Goal: Task Accomplishment & Management: Complete application form

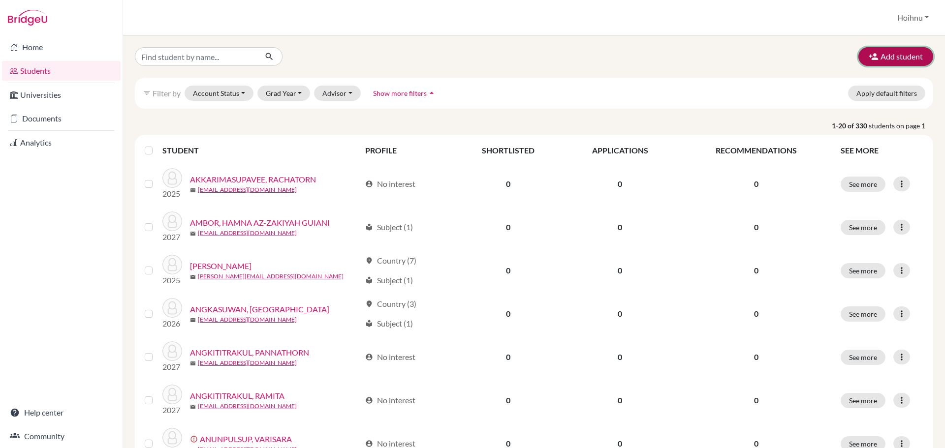
click at [888, 53] on button "Add student" at bounding box center [895, 56] width 75 height 19
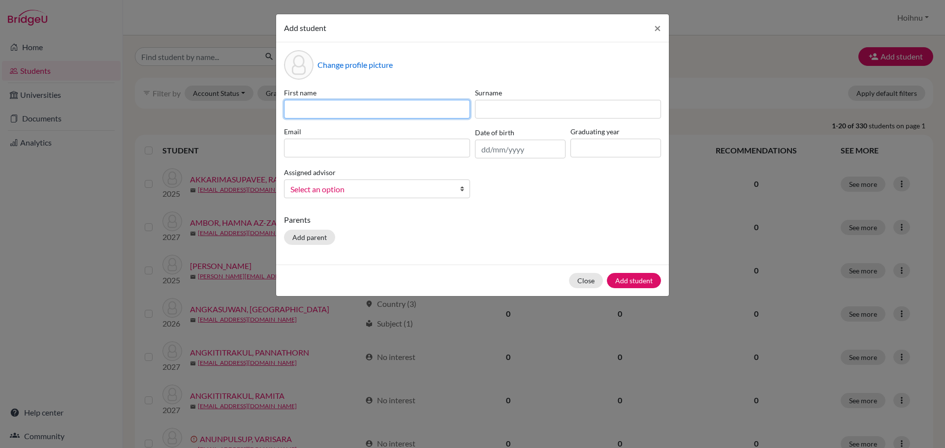
click at [342, 108] on input at bounding box center [377, 109] width 186 height 19
paste input "SUPINDA MOONNGAM"
type input "SUPINDA MOONNGAM"
click at [480, 148] on input "text" at bounding box center [520, 149] width 91 height 19
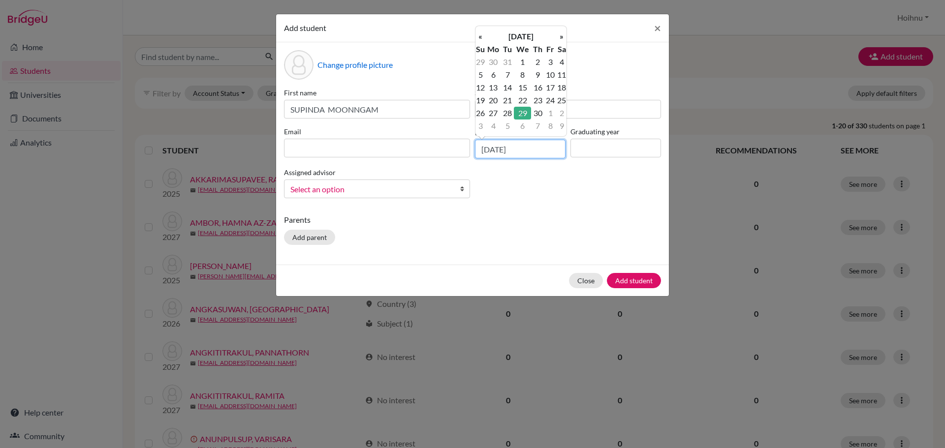
type input "[DATE]"
click at [625, 153] on input at bounding box center [615, 148] width 91 height 19
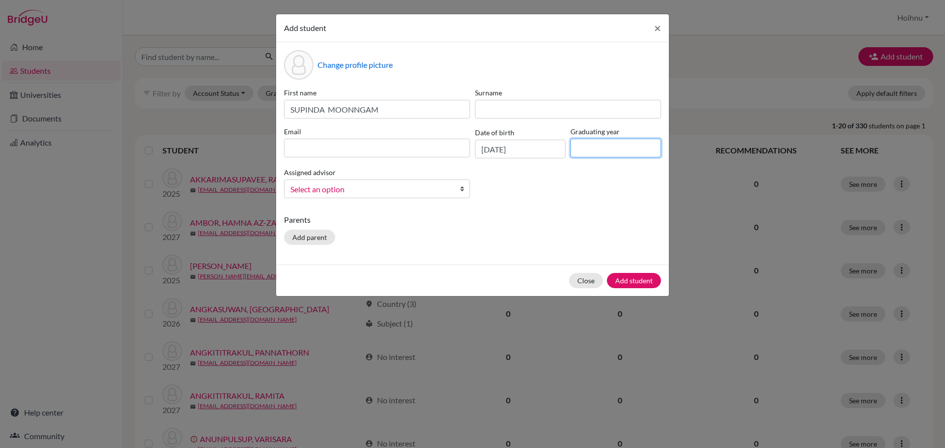
type input "2029"
drag, startPoint x: 384, startPoint y: 111, endPoint x: 329, endPoint y: 115, distance: 55.3
click at [329, 115] on input "SUPINDA MOONNGAM" at bounding box center [377, 109] width 186 height 19
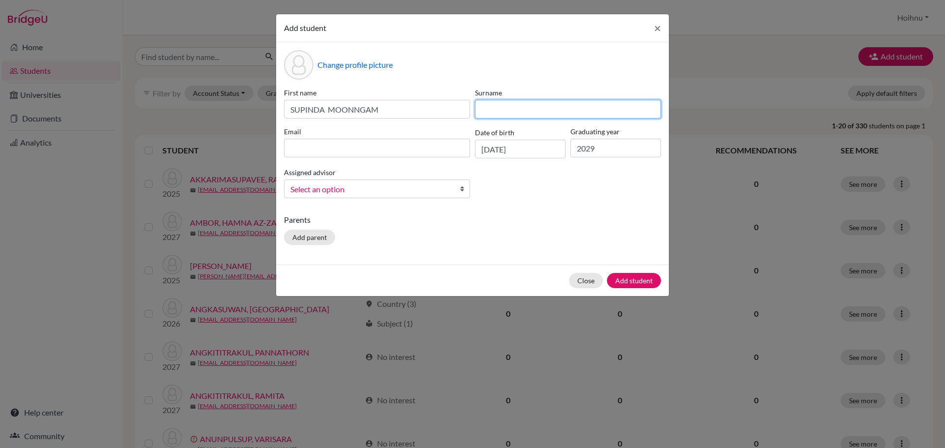
click at [498, 112] on input at bounding box center [568, 109] width 186 height 19
paste input "MOONNGAM"
type input "MOONNGAM"
click at [460, 187] on b at bounding box center [465, 189] width 10 height 18
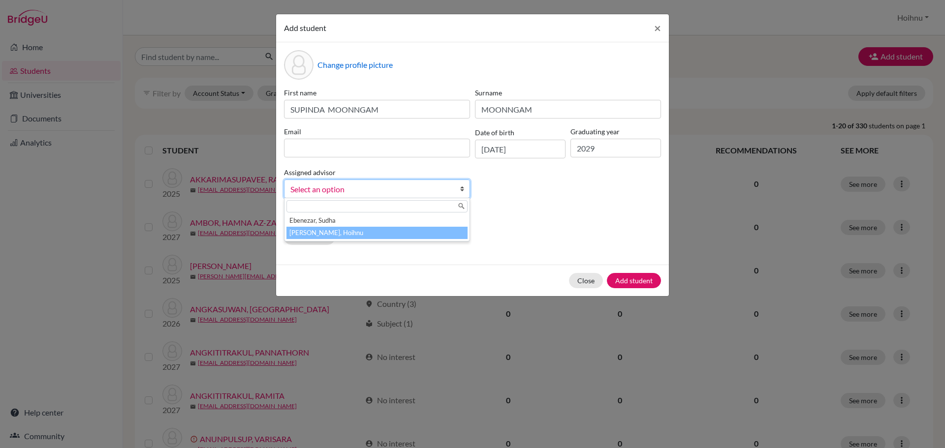
click at [344, 228] on li "[PERSON_NAME], Hoihnu" at bounding box center [376, 233] width 181 height 12
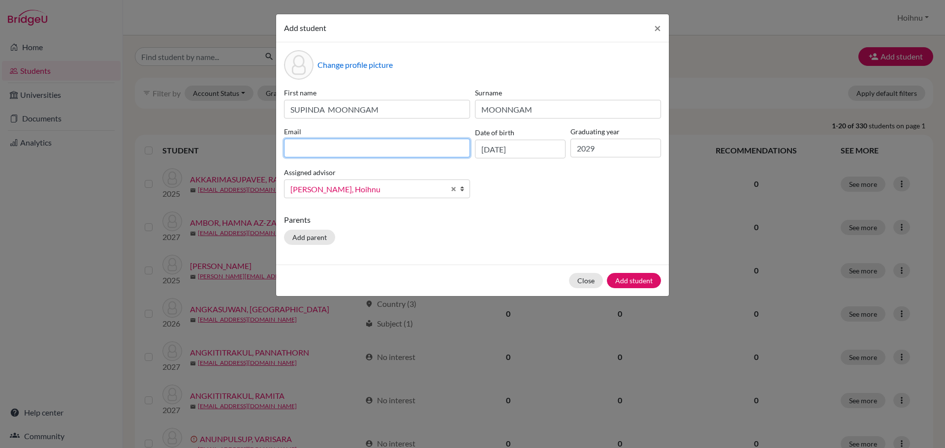
click at [304, 149] on input at bounding box center [377, 148] width 186 height 19
paste input "Maprang Supinda Moonngam <[EMAIL_ADDRESS][DOMAIN_NAME]>"
click at [368, 149] on input "Maprang Supinda Moonngam <[EMAIL_ADDRESS][DOMAIN_NAME]>" at bounding box center [377, 148] width 186 height 19
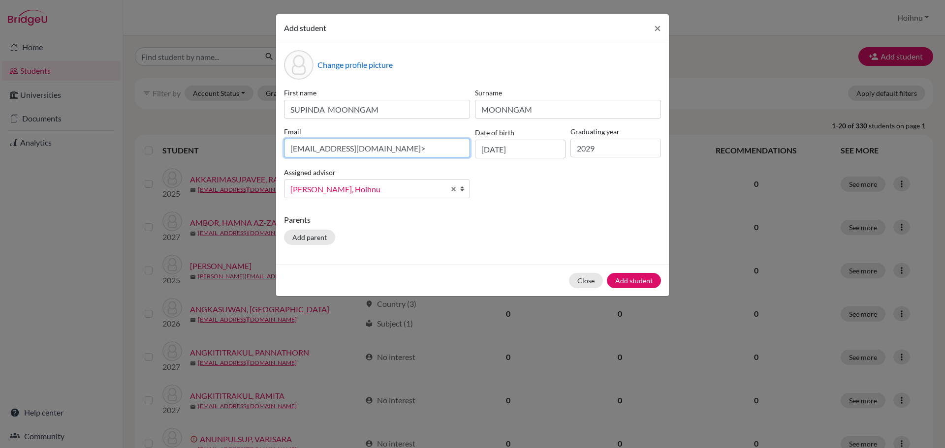
click at [395, 154] on input "[EMAIL_ADDRESS][DOMAIN_NAME]>" at bounding box center [377, 148] width 186 height 19
type input "[EMAIL_ADDRESS][DOMAIN_NAME]"
click at [626, 280] on button "Add student" at bounding box center [634, 280] width 54 height 15
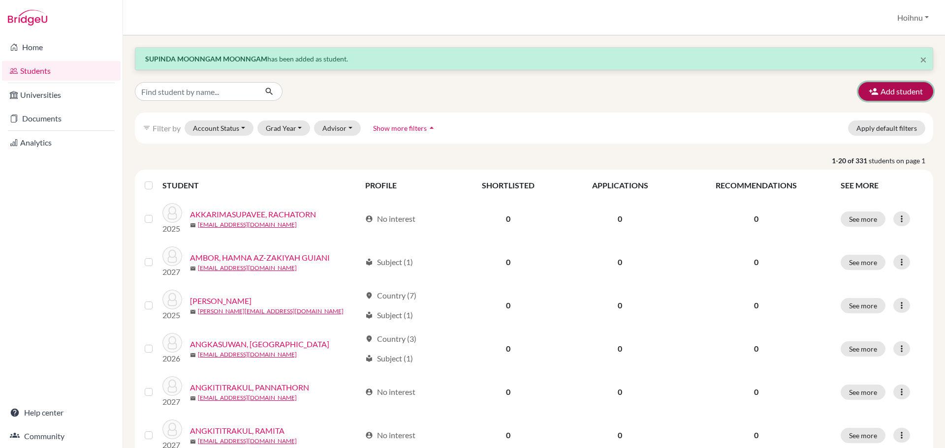
click at [892, 93] on button "Add student" at bounding box center [895, 91] width 75 height 19
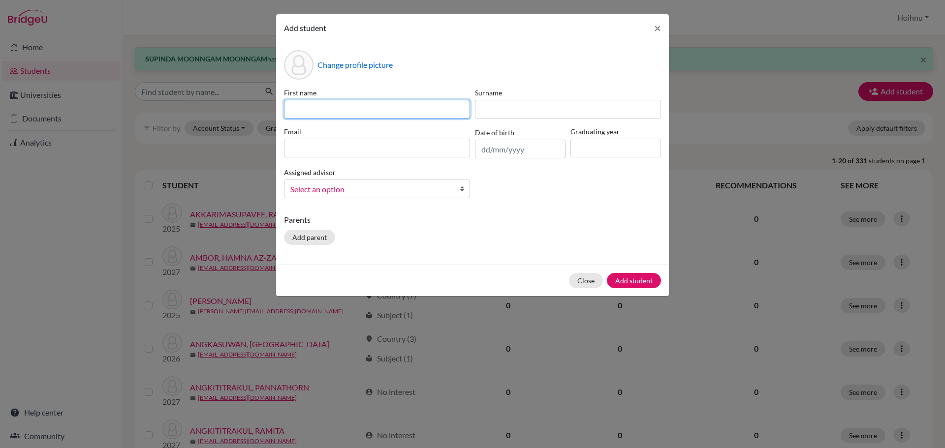
click at [332, 110] on input at bounding box center [377, 109] width 186 height 19
paste input "JINTAPAT TRIYAKHUN"
type input "JINTAPAT TRIYAKHUN"
click at [484, 152] on input "text" at bounding box center [520, 149] width 91 height 19
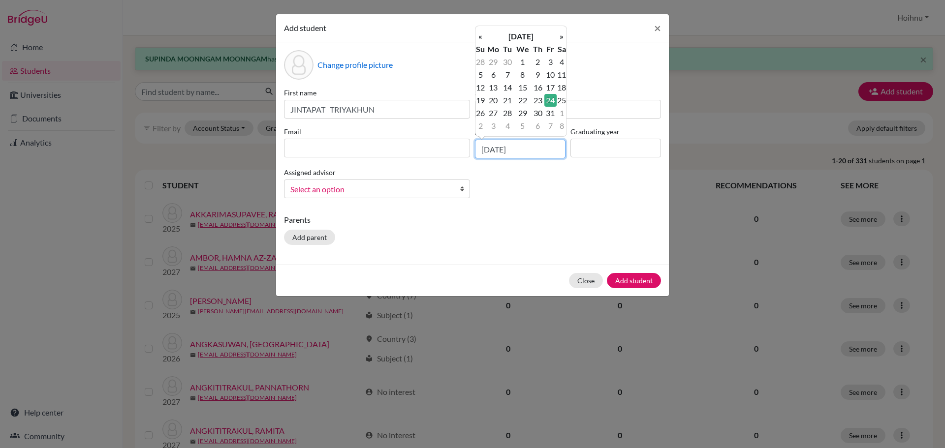
type input "[DATE]"
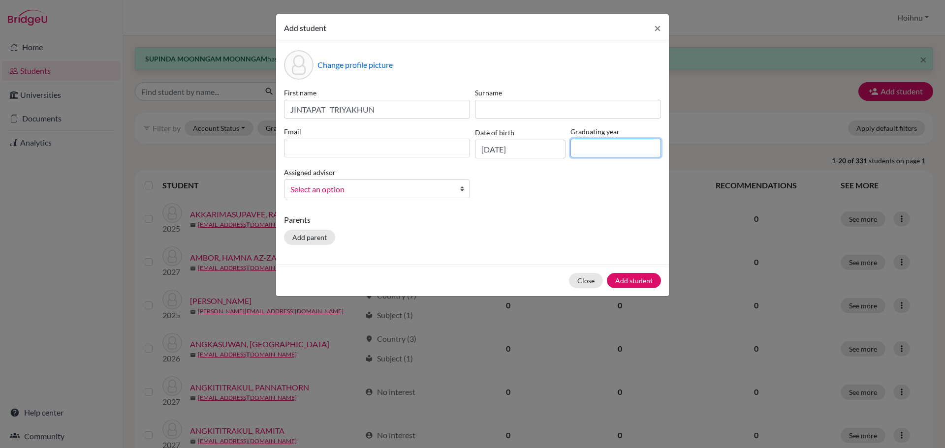
click at [592, 149] on input at bounding box center [615, 148] width 91 height 19
type input "2029"
click at [465, 189] on b at bounding box center [465, 189] width 10 height 18
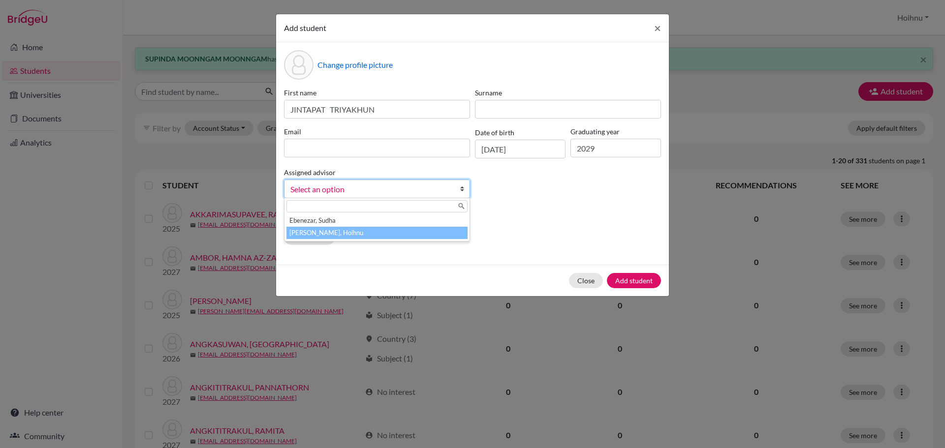
click at [328, 231] on li "[PERSON_NAME], Hoihnu" at bounding box center [376, 233] width 181 height 12
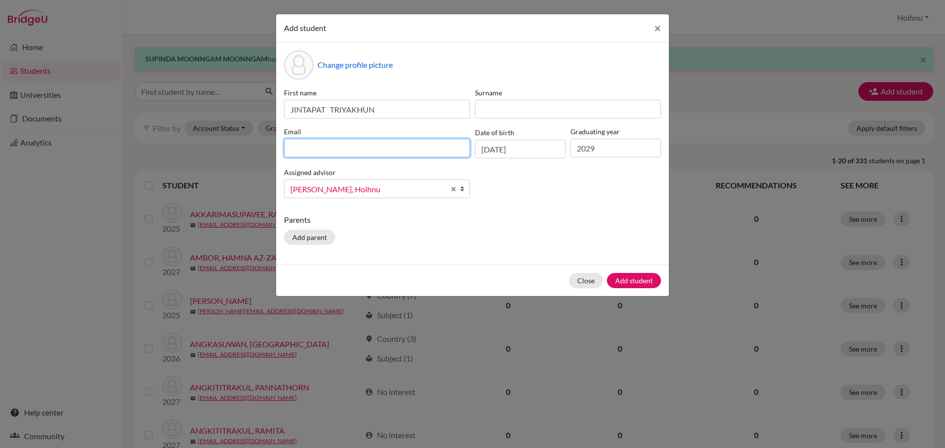
click at [350, 147] on input at bounding box center [377, 148] width 186 height 19
paste input "[PERSON_NAME] TRIYAKHUN <[EMAIL_ADDRESS][DOMAIN_NAME]>"
drag, startPoint x: 387, startPoint y: 152, endPoint x: 264, endPoint y: 147, distance: 123.1
click at [264, 147] on div "Add student × Change profile picture First name [PERSON_NAME] Surname Email [PE…" at bounding box center [472, 224] width 945 height 448
click at [375, 151] on input "[EMAIL_ADDRESS][DOMAIN_NAME]>" at bounding box center [377, 148] width 186 height 19
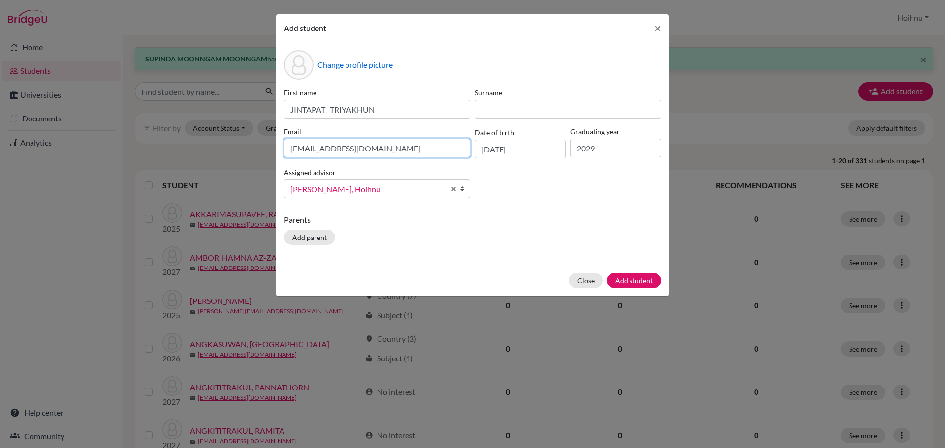
type input "[EMAIL_ADDRESS][DOMAIN_NAME]"
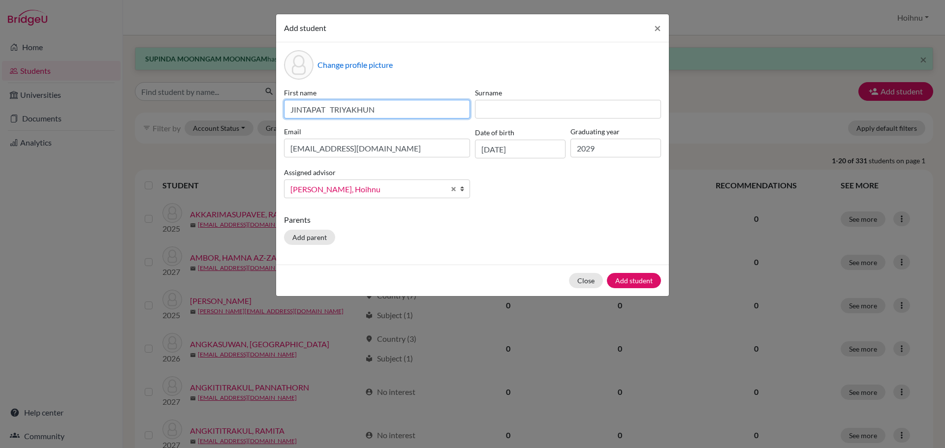
drag, startPoint x: 389, startPoint y: 106, endPoint x: 331, endPoint y: 115, distance: 58.3
click at [331, 115] on input "JINTAPAT TRIYAKHUN" at bounding box center [377, 109] width 186 height 19
type input "JINTAPAT"
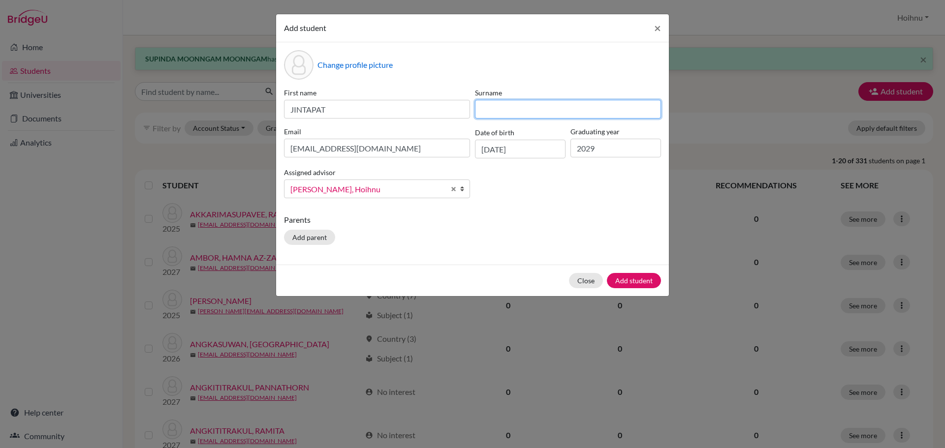
click at [487, 110] on input at bounding box center [568, 109] width 186 height 19
paste input "TRIYAKHUN"
type input "TRIYAKHUN"
click at [629, 281] on button "Add student" at bounding box center [634, 280] width 54 height 15
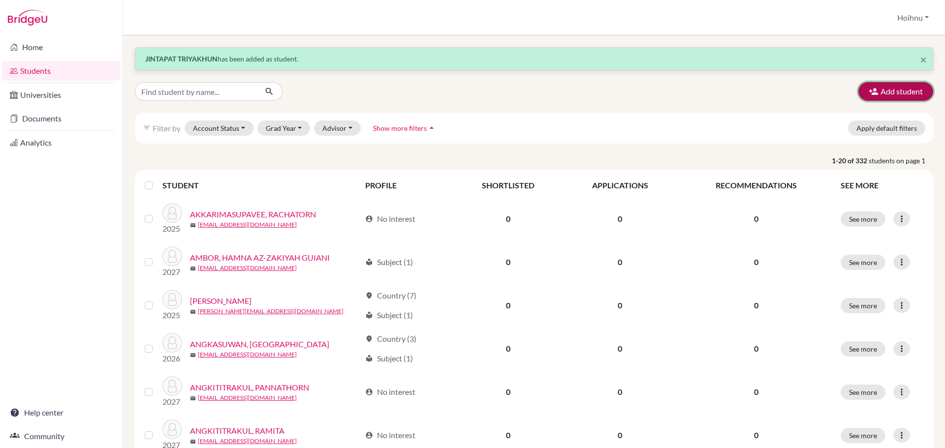
click at [895, 94] on button "Add student" at bounding box center [895, 91] width 75 height 19
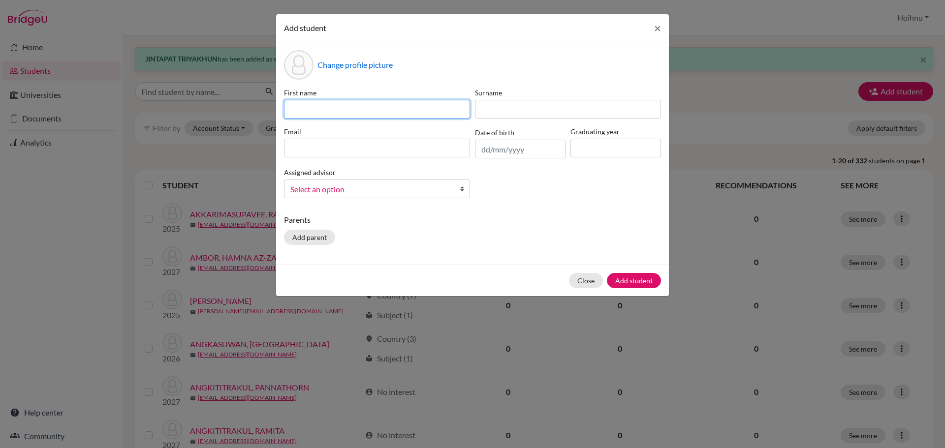
click at [320, 104] on input at bounding box center [377, 109] width 186 height 19
paste input "GRIDCHANAT PHOOWASAWAT"
type input "GRIDCHANAT PHOOWASAWAT"
click at [483, 147] on input "text" at bounding box center [520, 149] width 91 height 19
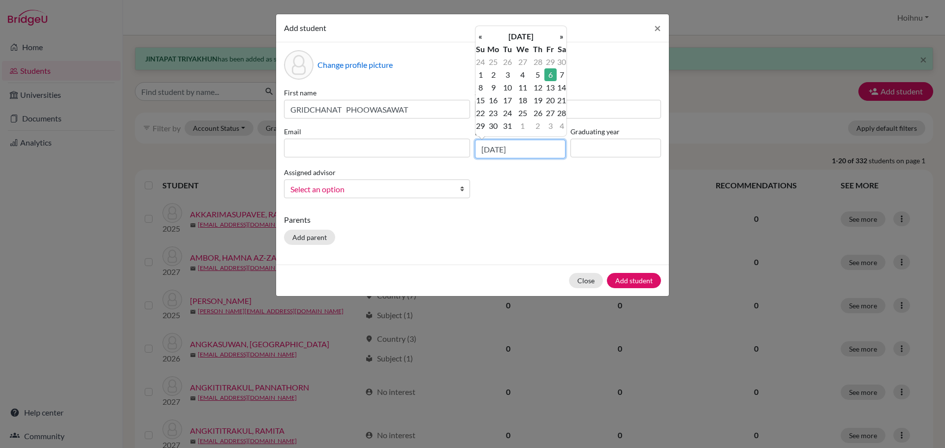
type input "[DATE]"
click at [581, 145] on input at bounding box center [615, 148] width 91 height 19
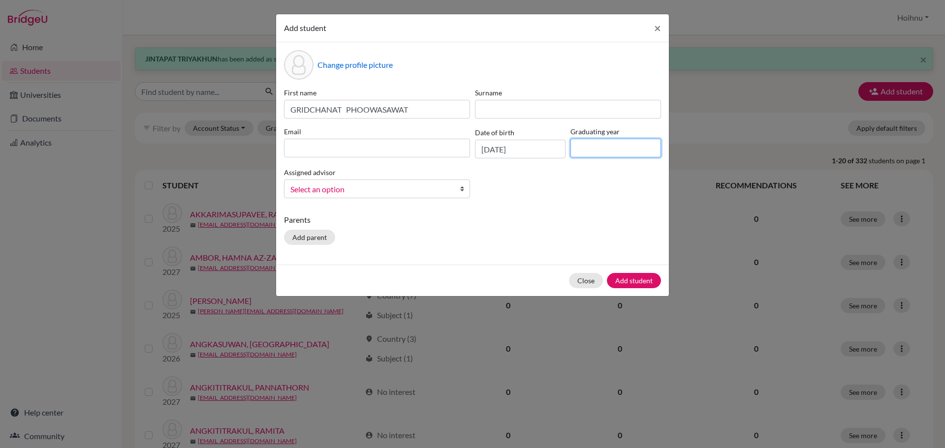
type input "2029"
click at [462, 188] on b at bounding box center [465, 189] width 10 height 18
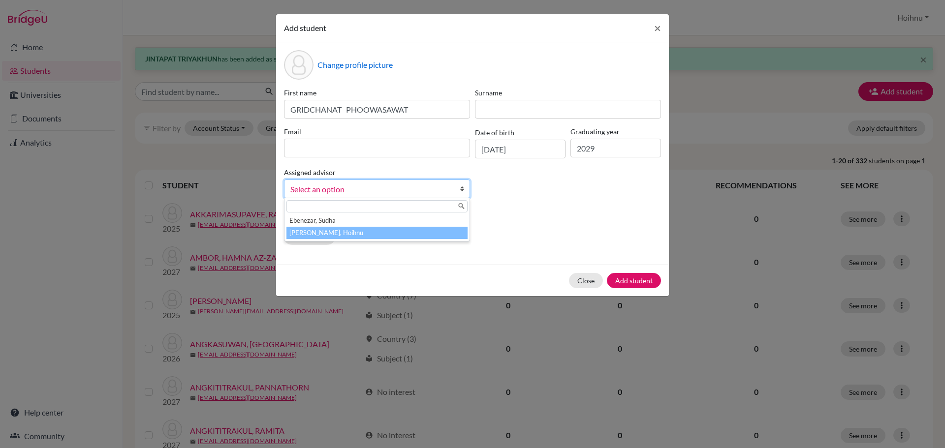
click at [312, 233] on li "[PERSON_NAME], Hoihnu" at bounding box center [376, 233] width 181 height 12
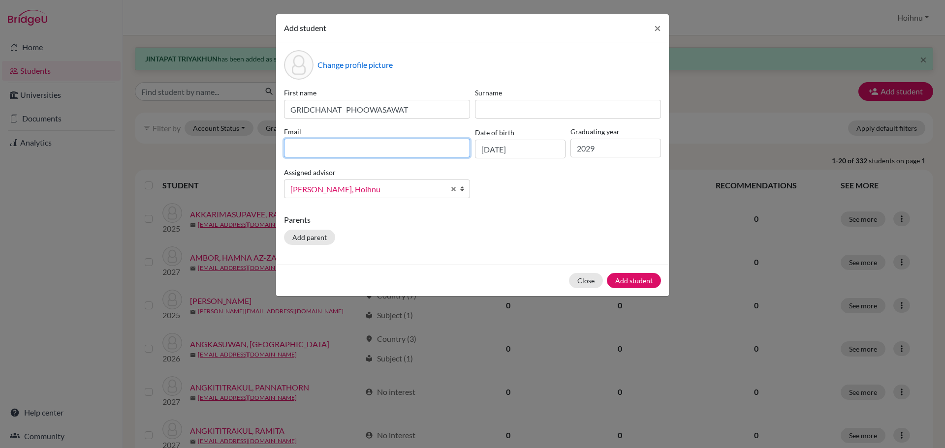
click at [306, 151] on input at bounding box center [377, 148] width 186 height 19
paste input "Kong GRIDCHANAT PHOOWASAWAT <[EMAIL_ADDRESS][DOMAIN_NAME]>"
drag, startPoint x: 380, startPoint y: 148, endPoint x: 256, endPoint y: 150, distance: 124.5
click at [256, 150] on div "Add student × Change profile picture First name GRIDCHANAT PHOOWASAWAT Surname …" at bounding box center [472, 224] width 945 height 448
click at [374, 150] on input "[EMAIL_ADDRESS][DOMAIN_NAME]>" at bounding box center [377, 148] width 186 height 19
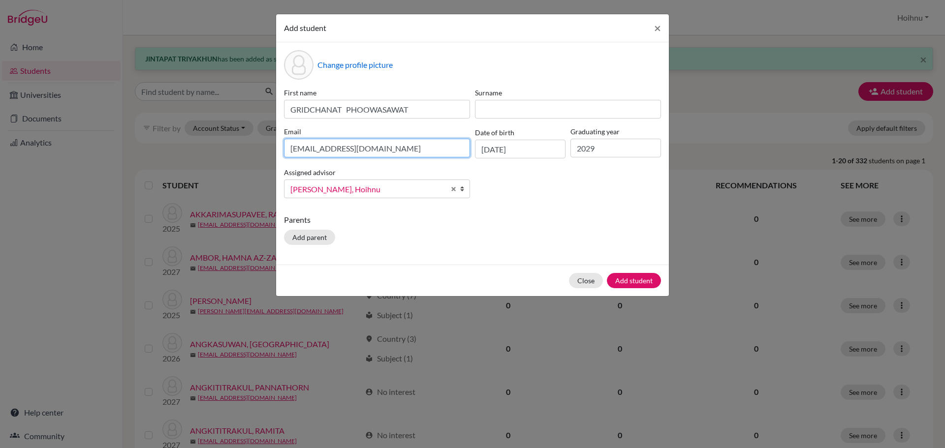
type input "[EMAIL_ADDRESS][DOMAIN_NAME]"
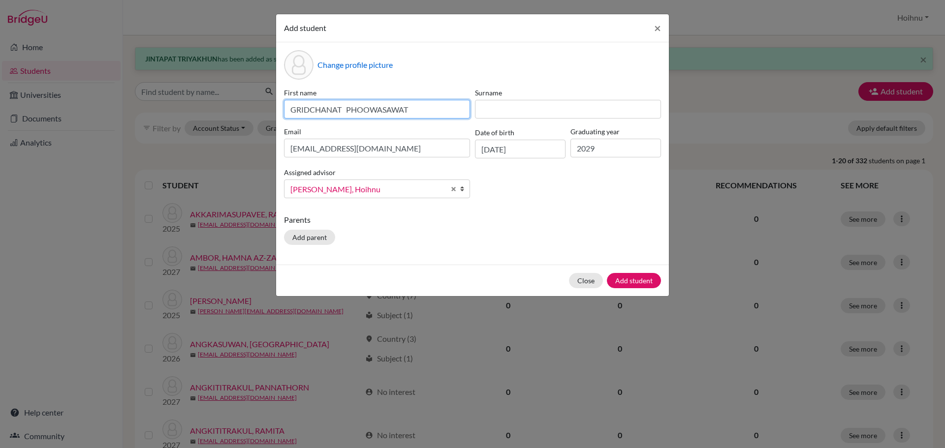
drag, startPoint x: 420, startPoint y: 112, endPoint x: 346, endPoint y: 111, distance: 73.8
click at [346, 111] on input "GRIDCHANAT PHOOWASAWAT" at bounding box center [377, 109] width 186 height 19
type input "GRIDCHANAT"
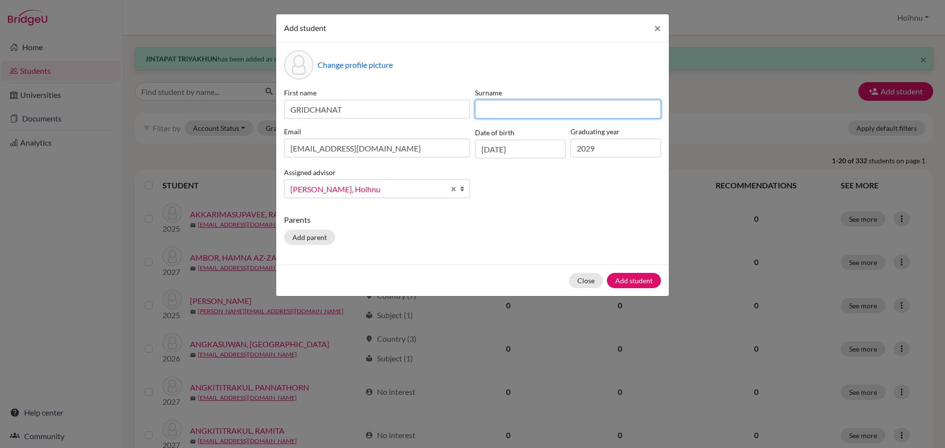
click at [509, 106] on input at bounding box center [568, 109] width 186 height 19
paste input "PHOOWASAWAT"
type input "PHOOWASAWAT"
click at [637, 281] on button "Add student" at bounding box center [634, 280] width 54 height 15
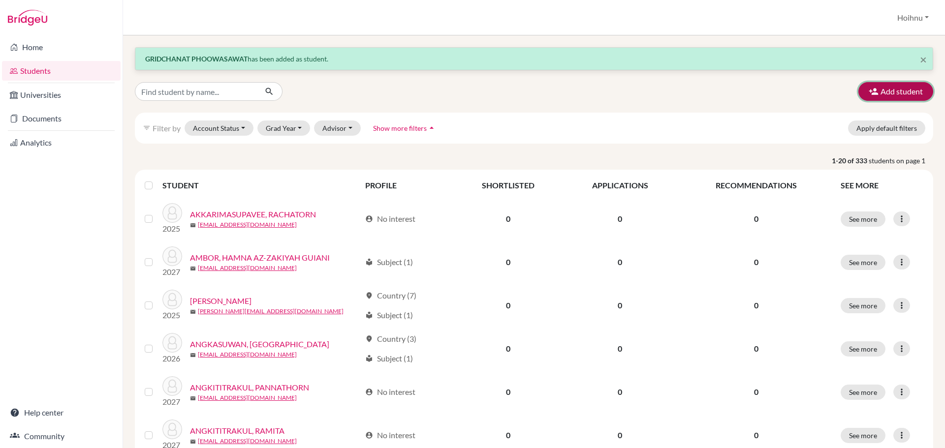
click at [882, 90] on button "Add student" at bounding box center [895, 91] width 75 height 19
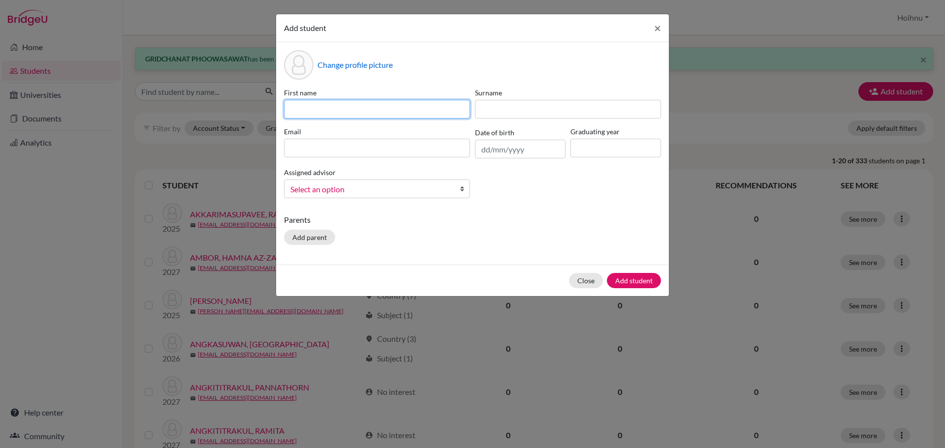
click at [380, 106] on input at bounding box center [377, 109] width 186 height 19
paste input "CHAKKAPAT VESVARUT"
type input "CHAKKAPAT VESVARUT"
click at [482, 153] on input "text" at bounding box center [520, 149] width 91 height 19
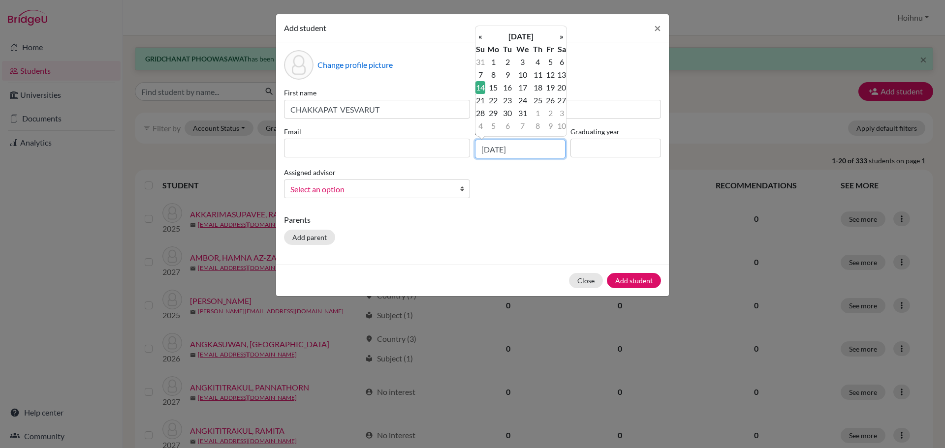
type input "[DATE]"
click at [621, 149] on input at bounding box center [615, 148] width 91 height 19
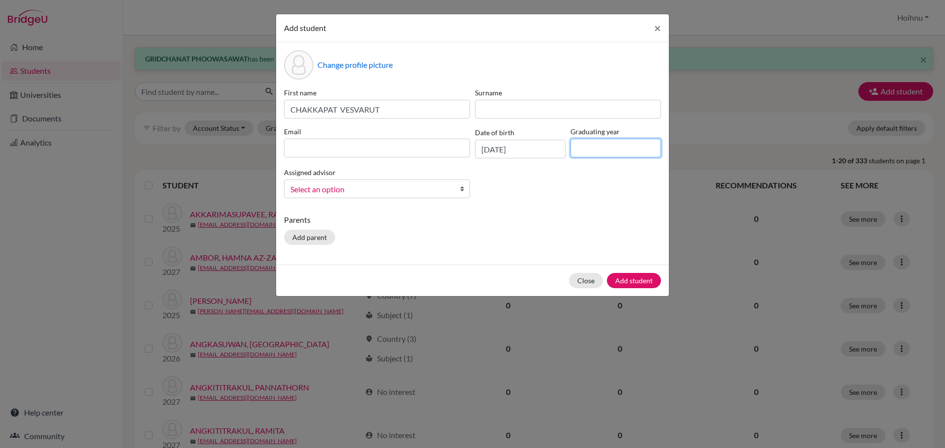
type input "2029"
click at [464, 190] on b at bounding box center [465, 189] width 10 height 18
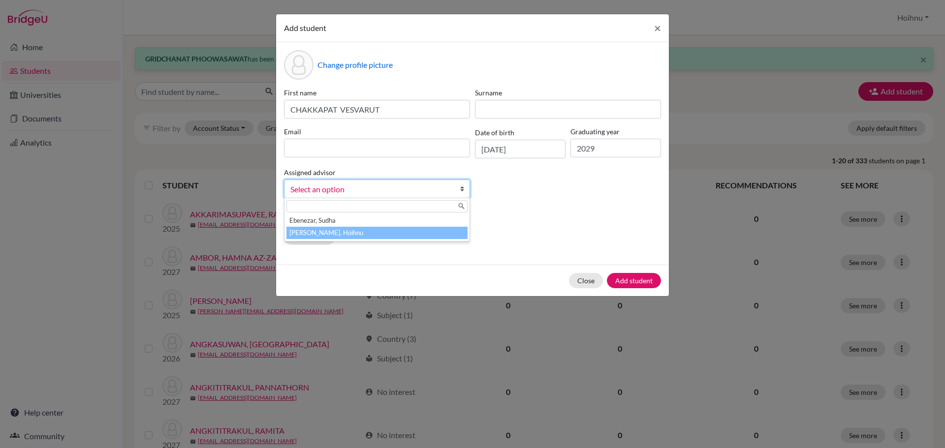
click at [338, 231] on li "[PERSON_NAME], Hoihnu" at bounding box center [376, 233] width 181 height 12
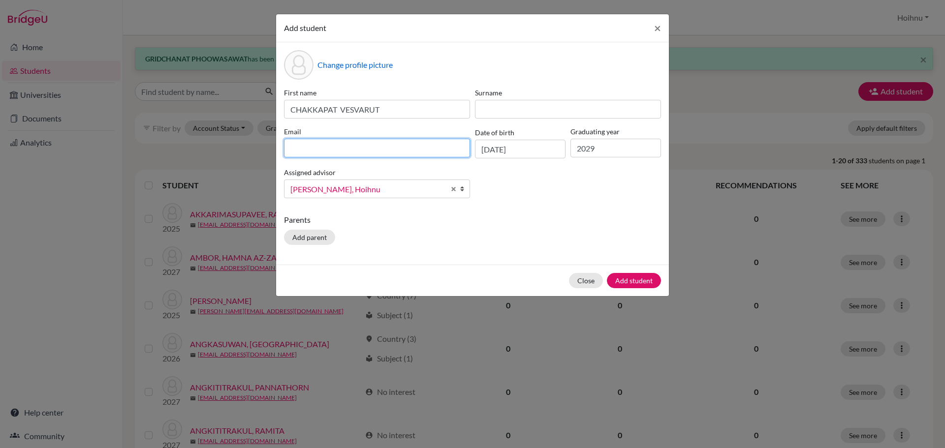
click at [310, 140] on input at bounding box center [377, 148] width 186 height 19
paste input "patchakkapat <[EMAIL_ADDRESS][DOMAIN_NAME]>"
drag, startPoint x: 342, startPoint y: 150, endPoint x: 269, endPoint y: 150, distance: 72.8
click at [269, 150] on div "Add student × Change profile picture First name [PERSON_NAME] Surname Email pat…" at bounding box center [472, 224] width 945 height 448
click at [392, 150] on input "[EMAIL_ADDRESS][DOMAIN_NAME]>" at bounding box center [377, 148] width 186 height 19
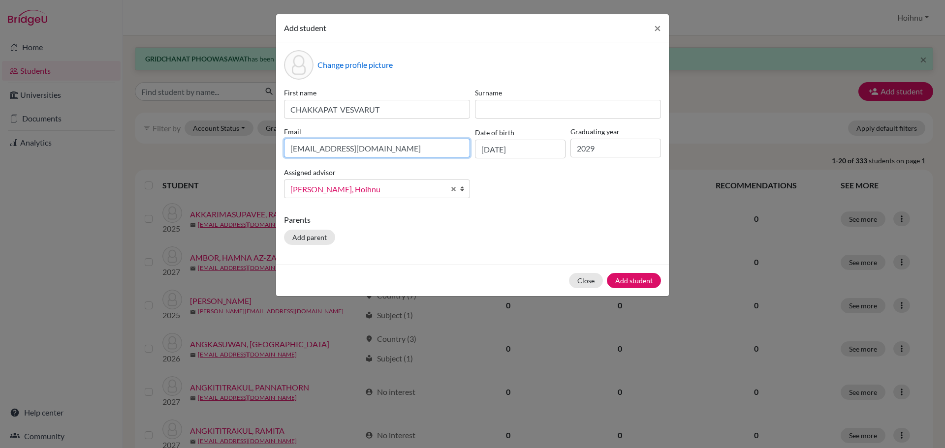
type input "[EMAIL_ADDRESS][DOMAIN_NAME]"
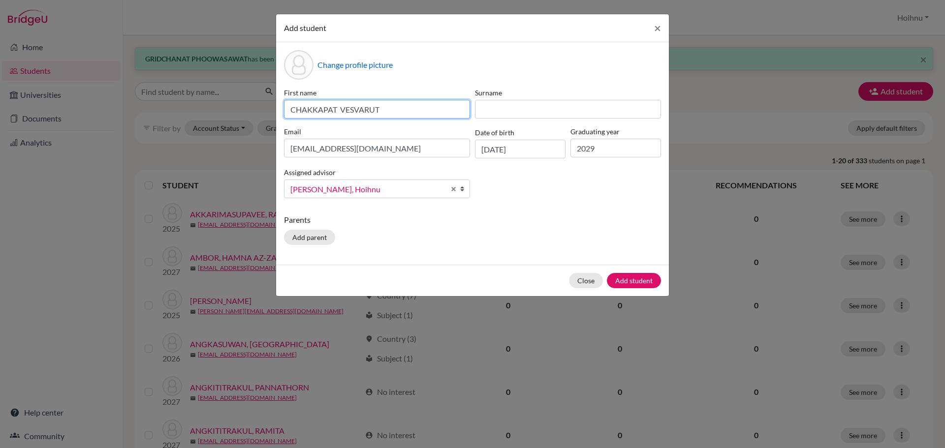
drag, startPoint x: 389, startPoint y: 110, endPoint x: 341, endPoint y: 110, distance: 48.2
click at [341, 110] on input "CHAKKAPAT VESVARUT" at bounding box center [377, 109] width 186 height 19
type input "CHAKKAPAT"
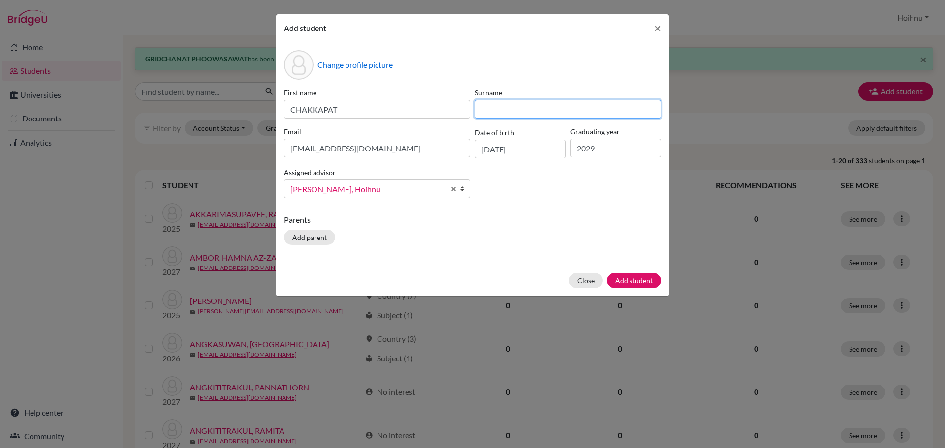
click at [510, 114] on input at bounding box center [568, 109] width 186 height 19
paste input "VESVARUT"
type input "VESVARUT"
click at [536, 232] on div "Parents Add parent" at bounding box center [472, 231] width 377 height 35
click at [633, 280] on button "Add student" at bounding box center [634, 280] width 54 height 15
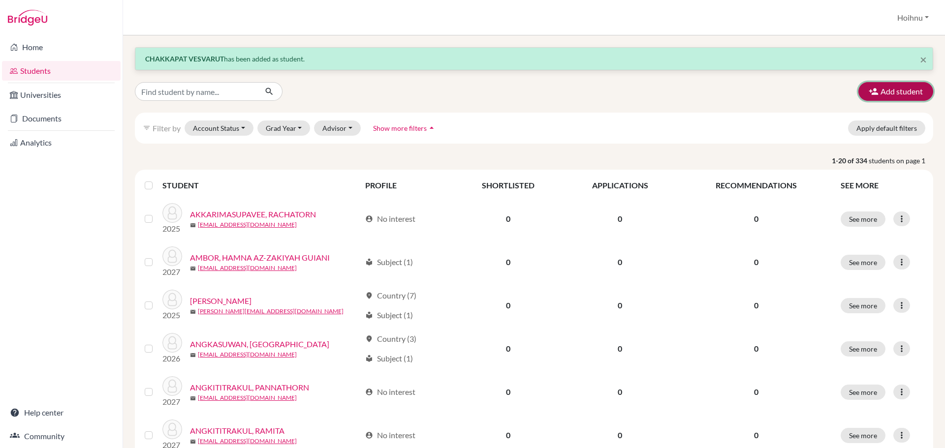
click at [901, 89] on button "Add student" at bounding box center [895, 91] width 75 height 19
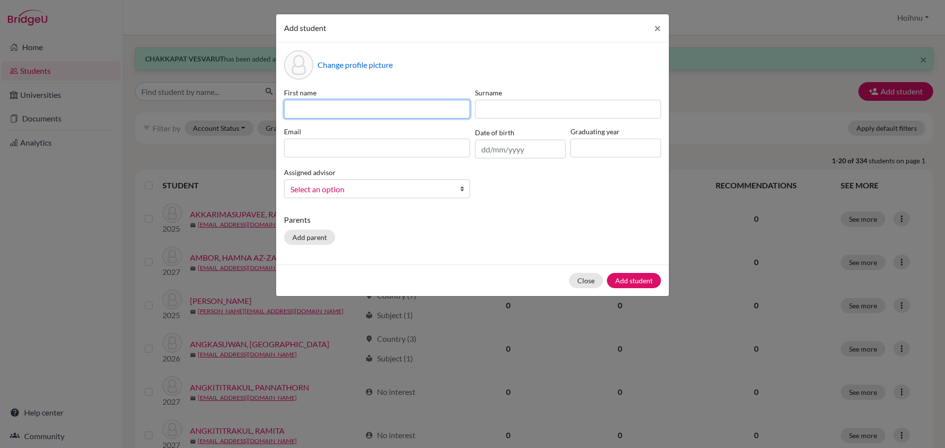
click at [327, 110] on input at bounding box center [377, 109] width 186 height 19
paste input "[PERSON_NAME]"
type input "[PERSON_NAME]"
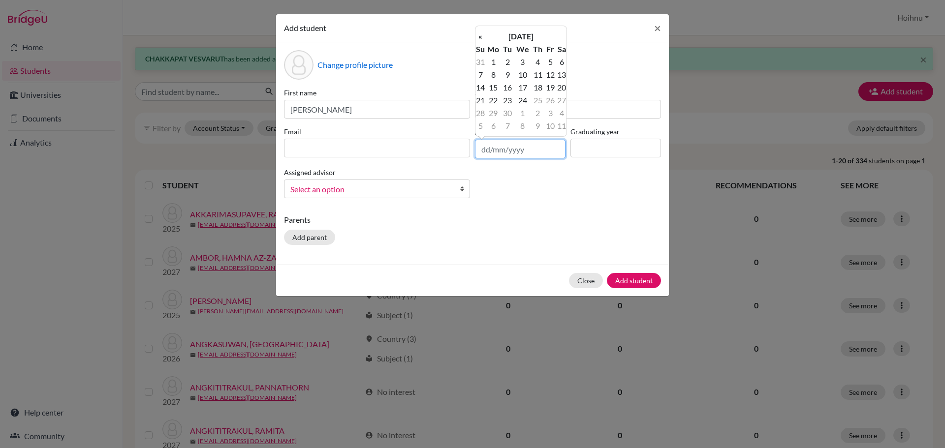
click at [485, 153] on input "text" at bounding box center [520, 149] width 91 height 19
type input "[DATE]"
click at [624, 149] on input at bounding box center [615, 148] width 91 height 19
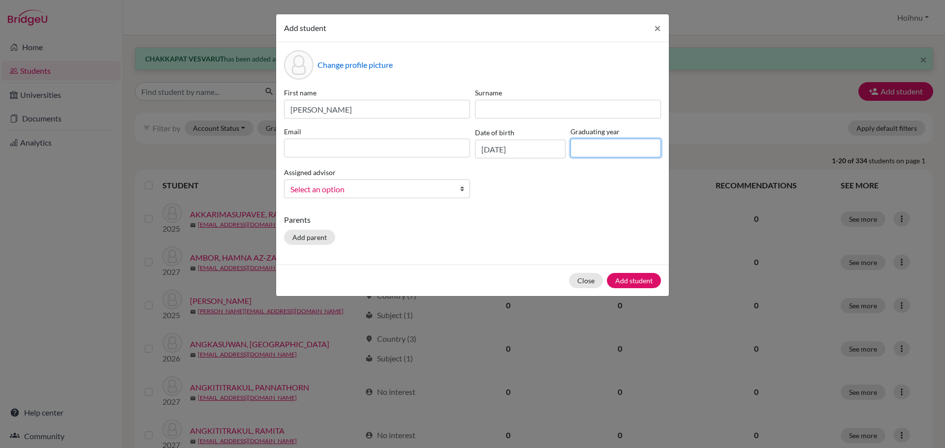
type input "2029"
click at [462, 189] on b at bounding box center [465, 189] width 10 height 18
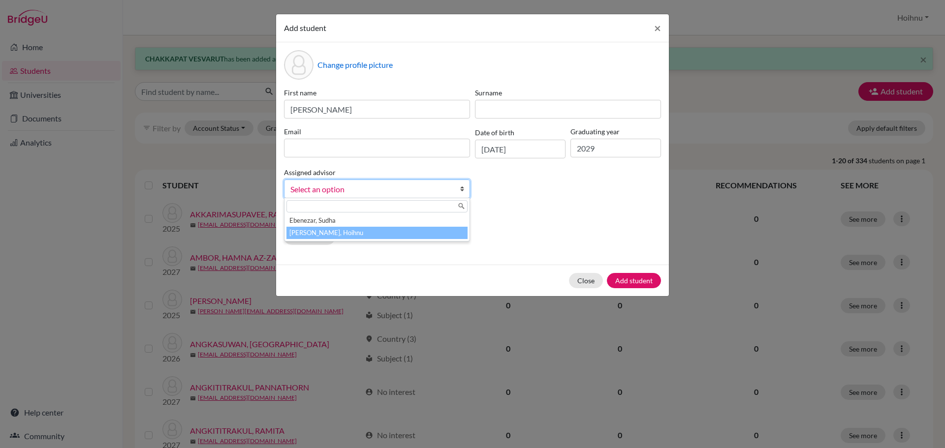
click at [340, 232] on li "[PERSON_NAME], Hoihnu" at bounding box center [376, 233] width 181 height 12
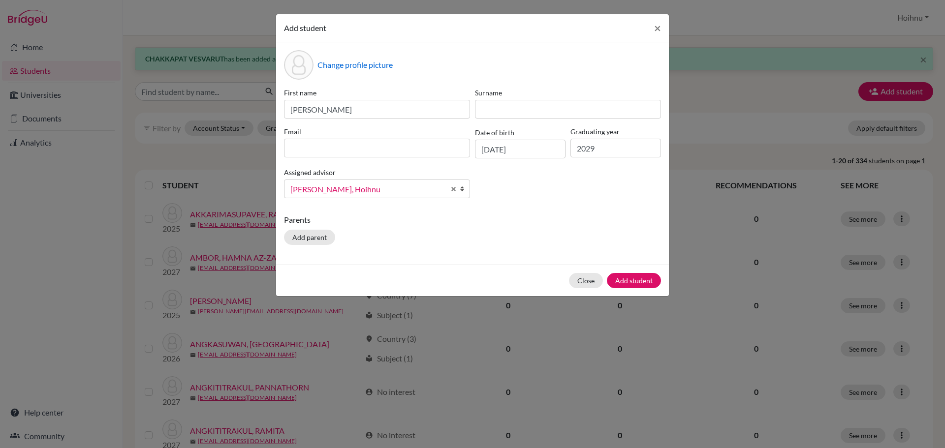
click at [320, 158] on div "Email" at bounding box center [376, 142] width 191 height 32
click at [321, 149] on input at bounding box center [377, 148] width 186 height 19
paste input "[PERSON_NAME] <[EMAIL_ADDRESS][DOMAIN_NAME]>"
drag, startPoint x: 375, startPoint y: 150, endPoint x: 285, endPoint y: 150, distance: 89.1
click at [285, 150] on input "[PERSON_NAME] <[EMAIL_ADDRESS][DOMAIN_NAME]>" at bounding box center [377, 148] width 186 height 19
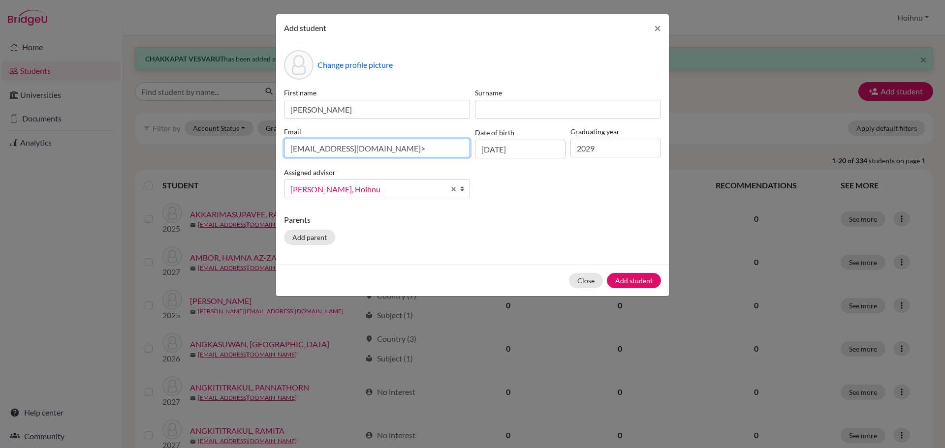
click at [380, 149] on input "[EMAIL_ADDRESS][DOMAIN_NAME]>" at bounding box center [377, 148] width 186 height 19
type input "[EMAIL_ADDRESS][DOMAIN_NAME]"
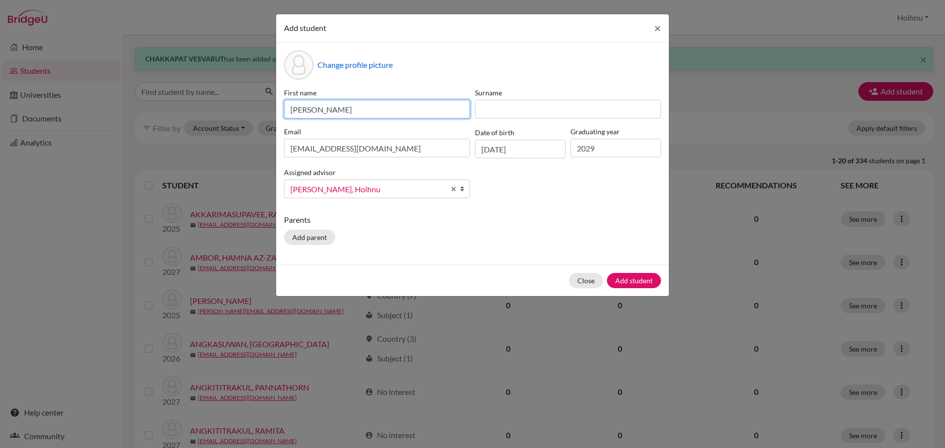
drag, startPoint x: 368, startPoint y: 112, endPoint x: 328, endPoint y: 117, distance: 40.7
click at [328, 117] on input "[PERSON_NAME]" at bounding box center [377, 109] width 186 height 19
type input "KINGDAO"
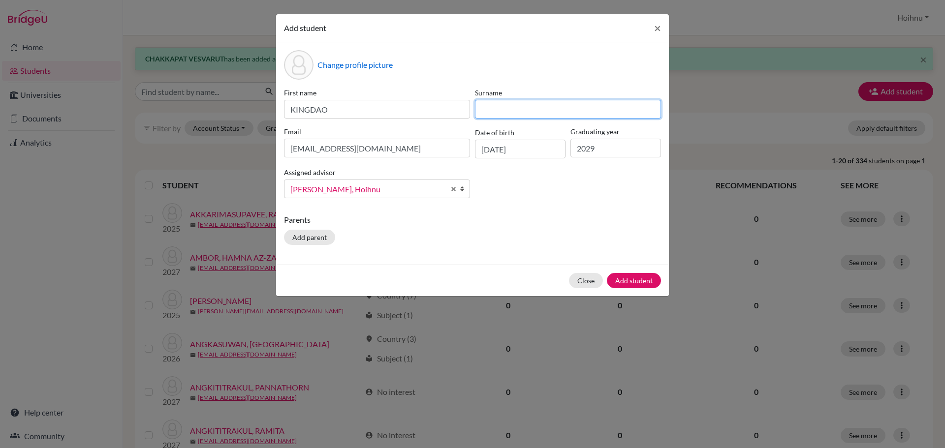
click at [488, 112] on input at bounding box center [568, 109] width 186 height 19
paste input "SAELAI"
type input "SAELAI"
click at [636, 282] on button "Add student" at bounding box center [634, 280] width 54 height 15
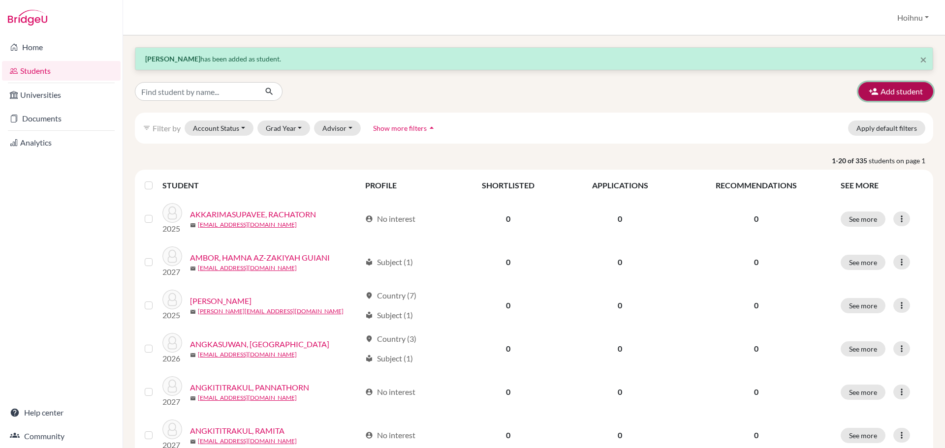
click at [886, 96] on button "Add student" at bounding box center [895, 91] width 75 height 19
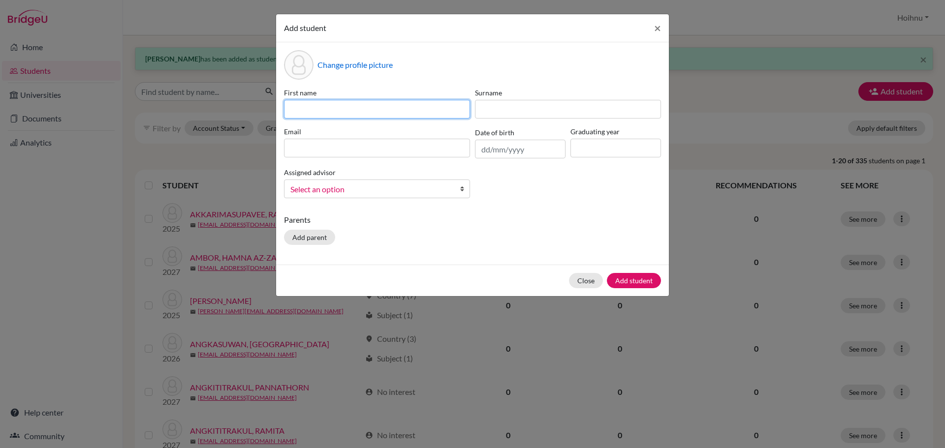
click at [374, 114] on input at bounding box center [377, 109] width 186 height 19
paste input "TIMNPAT TIMPATUM"
type input "TIMNPAT TIMPATUM"
click at [482, 154] on input "text" at bounding box center [520, 149] width 91 height 19
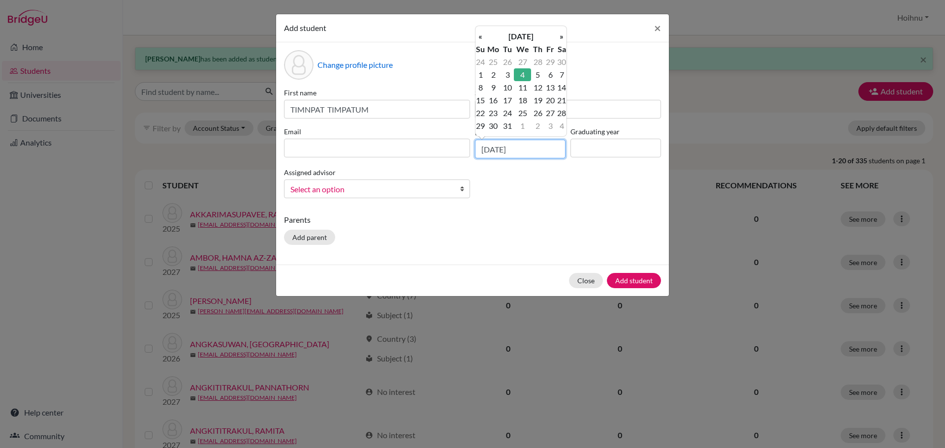
type input "[DATE]"
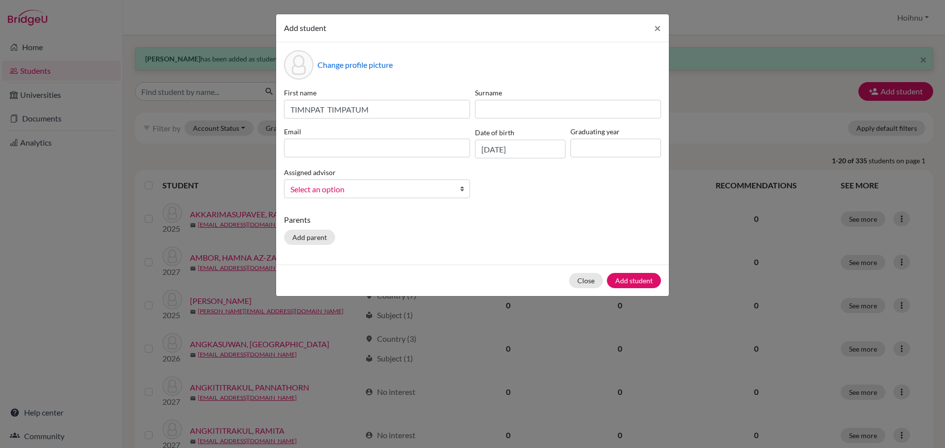
click at [556, 193] on div "First name TIMNPAT TIMPATUM Surname Email Date of birth [DEMOGRAPHIC_DATA] Grad…" at bounding box center [472, 147] width 382 height 119
click at [586, 149] on input at bounding box center [615, 148] width 91 height 19
type input "2029"
click at [338, 147] on input at bounding box center [377, 148] width 186 height 19
paste input "B-Dell TIMNPAT TIMPATUM <[EMAIL_ADDRESS][DOMAIN_NAME]>"
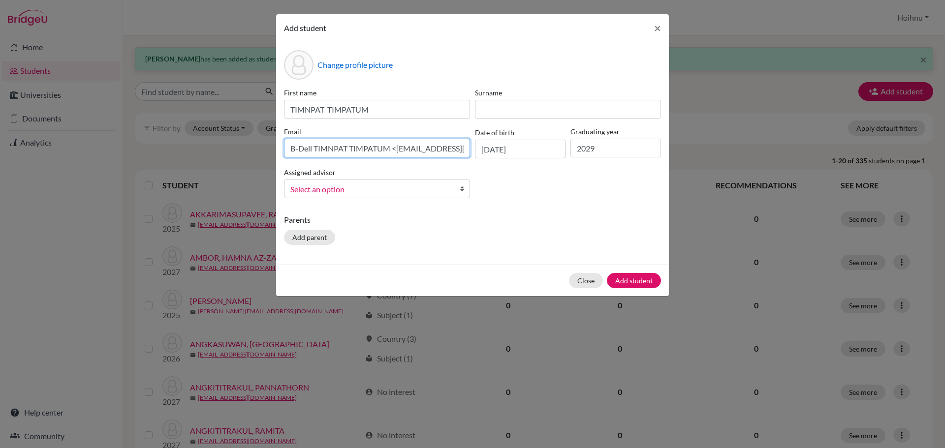
drag, startPoint x: 378, startPoint y: 151, endPoint x: 247, endPoint y: 144, distance: 131.6
click at [247, 144] on div "Add student × Change profile picture First name TIMNPAT TIMPATUM Surname Email …" at bounding box center [472, 224] width 945 height 448
click at [381, 145] on input "[EMAIL_ADDRESS][DOMAIN_NAME]>" at bounding box center [377, 148] width 186 height 19
type input "[EMAIL_ADDRESS][DOMAIN_NAME]"
click at [463, 189] on b at bounding box center [465, 189] width 10 height 18
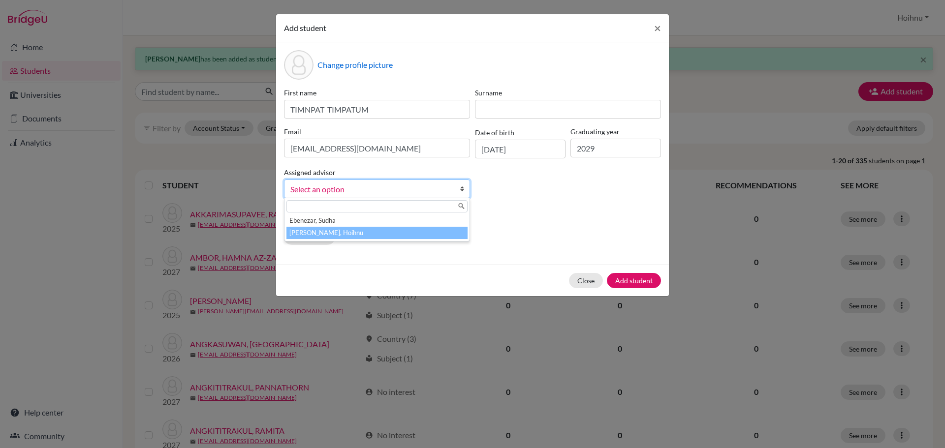
click at [305, 229] on li "[PERSON_NAME], Hoihnu" at bounding box center [376, 233] width 181 height 12
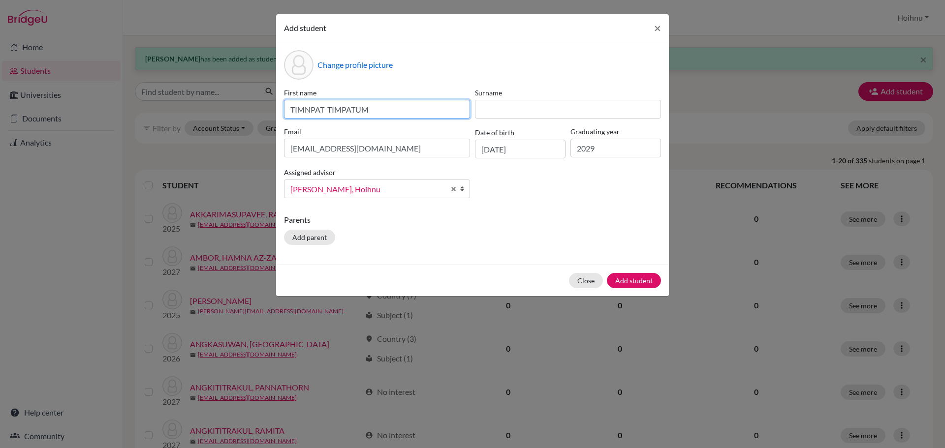
drag, startPoint x: 377, startPoint y: 113, endPoint x: 328, endPoint y: 115, distance: 49.3
click at [329, 115] on input "TIMNPAT TIMPATUM" at bounding box center [377, 109] width 186 height 19
type input "TIMNPAT"
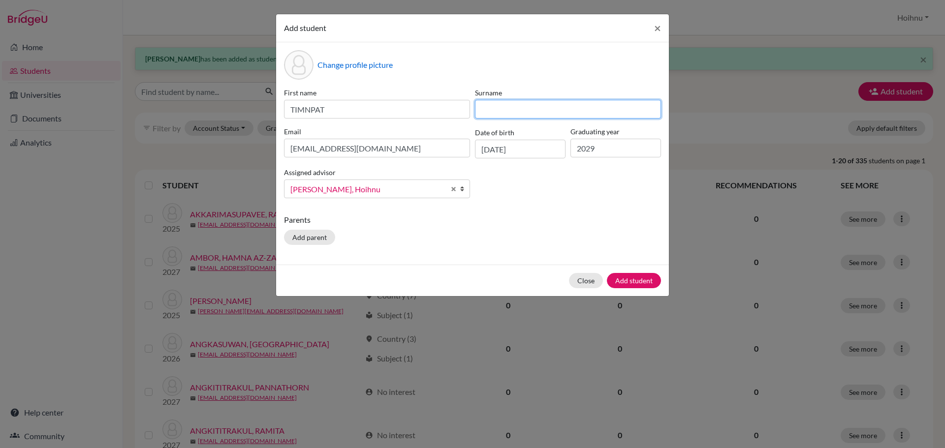
click at [501, 115] on input at bounding box center [568, 109] width 186 height 19
paste input "TIMPATUM"
type input "TIMPATUM"
click at [633, 281] on button "Add student" at bounding box center [634, 280] width 54 height 15
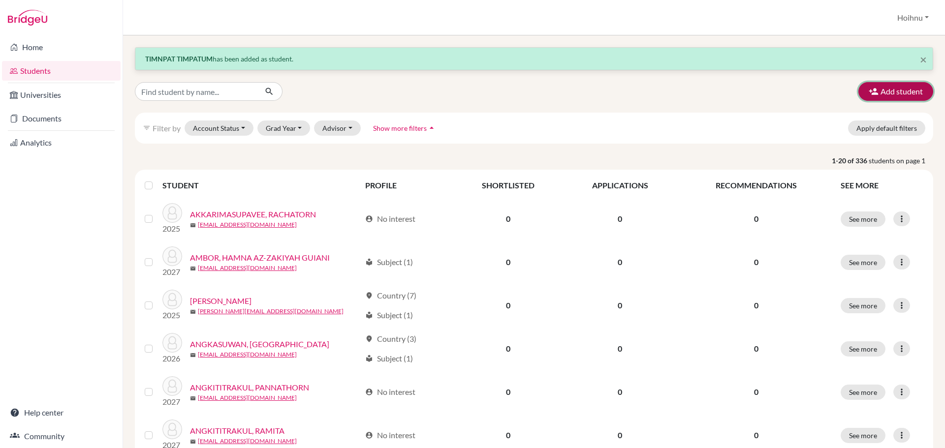
click at [884, 95] on button "Add student" at bounding box center [895, 91] width 75 height 19
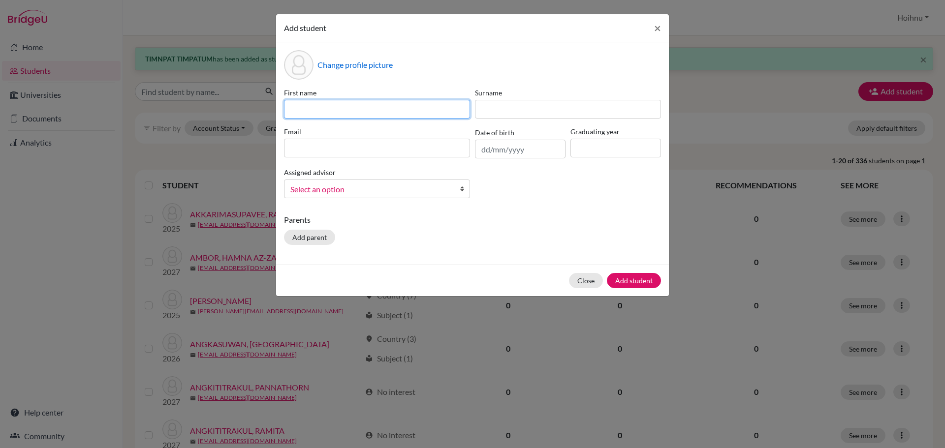
click at [308, 112] on input at bounding box center [377, 109] width 186 height 19
paste input "WACHIRAWIT PUPRADUB"
type input "WACHIRAWIT PUPRADUB"
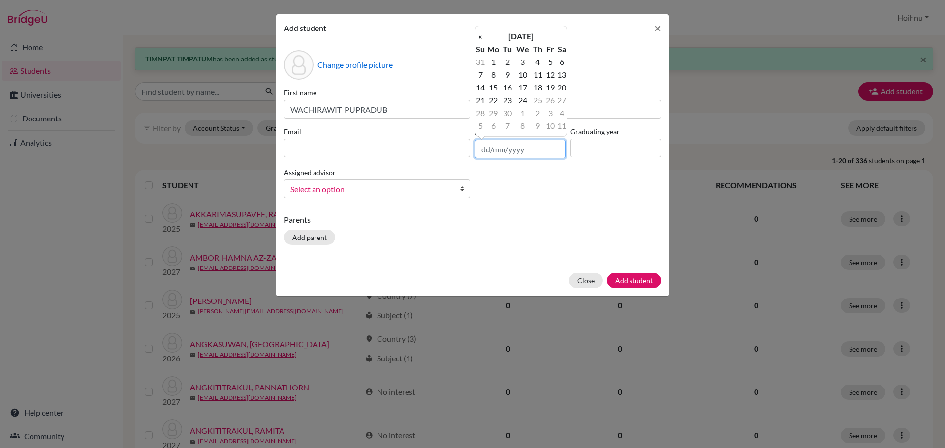
click at [485, 152] on input "text" at bounding box center [520, 149] width 91 height 19
type input "[DATE]"
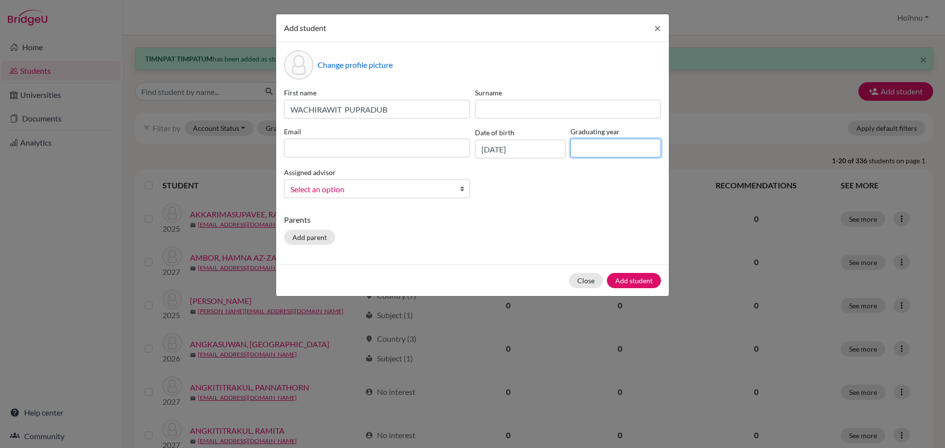
click at [600, 144] on input at bounding box center [615, 148] width 91 height 19
type input "2029"
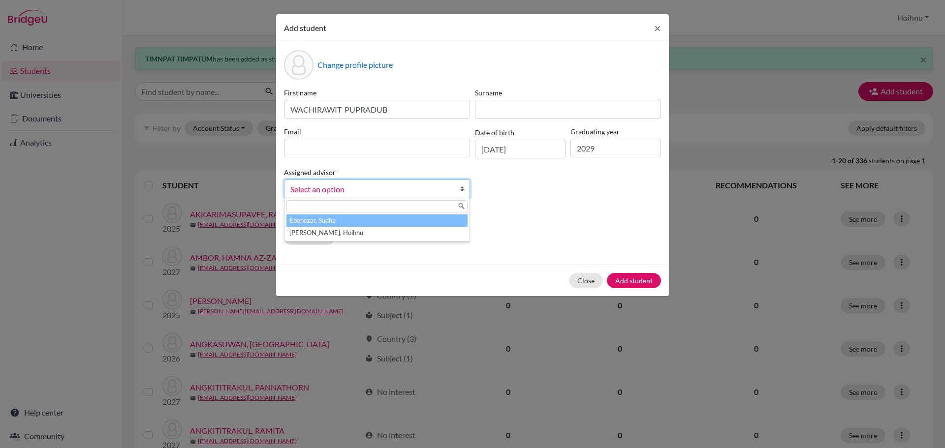
click at [459, 189] on link "Select an option" at bounding box center [377, 189] width 186 height 19
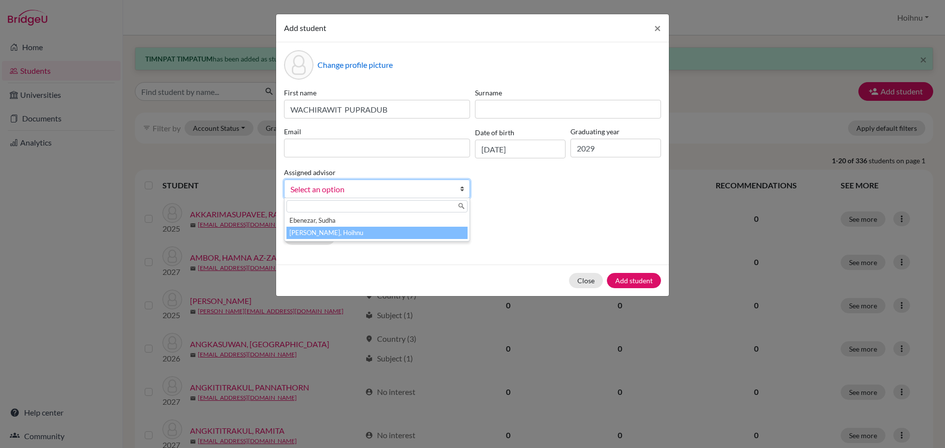
click at [338, 234] on li "[PERSON_NAME], Hoihnu" at bounding box center [376, 233] width 181 height 12
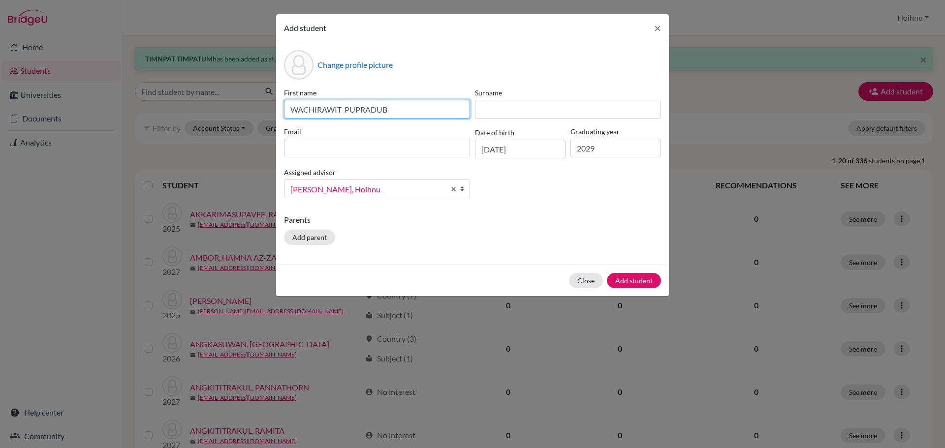
drag, startPoint x: 344, startPoint y: 110, endPoint x: 409, endPoint y: 118, distance: 65.4
click at [409, 118] on input "WACHIRAWIT PUPRADUB" at bounding box center [377, 109] width 186 height 19
type input "WACHIRAWIT"
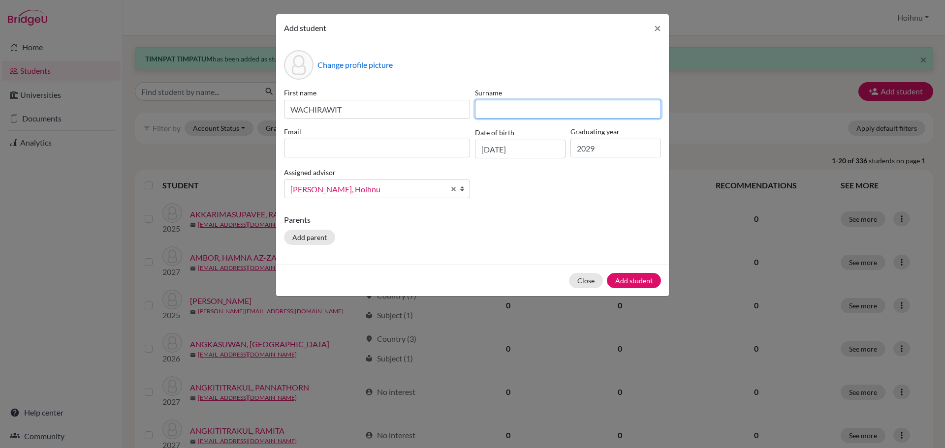
click at [501, 111] on input at bounding box center [568, 109] width 186 height 19
paste input "PUPRADUB"
type input "PUPRADUB"
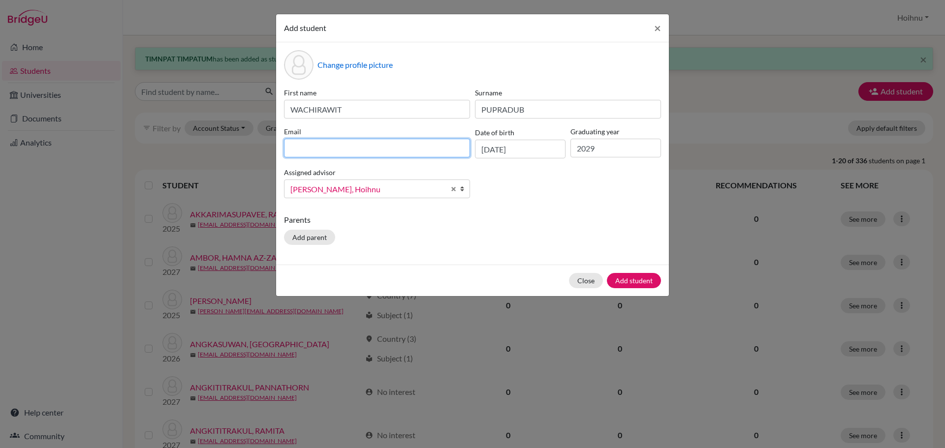
click at [353, 149] on input at bounding box center [377, 148] width 186 height 19
paste input "Sudkhed WACHIRAWIT PUPRADUB <[EMAIL_ADDRESS][DOMAIN_NAME]>"
drag, startPoint x: 370, startPoint y: 151, endPoint x: 273, endPoint y: 151, distance: 96.5
click at [273, 151] on div "Add student × Change profile picture First name WACHIRAWIT Surname PUPRADUB Ema…" at bounding box center [472, 224] width 945 height 448
click at [392, 151] on input "[EMAIL_ADDRESS][DOMAIN_NAME]>" at bounding box center [377, 148] width 186 height 19
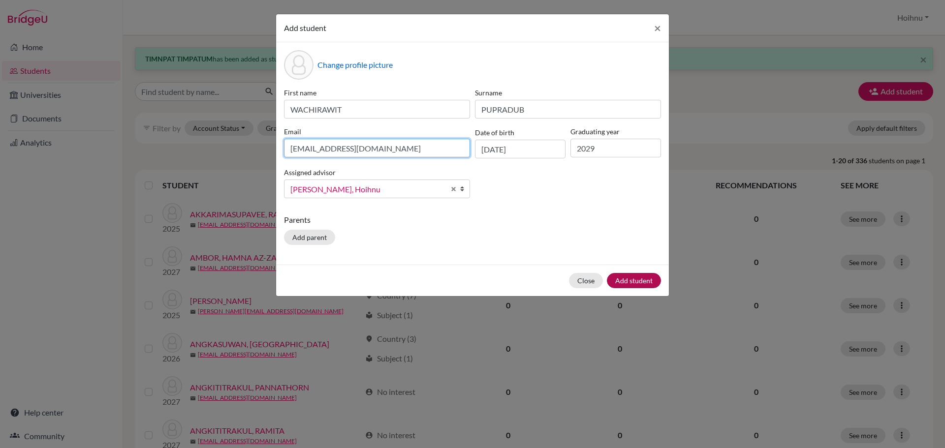
type input "[EMAIL_ADDRESS][DOMAIN_NAME]"
click at [621, 280] on button "Add student" at bounding box center [634, 280] width 54 height 15
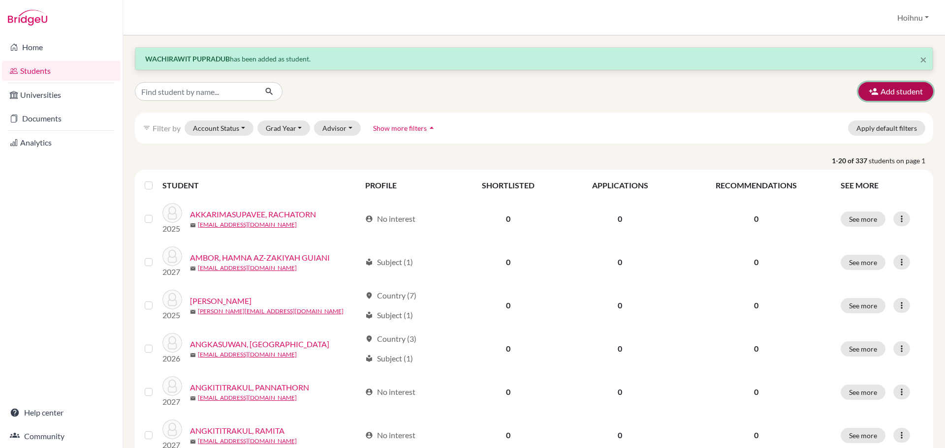
click at [904, 93] on button "Add student" at bounding box center [895, 91] width 75 height 19
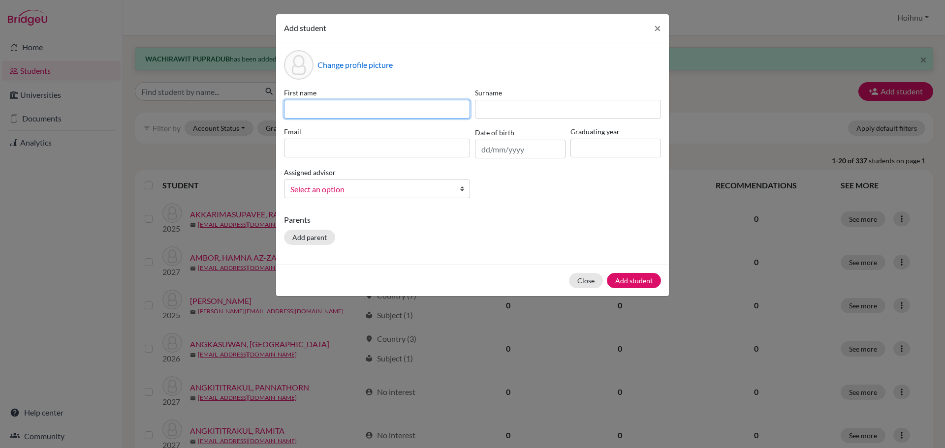
click at [311, 108] on input at bounding box center [377, 109] width 186 height 19
paste input "[PERSON_NAME]"
type input "[PERSON_NAME]"
click at [484, 151] on input "text" at bounding box center [520, 149] width 91 height 19
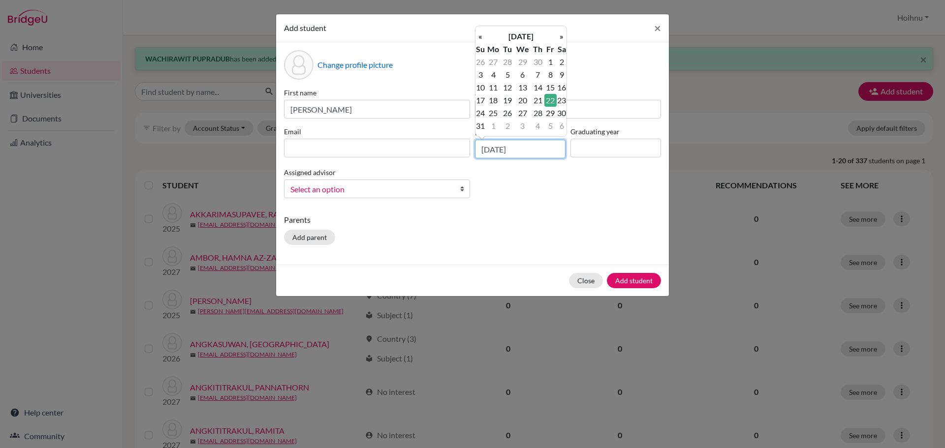
type input "[DATE]"
click at [598, 155] on input at bounding box center [615, 148] width 91 height 19
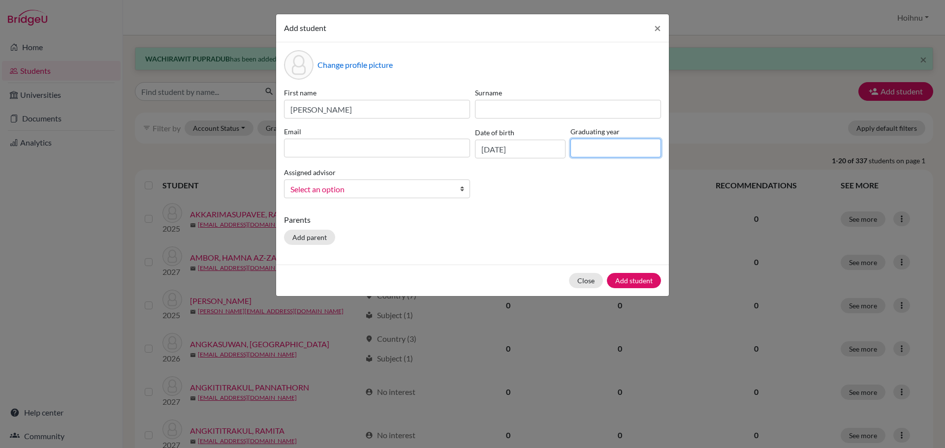
type input "2029"
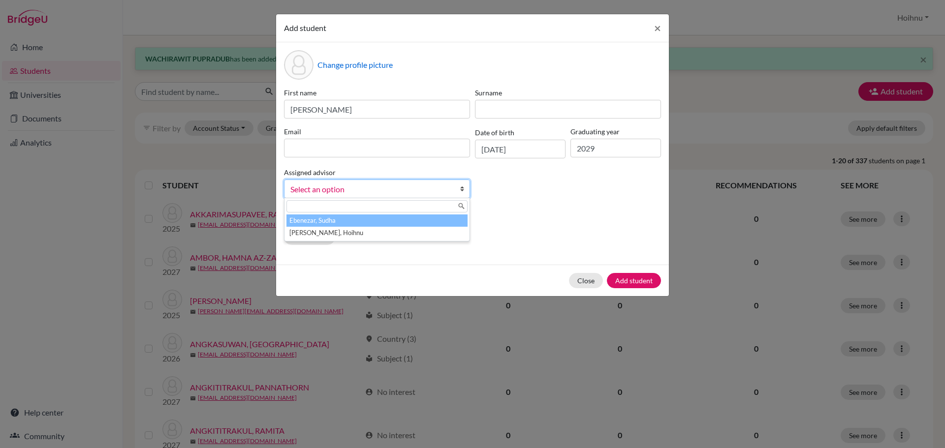
click at [459, 188] on link "Select an option" at bounding box center [377, 189] width 186 height 19
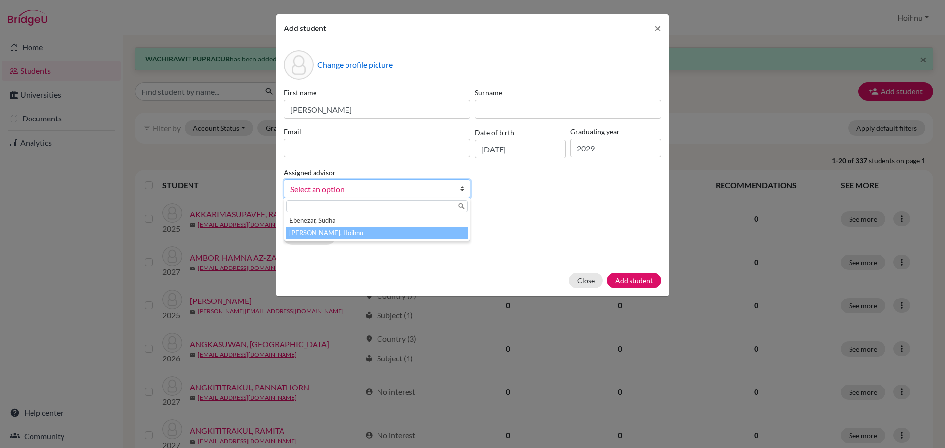
click at [329, 233] on li "[PERSON_NAME], Hoihnu" at bounding box center [376, 233] width 181 height 12
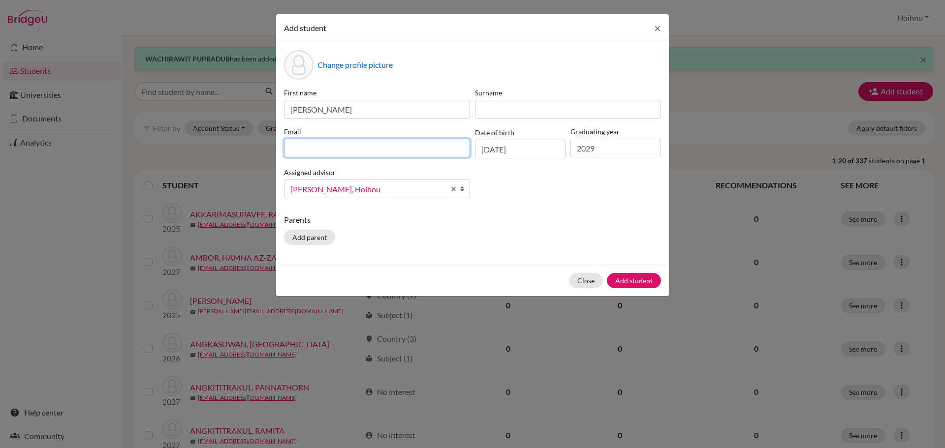
click at [322, 151] on input at bounding box center [377, 148] width 186 height 19
paste input "[PERSON_NAME] <[EMAIL_ADDRESS][DOMAIN_NAME]>"
drag, startPoint x: 384, startPoint y: 151, endPoint x: 257, endPoint y: 149, distance: 127.0
click at [257, 149] on div "Add student × Change profile picture First name [PERSON_NAME] Surname Email [PE…" at bounding box center [472, 224] width 945 height 448
click at [372, 148] on input "[EMAIL_ADDRESS][DOMAIN_NAME]>" at bounding box center [377, 148] width 186 height 19
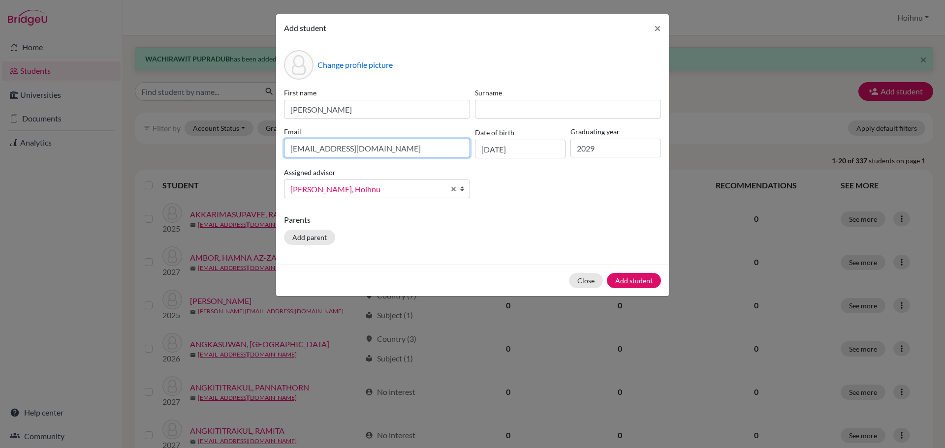
type input "[EMAIL_ADDRESS][DOMAIN_NAME]"
click at [401, 229] on div "Parents Add parent" at bounding box center [472, 231] width 377 height 35
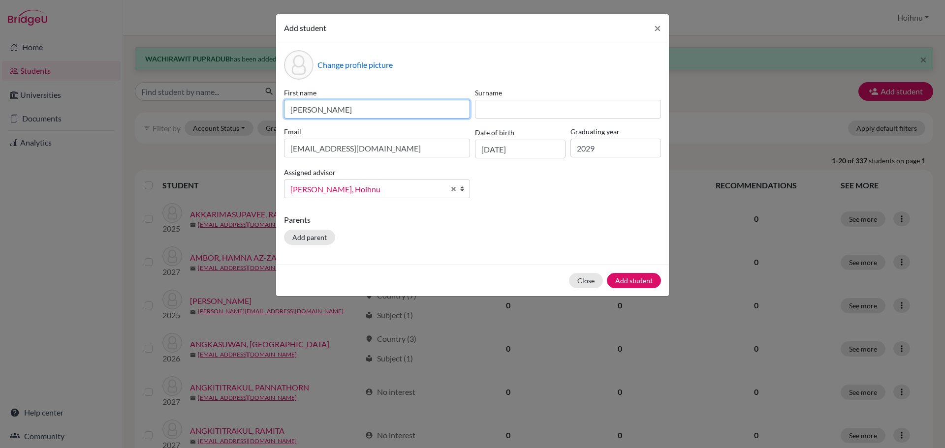
drag, startPoint x: 378, startPoint y: 111, endPoint x: 334, endPoint y: 110, distance: 44.3
click at [334, 110] on input "[PERSON_NAME]" at bounding box center [377, 109] width 186 height 19
type input "CHANATIP"
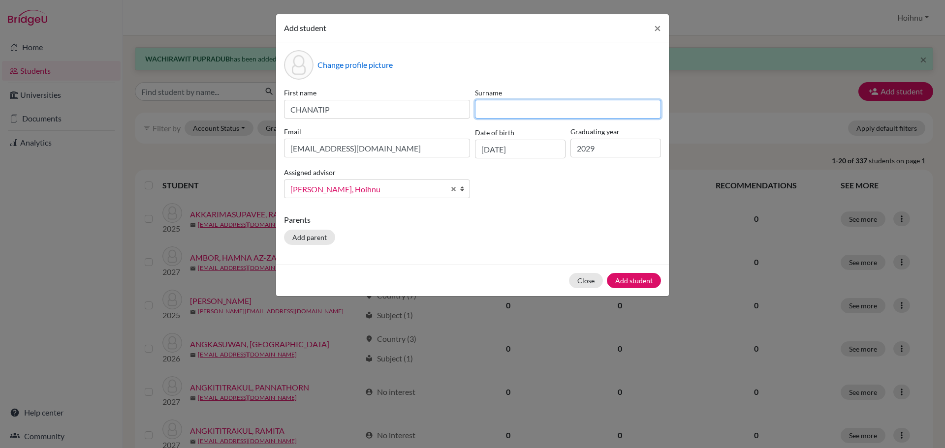
click at [499, 101] on input at bounding box center [568, 109] width 186 height 19
paste input "THONGDEE"
type input "THONGDEE"
click at [636, 281] on button "Add student" at bounding box center [634, 280] width 54 height 15
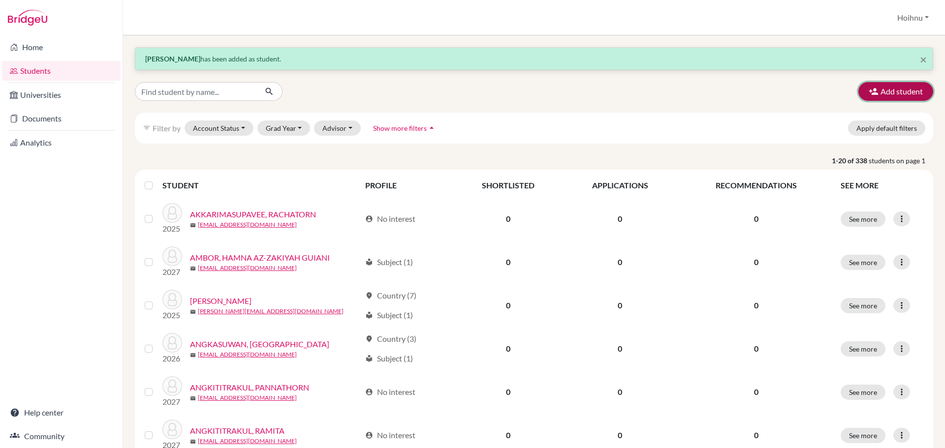
click at [883, 88] on button "Add student" at bounding box center [895, 91] width 75 height 19
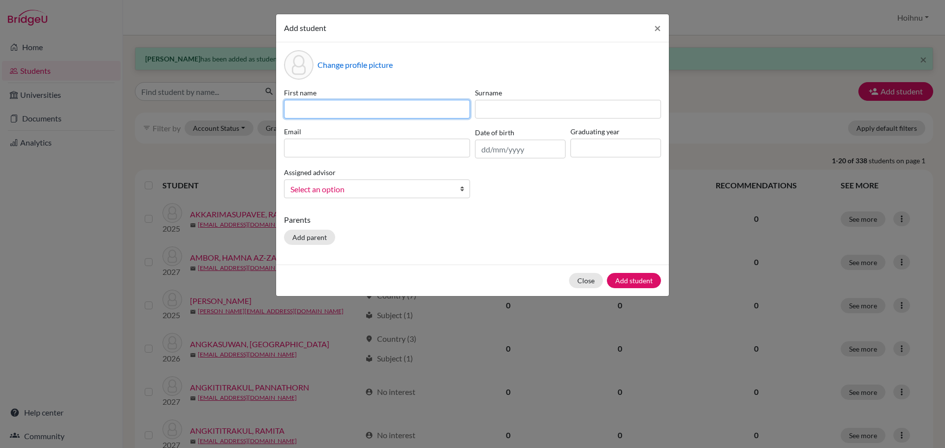
click at [361, 113] on input at bounding box center [377, 109] width 186 height 19
paste input "PIMLUCK JITBANJONGKIJ"
type input "PIMLUCK JITBANJONGKIJ"
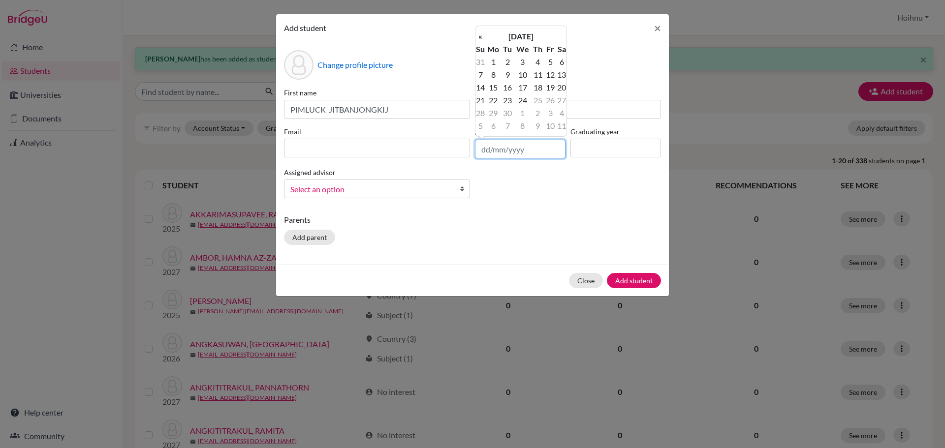
click at [482, 151] on input "text" at bounding box center [520, 149] width 91 height 19
type input "[DATE]"
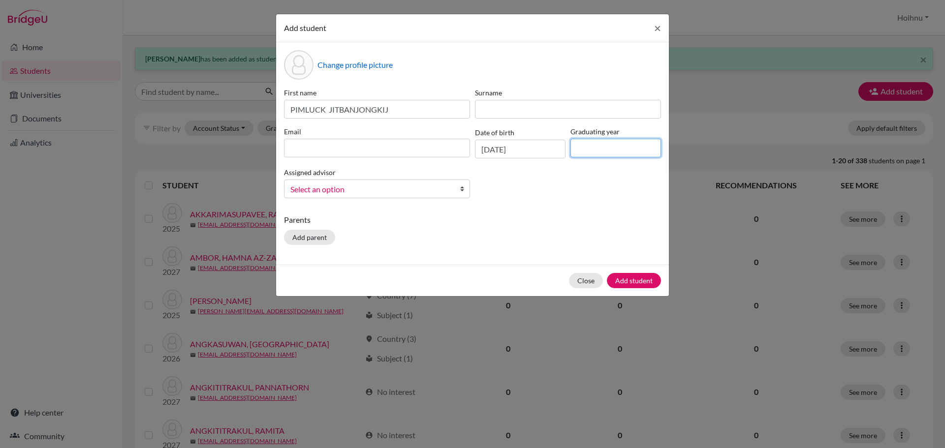
click at [593, 151] on input at bounding box center [615, 148] width 91 height 19
type input "2029"
click at [463, 189] on b at bounding box center [465, 189] width 10 height 18
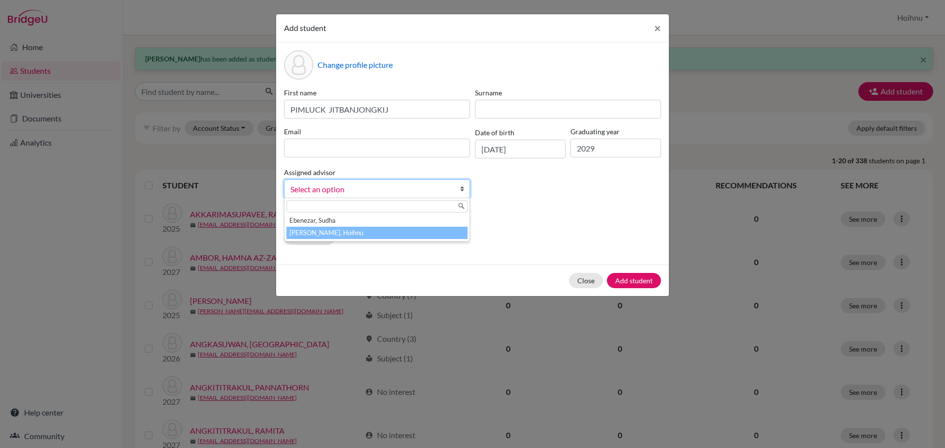
click at [339, 230] on li "[PERSON_NAME], Hoihnu" at bounding box center [376, 233] width 181 height 12
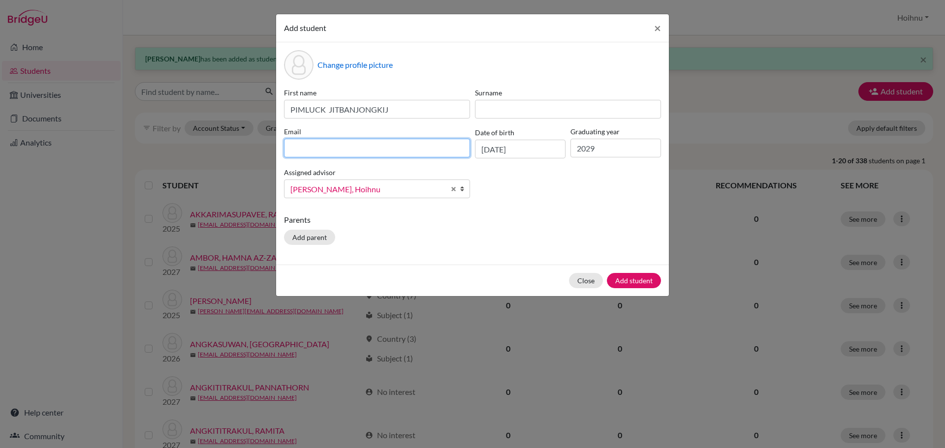
click at [326, 150] on input at bounding box center [377, 148] width 186 height 19
paste input "Pim PIMLUCK JITBANJONGKIJ <[EMAIL_ADDRESS][DOMAIN_NAME]>"
drag, startPoint x: 386, startPoint y: 150, endPoint x: 266, endPoint y: 154, distance: 119.7
click at [266, 154] on div "Add student × Change profile picture First name [PERSON_NAME] Surname Email [PE…" at bounding box center [472, 224] width 945 height 448
click at [376, 151] on input "[EMAIL_ADDRESS][DOMAIN_NAME]>" at bounding box center [377, 148] width 186 height 19
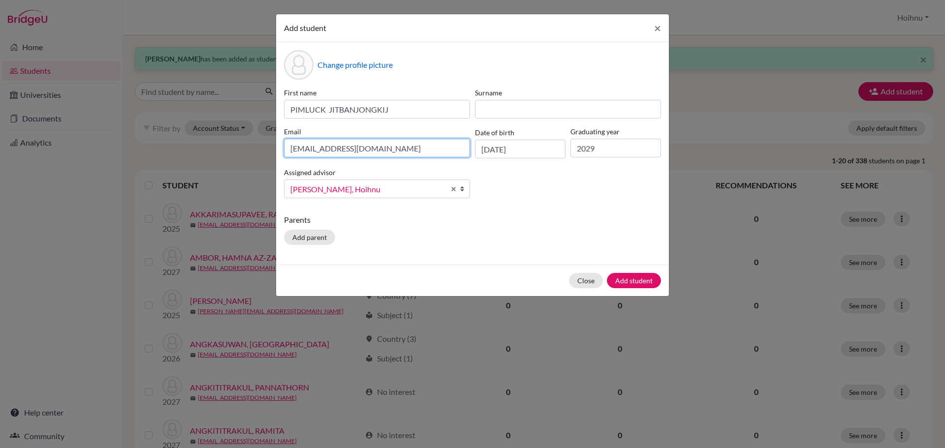
type input "[EMAIL_ADDRESS][DOMAIN_NAME]"
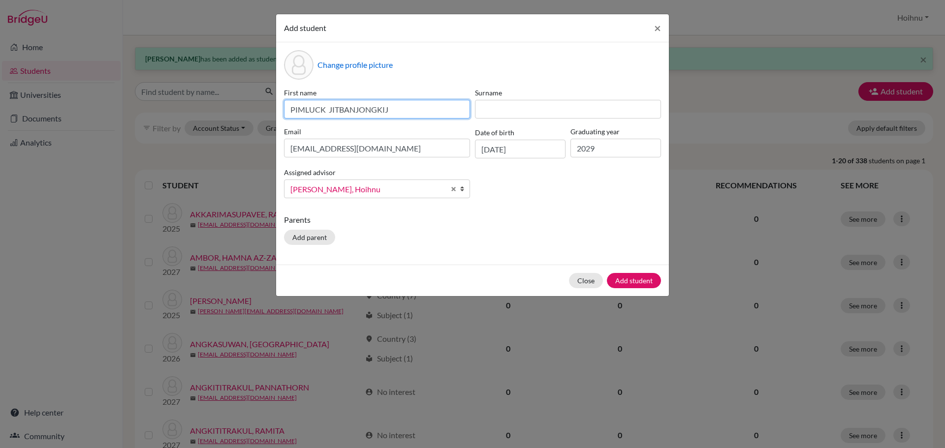
drag, startPoint x: 405, startPoint y: 109, endPoint x: 328, endPoint y: 109, distance: 76.8
click at [328, 109] on input "PIMLUCK JITBANJONGKIJ" at bounding box center [377, 109] width 186 height 19
type input "PIMLUCK"
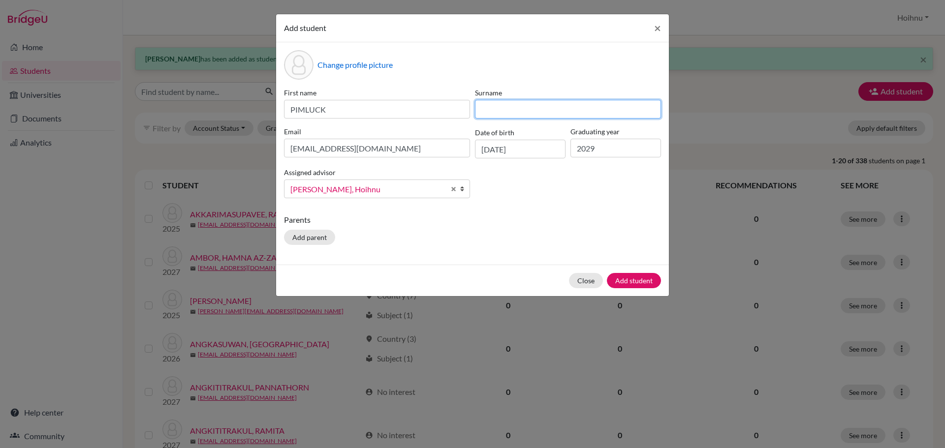
click at [501, 112] on input at bounding box center [568, 109] width 186 height 19
paste input "JITBANJONGKIJ"
type input "JITBANJONGKIJ"
click at [626, 278] on button "Add student" at bounding box center [634, 280] width 54 height 15
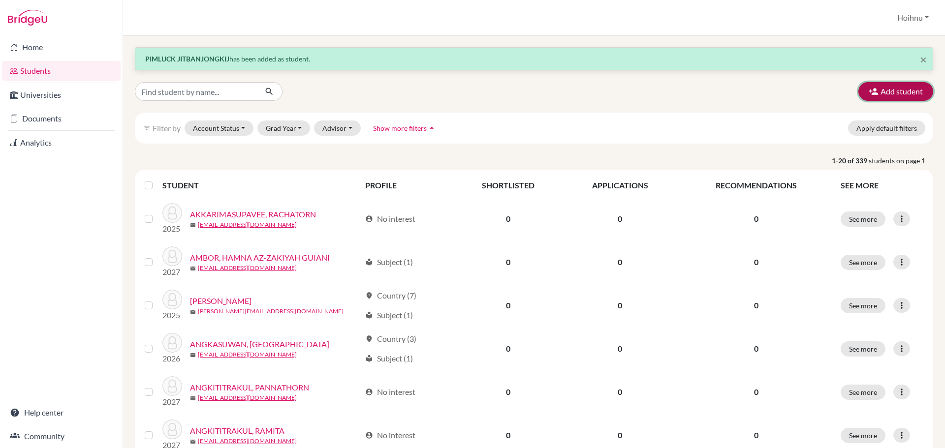
click at [887, 90] on button "Add student" at bounding box center [895, 91] width 75 height 19
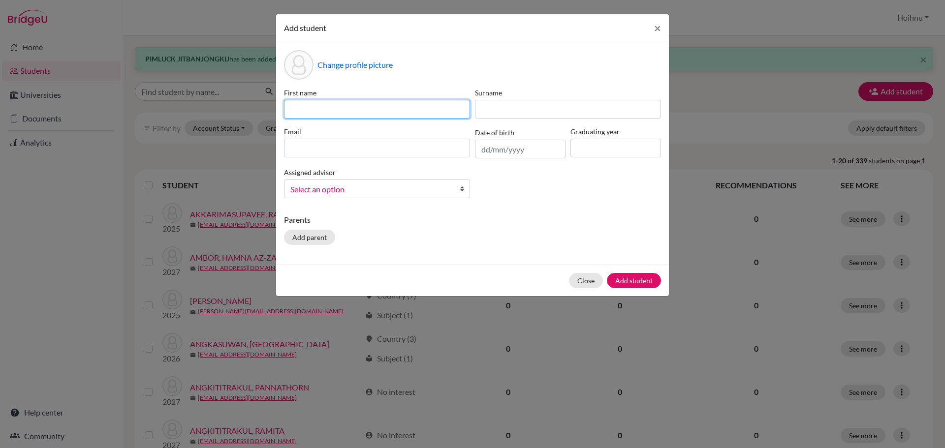
click at [359, 106] on input at bounding box center [377, 109] width 186 height 19
paste input "PONGPAK PARIPHINIJCHAI"
type input "PONGPAK PARIPHINIJCHAI"
click at [482, 152] on input "text" at bounding box center [520, 149] width 91 height 19
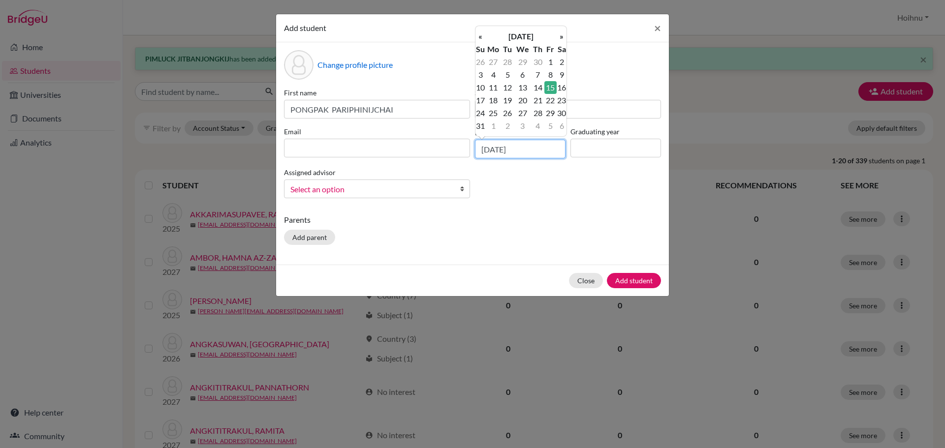
type input "[DATE]"
click at [578, 146] on input at bounding box center [615, 148] width 91 height 19
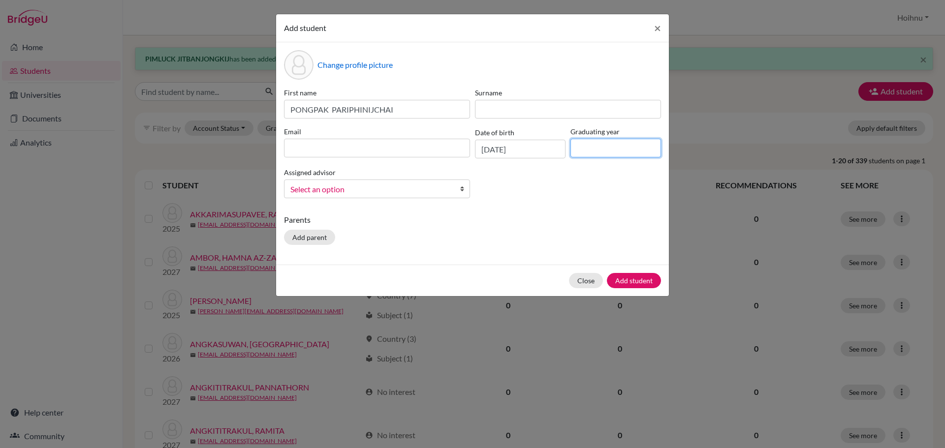
type input "2029"
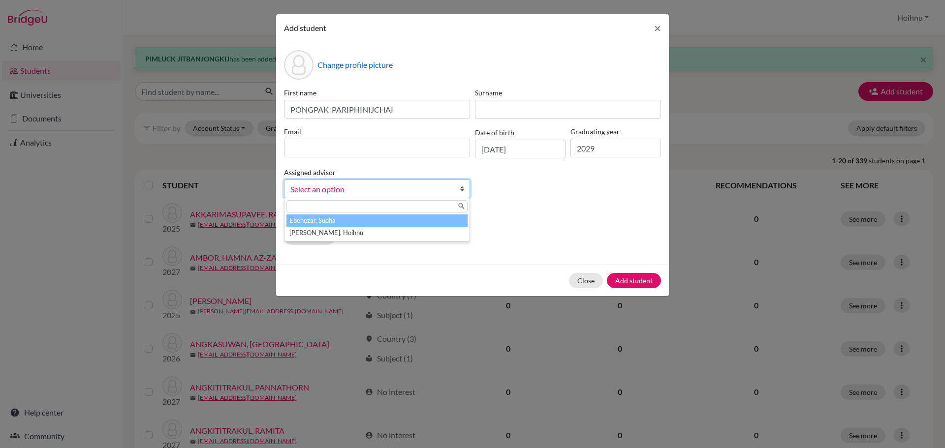
click at [463, 189] on b at bounding box center [465, 189] width 10 height 18
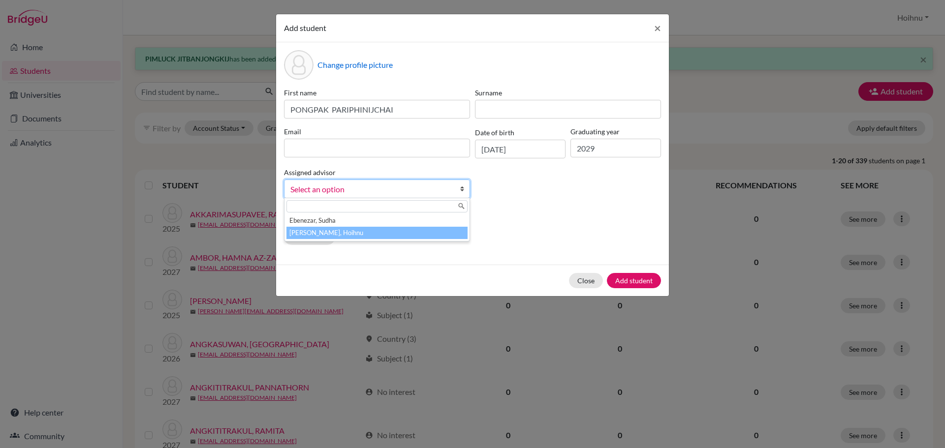
click at [347, 232] on li "[PERSON_NAME], Hoihnu" at bounding box center [376, 233] width 181 height 12
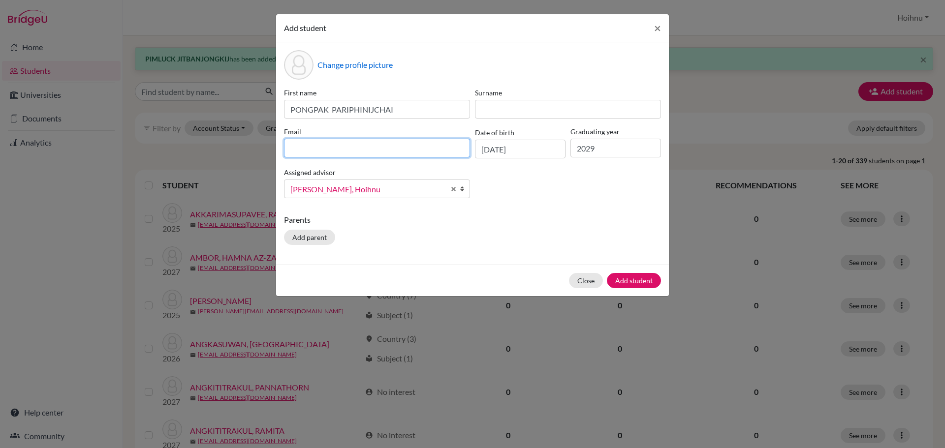
click at [305, 150] on input at bounding box center [377, 148] width 186 height 19
paste input "PunPun PONGPAK PARIPHINIJCHAI <[EMAIL_ADDRESS][DOMAIN_NAME]>"
drag, startPoint x: 373, startPoint y: 152, endPoint x: 253, endPoint y: 155, distance: 119.6
click at [253, 155] on div "Add student × Change profile picture First name PONGPAK PARIPHINIJCHAI Surname …" at bounding box center [472, 224] width 945 height 448
click at [392, 154] on input "[EMAIL_ADDRESS][DOMAIN_NAME]>" at bounding box center [377, 148] width 186 height 19
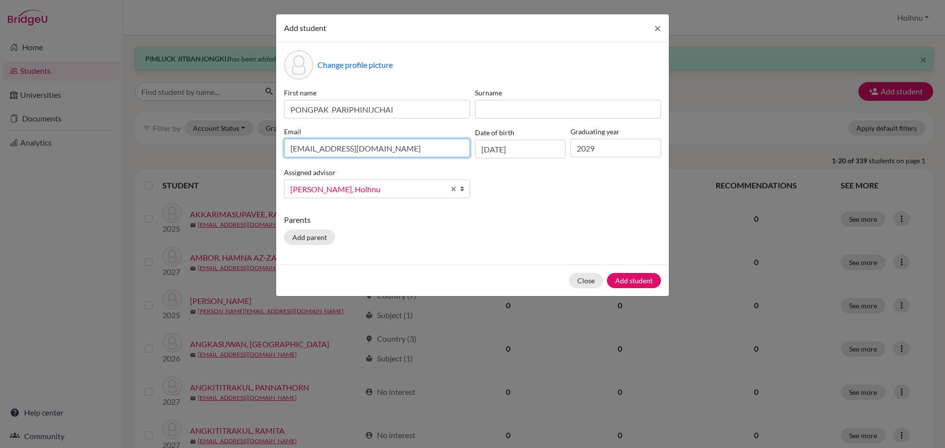
type input "[EMAIL_ADDRESS][DOMAIN_NAME]"
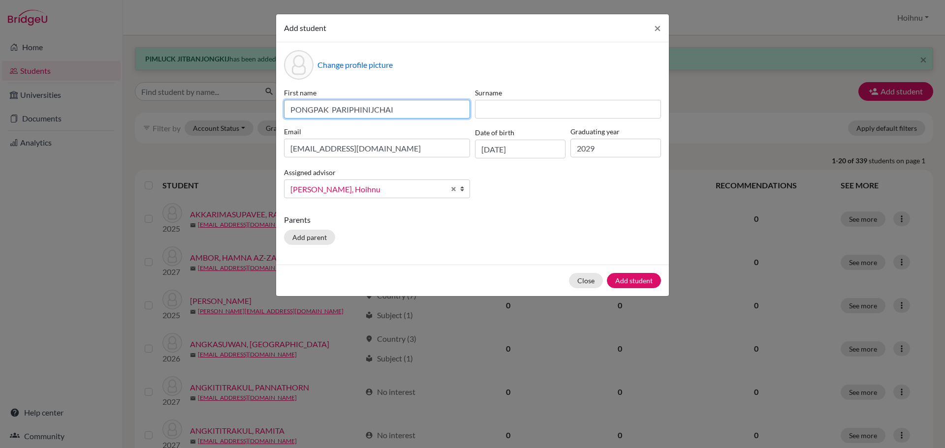
drag, startPoint x: 405, startPoint y: 113, endPoint x: 332, endPoint y: 113, distance: 72.8
click at [332, 113] on input "PONGPAK PARIPHINIJCHAI" at bounding box center [377, 109] width 186 height 19
type input "PONGPAK"
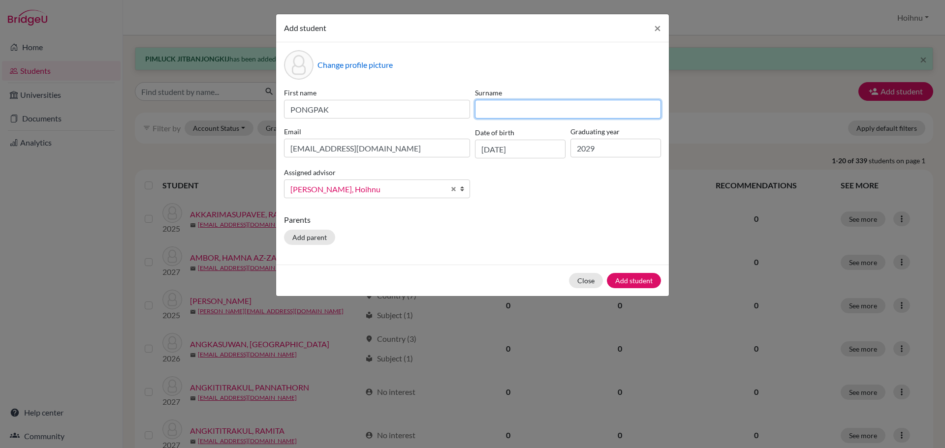
click at [491, 112] on input at bounding box center [568, 109] width 186 height 19
paste input "PARIPHINIJCHAI"
type input "PARIPHINIJCHAI"
click at [623, 280] on button "Add student" at bounding box center [634, 280] width 54 height 15
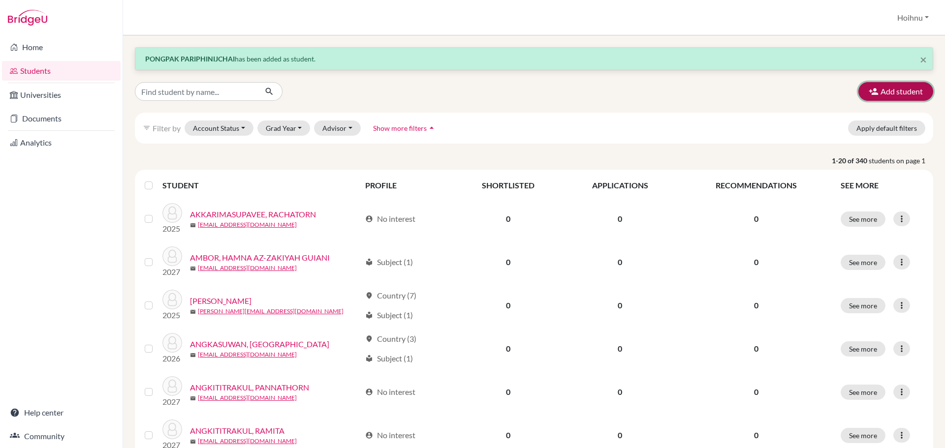
click at [885, 93] on button "Add student" at bounding box center [895, 91] width 75 height 19
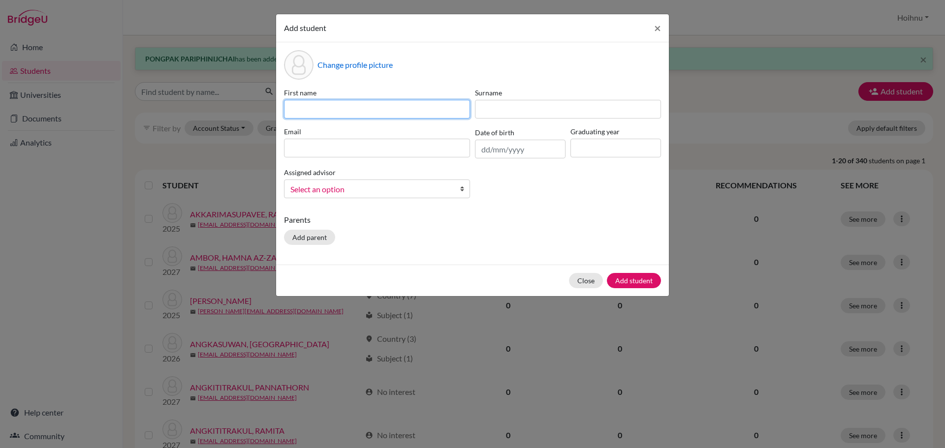
click at [370, 110] on input at bounding box center [377, 109] width 186 height 19
paste input "PASAKORN SIRIMONGKHON"
type input "PASAKORN SIRIMONGKHON"
click at [481, 149] on input "text" at bounding box center [520, 149] width 91 height 19
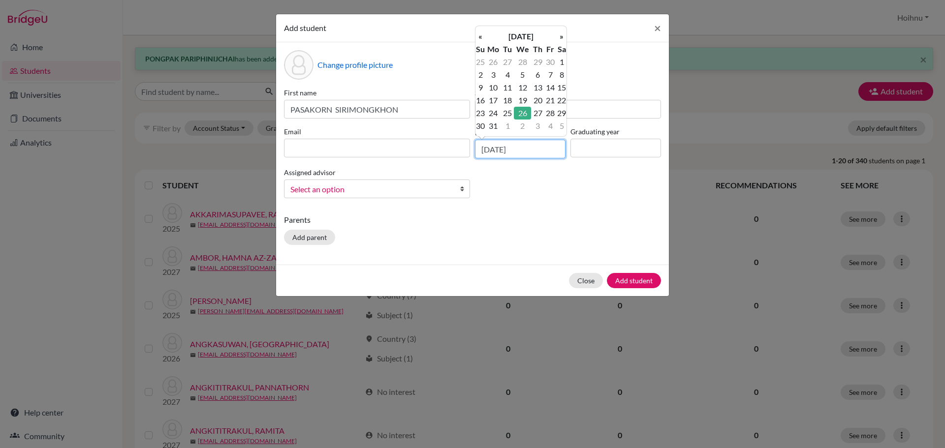
type input "[DATE]"
click at [608, 149] on input at bounding box center [615, 148] width 91 height 19
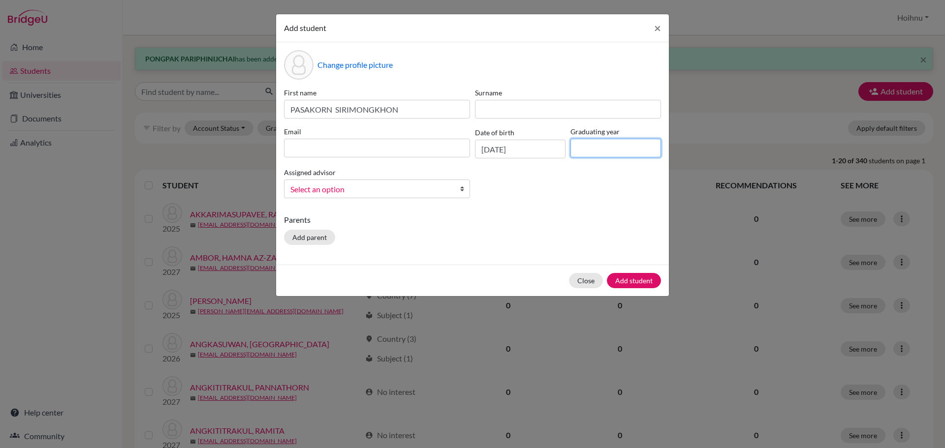
type input "2029"
click at [461, 187] on b at bounding box center [465, 189] width 10 height 18
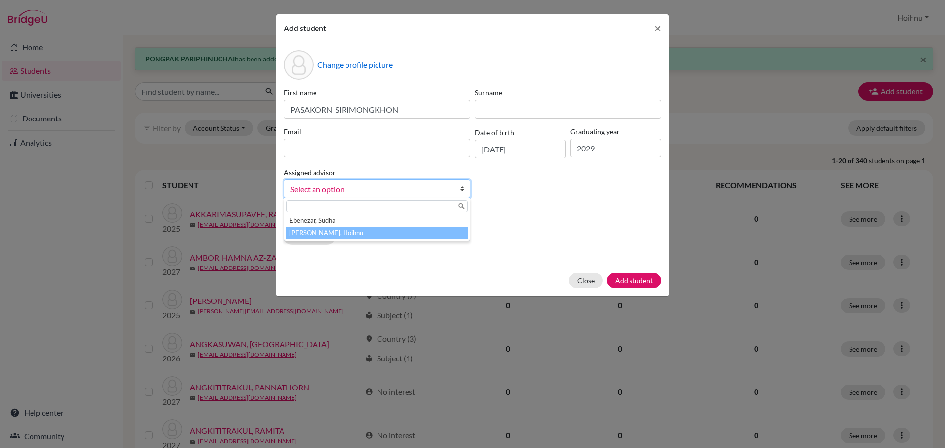
click at [333, 233] on li "[PERSON_NAME], Hoihnu" at bounding box center [376, 233] width 181 height 12
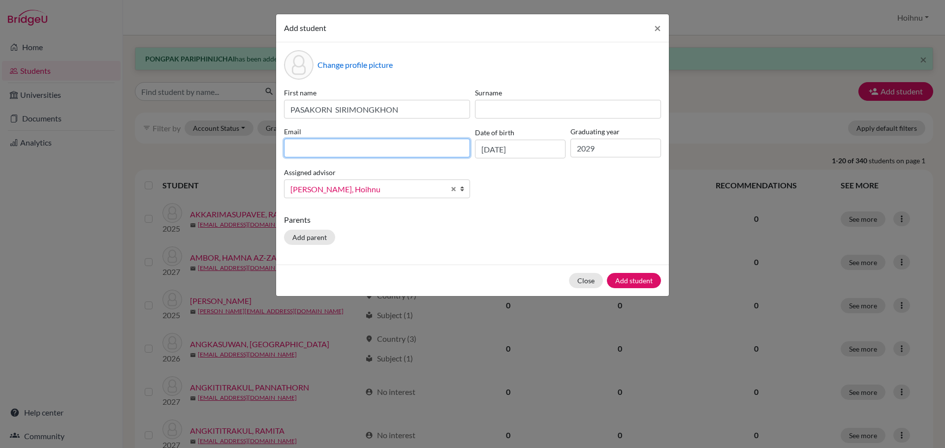
click at [293, 150] on input at bounding box center [377, 148] width 186 height 19
paste input "Focus PASAKORN SIRIMONGKHON <[EMAIL_ADDRESS][DOMAIN_NAME]>"
drag, startPoint x: 381, startPoint y: 149, endPoint x: 275, endPoint y: 147, distance: 106.3
click at [275, 147] on div "Add student × Change profile picture First name [PERSON_NAME] Surname Email Foc…" at bounding box center [472, 224] width 945 height 448
click at [378, 147] on input "[EMAIL_ADDRESS][DOMAIN_NAME]>" at bounding box center [377, 148] width 186 height 19
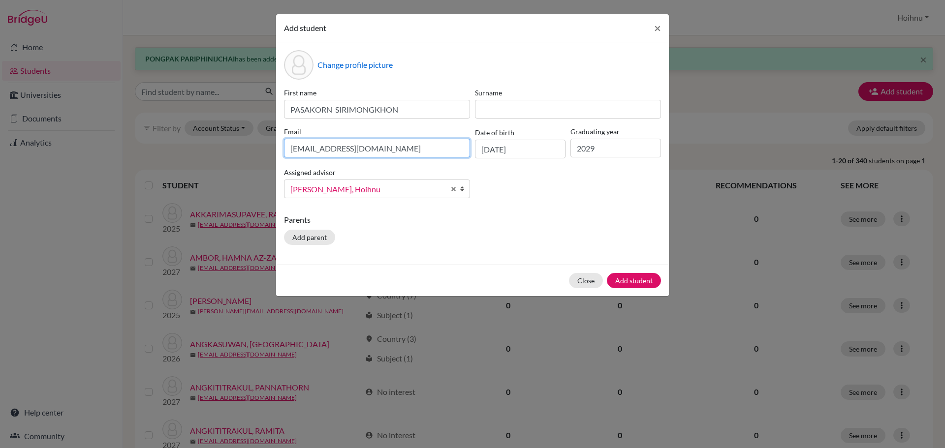
type input "[EMAIL_ADDRESS][DOMAIN_NAME]"
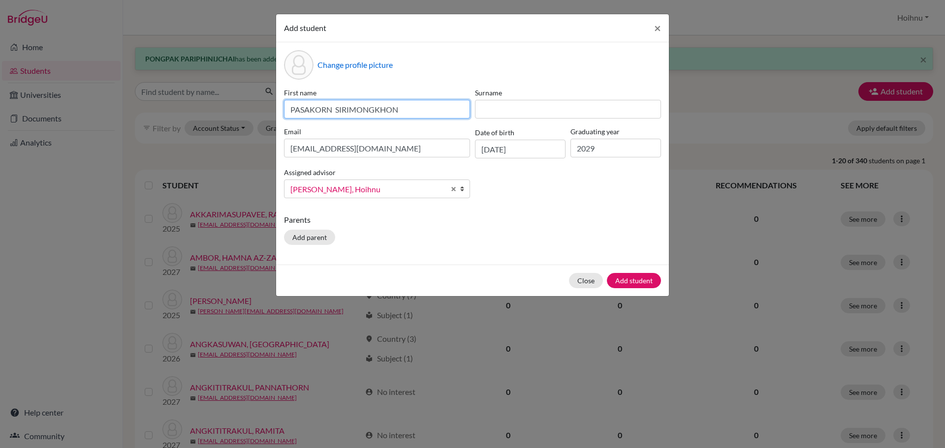
drag, startPoint x: 405, startPoint y: 109, endPoint x: 336, endPoint y: 110, distance: 68.9
click at [336, 110] on input "PASAKORN SIRIMONGKHON" at bounding box center [377, 109] width 186 height 19
type input "PASAKORN"
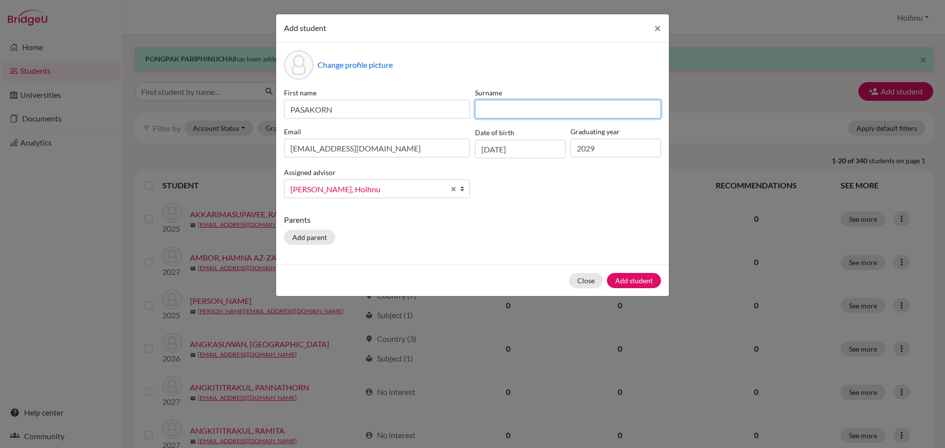
click at [499, 107] on input at bounding box center [568, 109] width 186 height 19
paste input "SIRIMONGKHON"
type input "SIRIMONGKHON"
click at [631, 282] on button "Add student" at bounding box center [634, 280] width 54 height 15
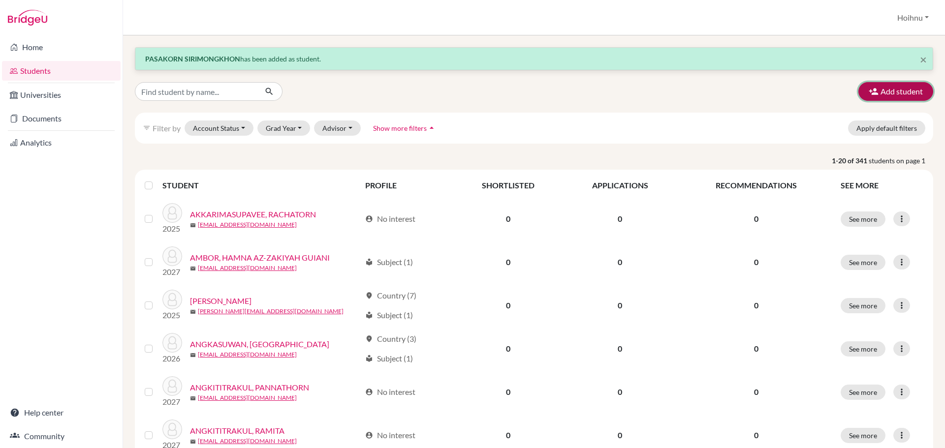
click at [881, 92] on button "Add student" at bounding box center [895, 91] width 75 height 19
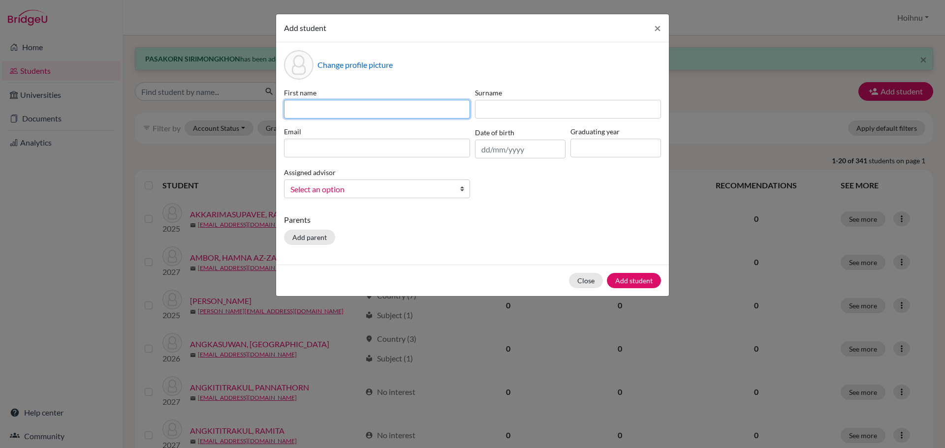
click at [295, 103] on input at bounding box center [377, 109] width 186 height 19
paste input "BOONYARIT VAEWSRI"
type input "BOONYARIT VAEWSRI"
click at [485, 152] on input "text" at bounding box center [520, 149] width 91 height 19
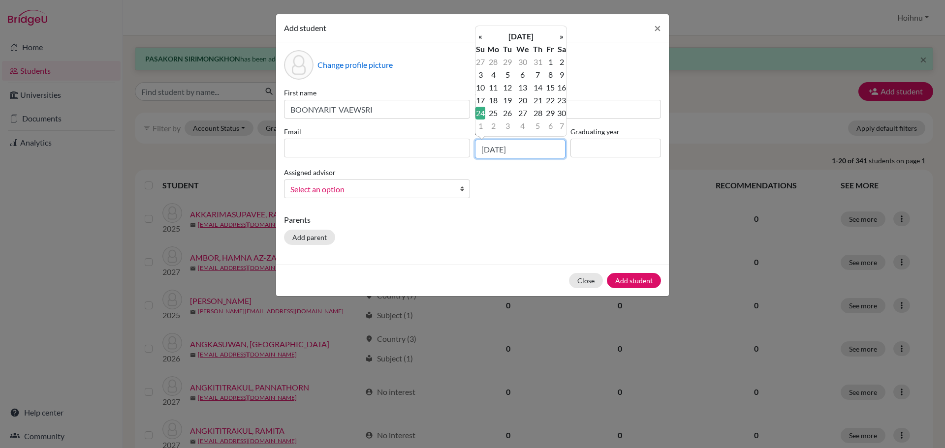
type input "[DATE]"
click at [603, 150] on input at bounding box center [615, 148] width 91 height 19
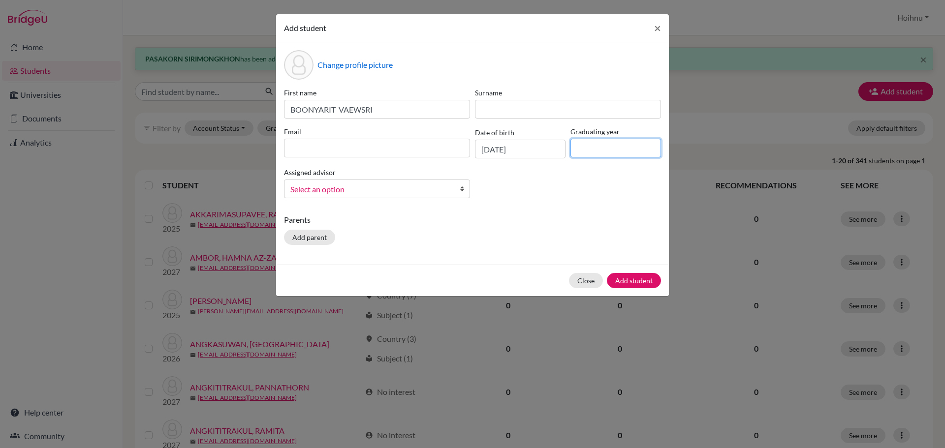
type input "2029"
click at [467, 189] on b at bounding box center [465, 189] width 10 height 18
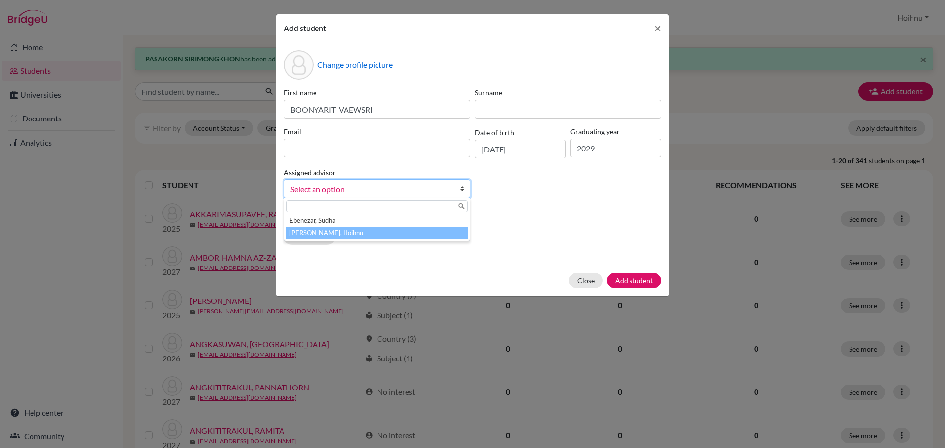
click at [344, 237] on li "[PERSON_NAME], Hoihnu" at bounding box center [376, 233] width 181 height 12
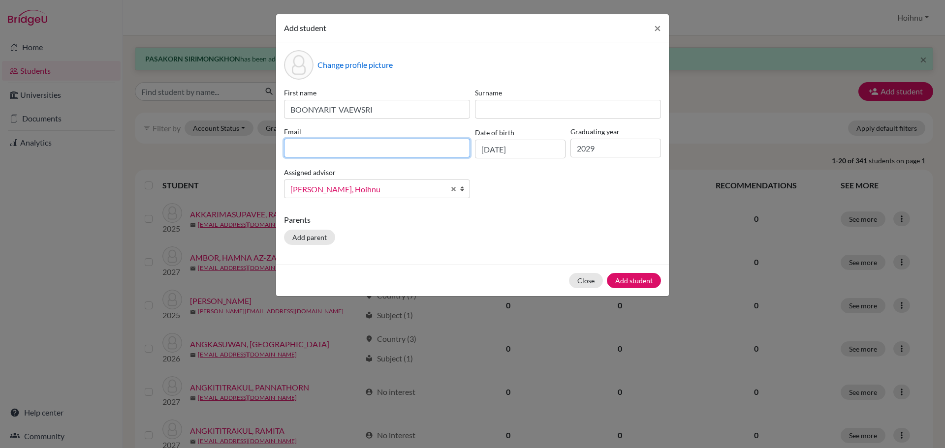
click at [377, 151] on input at bounding box center [377, 148] width 186 height 19
paste input "Khunphol BOONYARIT VAWSRI <[EMAIL_ADDRESS][DOMAIN_NAME]>"
drag, startPoint x: 365, startPoint y: 149, endPoint x: 266, endPoint y: 146, distance: 99.0
click at [266, 146] on div "Add student × Change profile picture First name [PERSON_NAME] Surname Email [PE…" at bounding box center [472, 224] width 945 height 448
click at [393, 153] on input "[EMAIL_ADDRESS][DOMAIN_NAME]>" at bounding box center [377, 148] width 186 height 19
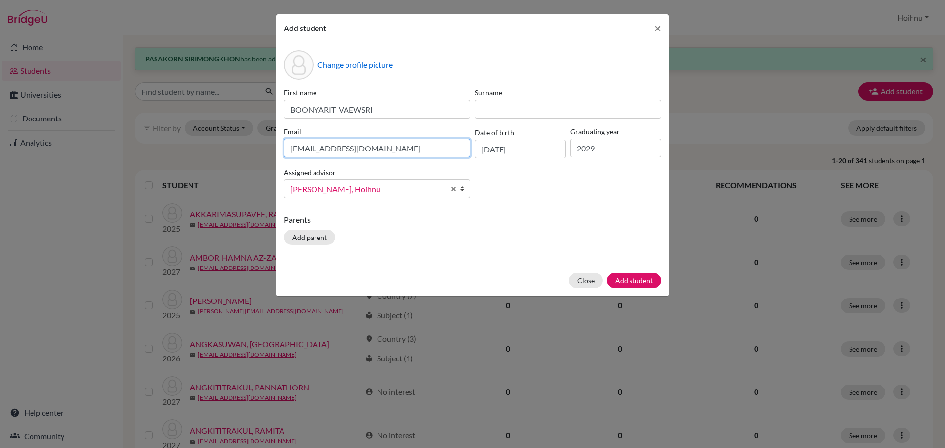
type input "[EMAIL_ADDRESS][DOMAIN_NAME]"
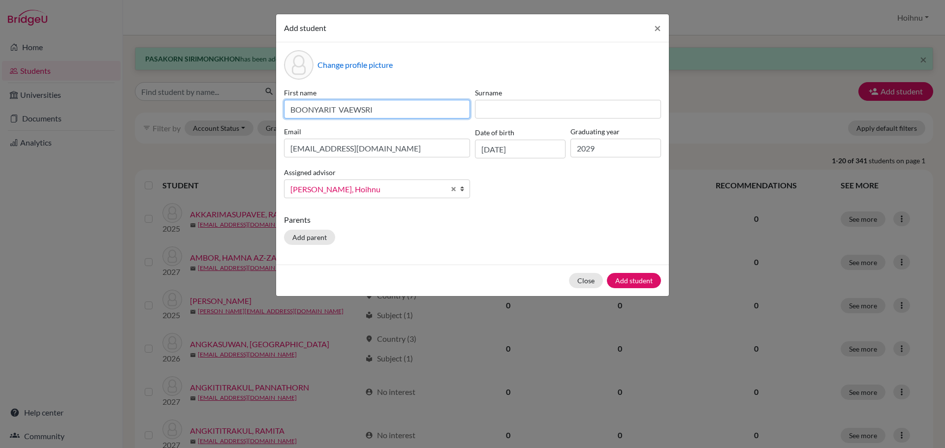
drag, startPoint x: 338, startPoint y: 107, endPoint x: 405, endPoint y: 116, distance: 67.6
click at [405, 116] on input "BOONYARIT VAEWSRI" at bounding box center [377, 109] width 186 height 19
type input "BOONYARIT"
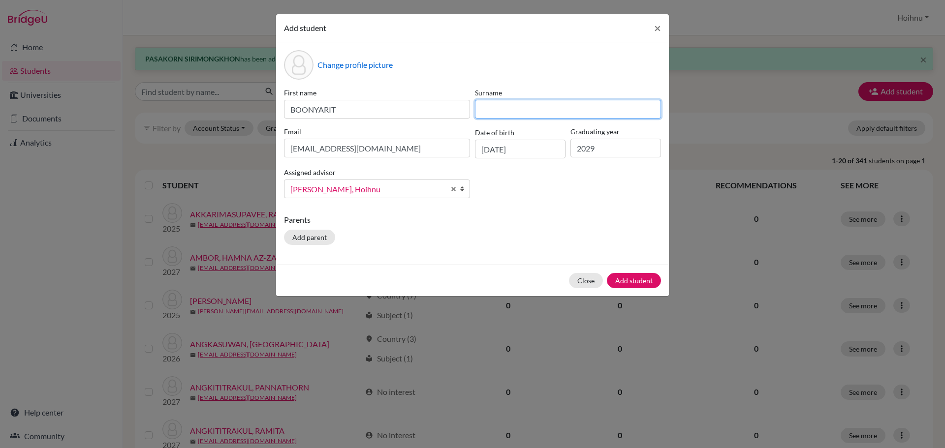
click at [499, 111] on input at bounding box center [568, 109] width 186 height 19
paste input "VAEWSRI"
type input "VAEWSRI"
click at [638, 282] on button "Add student" at bounding box center [634, 280] width 54 height 15
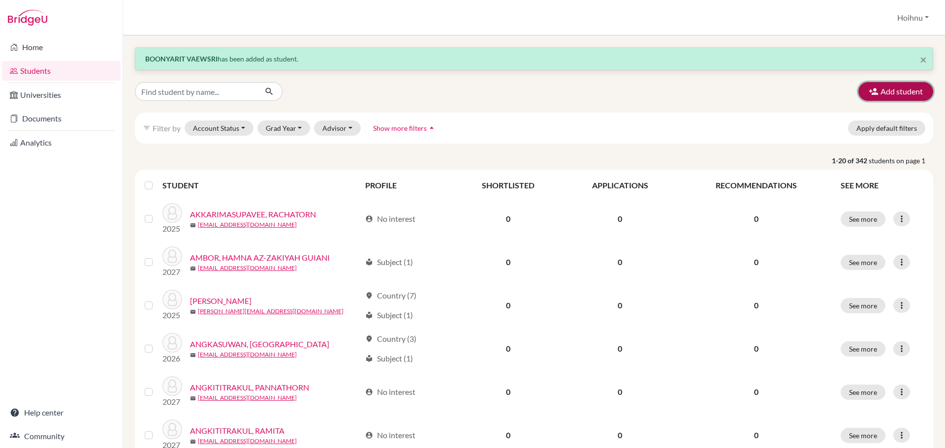
click at [886, 92] on button "Add student" at bounding box center [895, 91] width 75 height 19
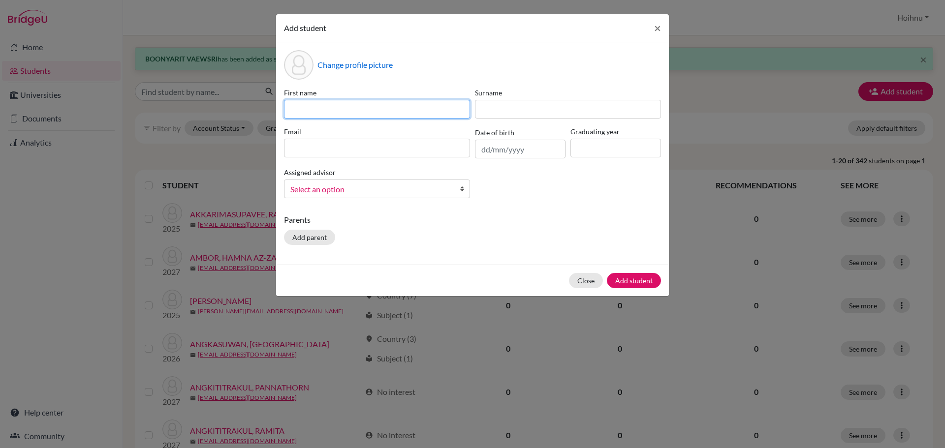
click at [321, 112] on input at bounding box center [377, 109] width 186 height 19
paste input "[PERSON_NAME] ROJANARIDPICHED"
type input "[PERSON_NAME] ROJANARIDPICHED"
click at [482, 150] on input "text" at bounding box center [520, 149] width 91 height 19
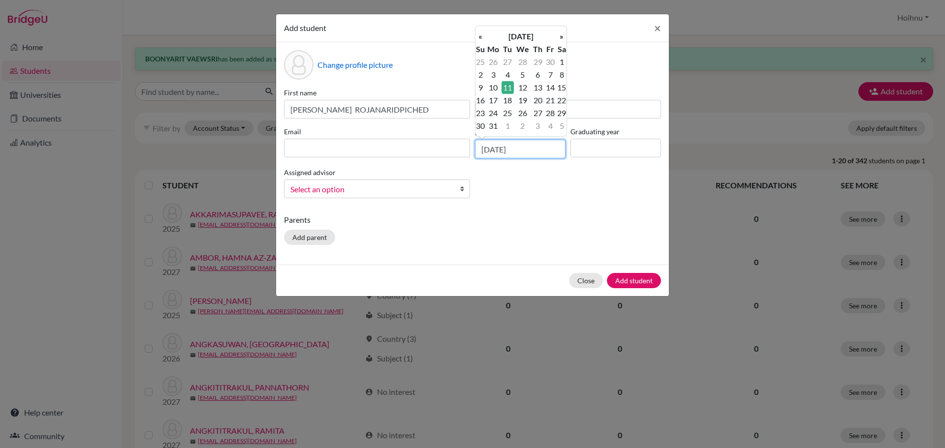
type input "[DATE]"
click at [611, 149] on input at bounding box center [615, 148] width 91 height 19
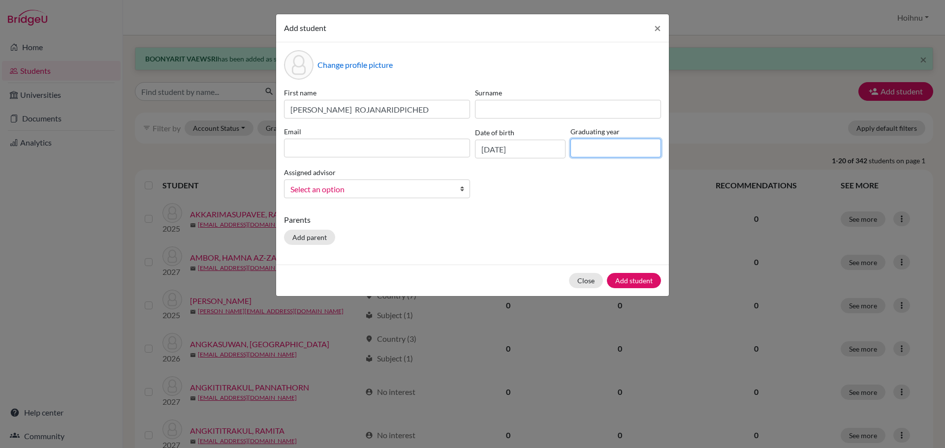
type input "2029"
click at [465, 189] on b at bounding box center [465, 189] width 10 height 18
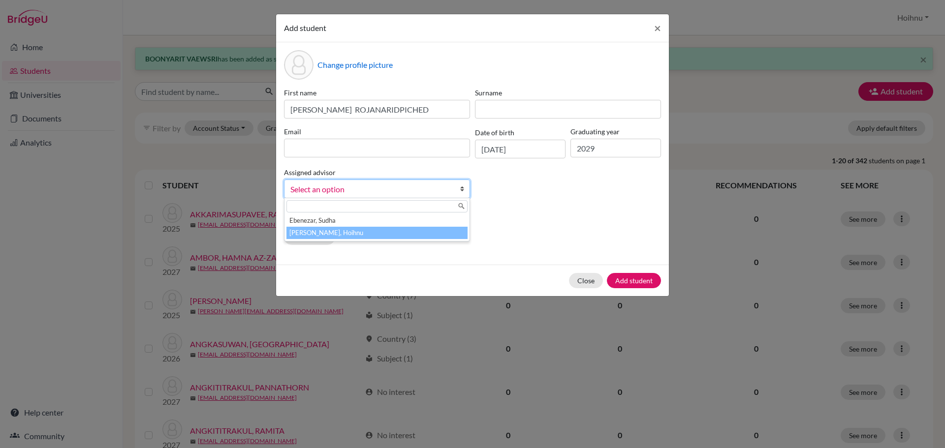
click at [391, 231] on li "[PERSON_NAME], Hoihnu" at bounding box center [376, 233] width 181 height 12
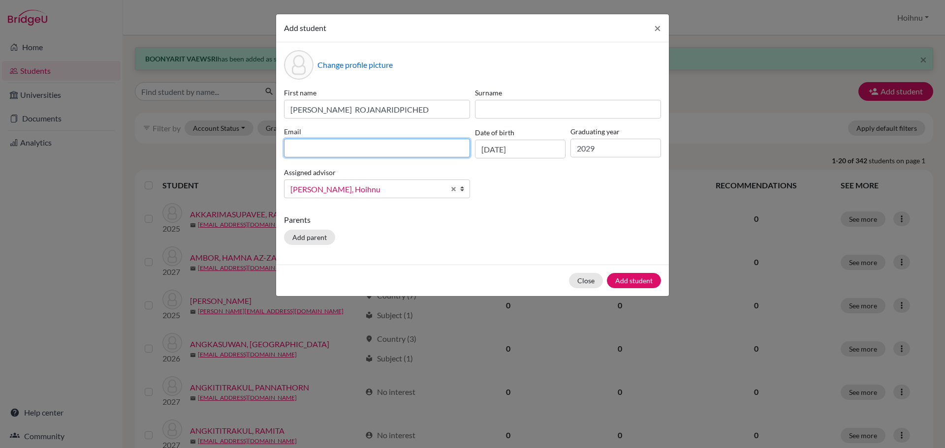
click at [375, 156] on input at bounding box center [377, 148] width 186 height 19
paste input "[PERSON_NAME] [PERSON_NAME] ROJANARIDPICHED <[EMAIL_ADDRESS][DOMAIN_NAME]>"
drag, startPoint x: 371, startPoint y: 152, endPoint x: 264, endPoint y: 151, distance: 106.8
click at [264, 151] on div "Add student × Change profile picture First name [PERSON_NAME] ROJANARIDPICHED S…" at bounding box center [472, 224] width 945 height 448
click at [396, 152] on input "[EMAIL_ADDRESS][DOMAIN_NAME]>" at bounding box center [377, 148] width 186 height 19
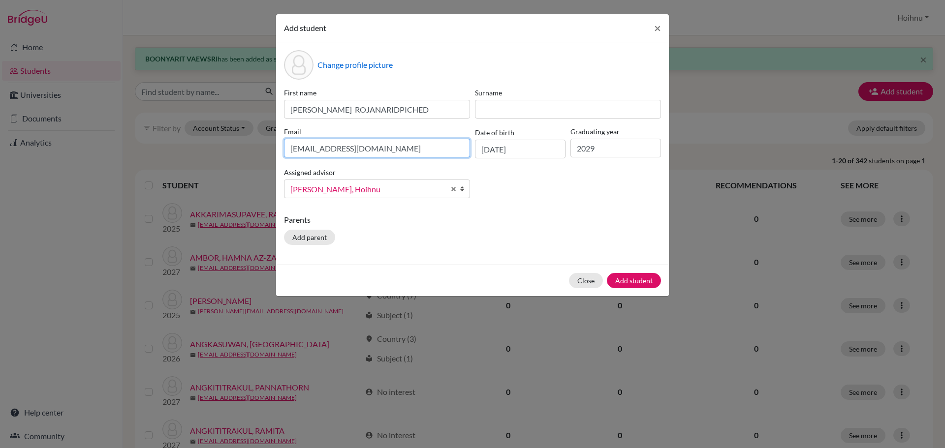
type input "[EMAIL_ADDRESS][DOMAIN_NAME]"
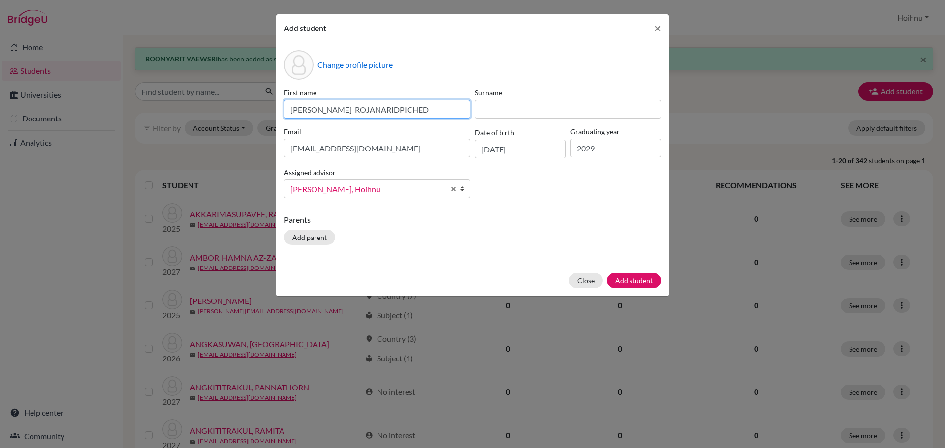
drag, startPoint x: 414, startPoint y: 111, endPoint x: 326, endPoint y: 113, distance: 88.1
click at [326, 113] on input "[PERSON_NAME] ROJANARIDPICHED" at bounding box center [377, 109] width 186 height 19
type input "[PERSON_NAME]"
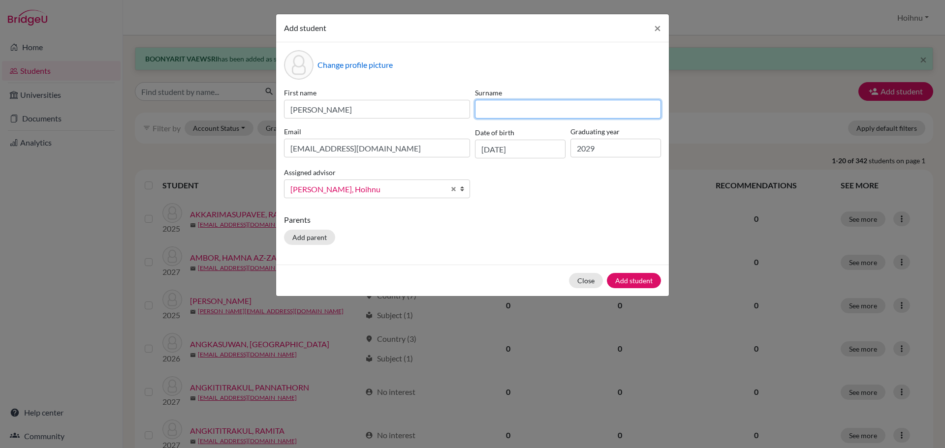
click at [491, 109] on input at bounding box center [568, 109] width 186 height 19
paste input "ROJANARIDPICHED"
type input "ROJANARIDPICHED"
click at [628, 281] on button "Add student" at bounding box center [634, 280] width 54 height 15
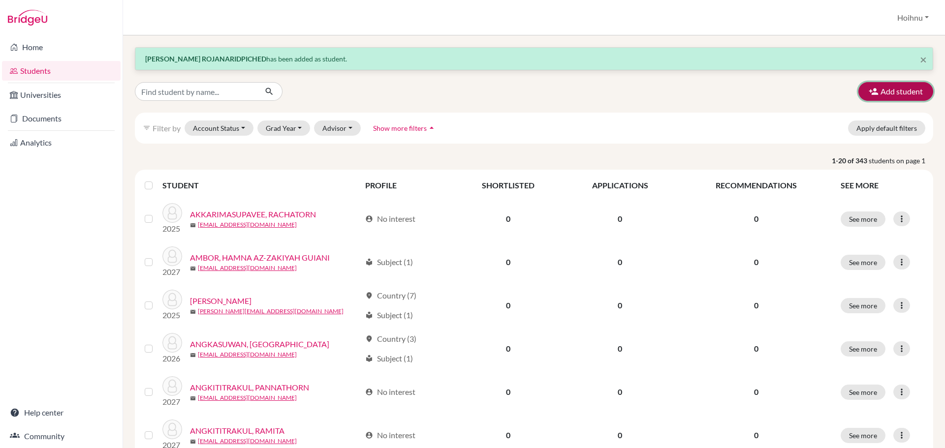
click at [884, 87] on button "Add student" at bounding box center [895, 91] width 75 height 19
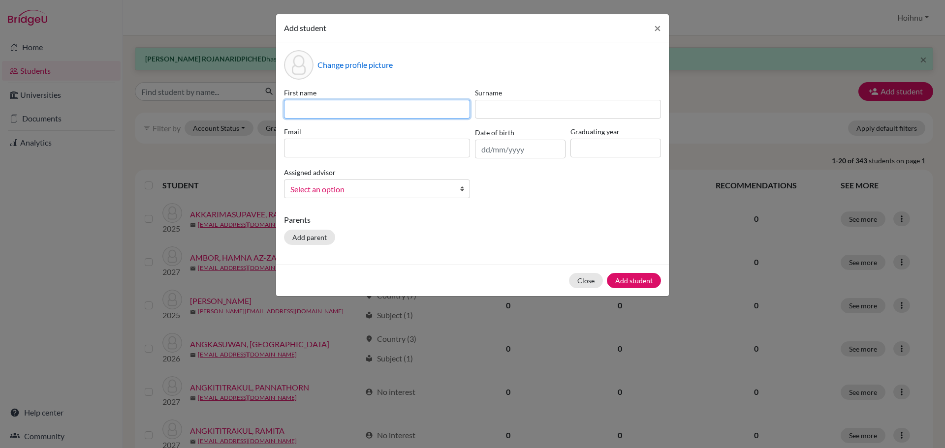
click at [339, 107] on input at bounding box center [377, 109] width 186 height 19
paste input "ZAY YAR HTET SAN"
type input "ZAY YAR HTET SAN"
click at [482, 151] on input "text" at bounding box center [520, 149] width 91 height 19
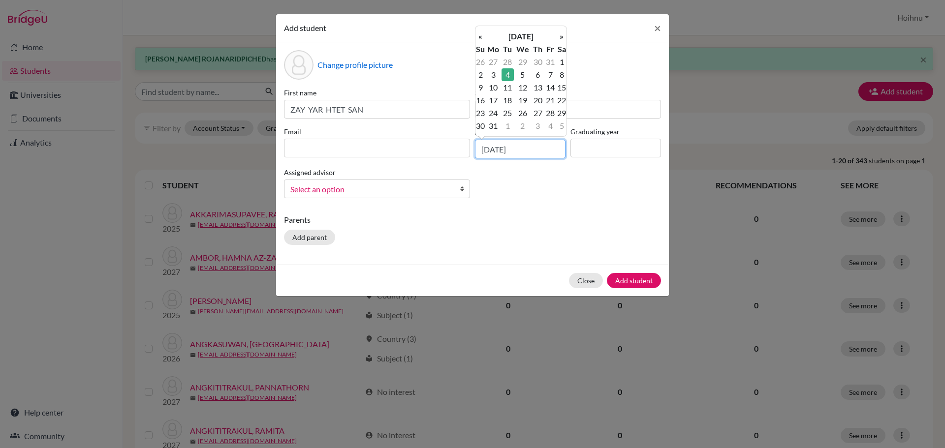
type input "[DATE]"
click at [597, 148] on input at bounding box center [615, 148] width 91 height 19
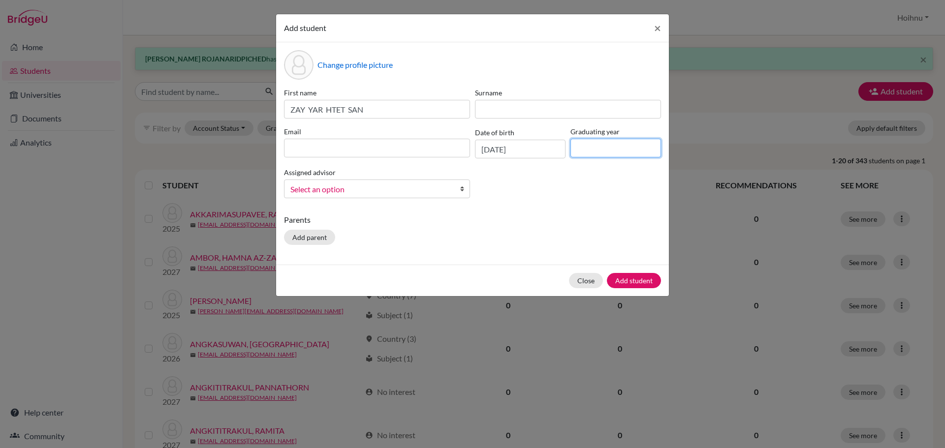
type input "2029"
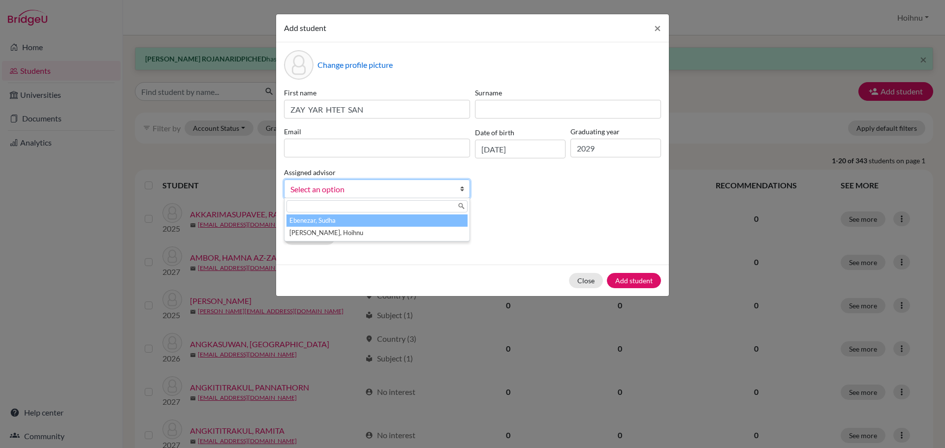
click at [462, 188] on b at bounding box center [465, 189] width 10 height 18
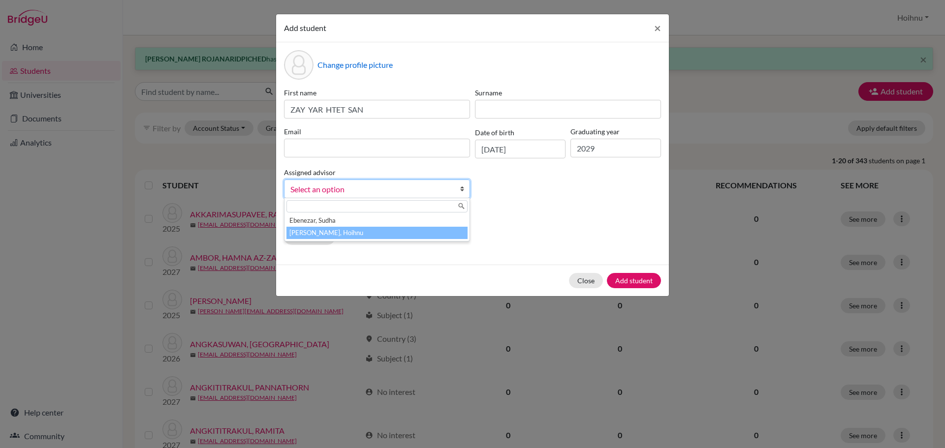
click at [326, 235] on li "[PERSON_NAME], Hoihnu" at bounding box center [376, 233] width 181 height 12
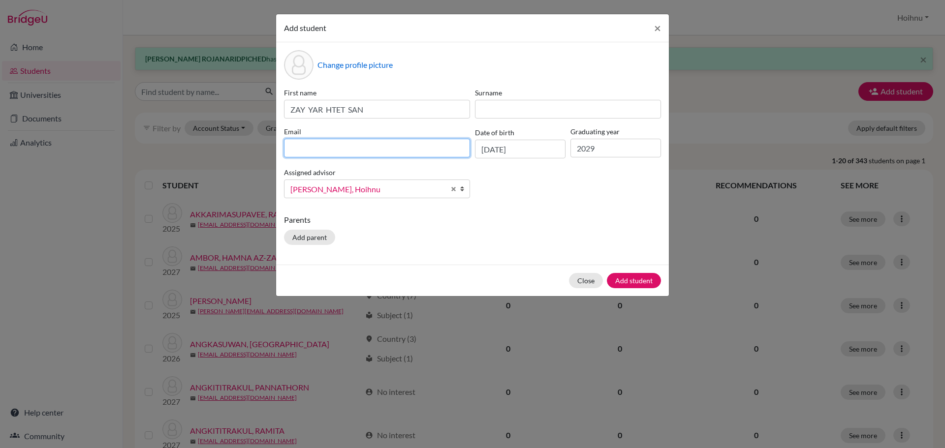
click at [308, 147] on input at bounding box center [377, 148] width 186 height 19
paste input "Venn ZAY YAR HTET SAN <[EMAIL_ADDRESS][DOMAIN_NAME]>"
drag, startPoint x: 381, startPoint y: 149, endPoint x: 262, endPoint y: 147, distance: 119.1
click at [262, 147] on div "Add student × Change profile picture First name [PERSON_NAME] HTET SAN Surname …" at bounding box center [472, 224] width 945 height 448
click at [378, 144] on input "[EMAIL_ADDRESS][DOMAIN_NAME]>" at bounding box center [377, 148] width 186 height 19
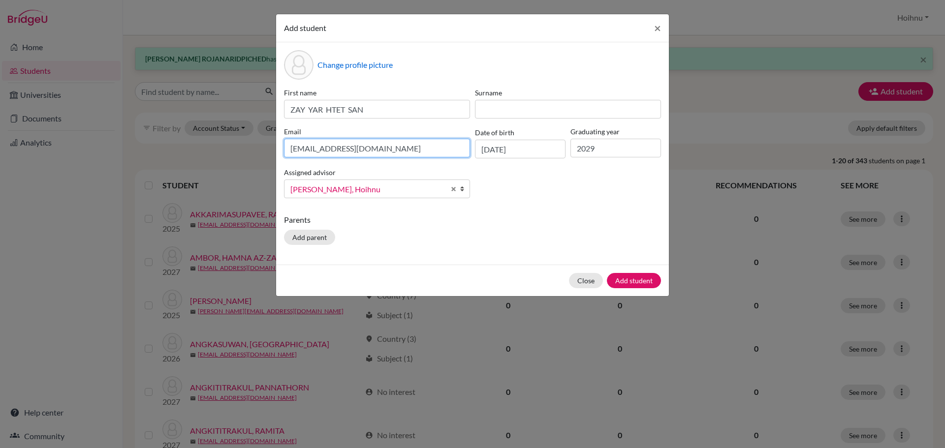
type input "[EMAIL_ADDRESS][DOMAIN_NAME]"
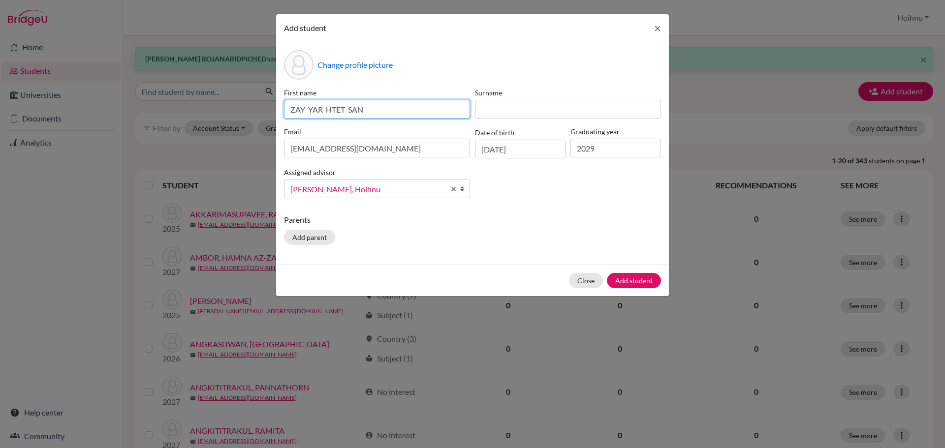
drag, startPoint x: 348, startPoint y: 109, endPoint x: 377, endPoint y: 114, distance: 29.5
click at [377, 114] on input "ZAY YAR HTET SAN" at bounding box center [377, 109] width 186 height 19
type input "ZAY YAR HTET"
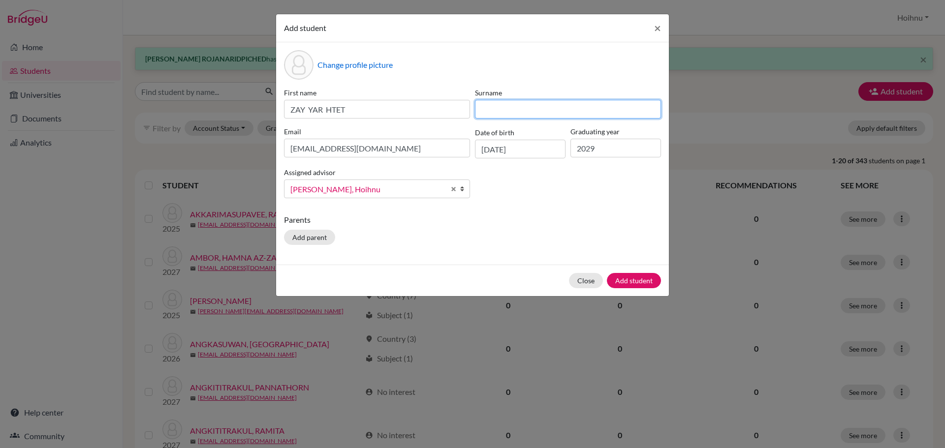
click at [486, 111] on input at bounding box center [568, 109] width 186 height 19
paste input "SAN"
type input "SAN"
click at [629, 280] on button "Add student" at bounding box center [634, 280] width 54 height 15
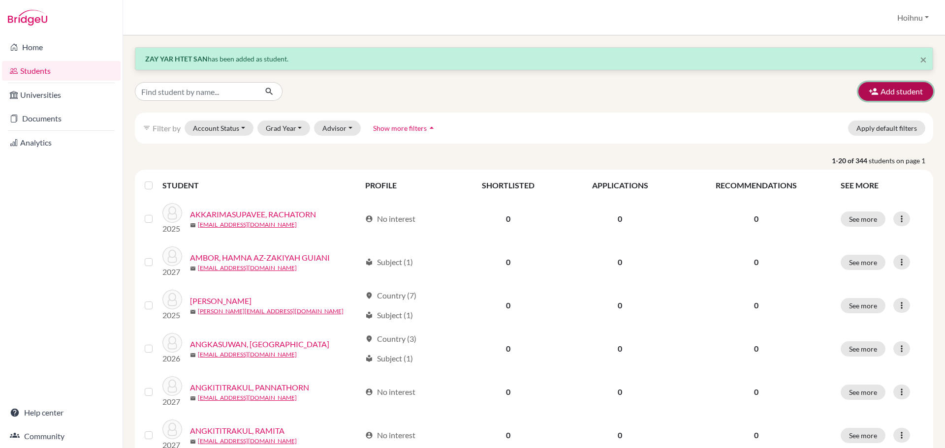
click at [898, 93] on button "Add student" at bounding box center [895, 91] width 75 height 19
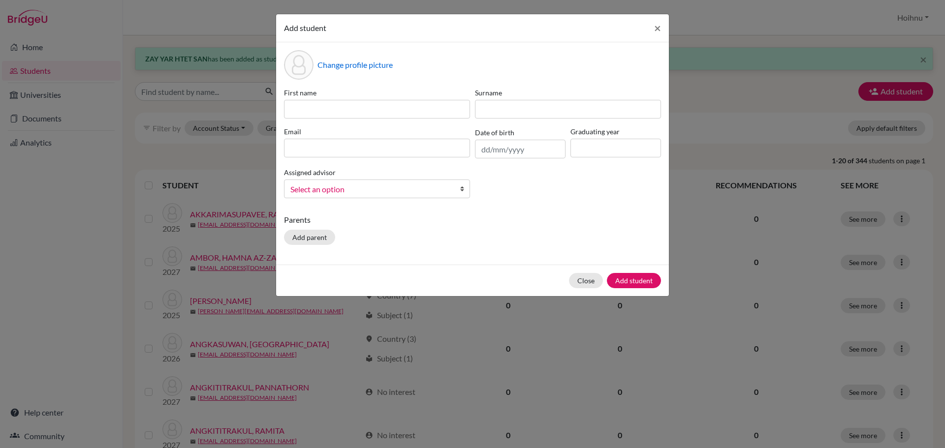
click at [462, 191] on b at bounding box center [465, 189] width 10 height 18
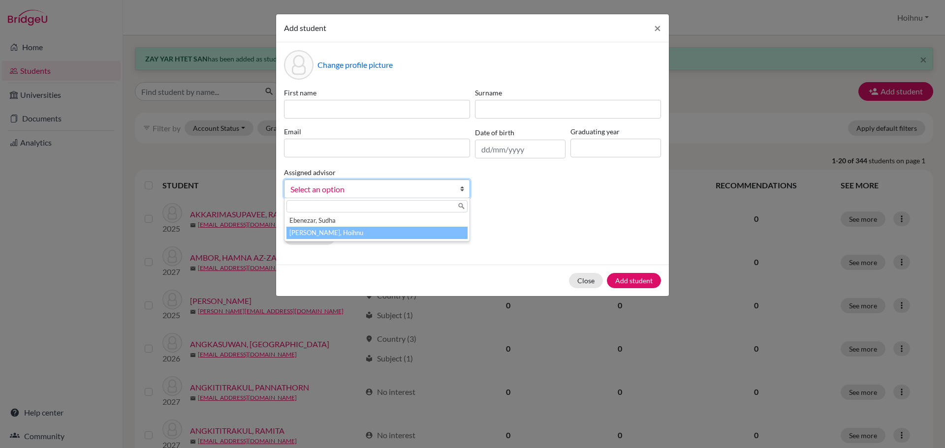
click at [350, 232] on li "[PERSON_NAME], Hoihnu" at bounding box center [376, 233] width 181 height 12
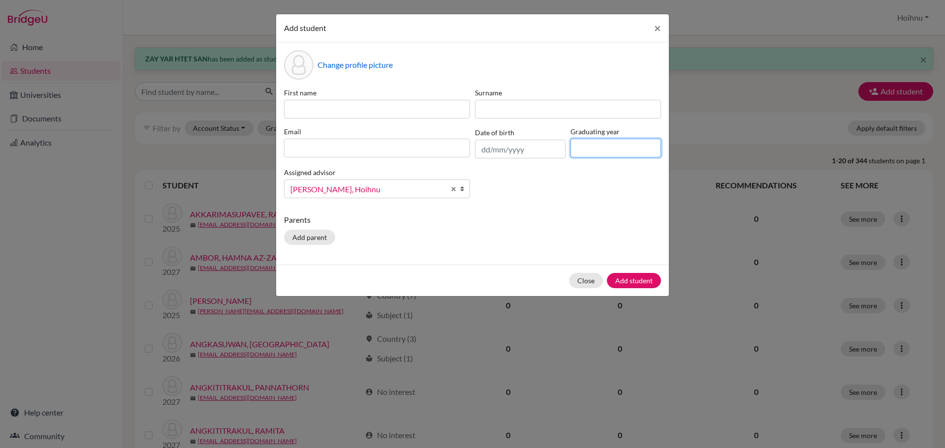
click at [602, 150] on input at bounding box center [615, 148] width 91 height 19
type input "2029"
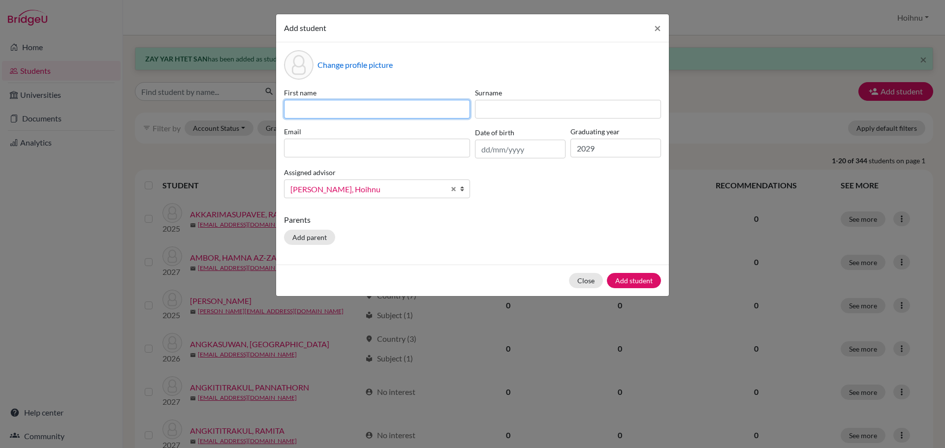
click at [373, 111] on input at bounding box center [377, 109] width 186 height 19
paste input "[PERSON_NAME]"
type input "[PERSON_NAME]"
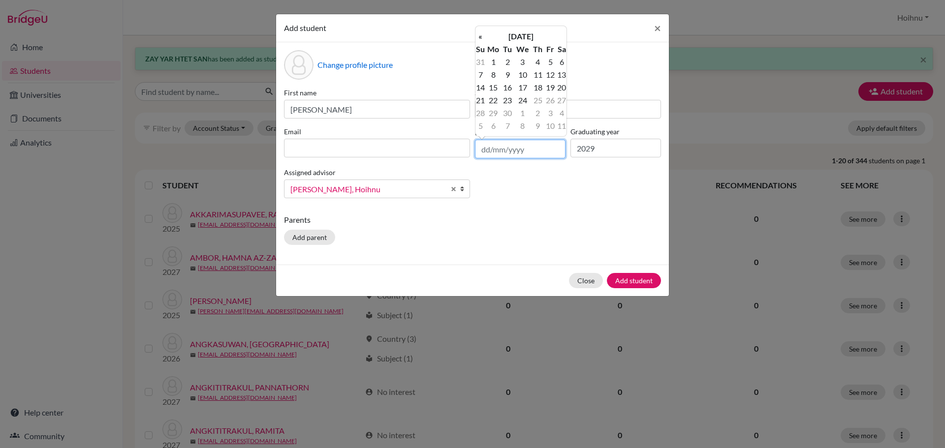
click at [483, 150] on input "text" at bounding box center [520, 149] width 91 height 19
type input "[DATE]"
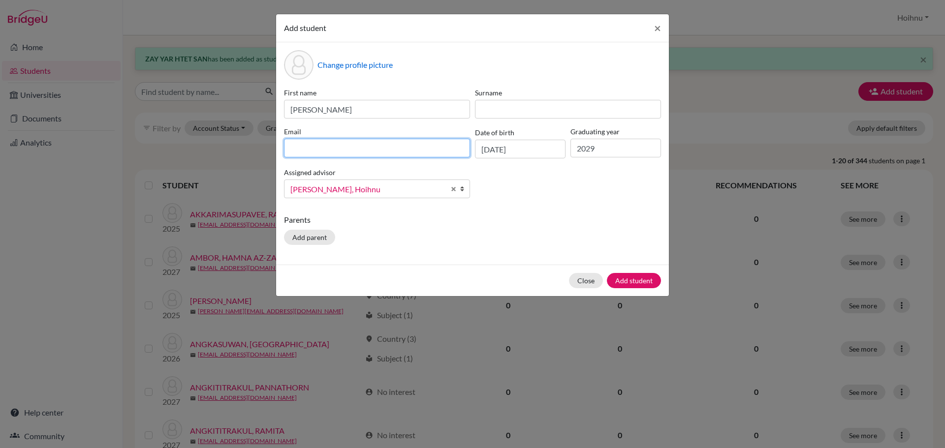
click at [316, 148] on input at bounding box center [377, 148] width 186 height 19
paste input "Hyojung [PERSON_NAME] <[EMAIL_ADDRESS][DOMAIN_NAME]>"
drag, startPoint x: 372, startPoint y: 149, endPoint x: 241, endPoint y: 152, distance: 131.4
click at [241, 152] on div "Add student × Change profile picture First name [PERSON_NAME] Surname Email [PE…" at bounding box center [472, 224] width 945 height 448
click at [385, 152] on input "[EMAIL_ADDRESS][DOMAIN_NAME]>" at bounding box center [377, 148] width 186 height 19
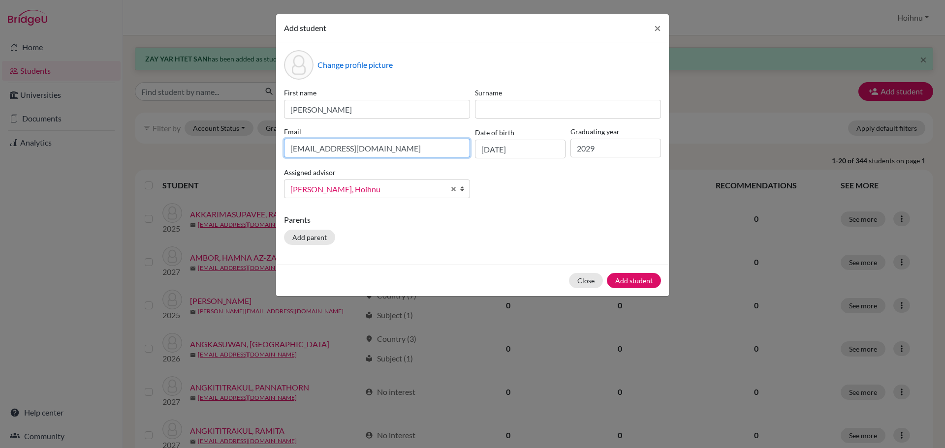
type input "[EMAIL_ADDRESS][DOMAIN_NAME]"
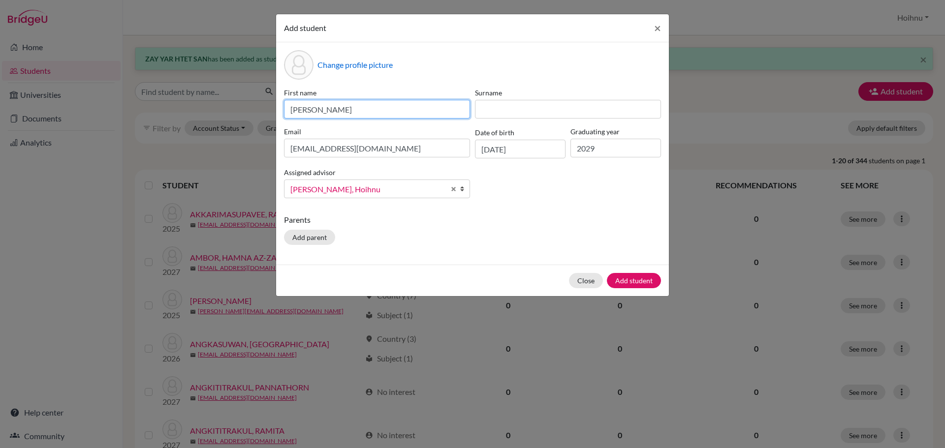
drag, startPoint x: 332, startPoint y: 112, endPoint x: 356, endPoint y: 112, distance: 24.6
click at [356, 112] on input "[PERSON_NAME]" at bounding box center [377, 109] width 186 height 19
type input "HYOJUNG"
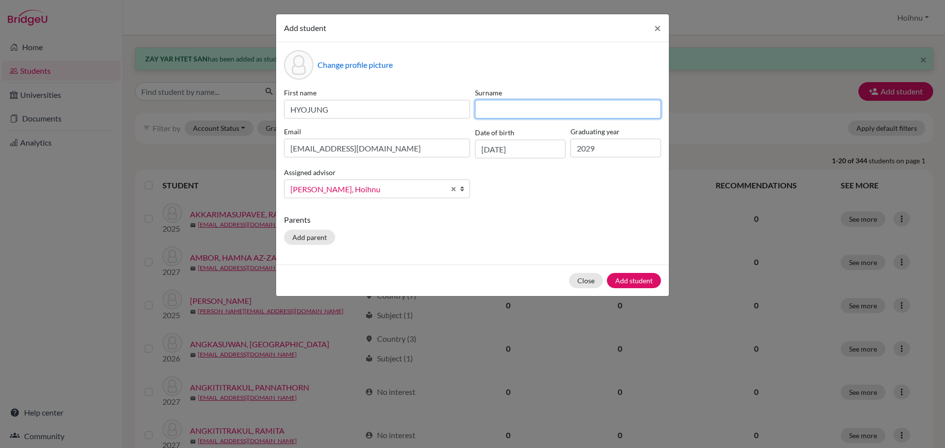
click at [531, 112] on input at bounding box center [568, 109] width 186 height 19
paste input "[PERSON_NAME]"
type input "[PERSON_NAME]"
click at [624, 275] on button "Add student" at bounding box center [634, 280] width 54 height 15
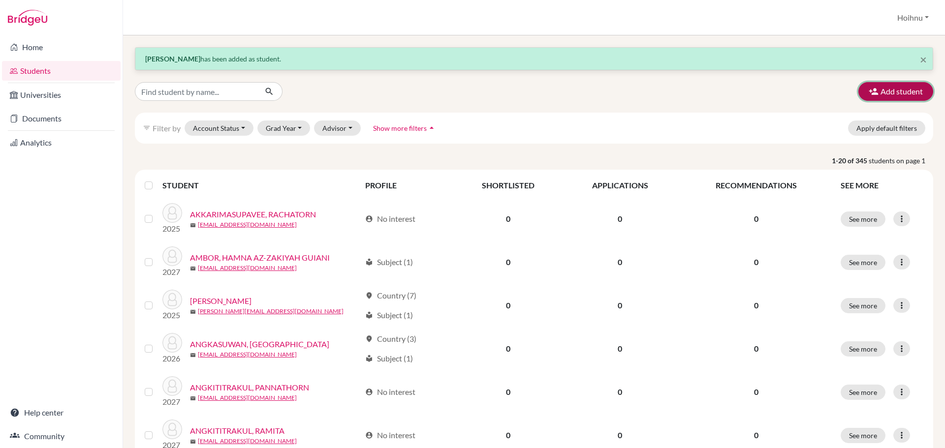
click at [884, 92] on button "Add student" at bounding box center [895, 91] width 75 height 19
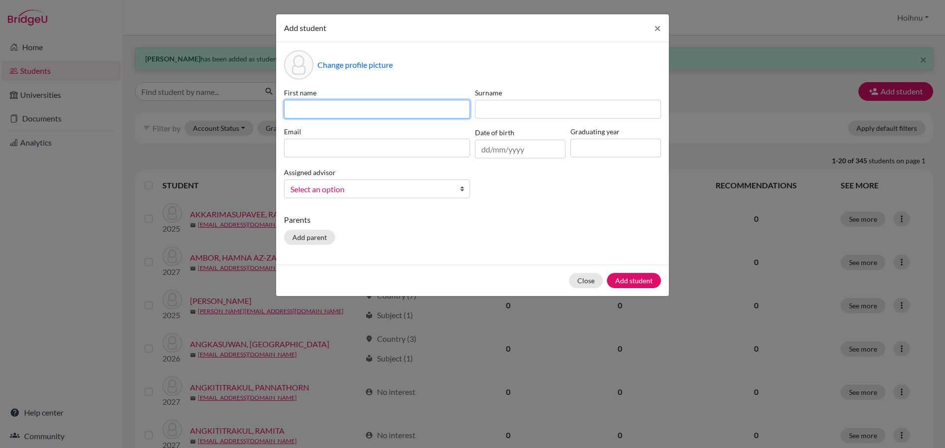
click at [311, 102] on input at bounding box center [377, 109] width 186 height 19
paste input "MAY PHOO MYAT"
type input "MAY PHOO MYAT"
click at [480, 150] on input "text" at bounding box center [520, 149] width 91 height 19
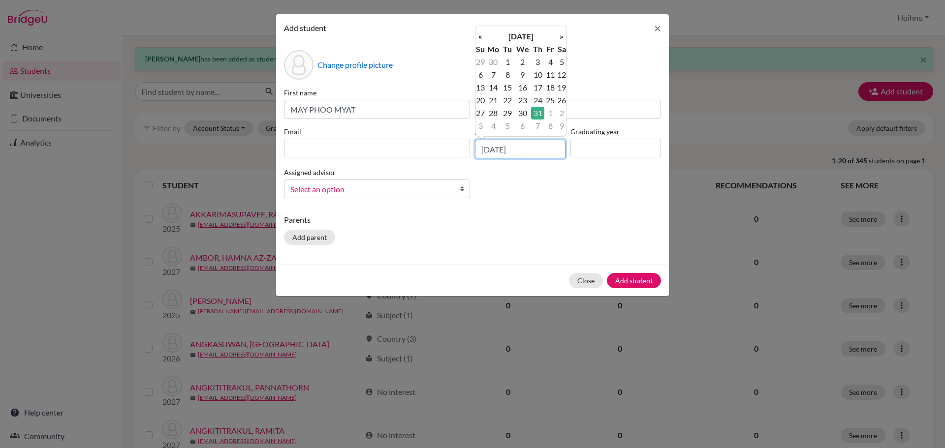
type input "[DATE]"
click at [604, 146] on input at bounding box center [615, 148] width 91 height 19
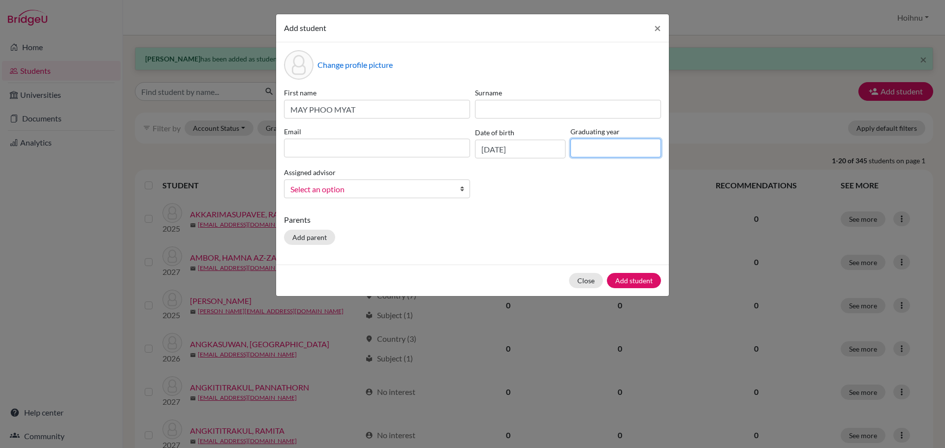
type input "2029"
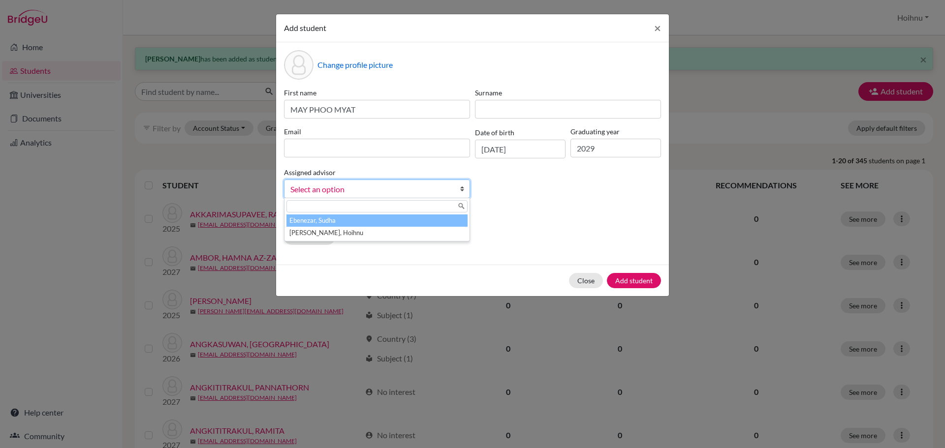
click at [465, 189] on b at bounding box center [465, 189] width 10 height 18
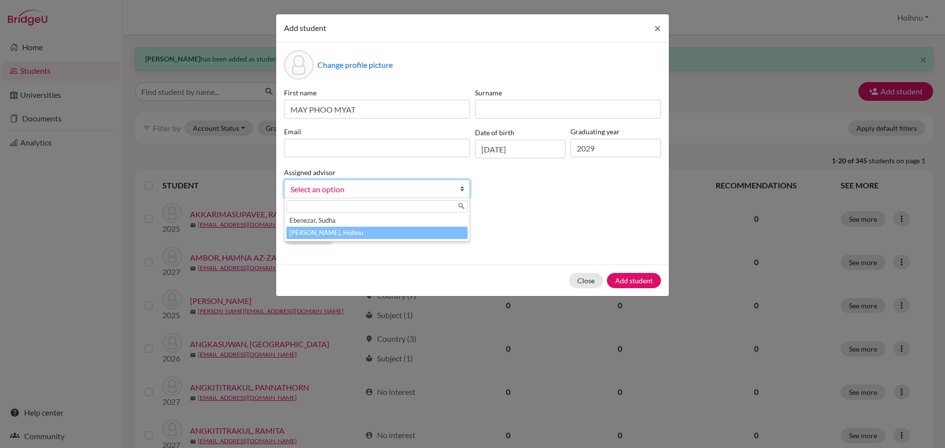
click at [345, 233] on li "[PERSON_NAME], Hoihnu" at bounding box center [376, 233] width 181 height 12
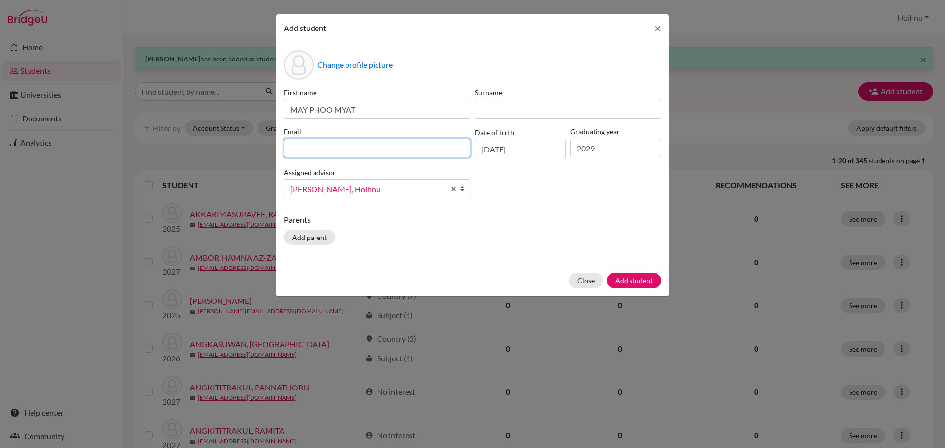
click at [356, 144] on input at bounding box center [377, 148] width 186 height 19
paste input "[PERSON_NAME] MAY PHOO MYAT <[EMAIL_ADDRESS][DOMAIN_NAME]>"
drag, startPoint x: 377, startPoint y: 152, endPoint x: 253, endPoint y: 142, distance: 124.9
click at [253, 142] on div "Add student × Change profile picture First name MAY PHOO MYAT Surname Email [PE…" at bounding box center [472, 224] width 945 height 448
click at [386, 152] on input "[EMAIL_ADDRESS][DOMAIN_NAME]>" at bounding box center [377, 148] width 186 height 19
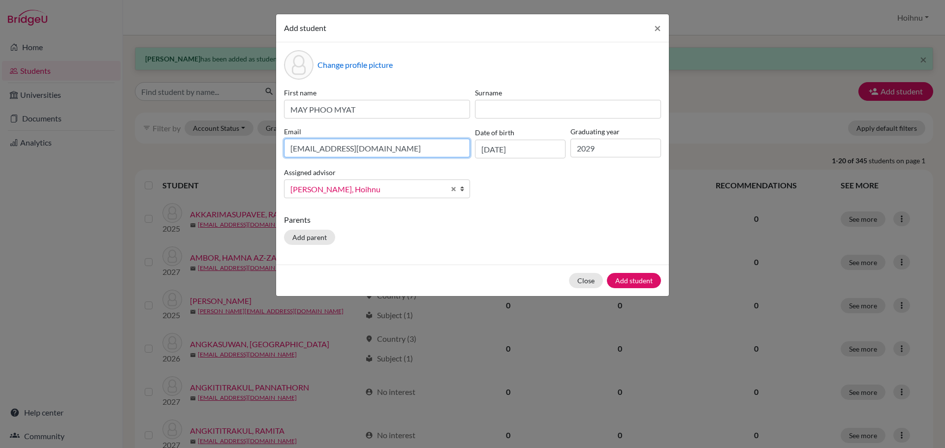
type input "[EMAIL_ADDRESS][DOMAIN_NAME]"
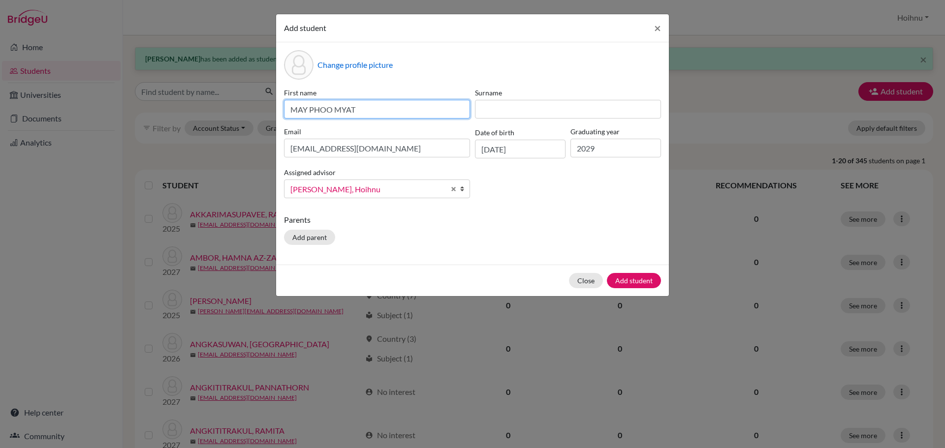
drag, startPoint x: 334, startPoint y: 110, endPoint x: 397, endPoint y: 118, distance: 63.5
click at [397, 118] on input "MAY PHOO MYAT" at bounding box center [377, 109] width 186 height 19
type input "MAY PHOO"
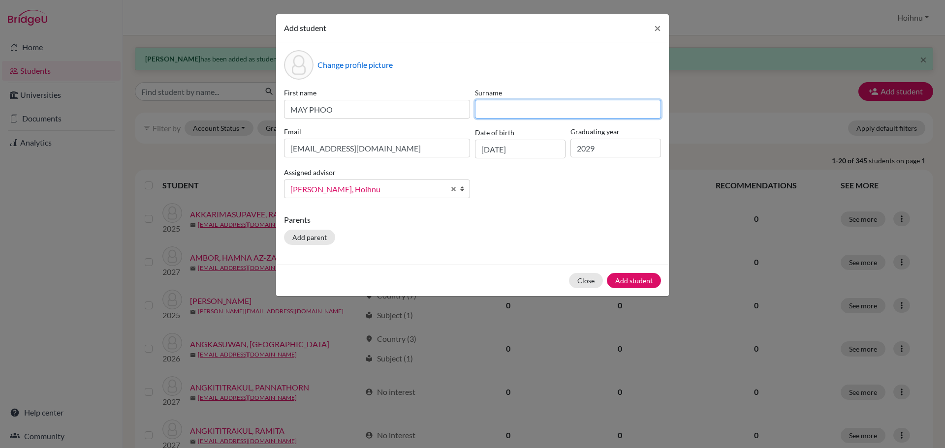
click at [488, 110] on input at bounding box center [568, 109] width 186 height 19
paste input "MYAT"
type input "MYAT"
click at [628, 281] on button "Add student" at bounding box center [634, 280] width 54 height 15
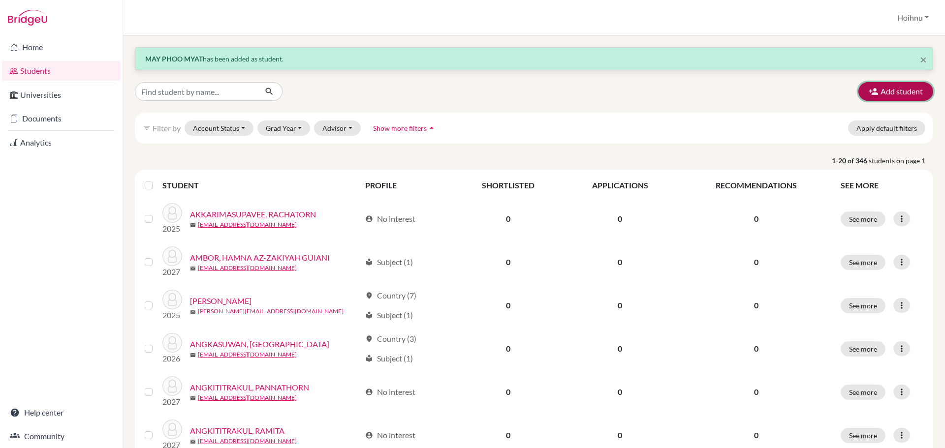
click at [886, 94] on button "Add student" at bounding box center [895, 91] width 75 height 19
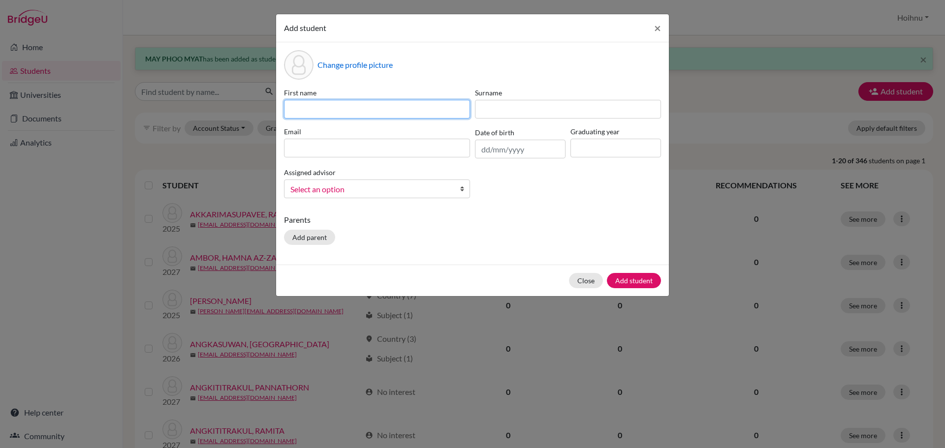
click at [326, 113] on input at bounding box center [377, 109] width 186 height 19
paste input "[PERSON_NAME]"
type input "[PERSON_NAME]"
click at [496, 153] on input "text" at bounding box center [520, 149] width 91 height 19
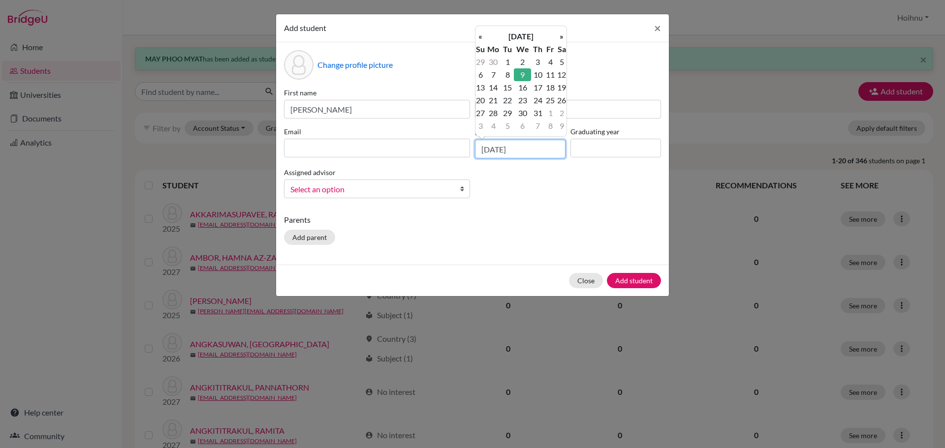
type input "[DATE]"
click at [583, 152] on input at bounding box center [615, 148] width 91 height 19
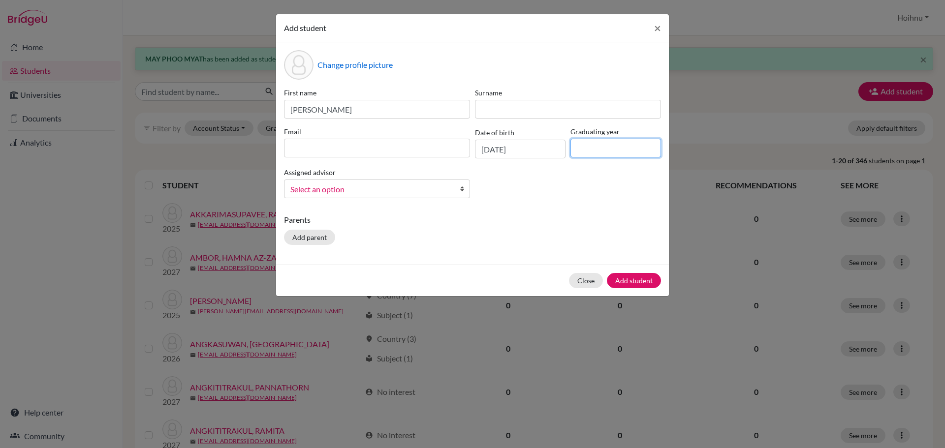
type input "2029"
click at [459, 190] on link "Select an option" at bounding box center [377, 189] width 186 height 19
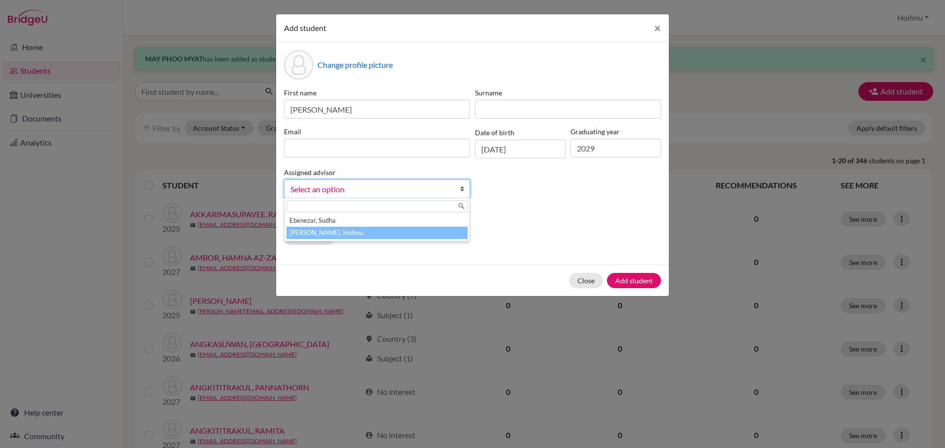
click at [360, 235] on li "[PERSON_NAME], Hoihnu" at bounding box center [376, 233] width 181 height 12
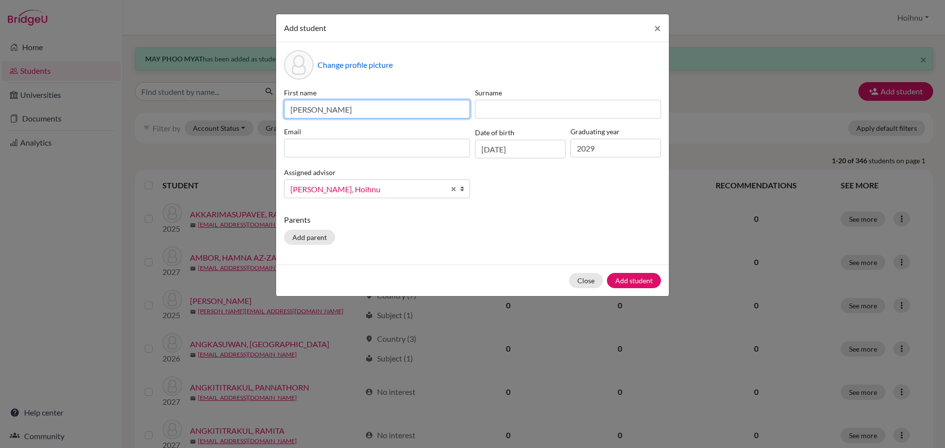
drag, startPoint x: 313, startPoint y: 111, endPoint x: 275, endPoint y: 113, distance: 38.4
click at [275, 113] on div "Add student × Change profile picture First name [PERSON_NAME] Surname Email Dat…" at bounding box center [472, 224] width 945 height 448
type input "HOIYING"
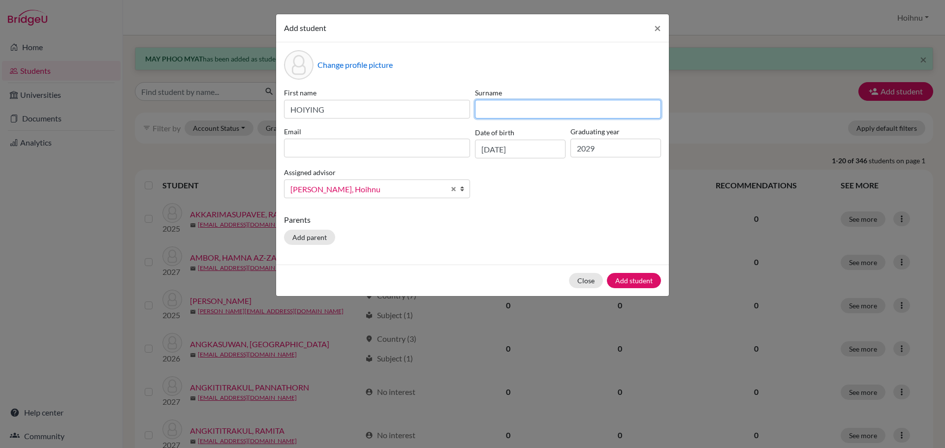
click at [493, 109] on input at bounding box center [568, 109] width 186 height 19
paste input "[PERSON_NAME],"
type input "[PERSON_NAME]"
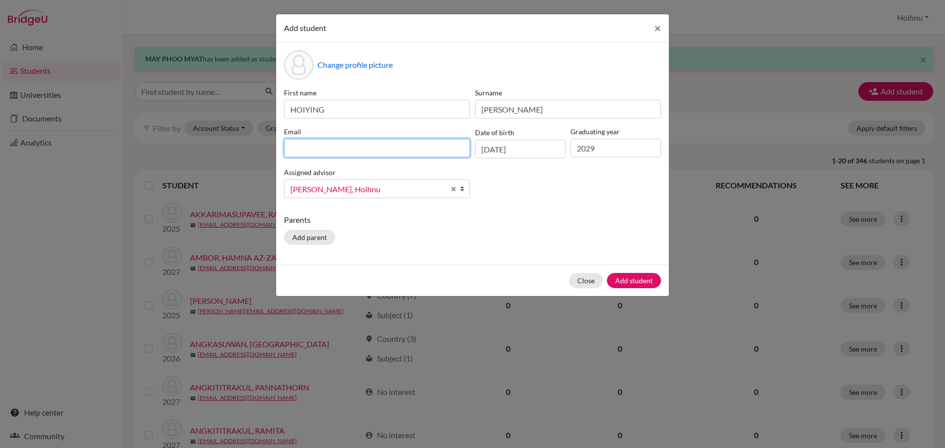
click at [326, 149] on input at bounding box center [377, 148] width 186 height 19
paste input ""[PERSON_NAME], HOIYING" <[EMAIL_ADDRESS][DOMAIN_NAME]>"
drag, startPoint x: 374, startPoint y: 150, endPoint x: 260, endPoint y: 148, distance: 113.7
click at [260, 148] on div "Add student × Change profile picture First name HOIYING Surname [PERSON_NAME] "…" at bounding box center [472, 224] width 945 height 448
click at [388, 149] on input "[EMAIL_ADDRESS][DOMAIN_NAME]>" at bounding box center [377, 148] width 186 height 19
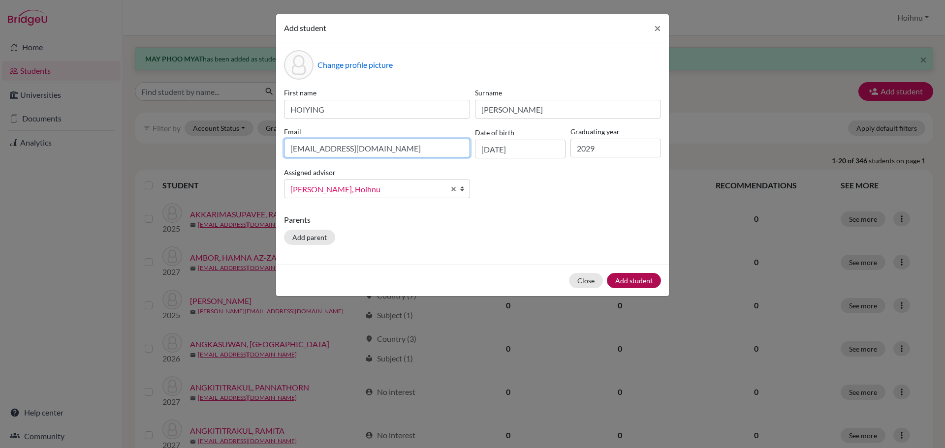
type input "[EMAIL_ADDRESS][DOMAIN_NAME]"
click at [637, 282] on button "Add student" at bounding box center [634, 280] width 54 height 15
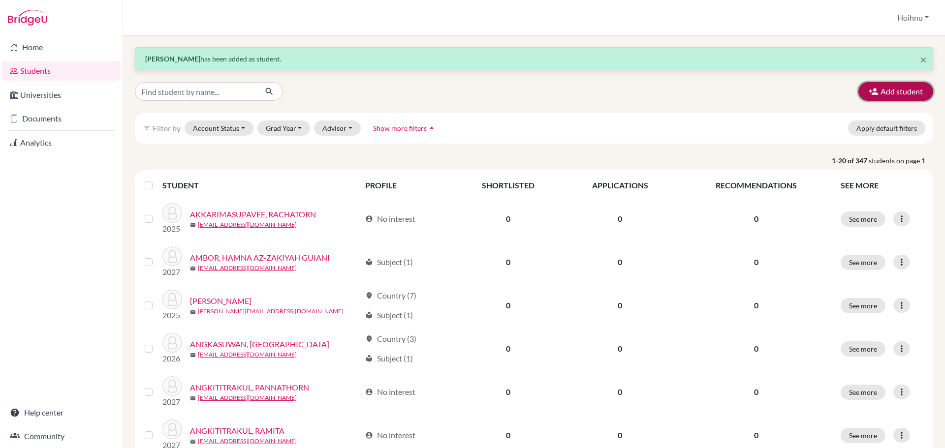
click at [875, 89] on button "Add student" at bounding box center [895, 91] width 75 height 19
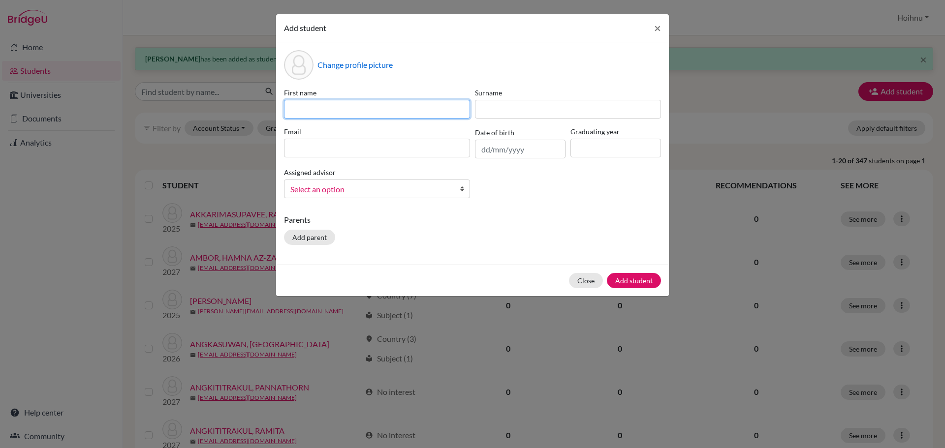
click at [306, 108] on input at bounding box center [377, 109] width 186 height 19
paste input "NICOS MITCAS"
type input "NICOS MITCAS"
click at [481, 153] on input "text" at bounding box center [520, 149] width 91 height 19
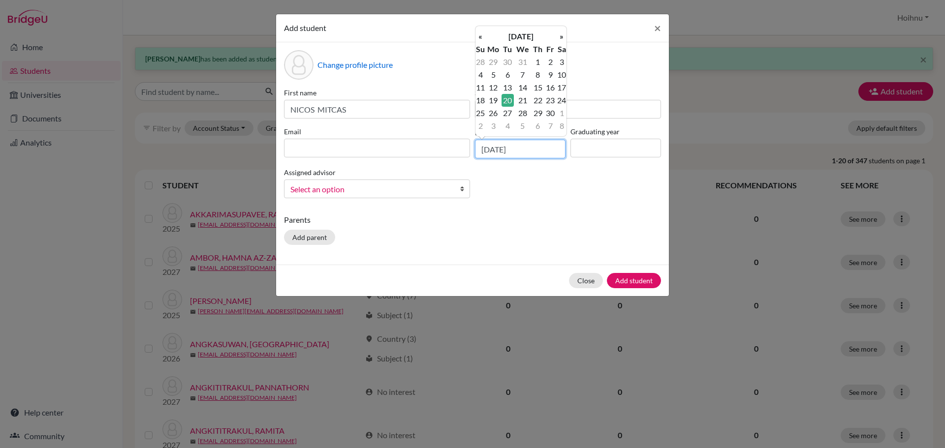
type input "[DATE]"
click at [591, 151] on input at bounding box center [615, 148] width 91 height 19
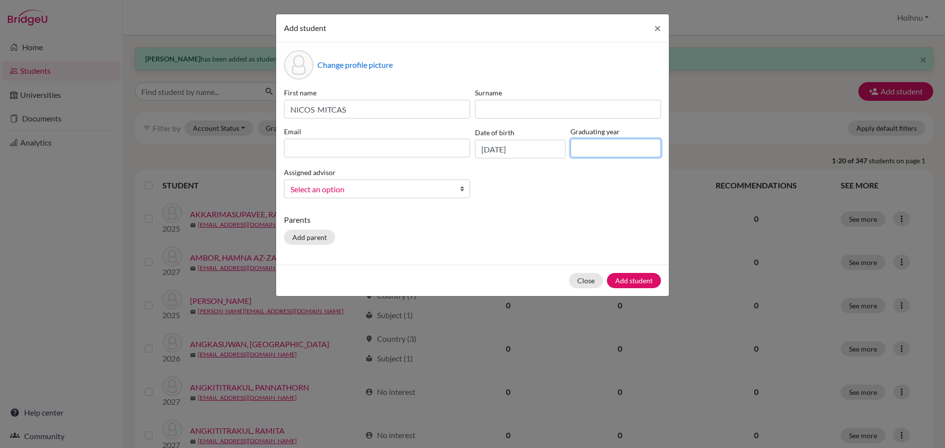
type input "2029"
click at [463, 191] on b at bounding box center [465, 189] width 10 height 18
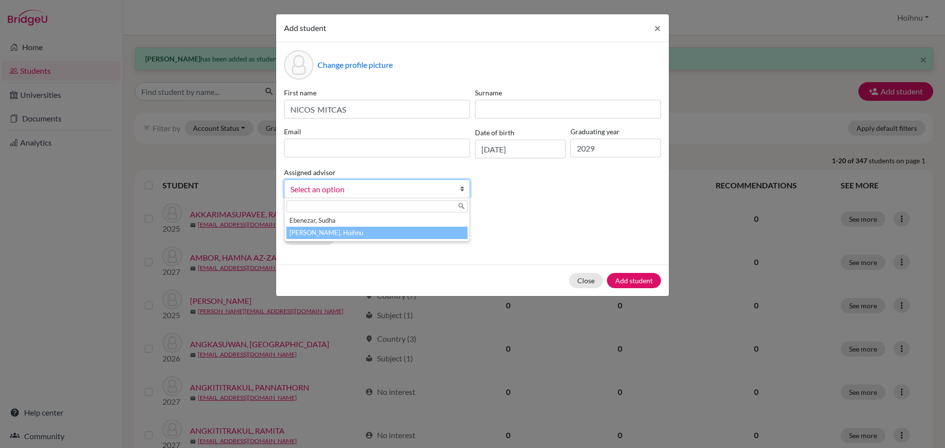
click at [354, 234] on li "[PERSON_NAME], Hoihnu" at bounding box center [376, 233] width 181 height 12
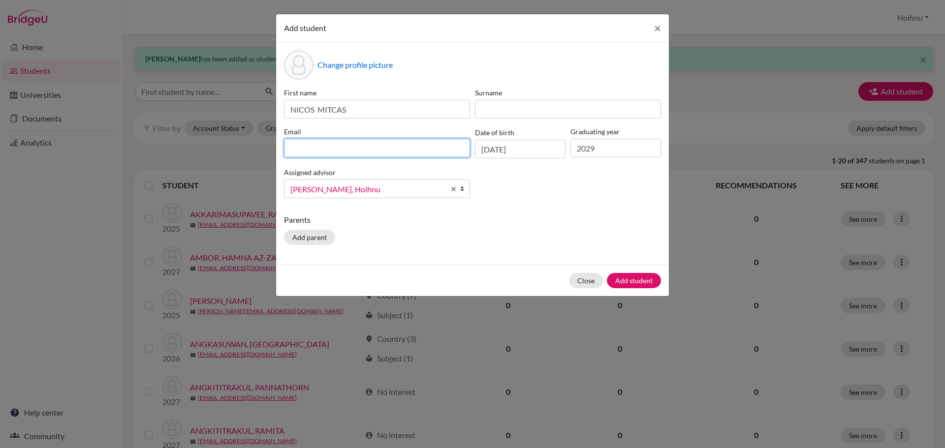
click at [390, 145] on input at bounding box center [377, 148] width 186 height 19
paste input "[PERSON_NAME] MITCAS <[EMAIL_ADDRESS][DOMAIN_NAME]>"
drag, startPoint x: 368, startPoint y: 149, endPoint x: 267, endPoint y: 149, distance: 101.4
click at [267, 149] on div "Add student × Change profile picture First name [PERSON_NAME] MITCAS Surname Em…" at bounding box center [472, 224] width 945 height 448
click at [375, 151] on input "[EMAIL_ADDRESS][DOMAIN_NAME]>" at bounding box center [377, 148] width 186 height 19
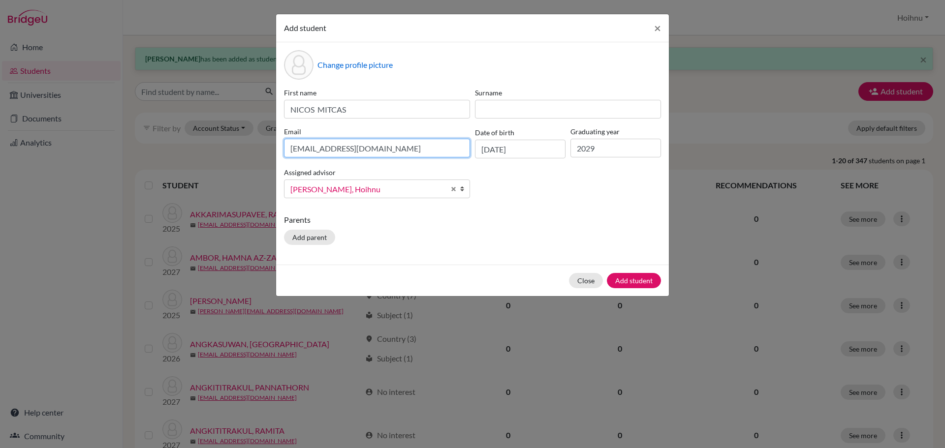
type input "[EMAIL_ADDRESS][DOMAIN_NAME]"
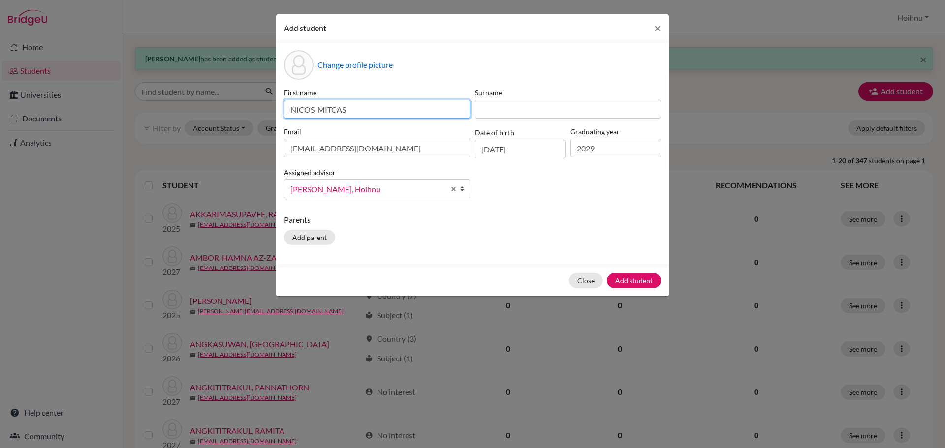
drag, startPoint x: 318, startPoint y: 112, endPoint x: 370, endPoint y: 115, distance: 51.8
click at [370, 115] on input "NICOS MITCAS" at bounding box center [377, 109] width 186 height 19
type input "NICOS"
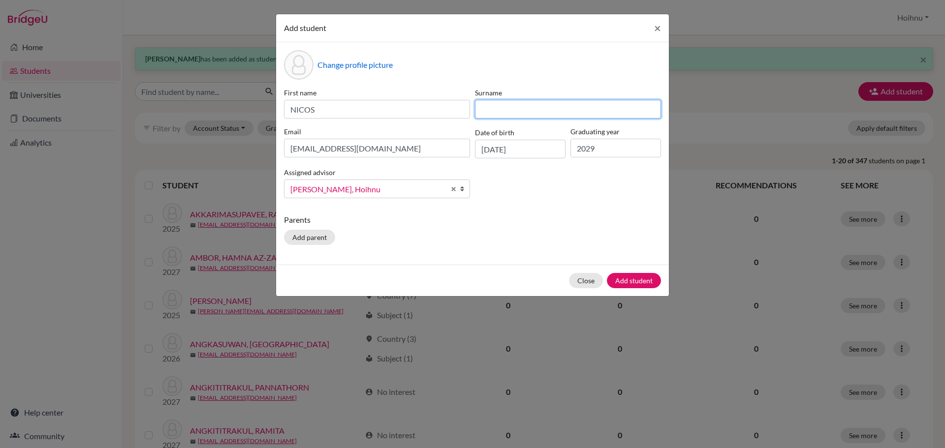
click at [490, 111] on input at bounding box center [568, 109] width 186 height 19
paste input "MITCAS"
type input "MITCAS"
click at [633, 282] on button "Add student" at bounding box center [634, 280] width 54 height 15
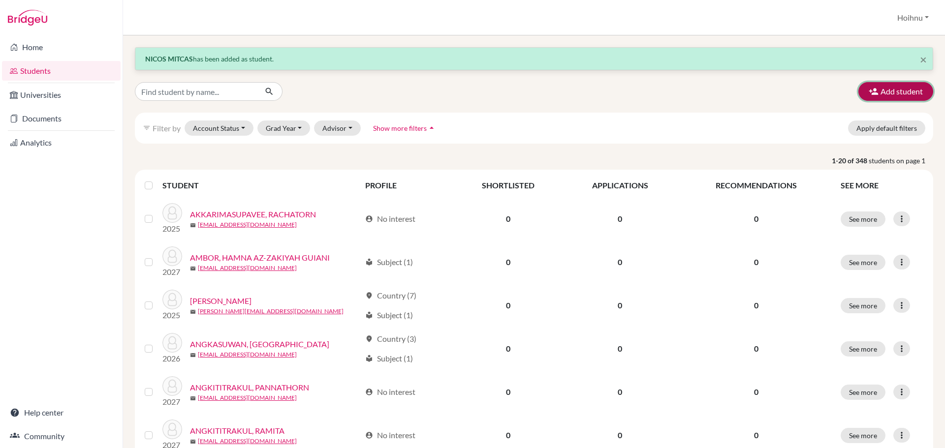
click at [881, 86] on button "Add student" at bounding box center [895, 91] width 75 height 19
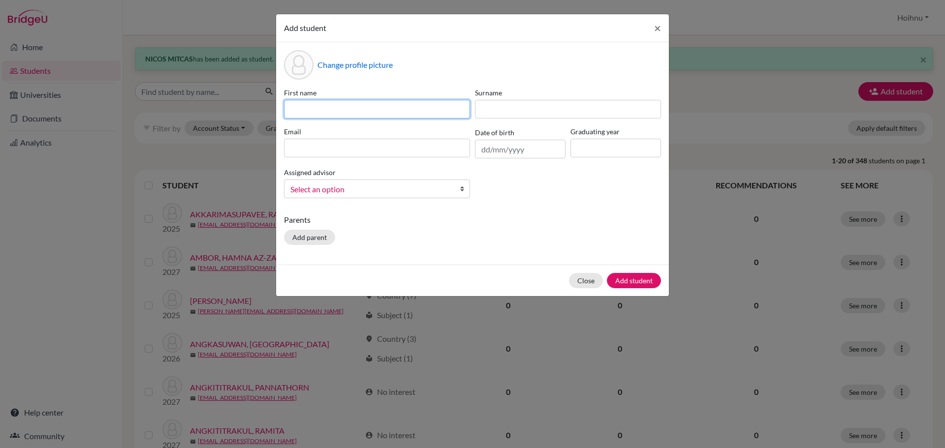
click at [373, 112] on input at bounding box center [377, 109] width 186 height 19
paste input "TANG, YIKE"
type input "TANG, YIKE"
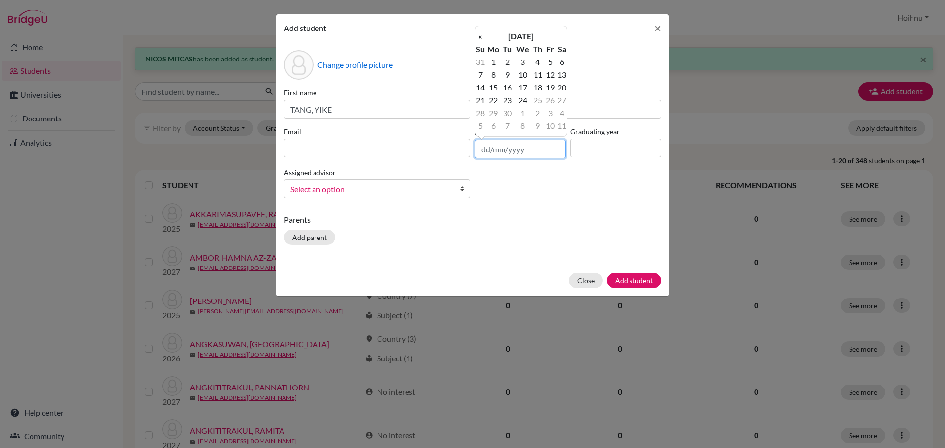
click at [484, 150] on input "text" at bounding box center [520, 149] width 91 height 19
type input "[DATE]"
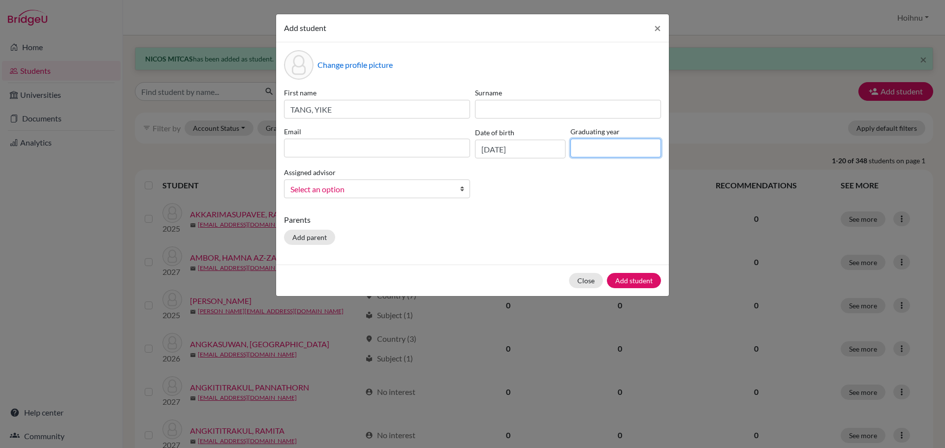
click at [581, 146] on input at bounding box center [615, 148] width 91 height 19
type input "2029"
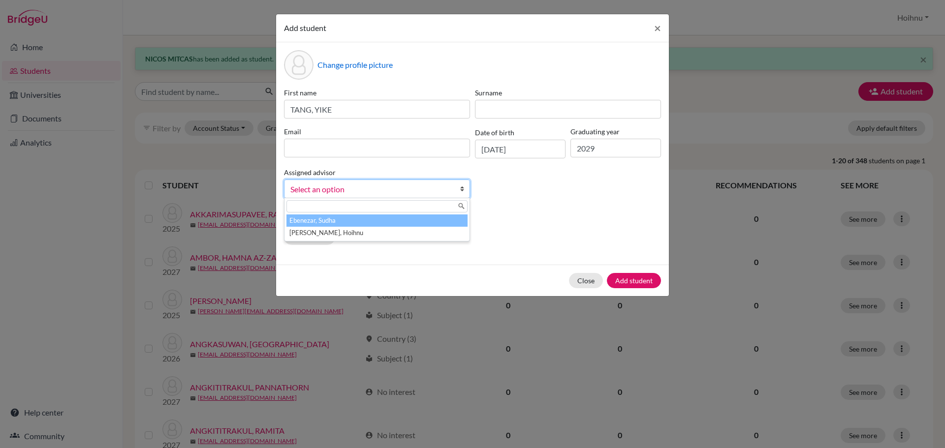
click at [459, 188] on link "Select an option" at bounding box center [377, 189] width 186 height 19
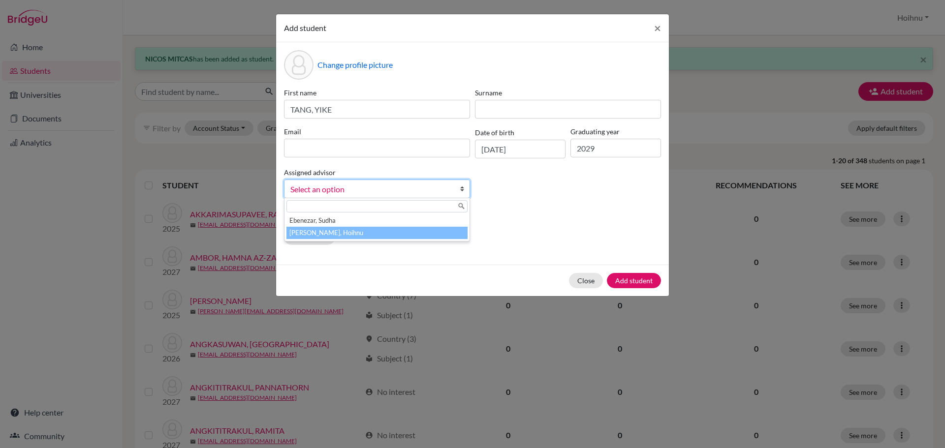
click at [329, 230] on li "[PERSON_NAME], Hoihnu" at bounding box center [376, 233] width 181 height 12
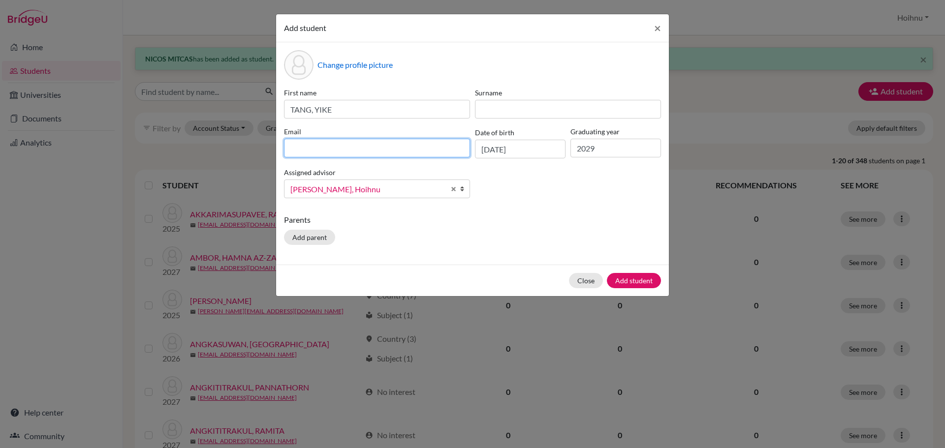
click at [418, 146] on input at bounding box center [377, 148] width 186 height 19
paste input ""[PERSON_NAME], YIKE" <[EMAIL_ADDRESS][DOMAIN_NAME]>"
drag, startPoint x: 366, startPoint y: 152, endPoint x: 281, endPoint y: 150, distance: 85.2
click at [281, 150] on div "Change profile picture First name [PERSON_NAME], [PERSON_NAME] Surname Email "[…" at bounding box center [472, 153] width 393 height 222
click at [378, 153] on input "[EMAIL_ADDRESS][DOMAIN_NAME]>" at bounding box center [377, 148] width 186 height 19
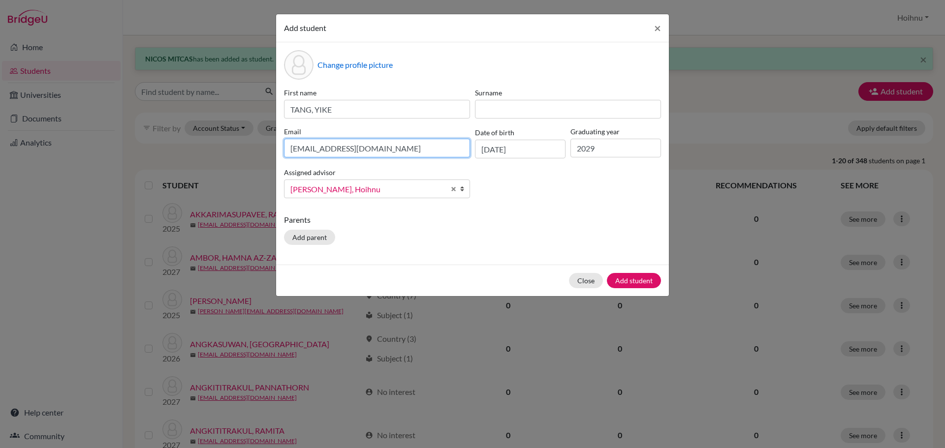
type input "[EMAIL_ADDRESS][DOMAIN_NAME]"
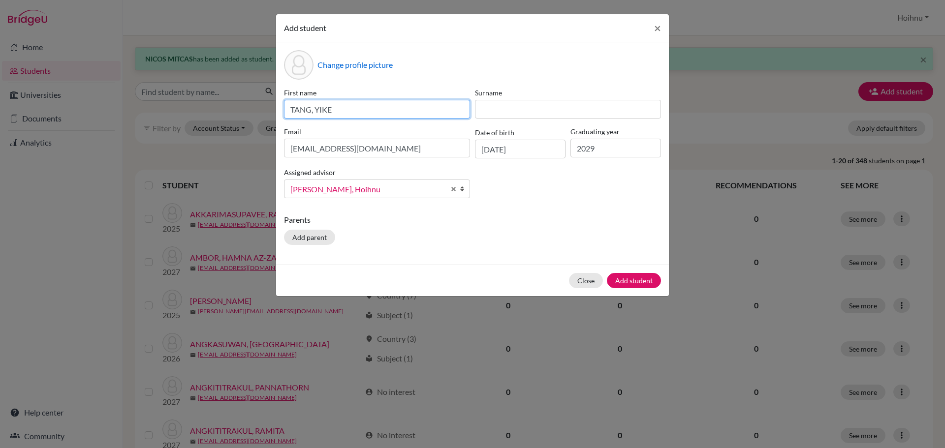
drag, startPoint x: 313, startPoint y: 112, endPoint x: 279, endPoint y: 112, distance: 34.0
click at [279, 112] on div "Change profile picture First name [PERSON_NAME], [PERSON_NAME] Surname Email [E…" at bounding box center [472, 153] width 393 height 222
type input "YIKE"
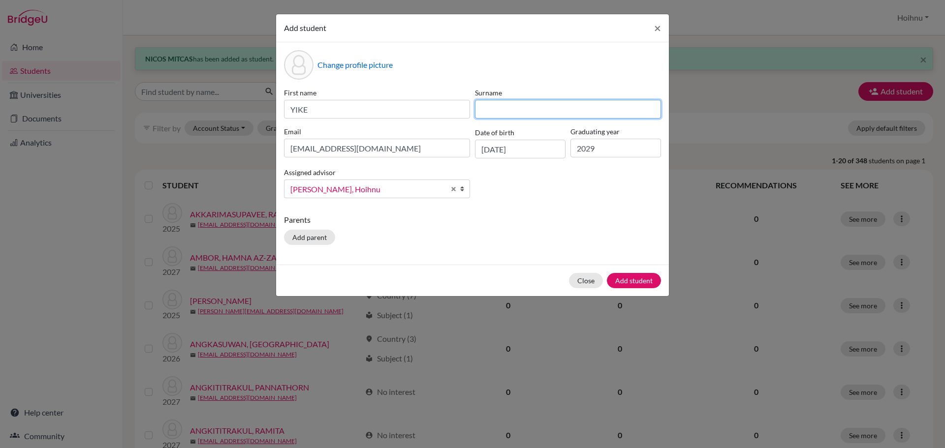
click at [499, 108] on input at bounding box center [568, 109] width 186 height 19
paste input "TANG,"
type input "TANG"
click at [645, 282] on button "Add student" at bounding box center [634, 280] width 54 height 15
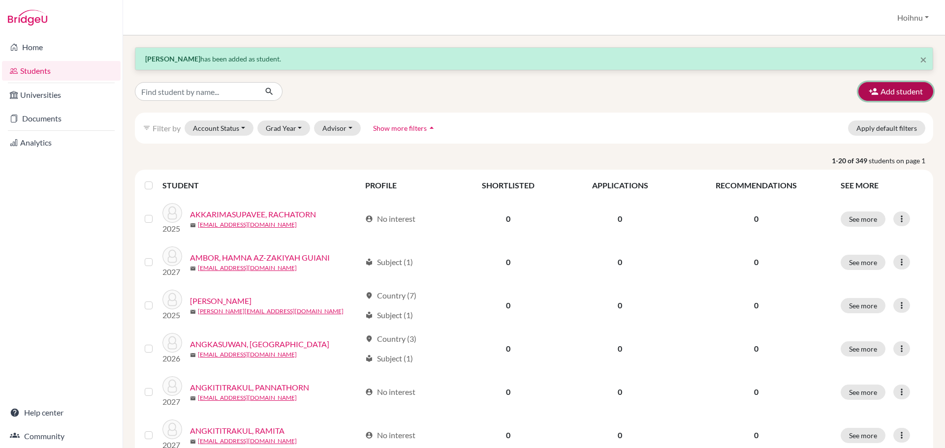
click at [890, 92] on button "Add student" at bounding box center [895, 91] width 75 height 19
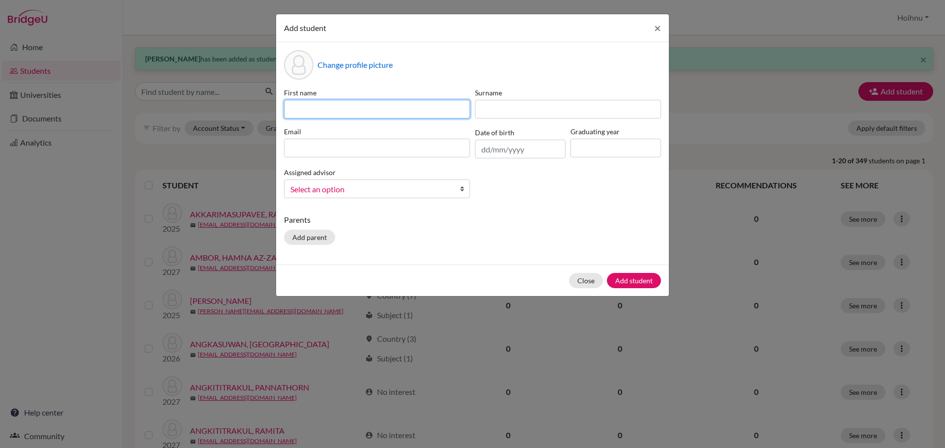
click at [334, 115] on input at bounding box center [377, 109] width 186 height 19
paste input "SU YAMIN HTET"
type input "SU YAMIN HTET"
click at [483, 149] on input "text" at bounding box center [520, 149] width 91 height 19
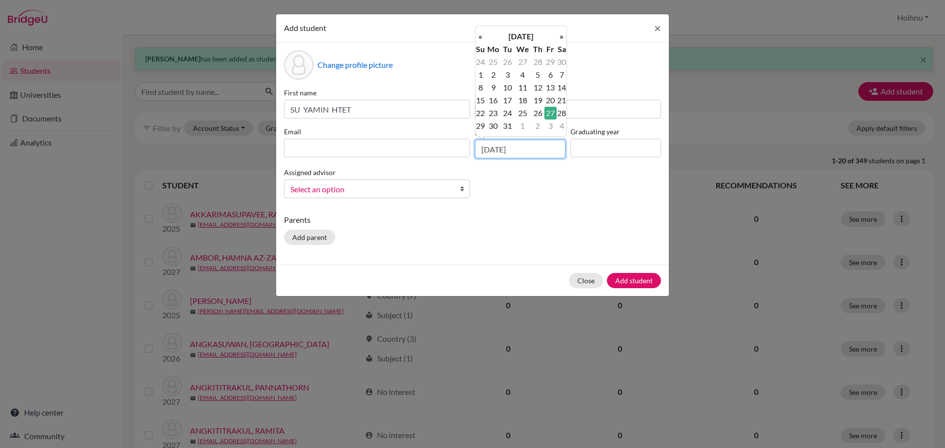
type input "[DATE]"
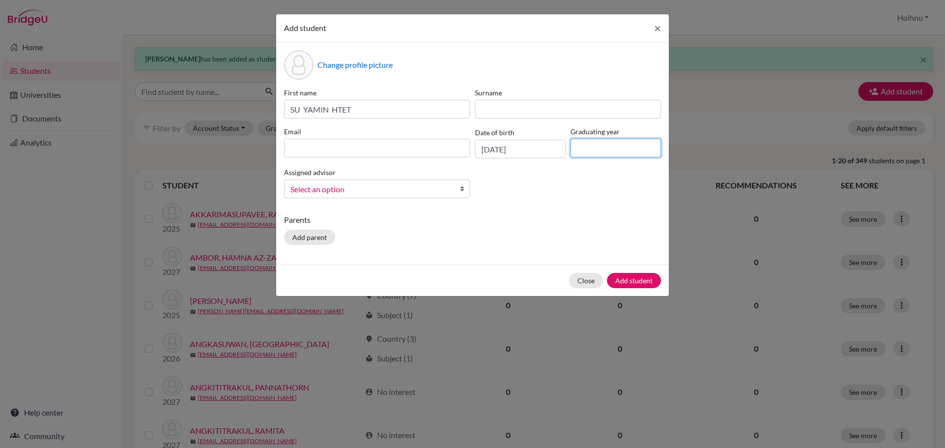
click at [590, 151] on input at bounding box center [615, 148] width 91 height 19
type input "2029"
click at [461, 192] on b at bounding box center [465, 189] width 10 height 18
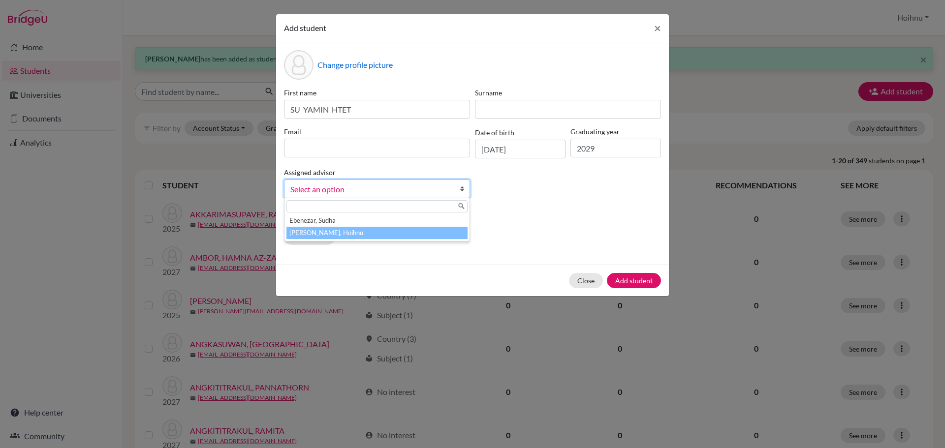
click at [332, 233] on li "[PERSON_NAME], Hoihnu" at bounding box center [376, 233] width 181 height 12
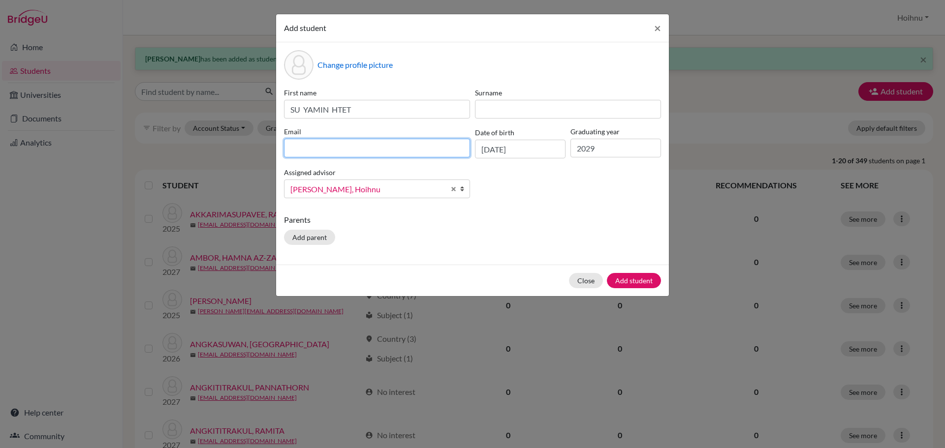
click at [310, 146] on input at bounding box center [377, 148] width 186 height 19
paste input "SU YAMIN HTET"
type input "SU YAMIN HTET"
click at [316, 152] on input at bounding box center [377, 148] width 186 height 19
paste input "Pretty SU YAMIN HTET <[EMAIL_ADDRESS][DOMAIN_NAME]>"
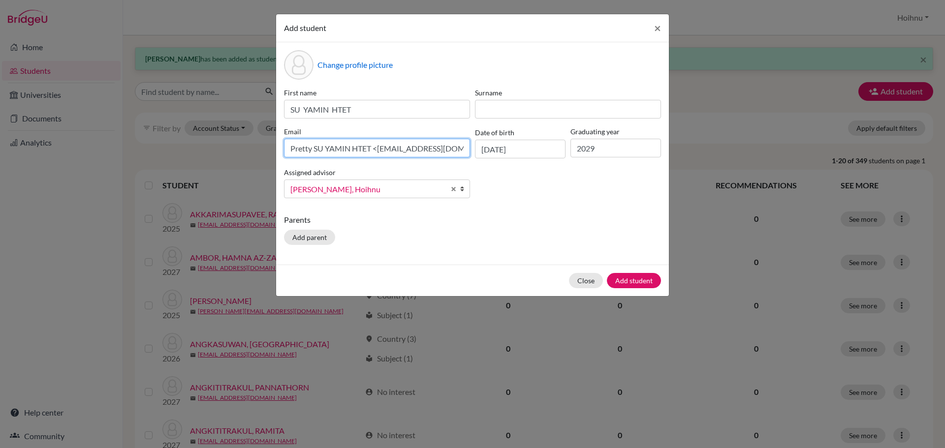
drag, startPoint x: 376, startPoint y: 149, endPoint x: 262, endPoint y: 153, distance: 114.2
click at [262, 153] on div "Add student × Change profile picture First name [PERSON_NAME] HTET Surname Emai…" at bounding box center [472, 224] width 945 height 448
click at [390, 147] on input "[EMAIL_ADDRESS][DOMAIN_NAME]>" at bounding box center [377, 148] width 186 height 19
type input "[EMAIL_ADDRESS][DOMAIN_NAME]"
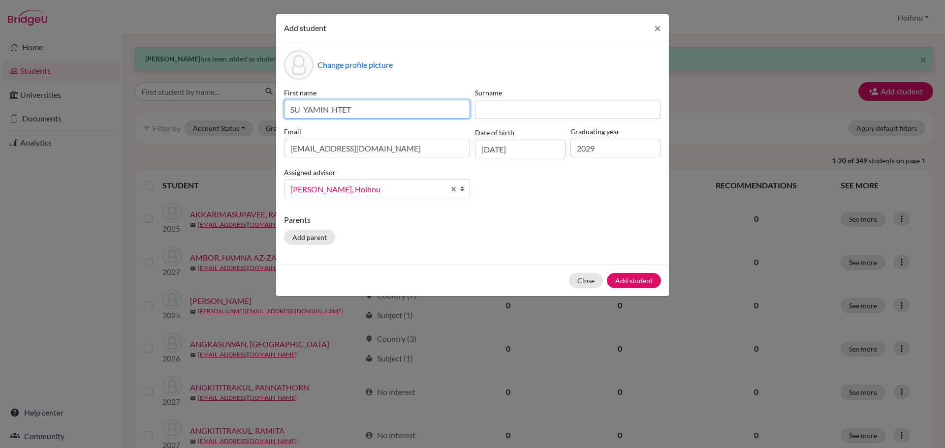
drag, startPoint x: 331, startPoint y: 109, endPoint x: 396, endPoint y: 116, distance: 65.4
click at [396, 116] on input "SU YAMIN HTET" at bounding box center [377, 109] width 186 height 19
type input "SU YAMIN"
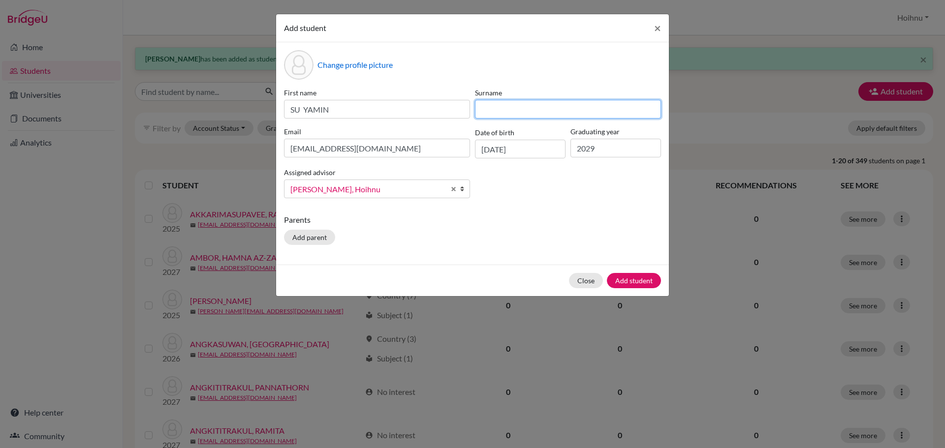
click at [517, 113] on input at bounding box center [568, 109] width 186 height 19
paste input "HTET"
type input "HTET"
click at [632, 284] on button "Add student" at bounding box center [634, 280] width 54 height 15
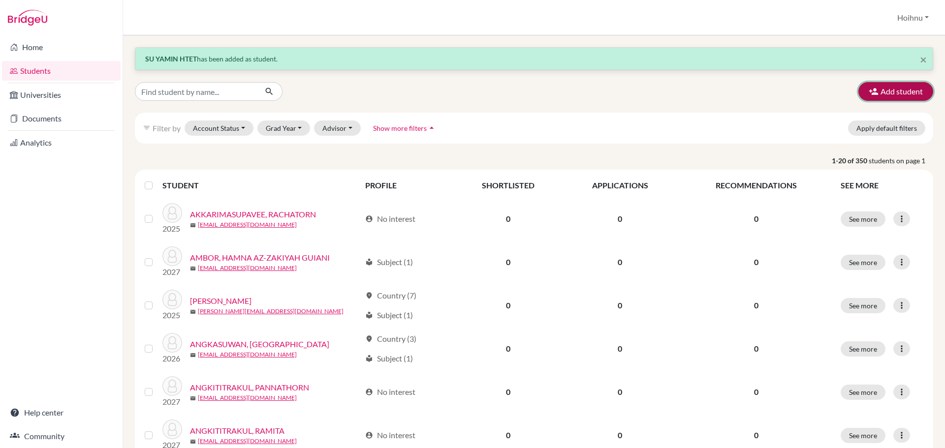
click at [888, 92] on button "Add student" at bounding box center [895, 91] width 75 height 19
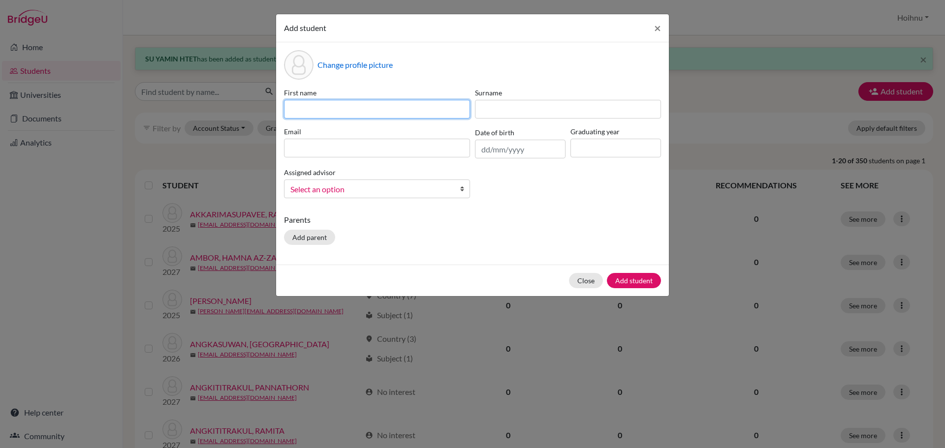
click at [300, 110] on input at bounding box center [377, 109] width 186 height 19
paste input "[PERSON_NAME]"
type input "[PERSON_NAME]"
click at [483, 151] on input "text" at bounding box center [520, 149] width 91 height 19
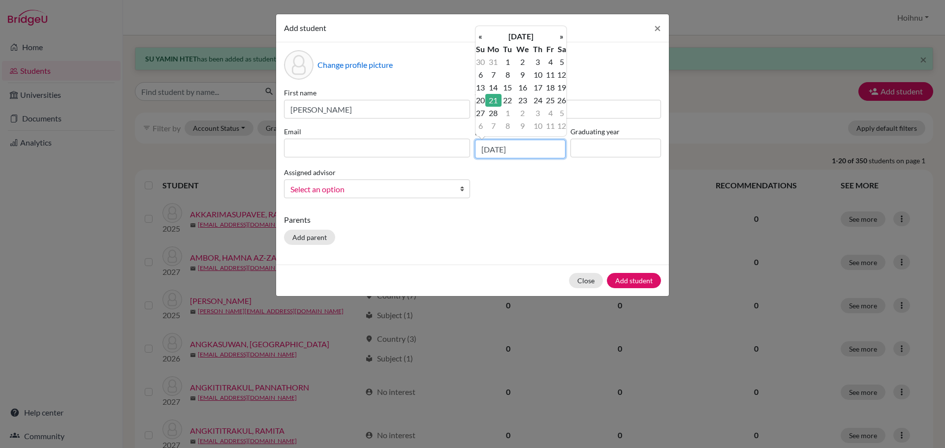
type input "[DATE]"
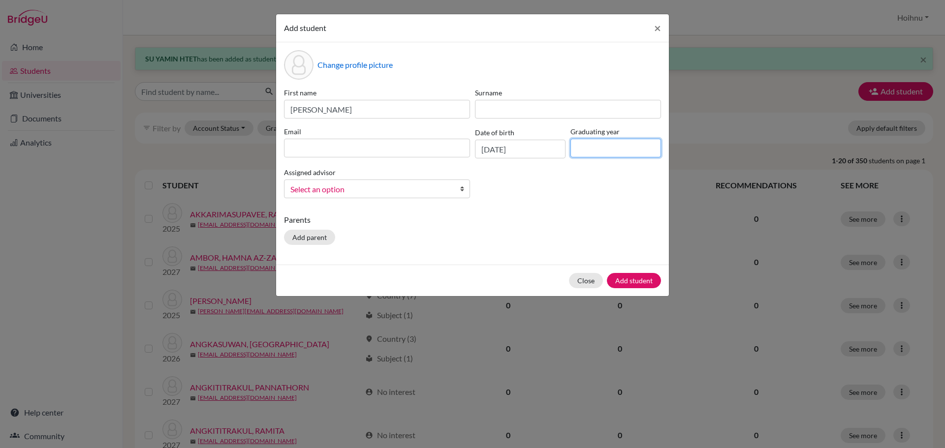
click at [584, 153] on input at bounding box center [615, 148] width 91 height 19
type input "2029"
click at [464, 188] on b at bounding box center [465, 189] width 10 height 18
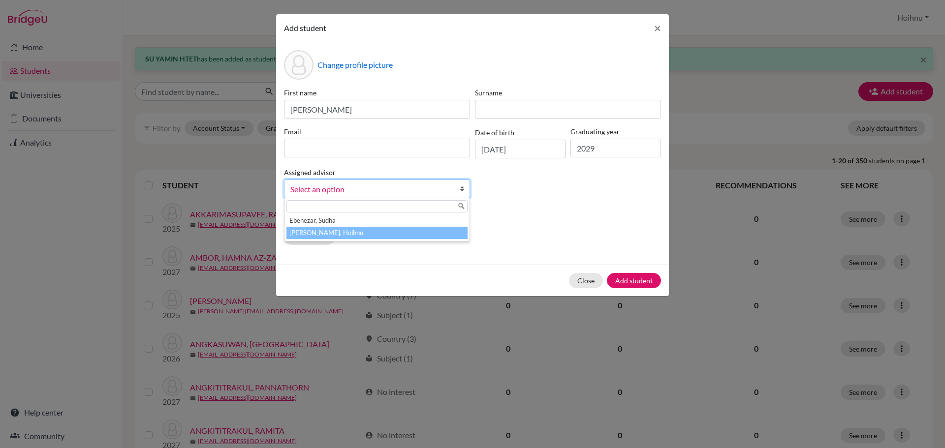
click at [344, 232] on li "[PERSON_NAME], Hoihnu" at bounding box center [376, 233] width 181 height 12
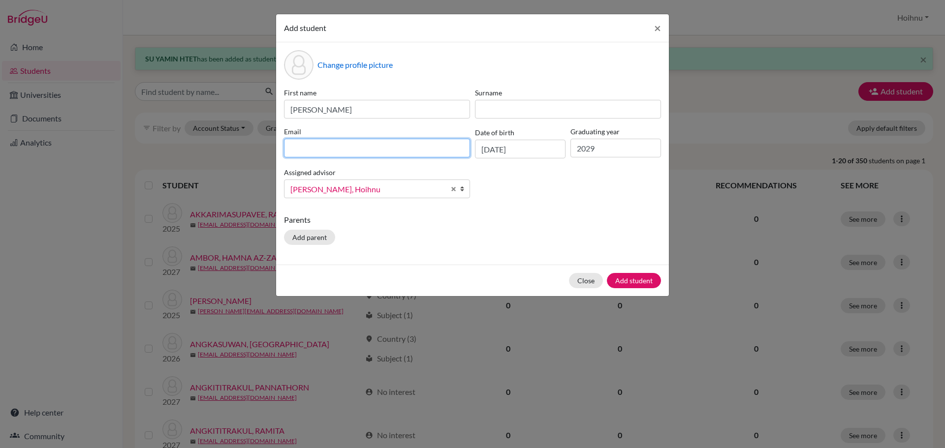
click at [305, 151] on input at bounding box center [377, 148] width 186 height 19
paste input "Ice [PERSON_NAME] <[EMAIL_ADDRESS][DOMAIN_NAME]>"
type input "Ice [PERSON_NAME] <[EMAIL_ADDRESS][DOMAIN_NAME]>"
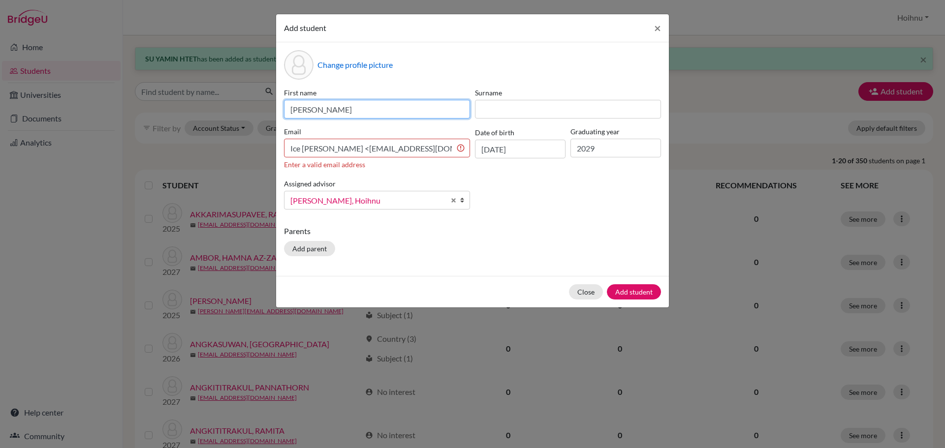
drag, startPoint x: 339, startPoint y: 109, endPoint x: 382, endPoint y: 108, distance: 42.8
click at [382, 108] on input "[PERSON_NAME]" at bounding box center [377, 109] width 186 height 19
type input "TANYANAN"
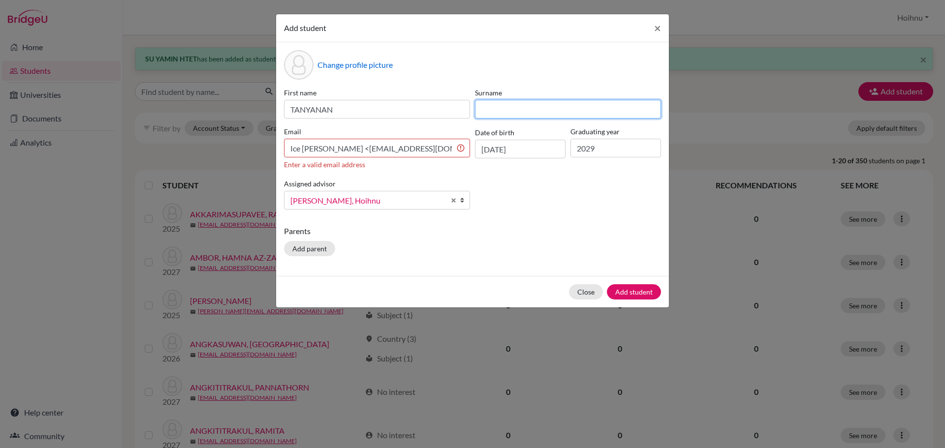
click at [490, 113] on input at bounding box center [568, 109] width 186 height 19
paste input "MANOTIP"
type input "MANOTIP"
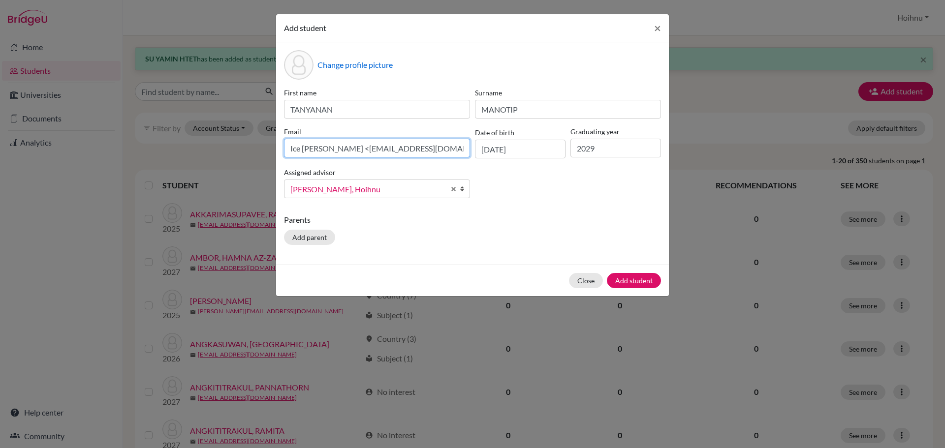
drag, startPoint x: 387, startPoint y: 150, endPoint x: 261, endPoint y: 150, distance: 126.5
click at [261, 150] on div "Add student × Change profile picture First name [PERSON_NAME] Surname MANOTIP E…" at bounding box center [472, 224] width 945 height 448
click at [376, 147] on input "[EMAIL_ADDRESS][DOMAIN_NAME]>" at bounding box center [377, 148] width 186 height 19
type input "[EMAIL_ADDRESS][DOMAIN_NAME]"
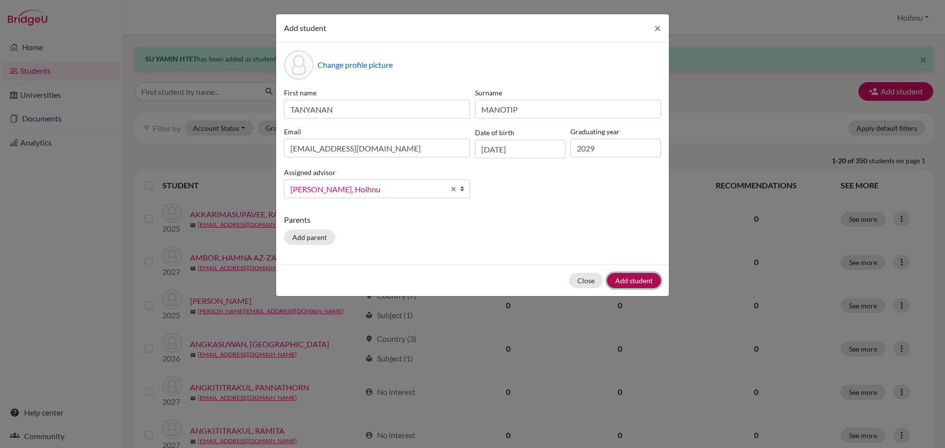
click at [632, 281] on button "Add student" at bounding box center [634, 280] width 54 height 15
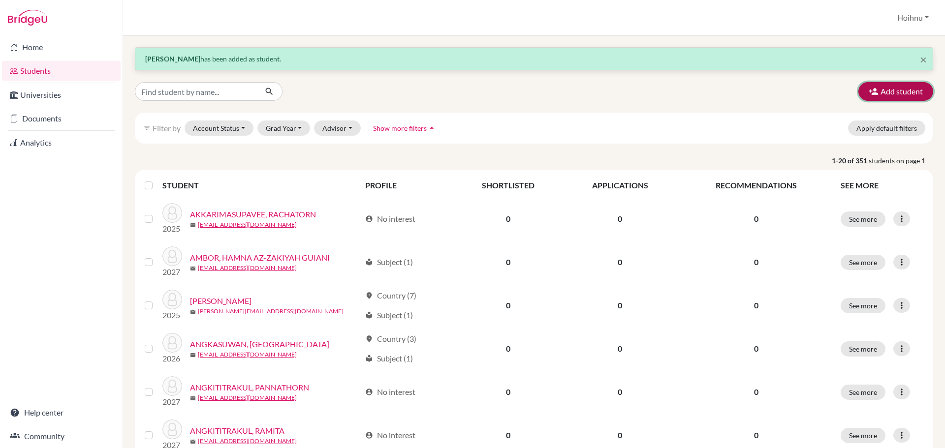
click at [891, 91] on button "Add student" at bounding box center [895, 91] width 75 height 19
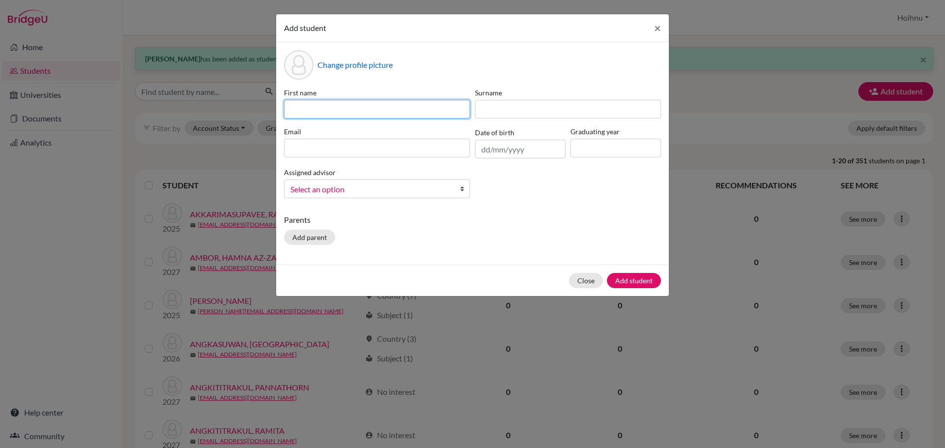
click at [325, 108] on input at bounding box center [377, 109] width 186 height 19
paste input "TANAT SOMDUNGCHET"
type input "TANAT SOMDUNGCHET"
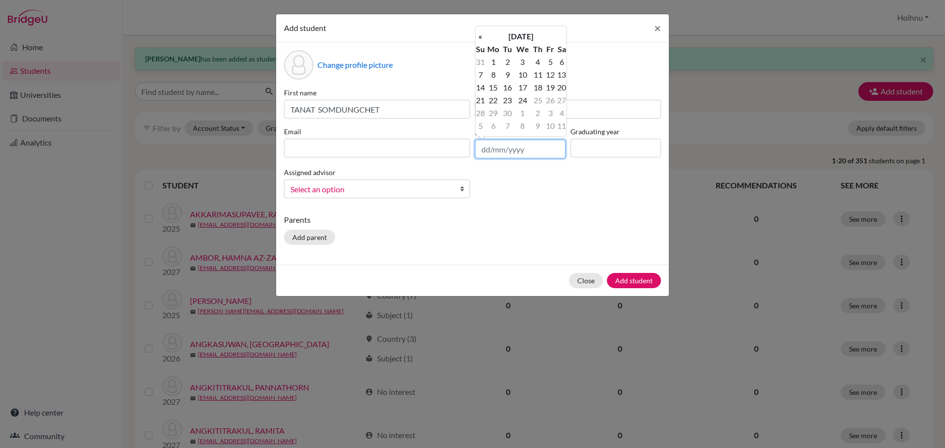
click at [482, 154] on input "text" at bounding box center [520, 149] width 91 height 19
type input "[DATE]"
click at [590, 149] on input at bounding box center [615, 148] width 91 height 19
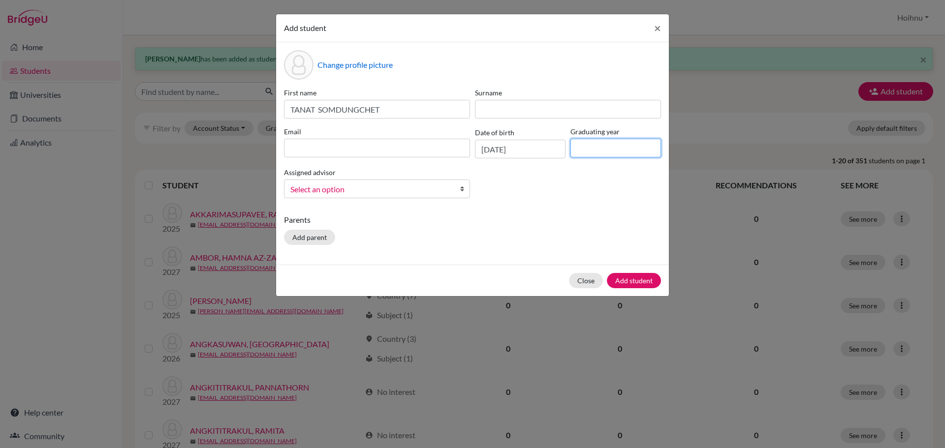
type input "2029"
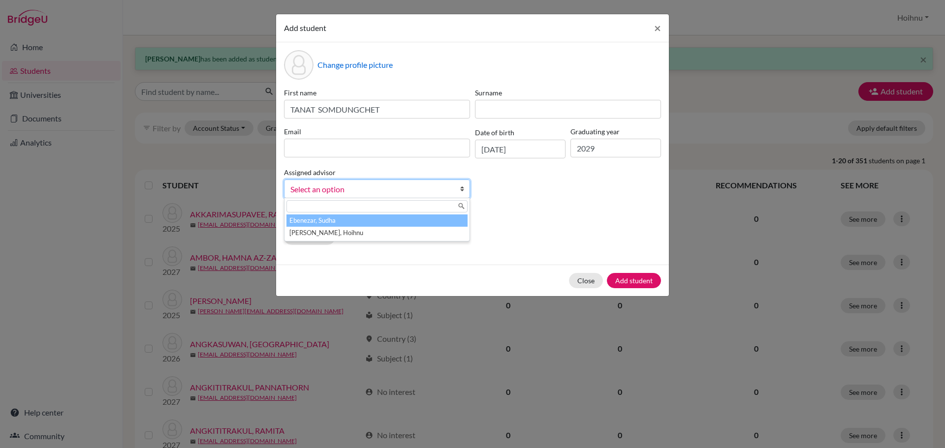
click at [462, 192] on b at bounding box center [465, 189] width 10 height 18
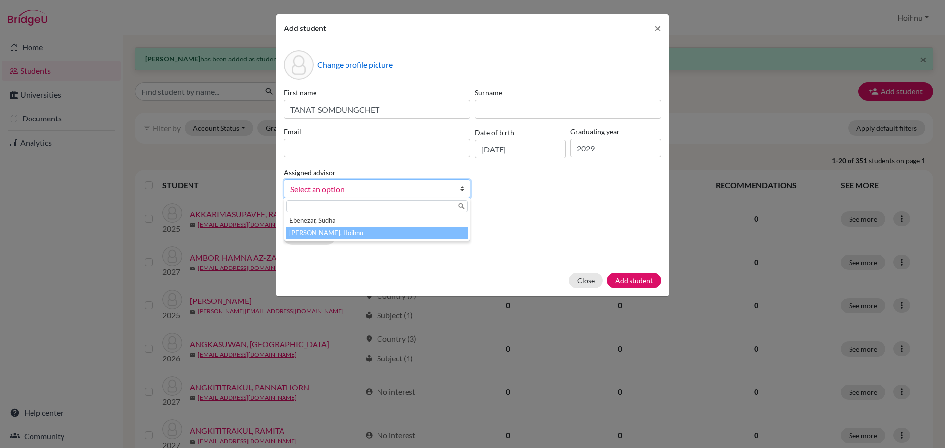
click at [349, 232] on li "[PERSON_NAME], Hoihnu" at bounding box center [376, 233] width 181 height 12
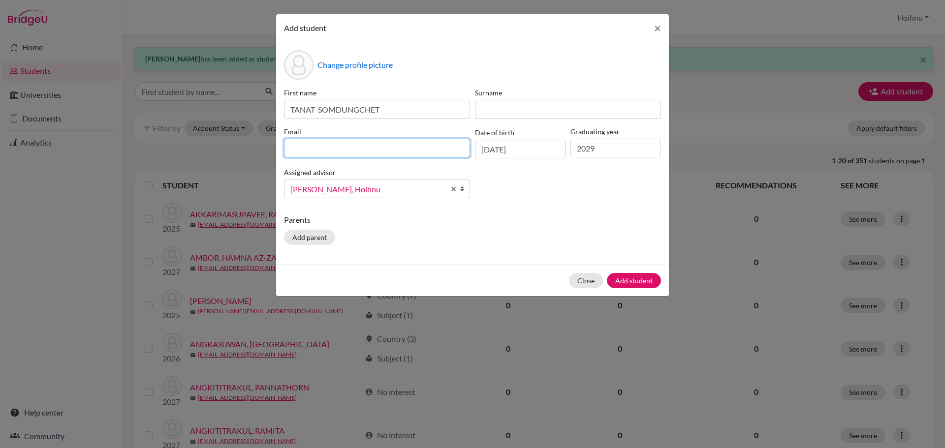
click at [379, 143] on input at bounding box center [377, 148] width 186 height 19
paste input "Gain TANAT SOMDUNGCHET <[EMAIL_ADDRESS][DOMAIN_NAME]>"
drag, startPoint x: 379, startPoint y: 149, endPoint x: 250, endPoint y: 149, distance: 129.9
click at [250, 149] on div "Add student × Change profile picture First name TANAT SOMDUNGCHET Surname Email…" at bounding box center [472, 224] width 945 height 448
click at [380, 150] on input "[EMAIL_ADDRESS][DOMAIN_NAME]>" at bounding box center [377, 148] width 186 height 19
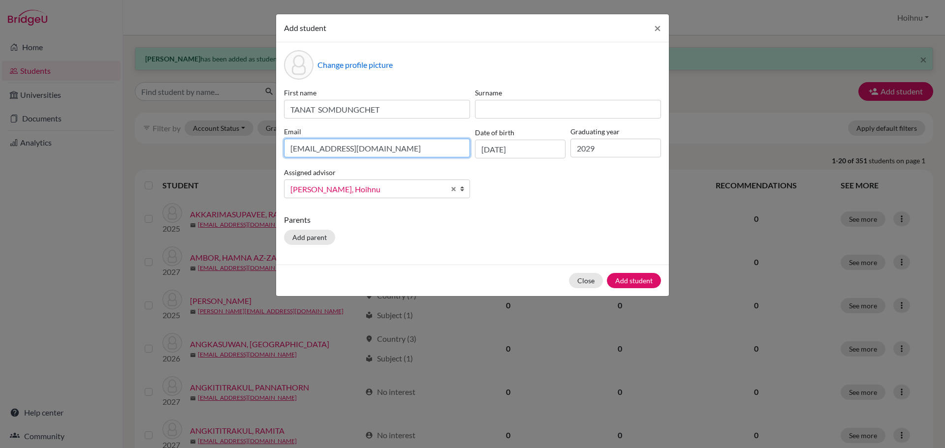
type input "[EMAIL_ADDRESS][DOMAIN_NAME]"
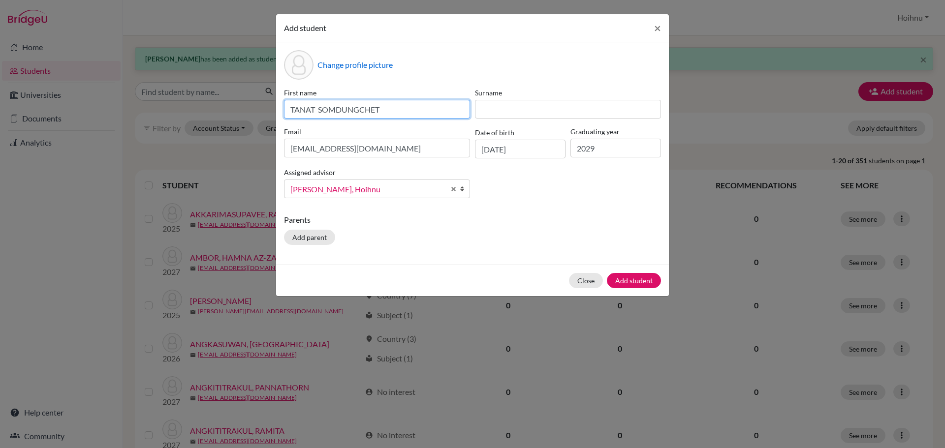
drag, startPoint x: 318, startPoint y: 109, endPoint x: 403, endPoint y: 111, distance: 84.2
click at [403, 111] on input "TANAT SOMDUNGCHET" at bounding box center [377, 109] width 186 height 19
type input "TANAT"
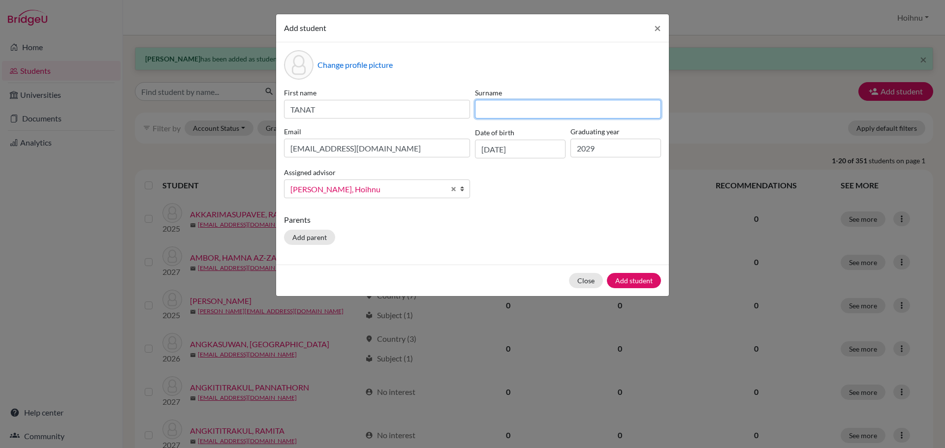
click at [496, 106] on input at bounding box center [568, 109] width 186 height 19
paste input "SOMDUNGCHET"
type input "SOMDUNGCHET"
click at [633, 279] on button "Add student" at bounding box center [634, 280] width 54 height 15
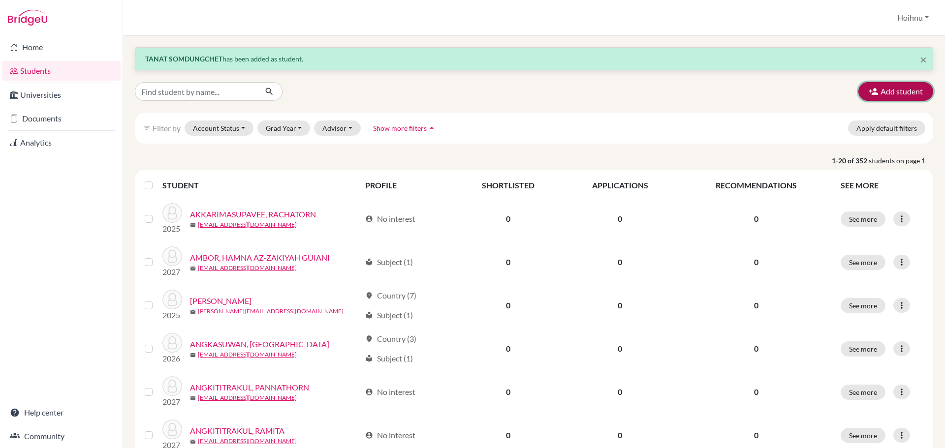
click at [882, 93] on button "Add student" at bounding box center [895, 91] width 75 height 19
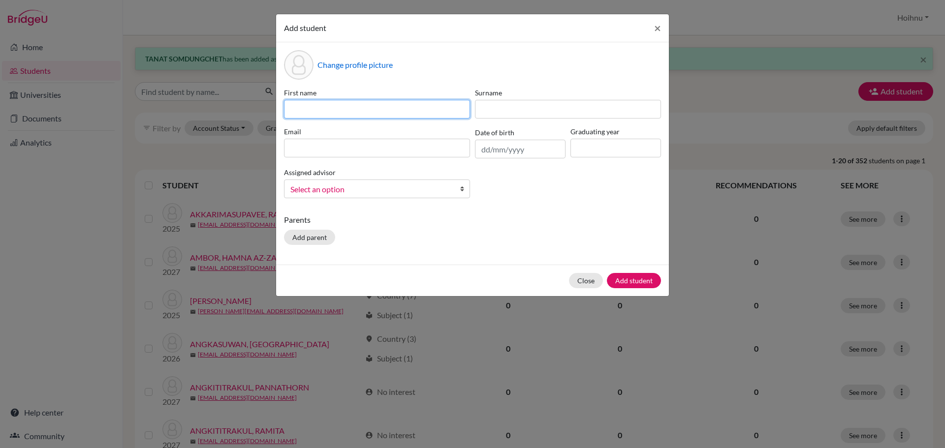
click at [347, 113] on input at bounding box center [377, 109] width 186 height 19
paste input "CHAIYADET SIRIKULKOBDET"
type input "CHAIYADET SIRIKULKOBDET"
click at [483, 152] on input "text" at bounding box center [520, 149] width 91 height 19
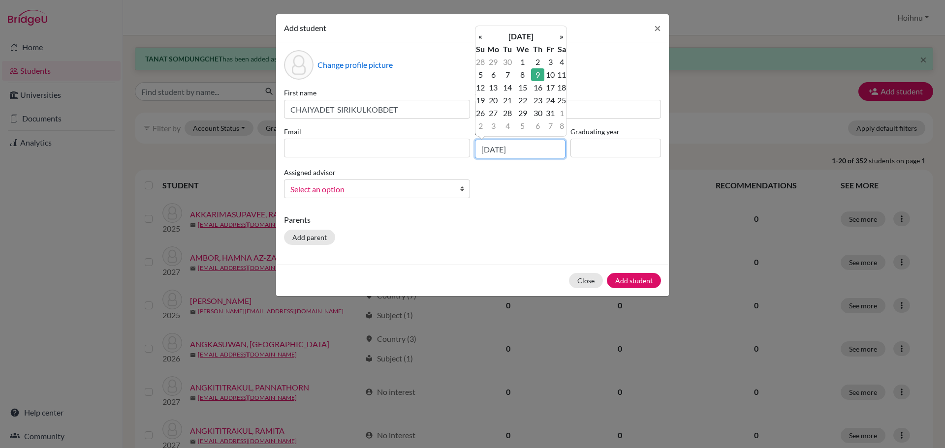
type input "[DATE]"
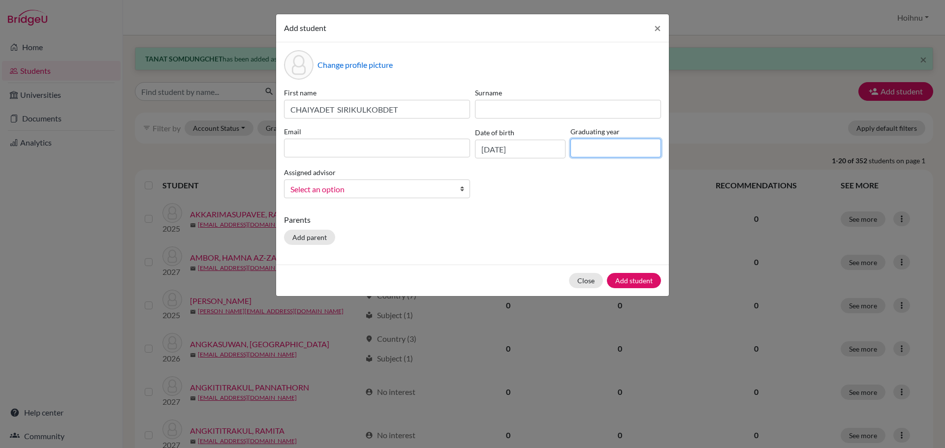
click at [598, 147] on input at bounding box center [615, 148] width 91 height 19
type input "2029"
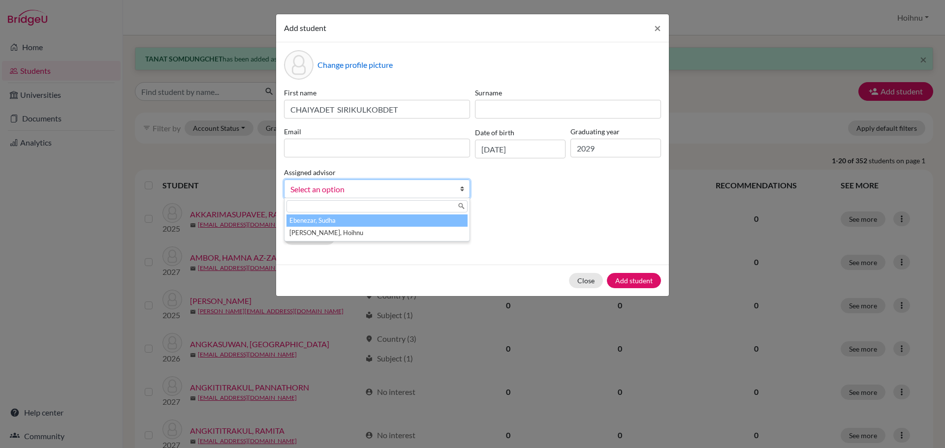
click at [463, 190] on b at bounding box center [465, 189] width 10 height 18
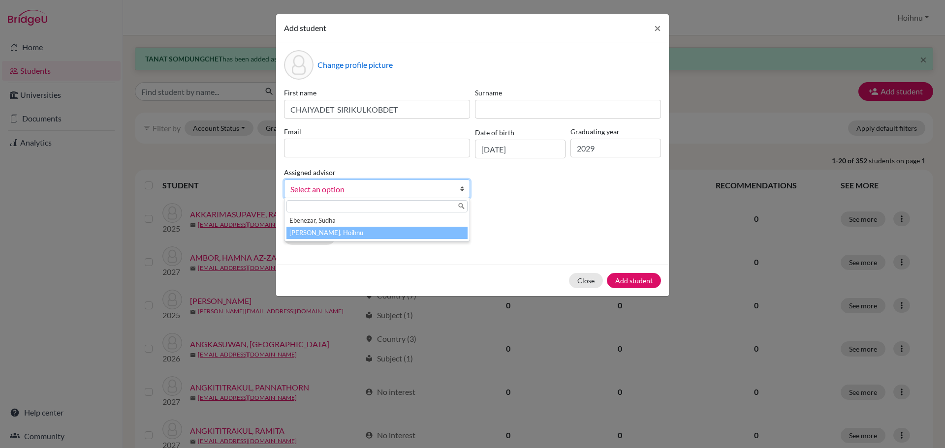
click at [336, 233] on li "[PERSON_NAME], Hoihnu" at bounding box center [376, 233] width 181 height 12
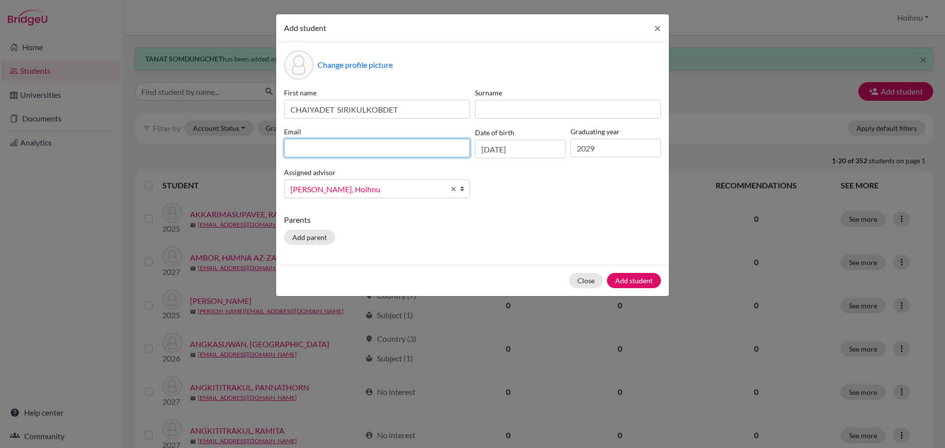
click at [327, 148] on input at bounding box center [377, 148] width 186 height 19
paste input "Nasa CHAIYADET SIRIKULKOBDET <[EMAIL_ADDRESS][DOMAIN_NAME]>"
drag, startPoint x: 382, startPoint y: 148, endPoint x: 258, endPoint y: 148, distance: 124.0
click at [258, 148] on div "Add student × Change profile picture First name [PERSON_NAME] Surname Email [PE…" at bounding box center [472, 224] width 945 height 448
click at [379, 151] on input "[EMAIL_ADDRESS][DOMAIN_NAME]>" at bounding box center [377, 148] width 186 height 19
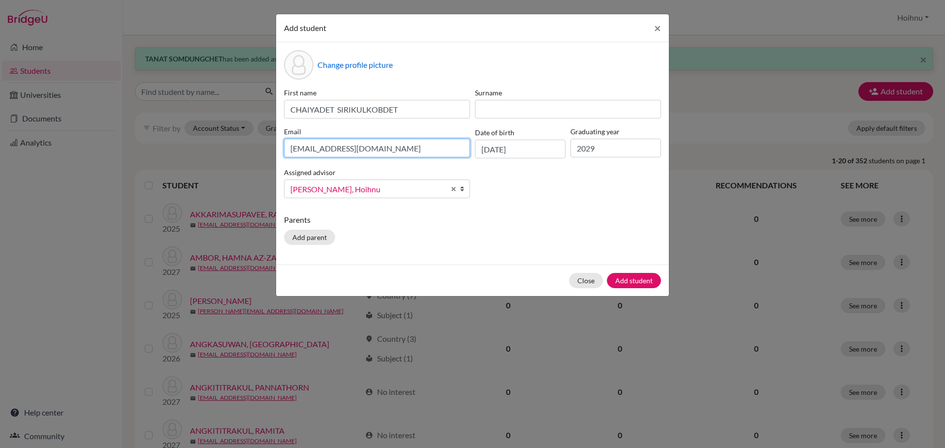
type input "[EMAIL_ADDRESS][DOMAIN_NAME]"
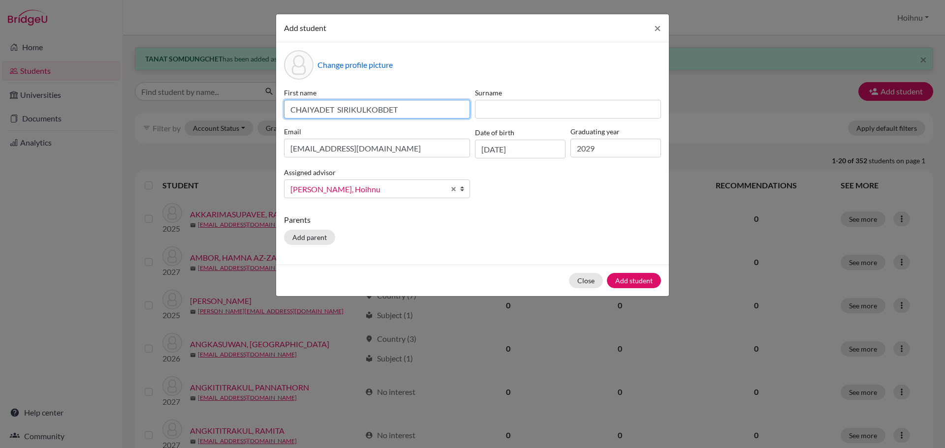
drag, startPoint x: 338, startPoint y: 110, endPoint x: 410, endPoint y: 114, distance: 73.0
click at [410, 114] on input "CHAIYADET SIRIKULKOBDET" at bounding box center [377, 109] width 186 height 19
type input "CHAIYADET"
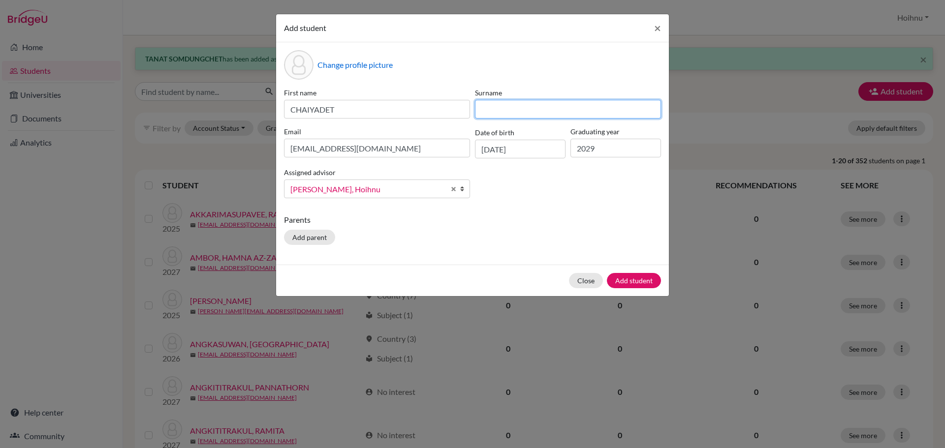
click at [488, 115] on input at bounding box center [568, 109] width 186 height 19
paste input "SIRIKULKOBDET"
type input "SIRIKULKOBDET"
click at [626, 281] on button "Add student" at bounding box center [634, 280] width 54 height 15
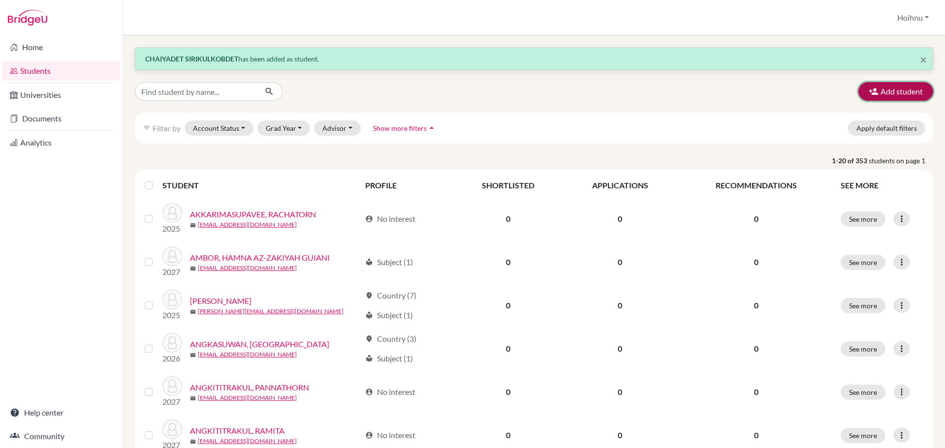
click at [897, 92] on button "Add student" at bounding box center [895, 91] width 75 height 19
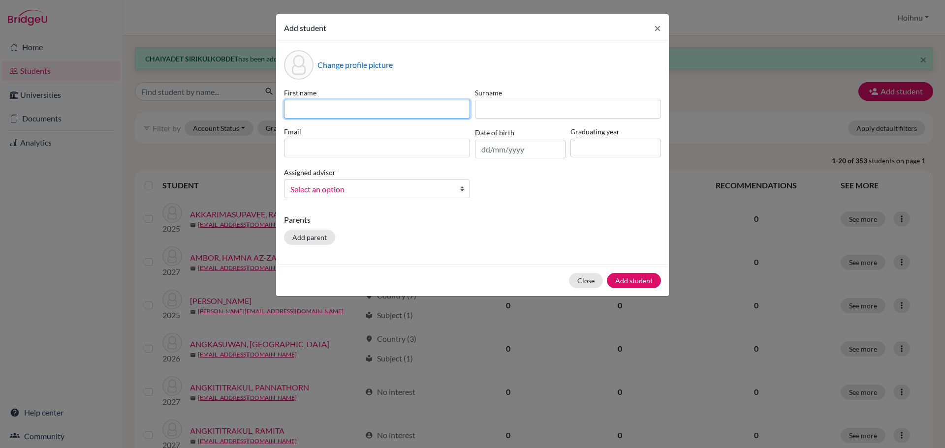
click at [356, 110] on input at bounding box center [377, 109] width 186 height 19
paste input "PREMNARU YOSKINGBOONSONG"
type input "PREMNARU YOSKINGBOONSONG"
click at [482, 151] on input "text" at bounding box center [520, 149] width 91 height 19
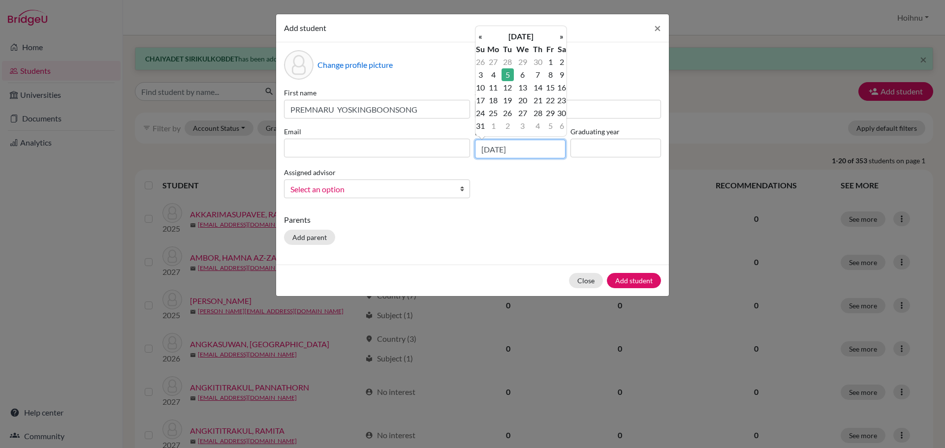
type input "[DATE]"
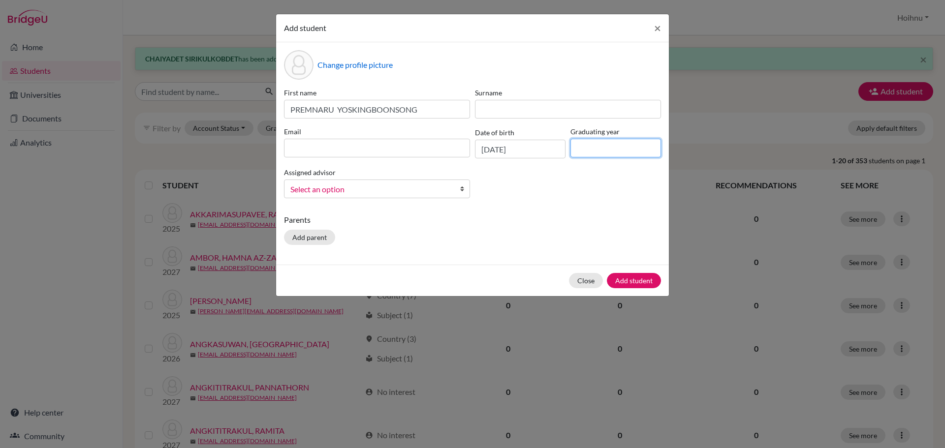
click at [579, 145] on input at bounding box center [615, 148] width 91 height 19
type input "2029"
click at [462, 186] on b at bounding box center [465, 189] width 10 height 18
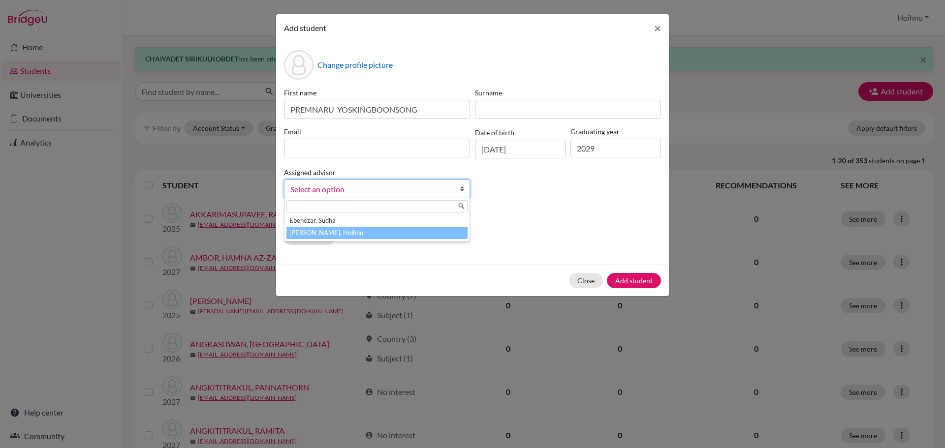
click at [323, 230] on li "[PERSON_NAME], Hoihnu" at bounding box center [376, 233] width 181 height 12
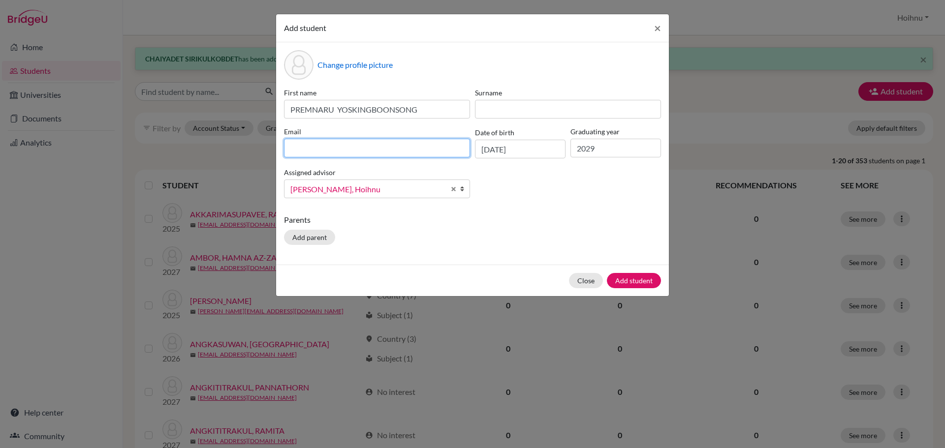
click at [315, 147] on input at bounding box center [377, 148] width 186 height 19
paste input "Prem PREMNARU YOSKINGBOONSONG <[EMAIL_ADDRESS][DOMAIN_NAME]>"
drag, startPoint x: 379, startPoint y: 151, endPoint x: 284, endPoint y: 151, distance: 95.0
click at [284, 151] on input "Prem PREMNARU YOSKINGBOONSONG <[EMAIL_ADDRESS][DOMAIN_NAME]>" at bounding box center [377, 148] width 186 height 19
click at [379, 151] on input "[EMAIL_ADDRESS][DOMAIN_NAME]>" at bounding box center [377, 148] width 186 height 19
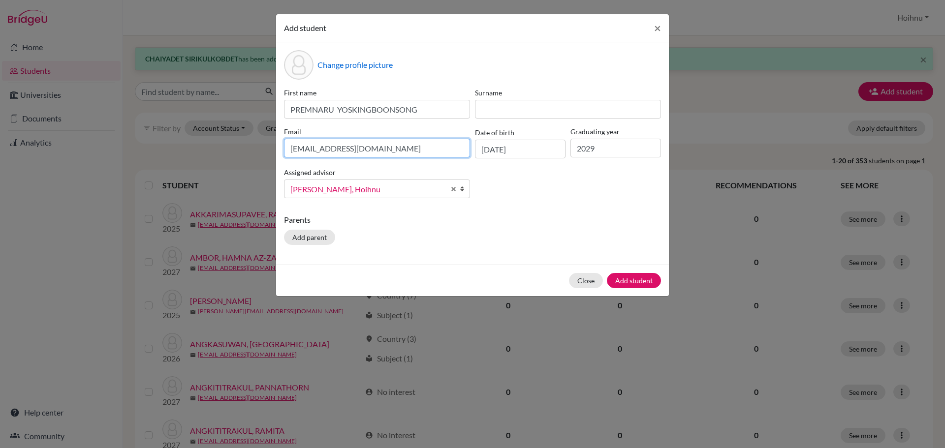
type input "[EMAIL_ADDRESS][DOMAIN_NAME]"
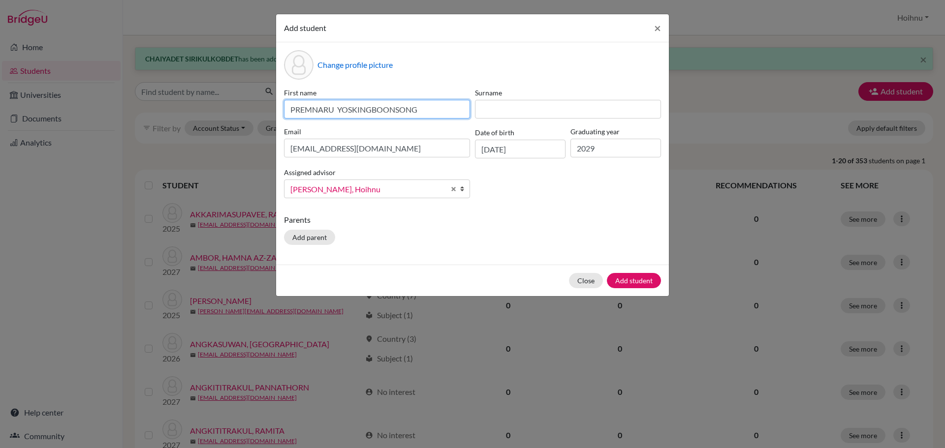
drag, startPoint x: 339, startPoint y: 110, endPoint x: 441, endPoint y: 116, distance: 102.6
click at [441, 116] on input "PREMNARU YOSKINGBOONSONG" at bounding box center [377, 109] width 186 height 19
type input "PREMNARU"
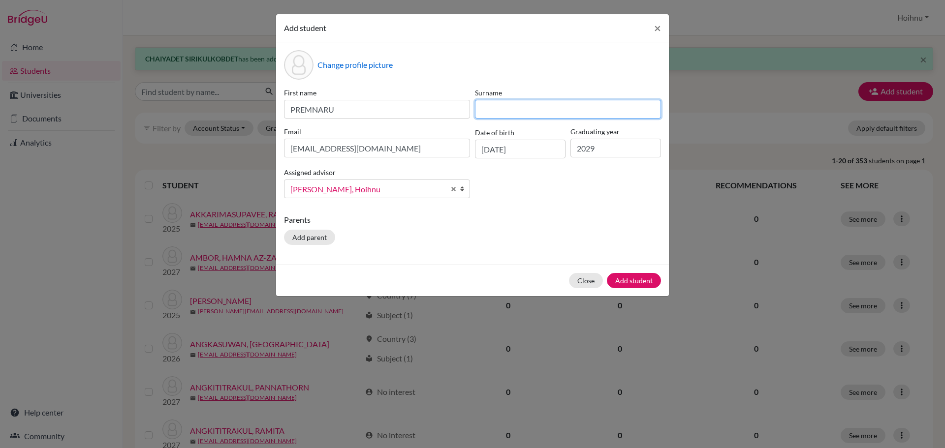
click at [527, 111] on input at bounding box center [568, 109] width 186 height 19
paste input "YOSKINGBOONSONG"
type input "YOSKINGBOONSONG"
click at [634, 282] on button "Add student" at bounding box center [634, 280] width 54 height 15
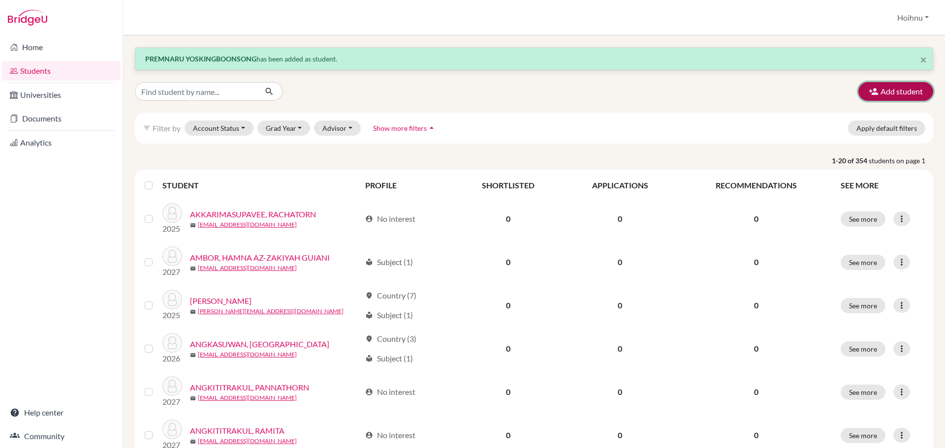
click at [887, 95] on button "Add student" at bounding box center [895, 91] width 75 height 19
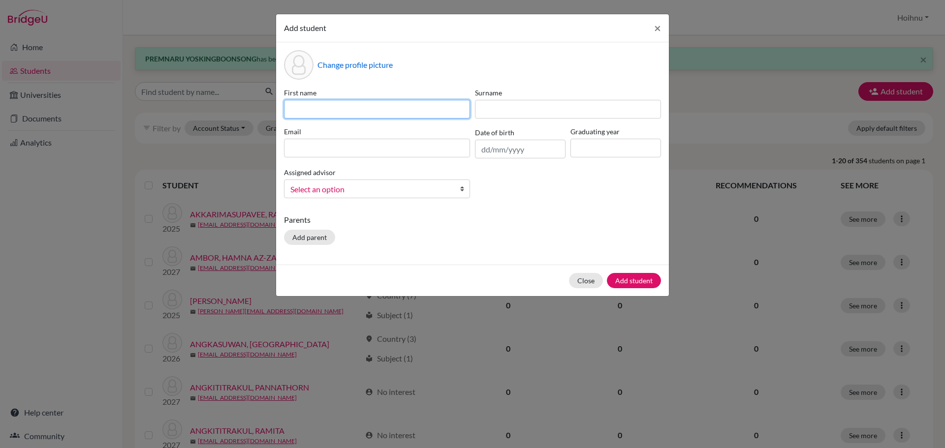
click at [372, 110] on input at bounding box center [377, 109] width 186 height 19
paste input "[PERSON_NAME]"
type input "[PERSON_NAME]"
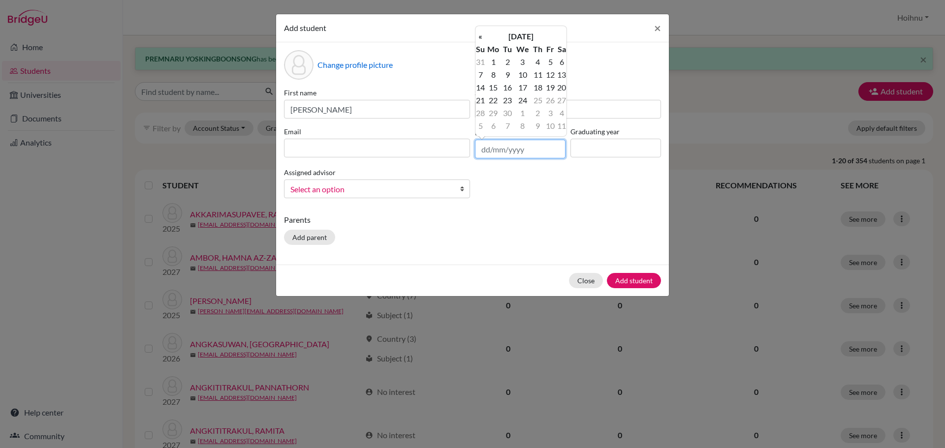
click at [481, 150] on input "text" at bounding box center [520, 149] width 91 height 19
type input "[DATE]"
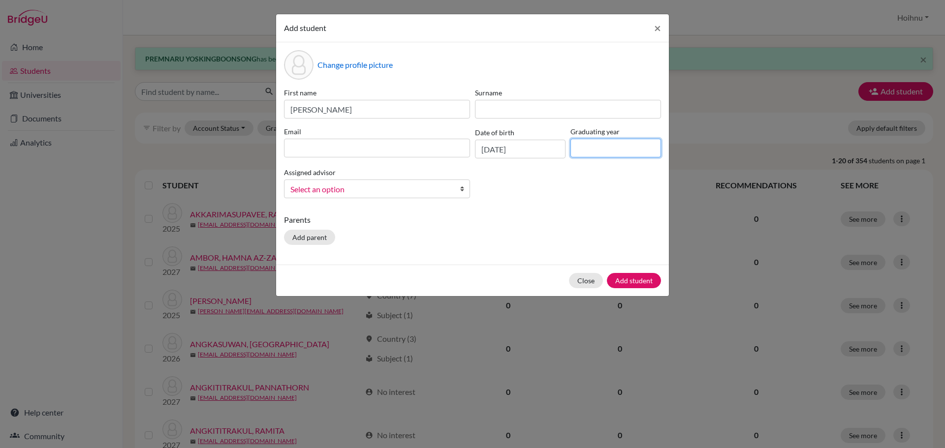
click at [594, 155] on input at bounding box center [615, 148] width 91 height 19
type input "2029"
click at [462, 188] on b at bounding box center [465, 189] width 10 height 18
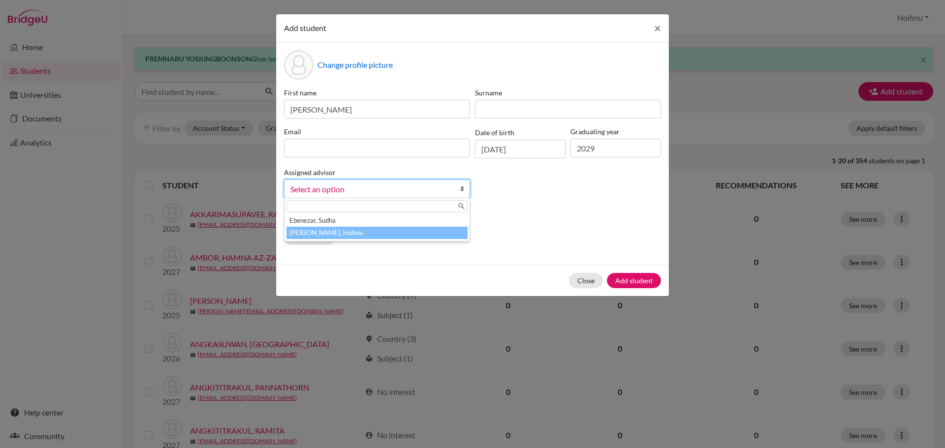
click at [344, 232] on li "[PERSON_NAME], Hoihnu" at bounding box center [376, 233] width 181 height 12
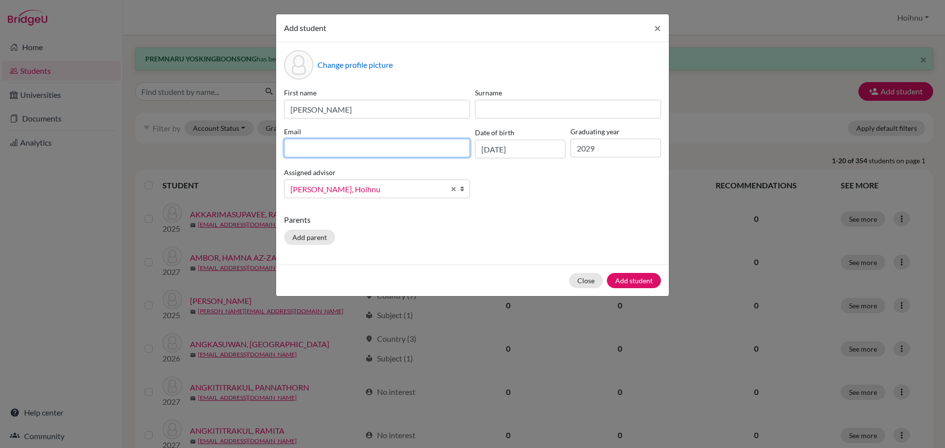
click at [358, 148] on input at bounding box center [377, 148] width 186 height 19
paste input "[PERSON_NAME] [PERSON_NAME] CHANSIRIMETA <[EMAIL_ADDRESS][DOMAIN_NAME]>"
drag, startPoint x: 375, startPoint y: 148, endPoint x: 282, endPoint y: 147, distance: 93.5
click at [282, 147] on div "Email [PERSON_NAME] [PERSON_NAME] CHANSIRIMETA <[EMAIL_ADDRESS][DOMAIN_NAME]>" at bounding box center [376, 142] width 191 height 32
click at [388, 149] on input "[EMAIL_ADDRESS][DOMAIN_NAME]>" at bounding box center [377, 148] width 186 height 19
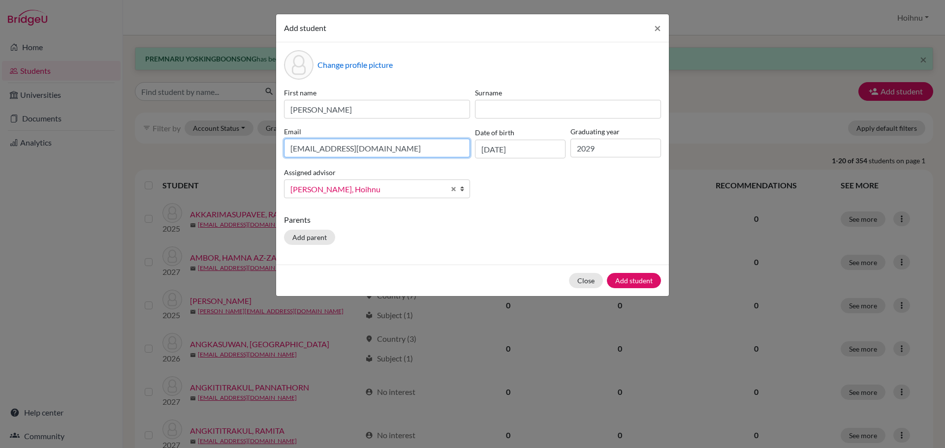
type input "[EMAIL_ADDRESS][DOMAIN_NAME]"
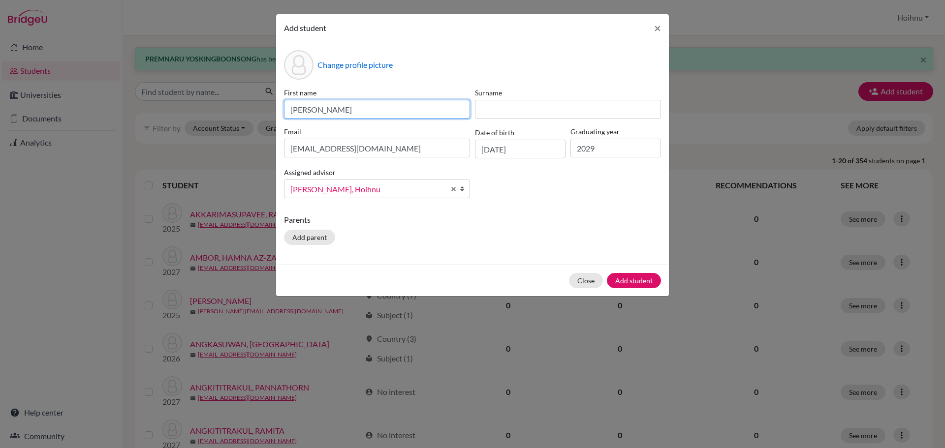
drag, startPoint x: 322, startPoint y: 108, endPoint x: 395, endPoint y: 113, distance: 73.0
click at [395, 113] on input "[PERSON_NAME]" at bounding box center [377, 109] width 186 height 19
type input "[PERSON_NAME]"
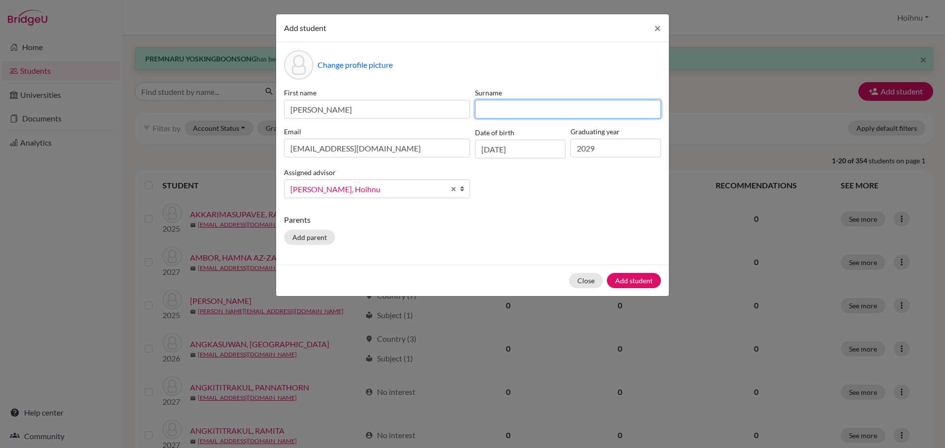
click at [490, 113] on input at bounding box center [568, 109] width 186 height 19
paste input "CHANSIRIMETA"
type input "CHANSIRIMETA"
click at [640, 280] on button "Add student" at bounding box center [634, 280] width 54 height 15
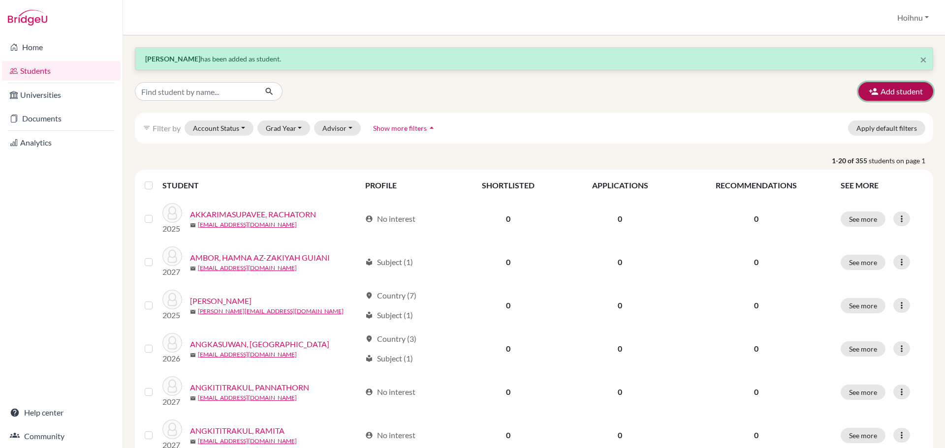
click at [886, 88] on button "Add student" at bounding box center [895, 91] width 75 height 19
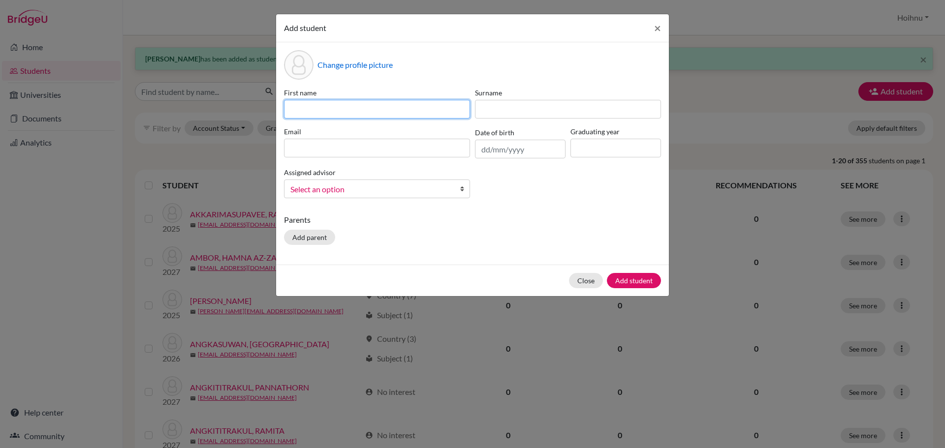
click at [361, 106] on input at bounding box center [377, 109] width 186 height 19
paste input "KEMAPORN JOEMPONG"
type input "KEMAPORN JOEMPONG"
click at [482, 150] on input "text" at bounding box center [520, 149] width 91 height 19
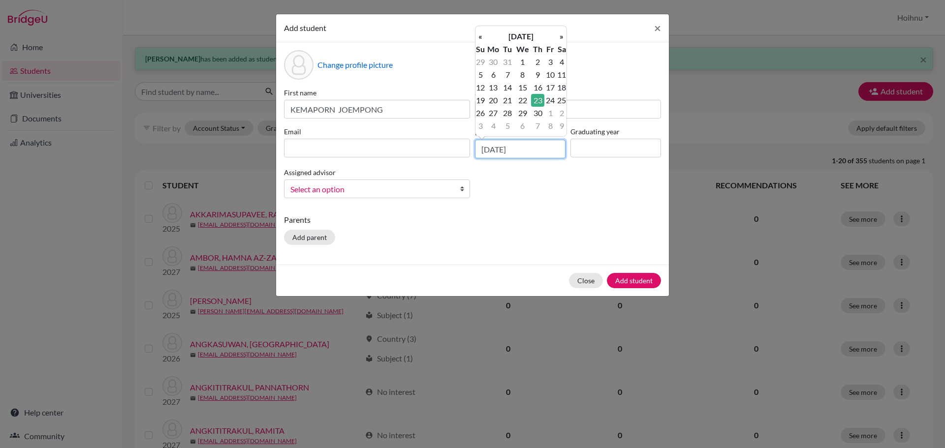
type input "[DATE]"
click at [581, 154] on input at bounding box center [615, 148] width 91 height 19
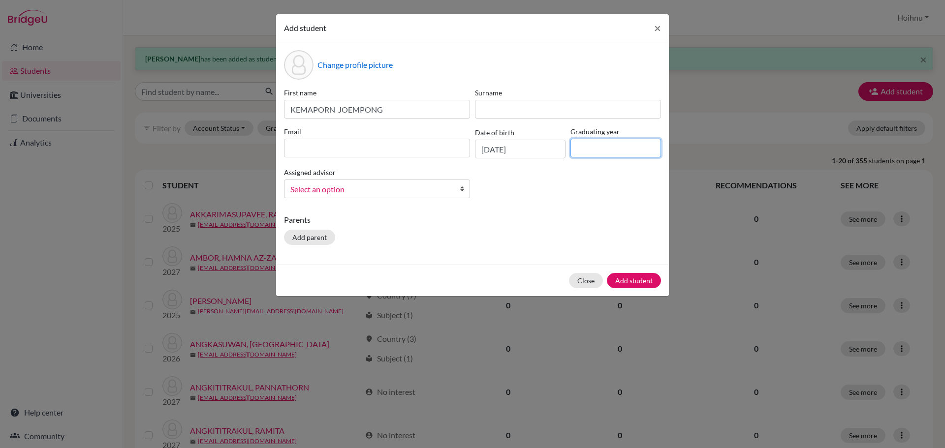
type input "2029"
click at [463, 188] on b at bounding box center [465, 189] width 10 height 18
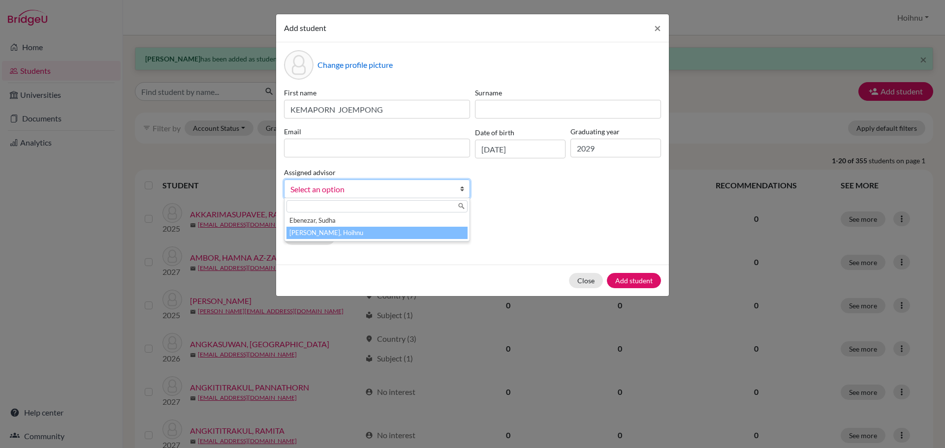
click at [344, 233] on li "[PERSON_NAME], Hoihnu" at bounding box center [376, 233] width 181 height 12
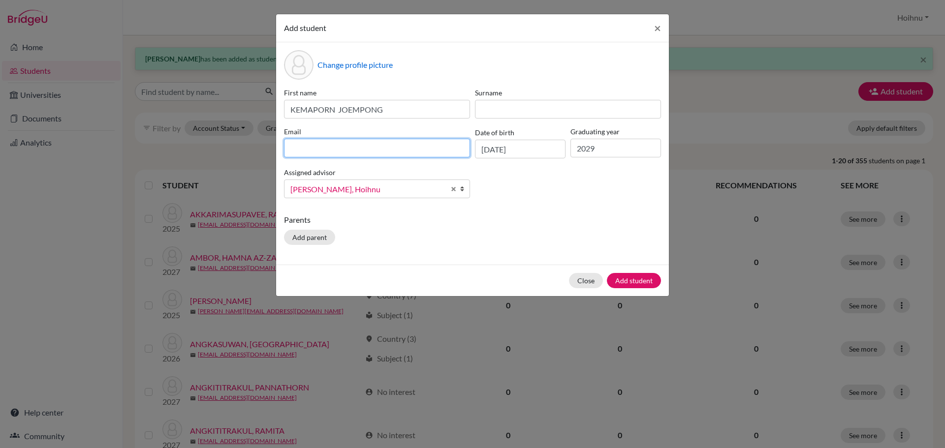
click at [302, 150] on input at bounding box center [377, 148] width 186 height 19
paste input "KEMAPORN JOEMPONG"
type input "KEMAPORN JOEMPONG"
drag, startPoint x: 394, startPoint y: 152, endPoint x: 283, endPoint y: 148, distance: 110.3
click at [283, 148] on div "Email KEMAPORN JOEMPONG" at bounding box center [376, 142] width 191 height 32
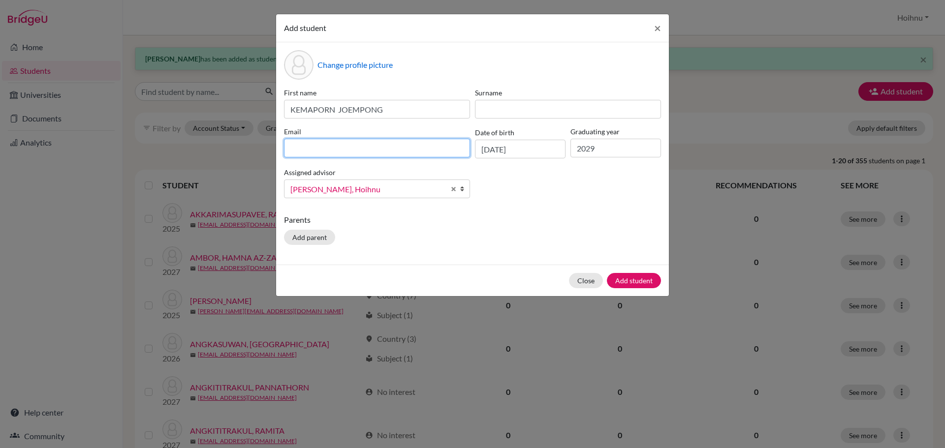
paste input "BB KEMAPORN JOEMPONG <[EMAIL_ADDRESS][DOMAIN_NAME]>"
drag, startPoint x: 390, startPoint y: 149, endPoint x: 268, endPoint y: 148, distance: 121.6
click at [268, 148] on div "Add student × Change profile picture First name [PERSON_NAME] JOEMPONG Surname …" at bounding box center [472, 224] width 945 height 448
click at [375, 150] on input "[EMAIL_ADDRESS][DOMAIN_NAME]>" at bounding box center [377, 148] width 186 height 19
type input "[EMAIL_ADDRESS][DOMAIN_NAME]"
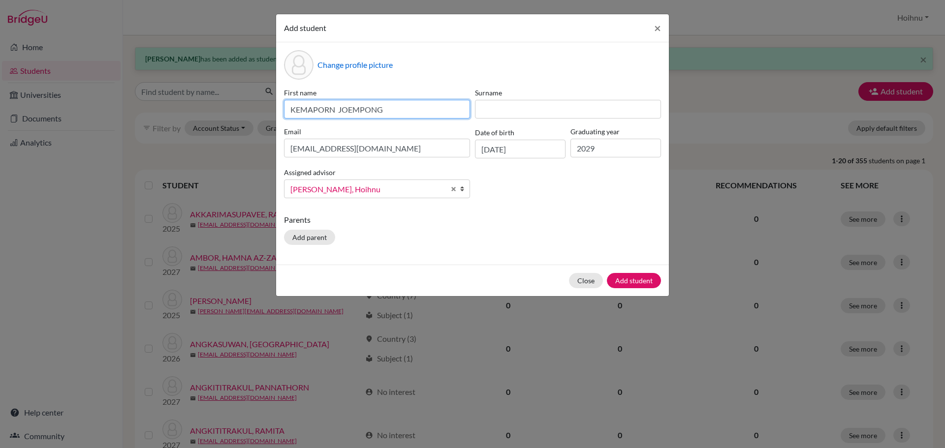
drag, startPoint x: 339, startPoint y: 110, endPoint x: 411, endPoint y: 118, distance: 73.3
click at [411, 118] on input "KEMAPORN JOEMPONG" at bounding box center [377, 109] width 186 height 19
type input "KEMAPORN"
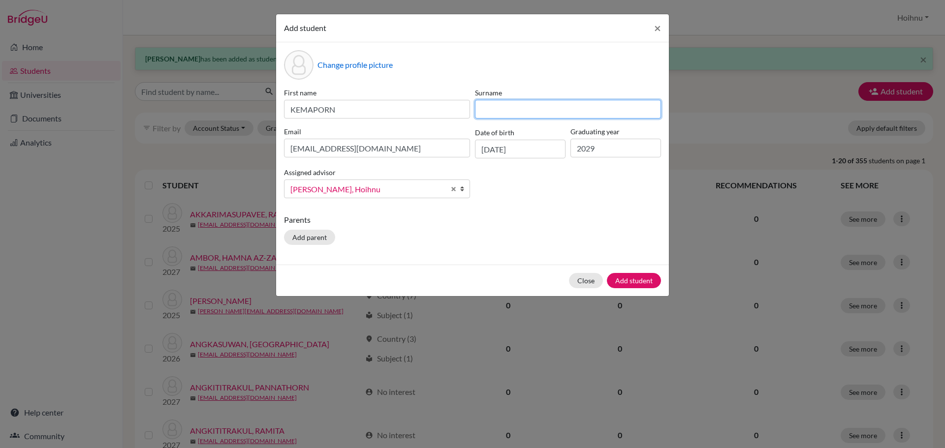
click at [512, 111] on input at bounding box center [568, 109] width 186 height 19
paste input "JOEMPONG"
type input "JOEMPONG"
click at [641, 282] on button "Add student" at bounding box center [634, 280] width 54 height 15
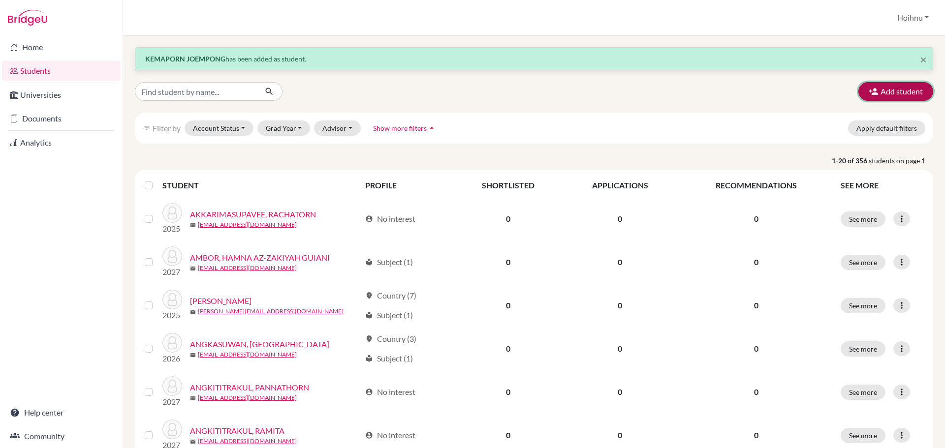
click at [885, 89] on button "Add student" at bounding box center [895, 91] width 75 height 19
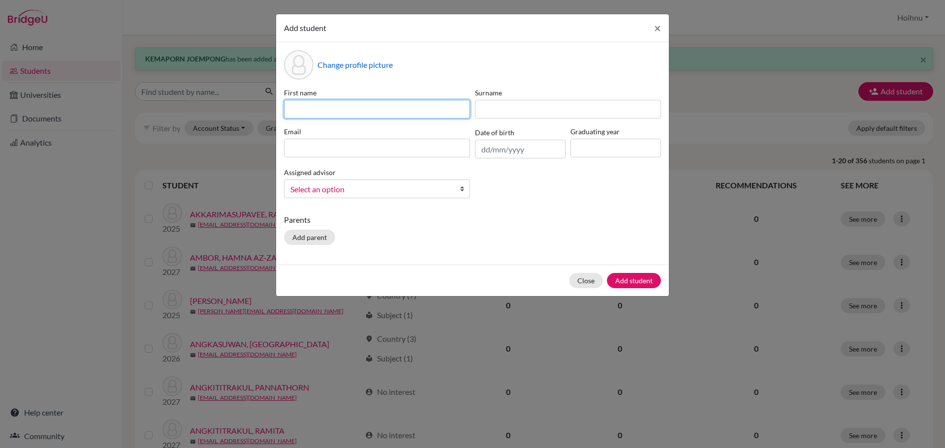
click at [306, 109] on input at bounding box center [377, 109] width 186 height 19
paste input "[PERSON_NAME]"
type input "[PERSON_NAME]"
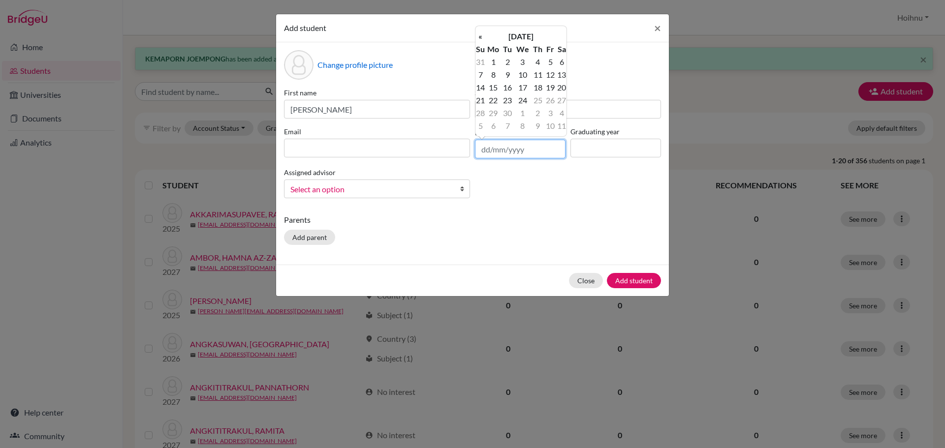
click at [479, 148] on input "text" at bounding box center [520, 149] width 91 height 19
type input "[DATE]"
click at [596, 149] on input at bounding box center [615, 148] width 91 height 19
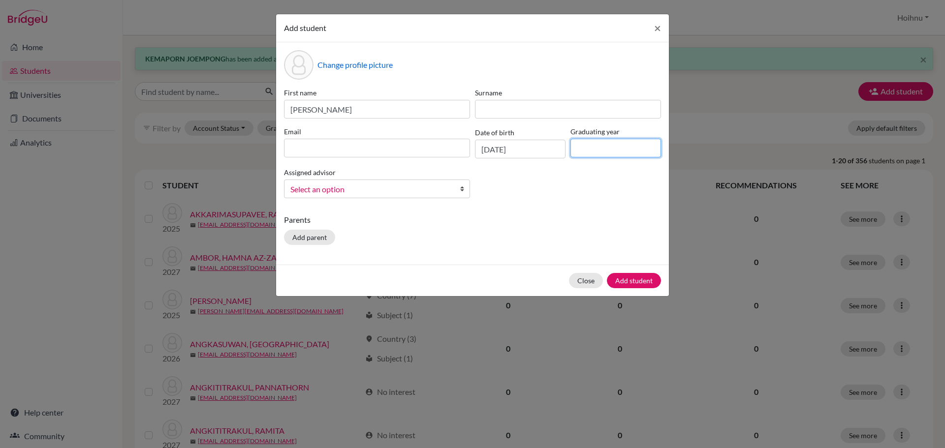
type input "2029"
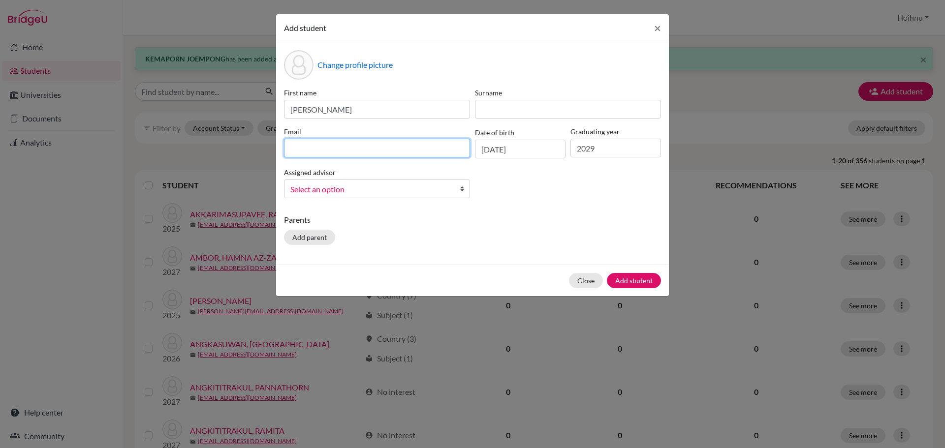
click at [317, 153] on input at bounding box center [377, 148] width 186 height 19
paste input "[PERSON_NAME] <[EMAIL_ADDRESS][DOMAIN_NAME]>"
drag, startPoint x: 374, startPoint y: 150, endPoint x: 269, endPoint y: 155, distance: 104.4
click at [269, 155] on div "Add student × Change profile picture First name [PERSON_NAME] Surname Email [PE…" at bounding box center [472, 224] width 945 height 448
click at [385, 153] on input "[EMAIL_ADDRESS][DOMAIN_NAME]>" at bounding box center [377, 148] width 186 height 19
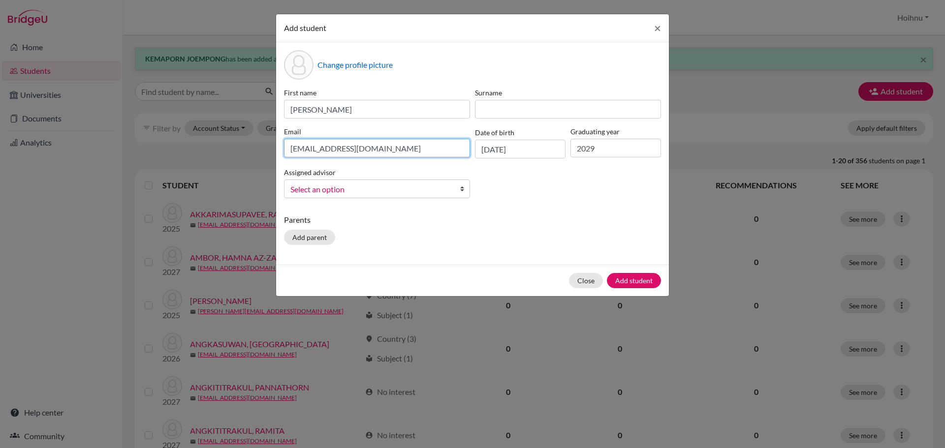
type input "[EMAIL_ADDRESS][DOMAIN_NAME]"
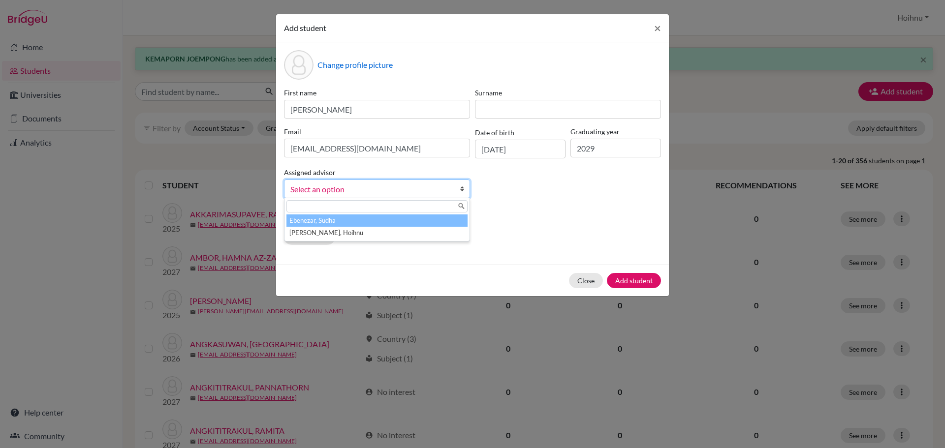
click at [465, 192] on b at bounding box center [465, 189] width 10 height 18
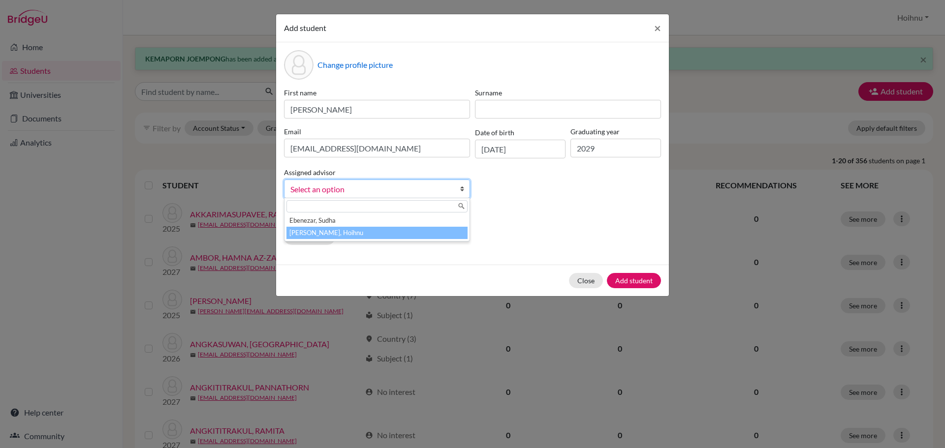
click at [362, 237] on li "[PERSON_NAME], Hoihnu" at bounding box center [376, 233] width 181 height 12
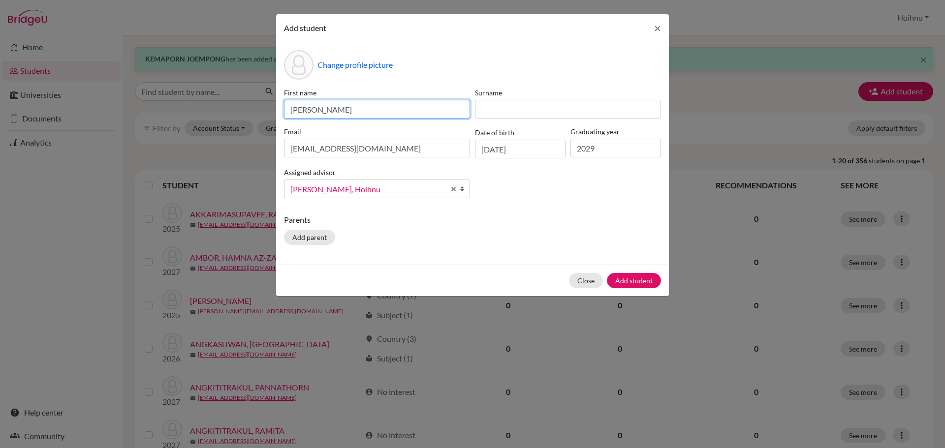
drag, startPoint x: 326, startPoint y: 110, endPoint x: 411, endPoint y: 115, distance: 85.3
click at [411, 115] on input "[PERSON_NAME]" at bounding box center [377, 109] width 186 height 19
type input "[PERSON_NAME]"
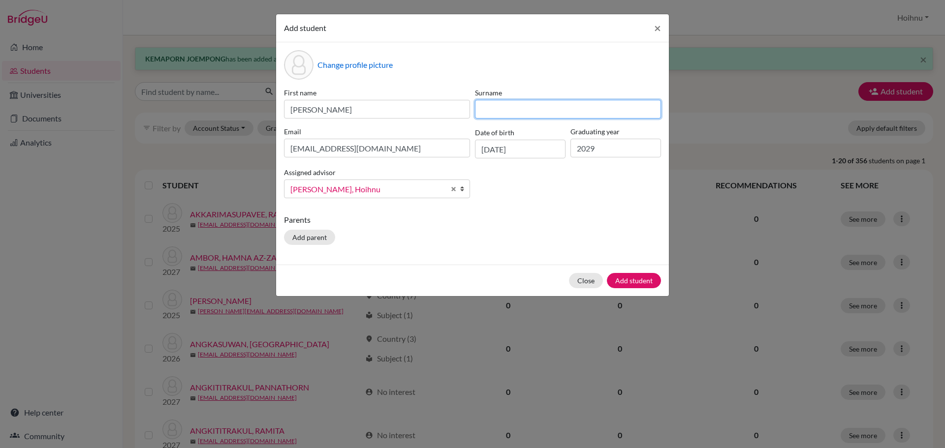
click at [498, 111] on input at bounding box center [568, 109] width 186 height 19
paste input "LIANWONG"
type input "LIANWONG"
click at [632, 280] on button "Add student" at bounding box center [634, 280] width 54 height 15
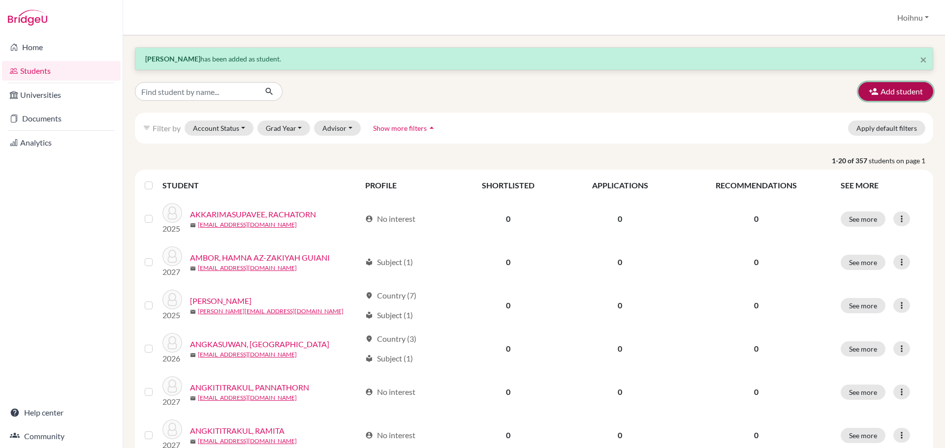
click at [882, 94] on button "Add student" at bounding box center [895, 91] width 75 height 19
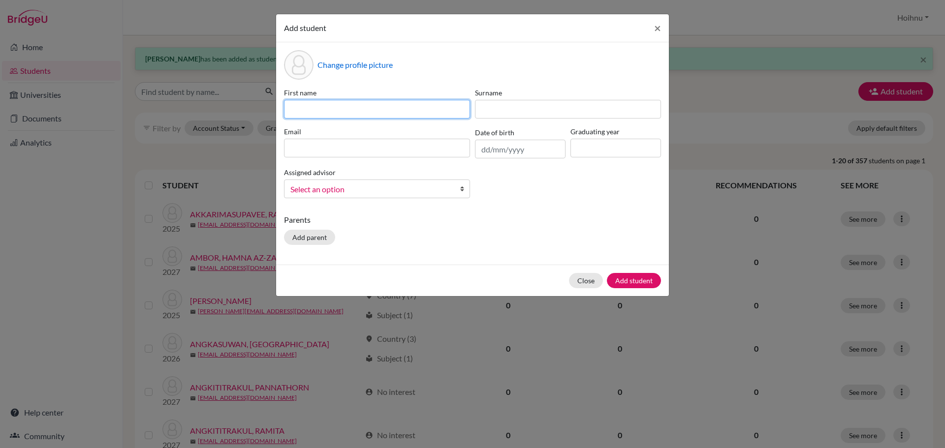
click at [356, 112] on input at bounding box center [377, 109] width 186 height 19
paste input "[PERSON_NAME]"
type input "[PERSON_NAME]"
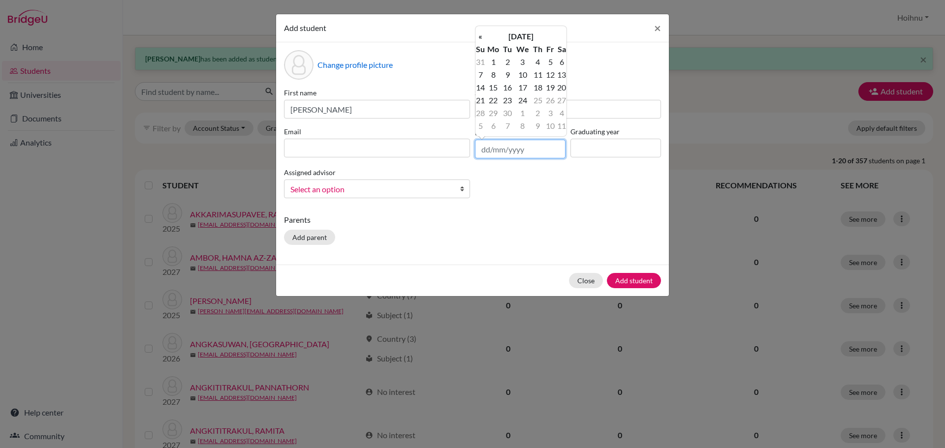
click at [481, 153] on input "text" at bounding box center [520, 149] width 91 height 19
type input "[DATE]"
click at [586, 148] on input at bounding box center [615, 148] width 91 height 19
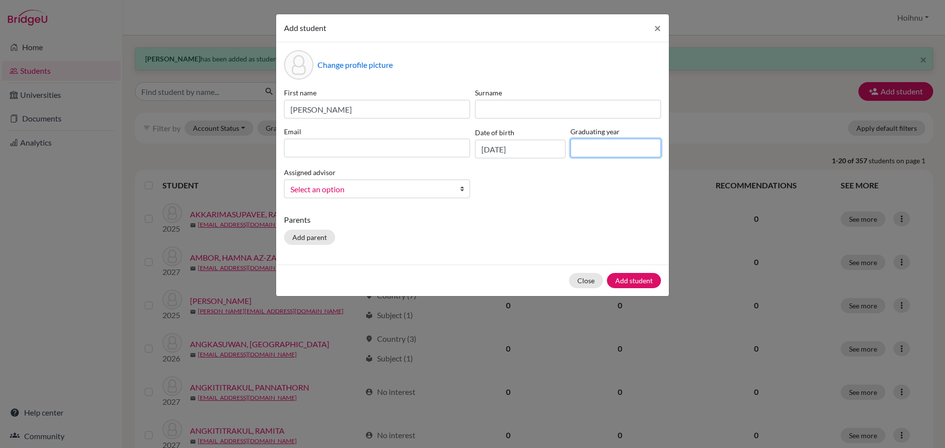
type input "2029"
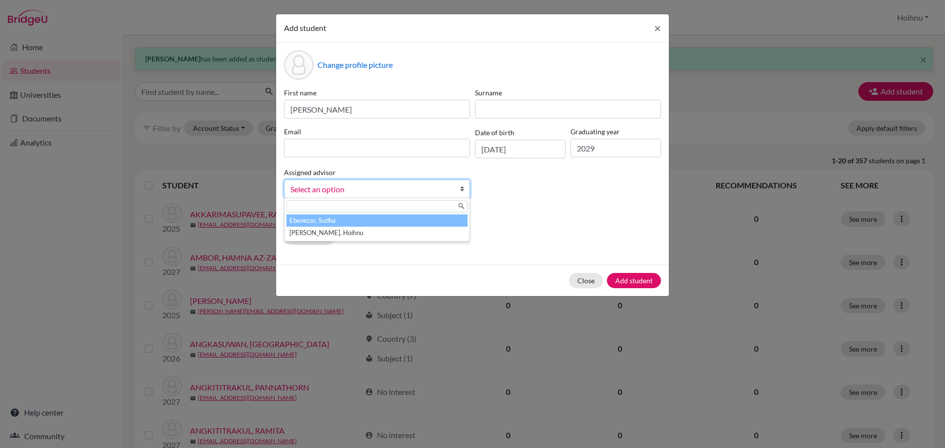
click at [459, 190] on link "Select an option" at bounding box center [377, 189] width 186 height 19
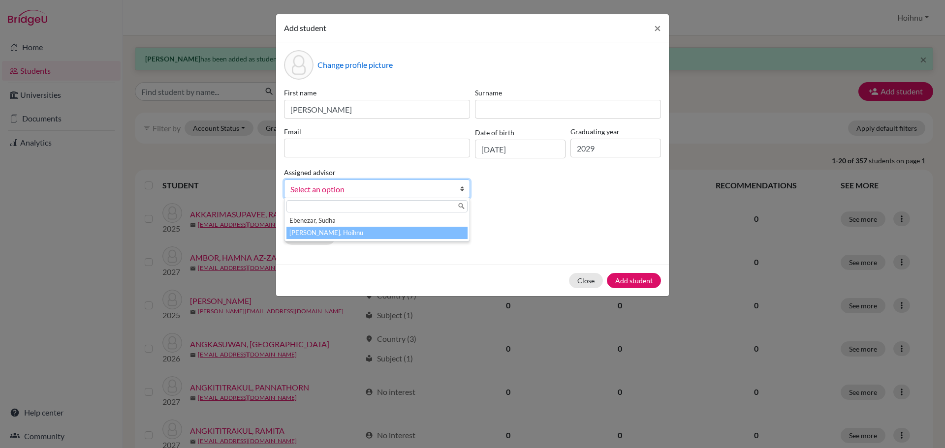
click at [344, 231] on li "[PERSON_NAME], Hoihnu" at bounding box center [376, 233] width 181 height 12
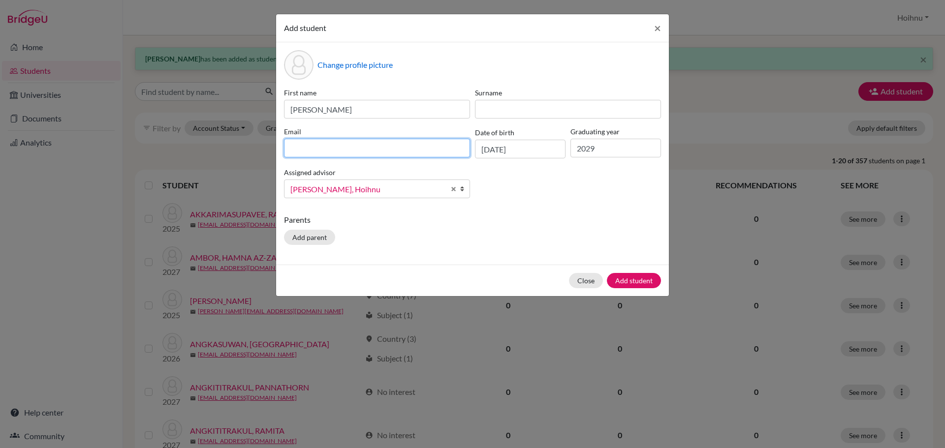
click at [327, 150] on input at bounding box center [377, 148] width 186 height 19
paste input "Auto [PERSON_NAME] <[EMAIL_ADDRESS][DOMAIN_NAME]>"
drag, startPoint x: 377, startPoint y: 151, endPoint x: 265, endPoint y: 152, distance: 112.2
click at [265, 152] on div "Add student × Change profile picture First name [PERSON_NAME] Surname Email Aut…" at bounding box center [472, 224] width 945 height 448
click at [387, 148] on input "[EMAIL_ADDRESS][DOMAIN_NAME]>" at bounding box center [377, 148] width 186 height 19
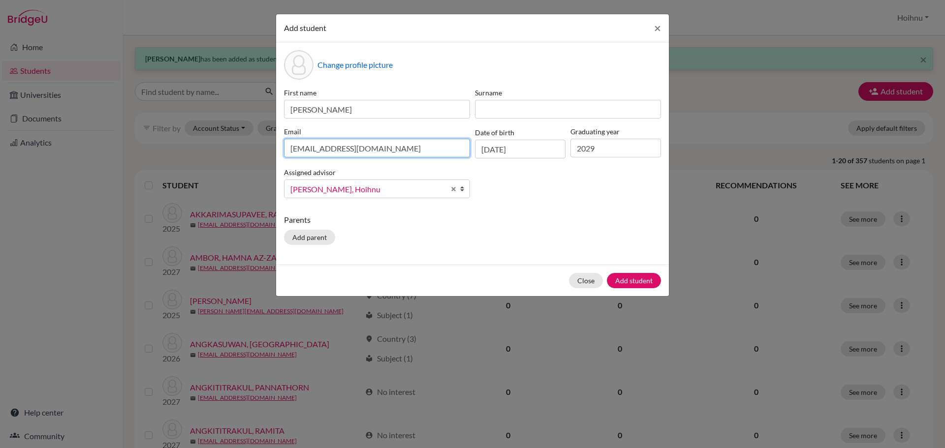
type input "[EMAIL_ADDRESS][DOMAIN_NAME]"
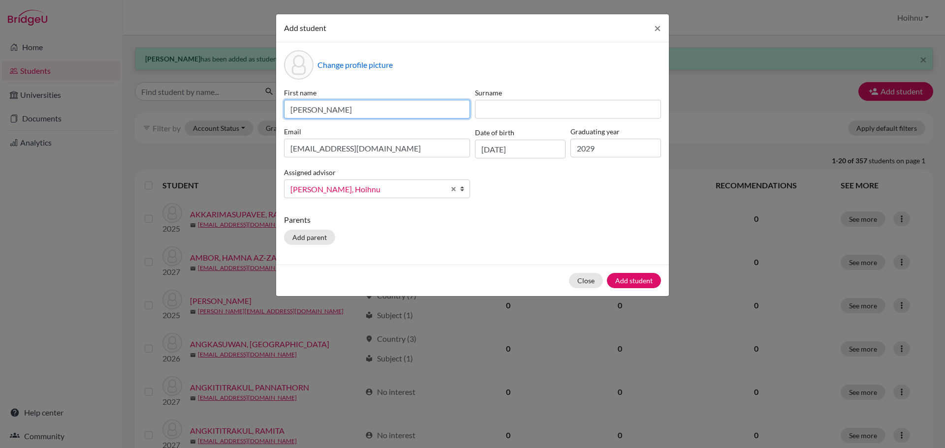
drag, startPoint x: 317, startPoint y: 110, endPoint x: 387, endPoint y: 112, distance: 70.4
click at [387, 112] on input "[PERSON_NAME]" at bounding box center [377, 109] width 186 height 19
type input "ARIYA"
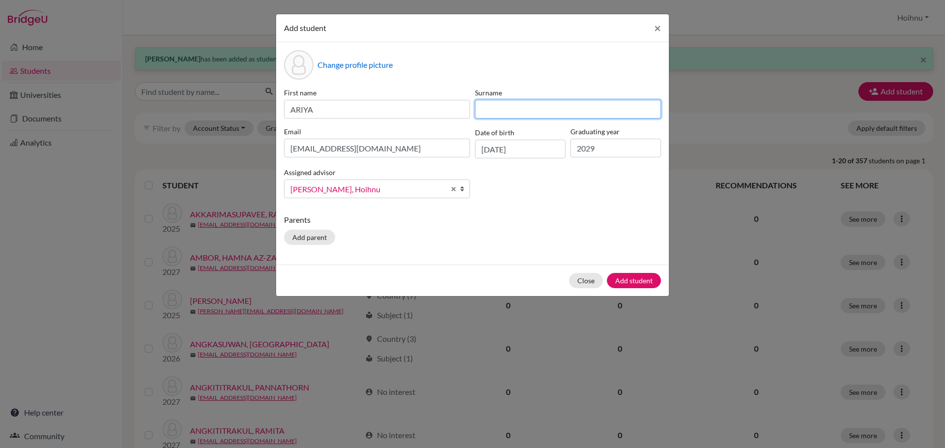
click at [496, 109] on input at bounding box center [568, 109] width 186 height 19
paste input "PIRIYAKUL"
type input "PIRIYAKUL"
click at [625, 280] on button "Add student" at bounding box center [634, 280] width 54 height 15
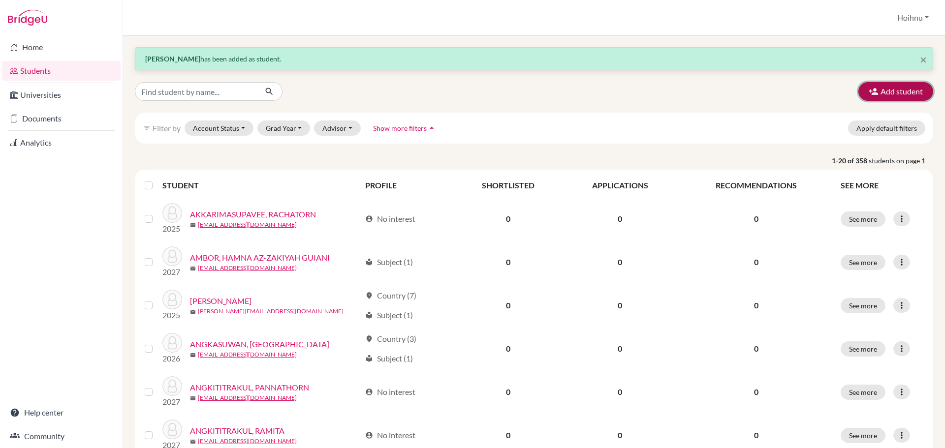
click at [886, 86] on button "Add student" at bounding box center [895, 91] width 75 height 19
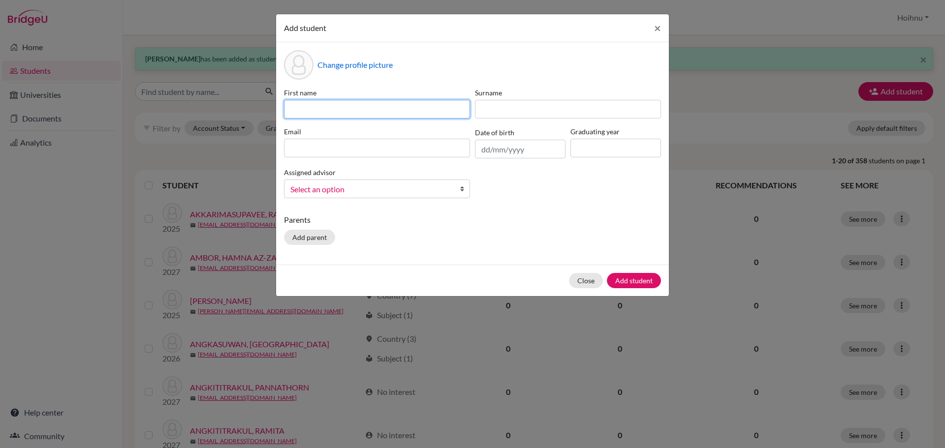
click at [319, 111] on input at bounding box center [377, 109] width 186 height 19
paste input "PATSAKRON BOONTIAME"
type input "PATSAKRON BOONTIAME"
click at [481, 150] on input "text" at bounding box center [520, 149] width 91 height 19
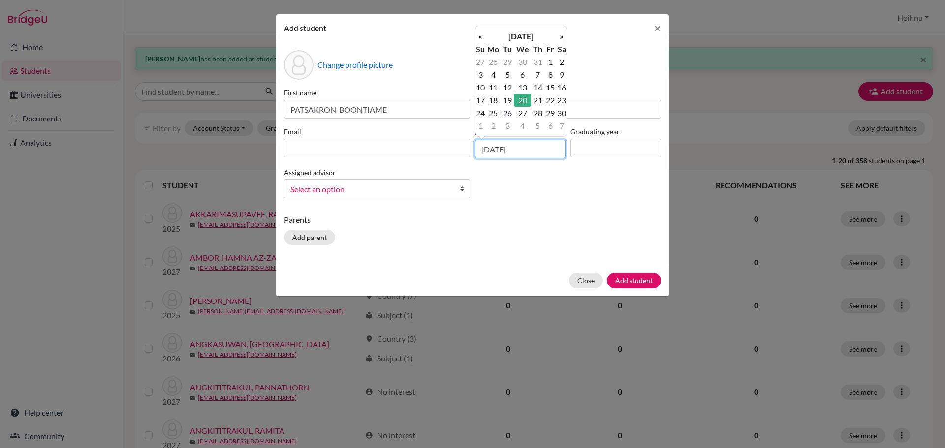
type input "[DATE]"
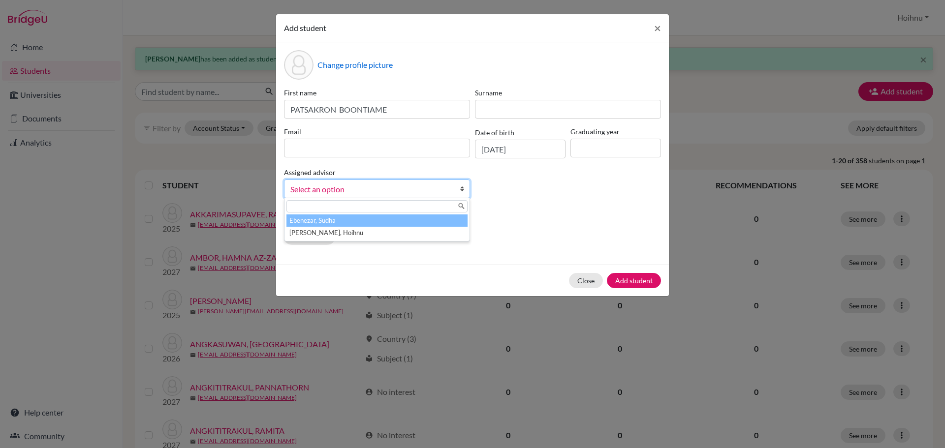
click at [465, 187] on b at bounding box center [465, 189] width 10 height 18
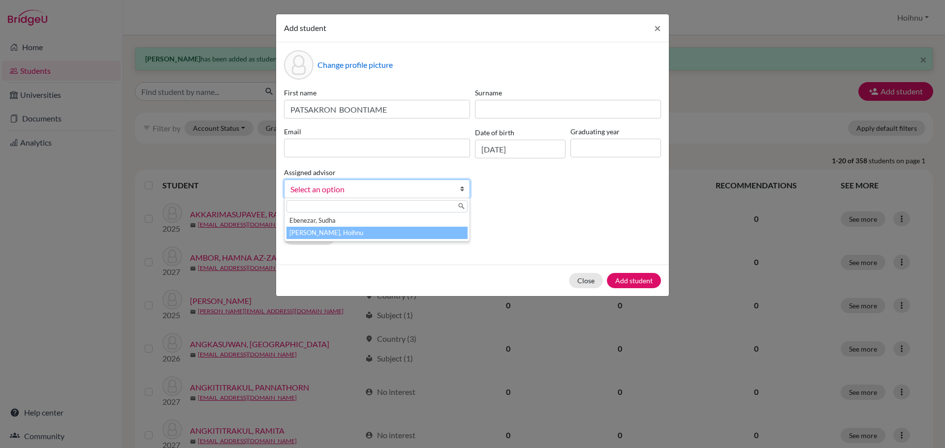
click at [367, 232] on li "[PERSON_NAME], Hoihnu" at bounding box center [376, 233] width 181 height 12
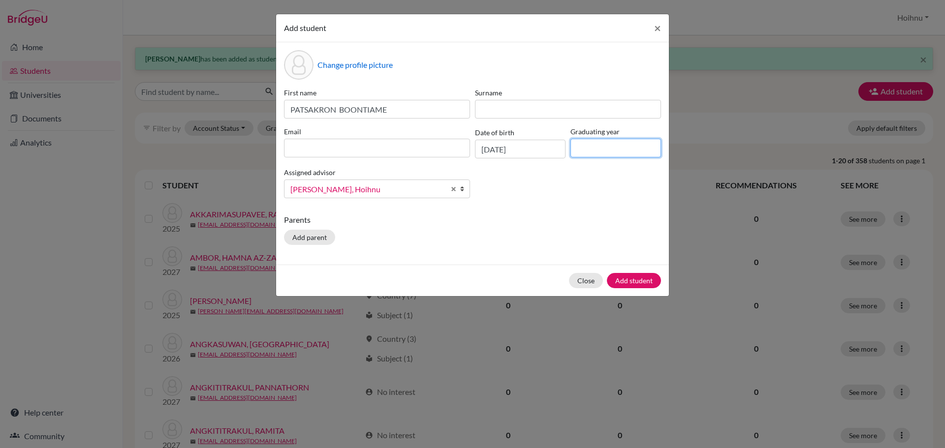
click at [627, 145] on input at bounding box center [615, 148] width 91 height 19
type input "2029"
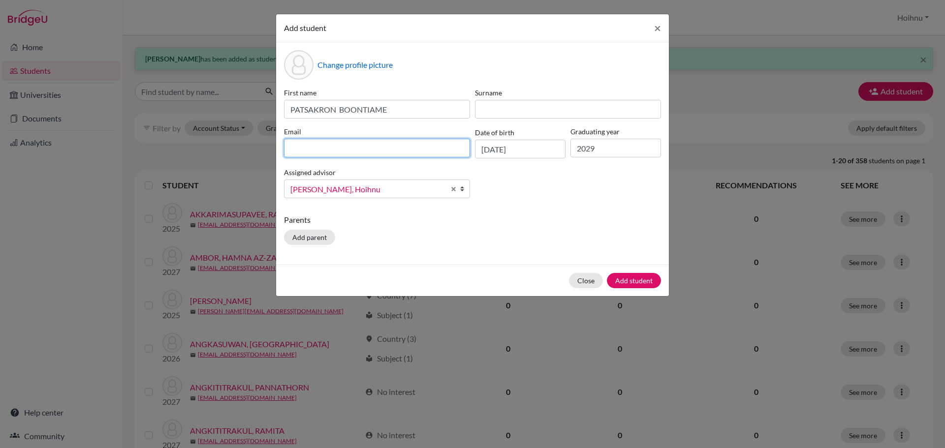
click at [304, 147] on input at bounding box center [377, 148] width 186 height 19
paste input "Singka PATSAKRON BOONTIAME <[EMAIL_ADDRESS][DOMAIN_NAME]>"
drag, startPoint x: 375, startPoint y: 150, endPoint x: 271, endPoint y: 149, distance: 104.3
click at [271, 149] on div "Add student × Change profile picture First name [PERSON_NAME] Surname Email Sin…" at bounding box center [472, 224] width 945 height 448
click at [387, 150] on input "[EMAIL_ADDRESS][DOMAIN_NAME]>" at bounding box center [377, 148] width 186 height 19
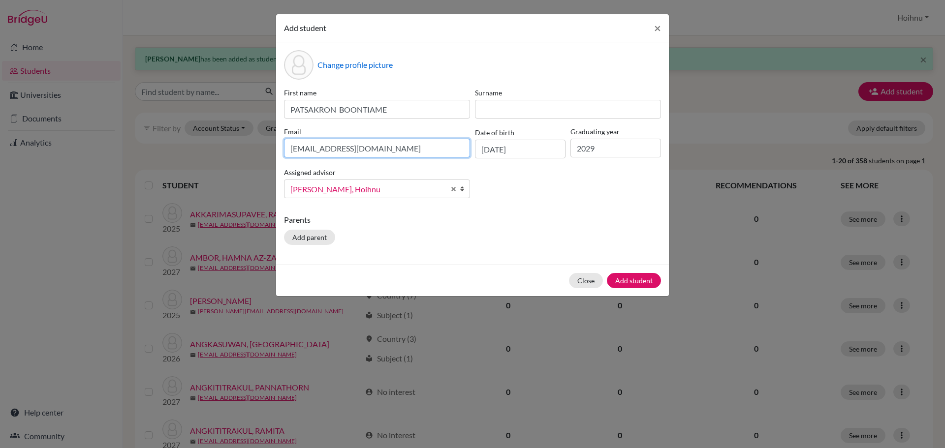
type input "[EMAIL_ADDRESS][DOMAIN_NAME]"
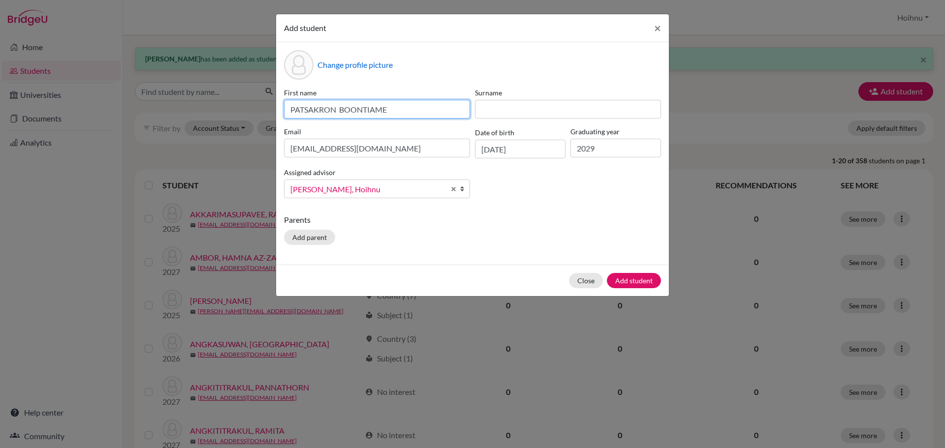
drag, startPoint x: 338, startPoint y: 109, endPoint x: 440, endPoint y: 122, distance: 103.2
click at [440, 122] on div "First name [PERSON_NAME] Surname Email [EMAIL_ADDRESS][DOMAIN_NAME] Date of bir…" at bounding box center [472, 147] width 382 height 119
type input "PATSAKRON"
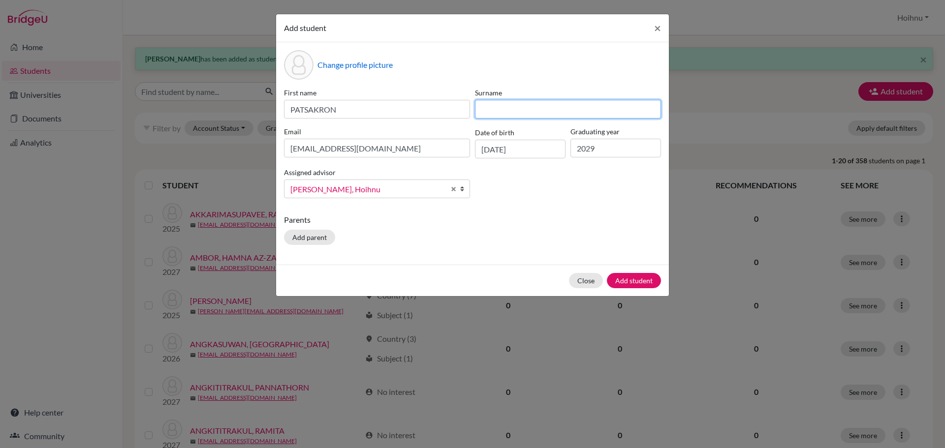
click at [511, 115] on input at bounding box center [568, 109] width 186 height 19
paste input "BOONTIAME"
type input "BOONTIAME"
click at [492, 216] on p "Parents" at bounding box center [472, 220] width 377 height 12
click at [634, 279] on button "Add student" at bounding box center [634, 280] width 54 height 15
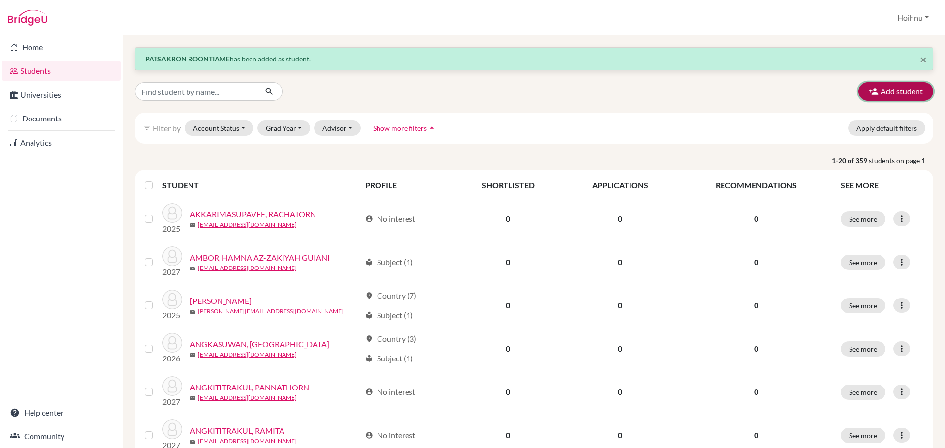
click at [880, 85] on button "Add student" at bounding box center [895, 91] width 75 height 19
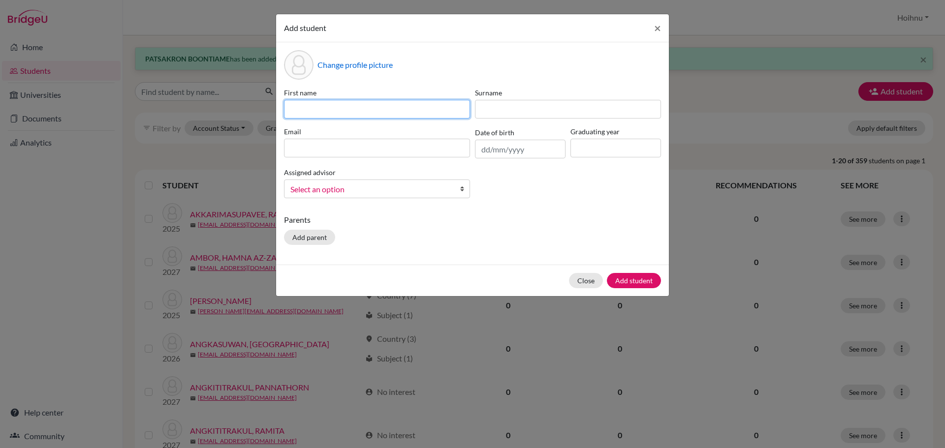
click at [307, 111] on input at bounding box center [377, 109] width 186 height 19
paste input "THIN THIRI"
type input "THIN THIRI"
click at [481, 153] on input "text" at bounding box center [520, 149] width 91 height 19
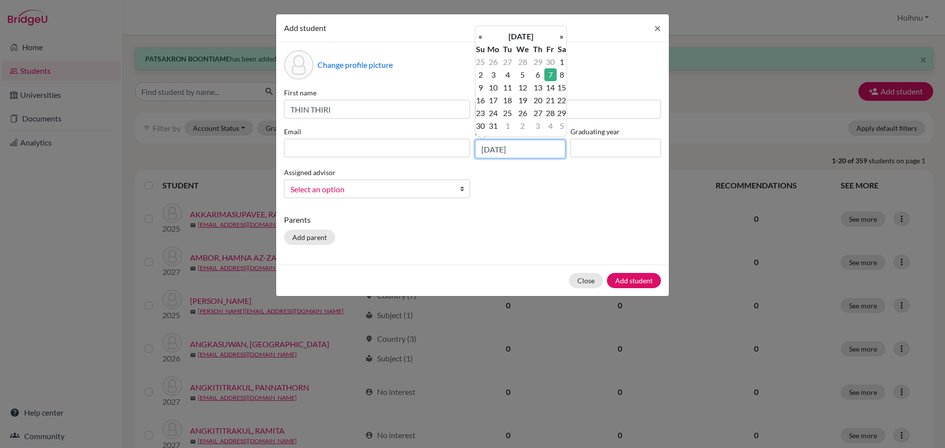
type input "[DATE]"
click at [588, 151] on input at bounding box center [615, 148] width 91 height 19
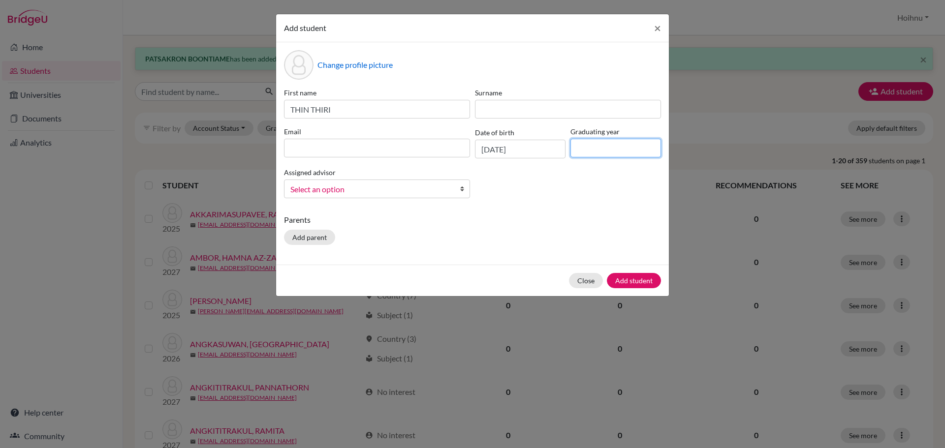
type input "2029"
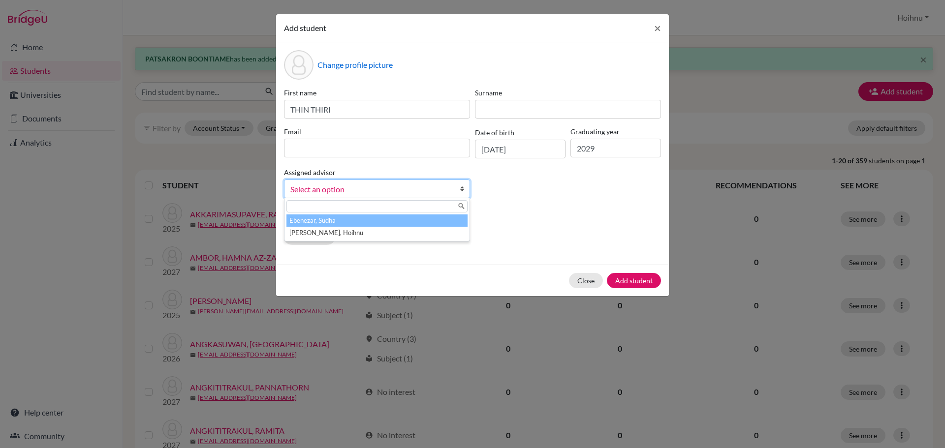
click at [463, 189] on b at bounding box center [465, 189] width 10 height 18
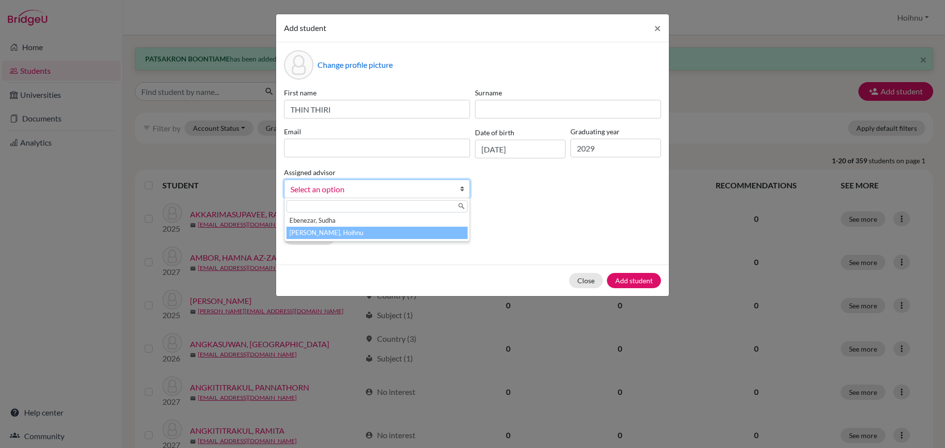
click at [339, 234] on li "[PERSON_NAME], Hoihnu" at bounding box center [376, 233] width 181 height 12
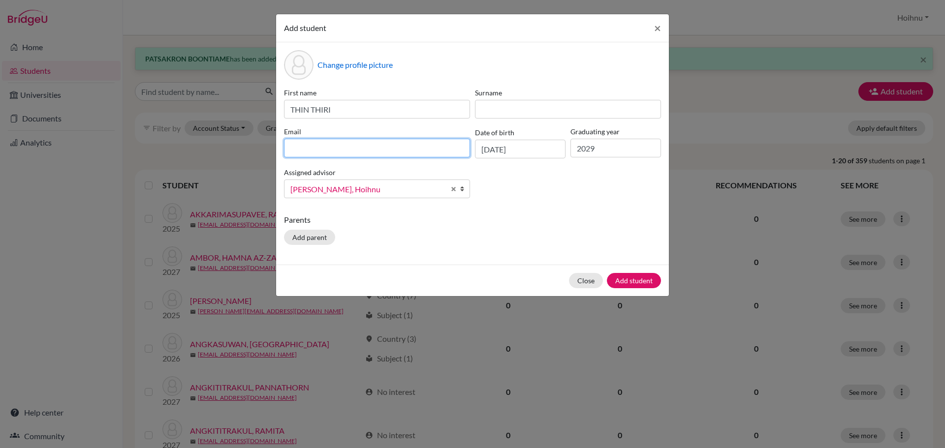
click at [362, 150] on input at bounding box center [377, 148] width 186 height 19
paste input "Skyler THIN THIRI <[EMAIL_ADDRESS][DOMAIN_NAME]>"
drag, startPoint x: 359, startPoint y: 151, endPoint x: 254, endPoint y: 150, distance: 104.8
click at [254, 150] on div "Add student × Change profile picture First name THIN THIRI Surname Email [PERSO…" at bounding box center [472, 224] width 945 height 448
click at [386, 149] on input "[EMAIL_ADDRESS][DOMAIN_NAME]>" at bounding box center [377, 148] width 186 height 19
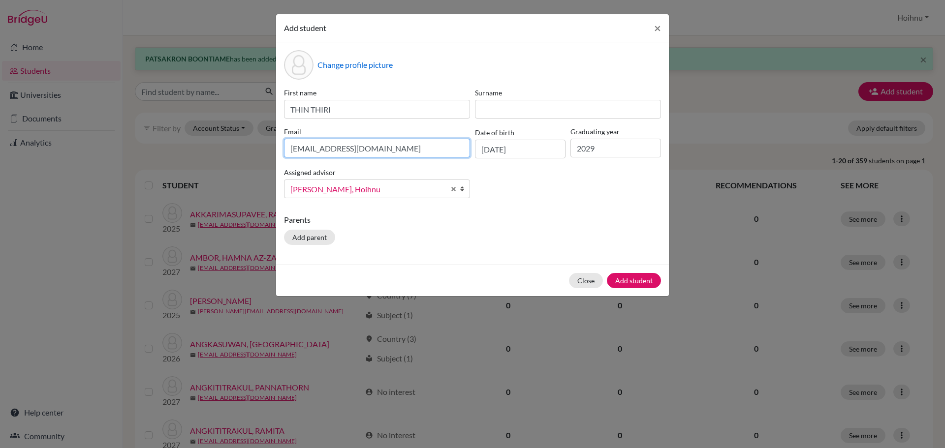
type input "[EMAIL_ADDRESS][DOMAIN_NAME]"
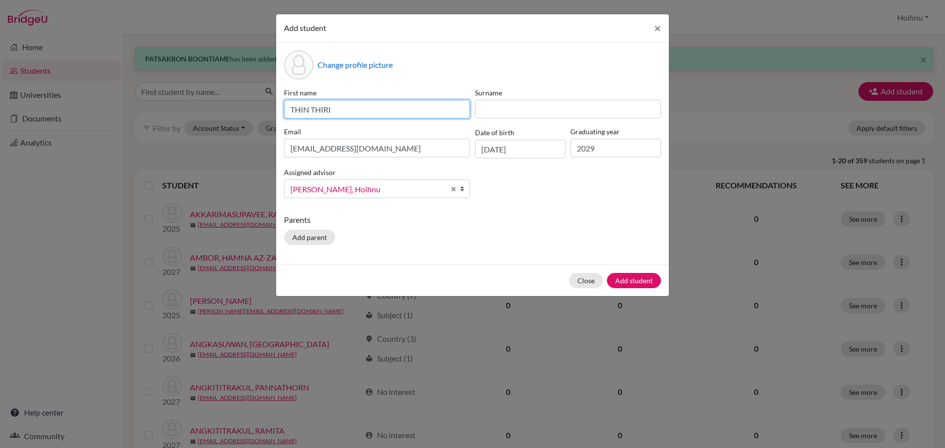
drag, startPoint x: 313, startPoint y: 109, endPoint x: 343, endPoint y: 110, distance: 29.6
click at [343, 110] on input "THIN THIRI" at bounding box center [377, 109] width 186 height 19
type input "THIN"
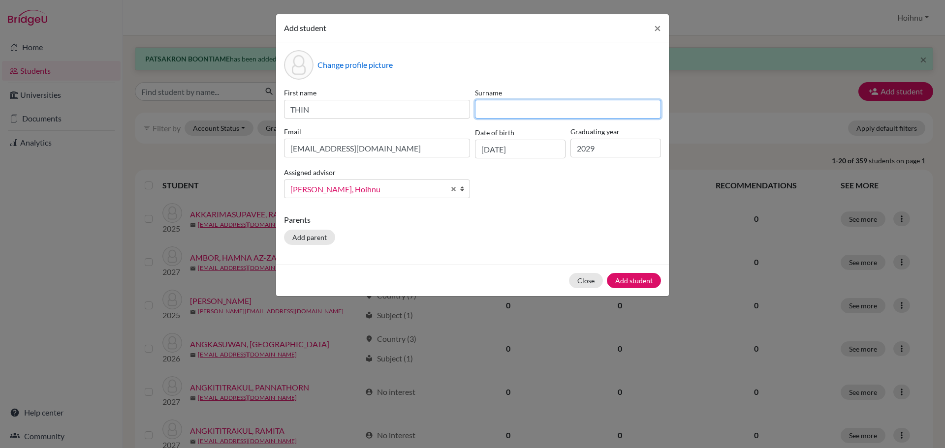
click at [513, 114] on input at bounding box center [568, 109] width 186 height 19
paste input "THIRI"
type input "THIRI"
click at [619, 281] on button "Add student" at bounding box center [634, 280] width 54 height 15
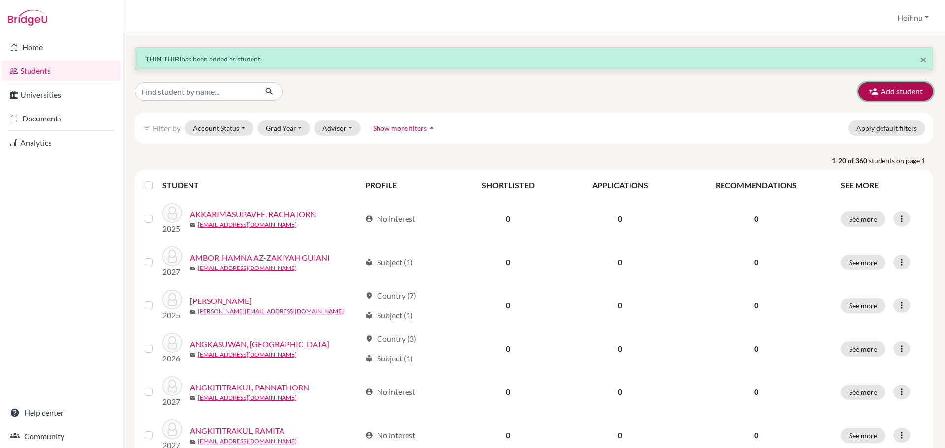
click at [887, 93] on button "Add student" at bounding box center [895, 91] width 75 height 19
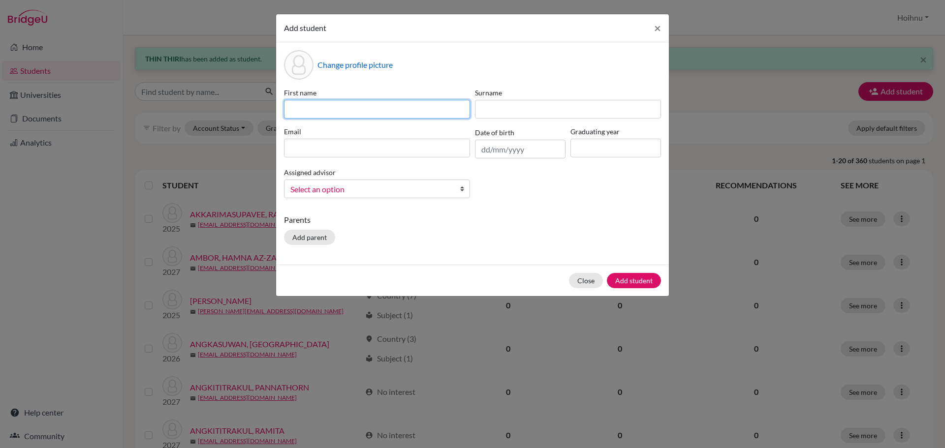
click at [334, 104] on input at bounding box center [377, 109] width 186 height 19
paste input "NATPHASUT KRAJANGRAT"
type input "NATPHASUT KRAJANGRAT"
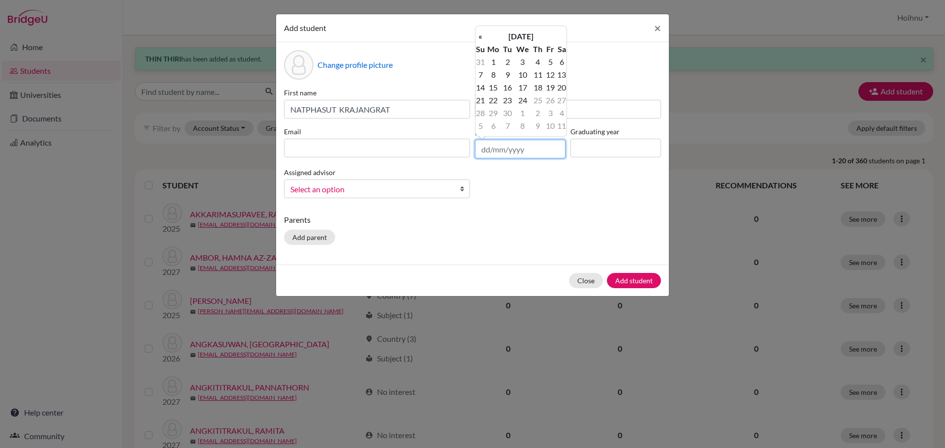
click at [479, 152] on input "text" at bounding box center [520, 149] width 91 height 19
type input "[DATE]"
click at [589, 150] on input at bounding box center [615, 148] width 91 height 19
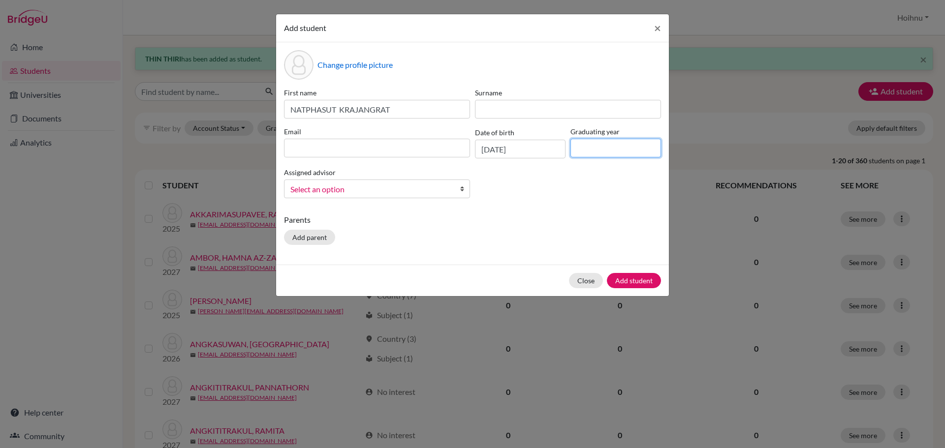
type input "2029"
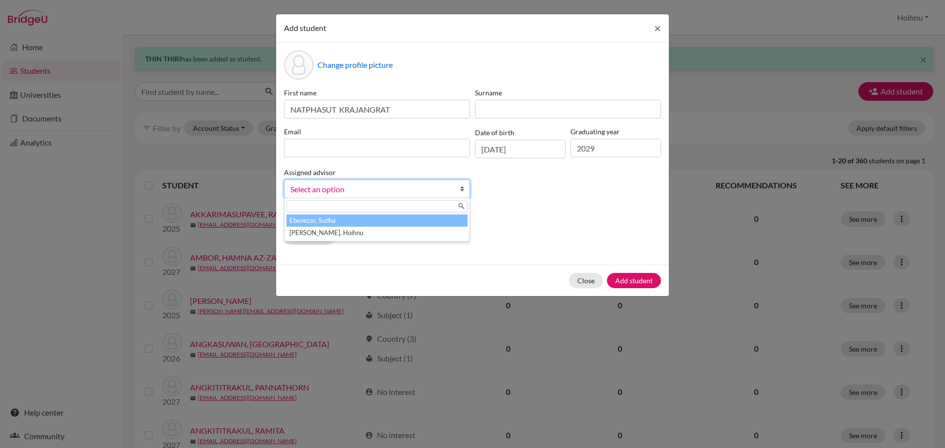
click at [463, 188] on b at bounding box center [465, 189] width 10 height 18
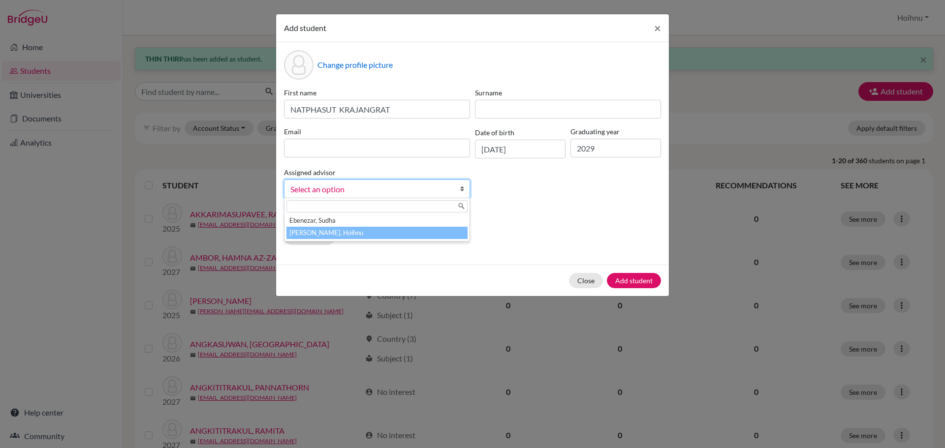
click at [350, 233] on li "[PERSON_NAME], Hoihnu" at bounding box center [376, 233] width 181 height 12
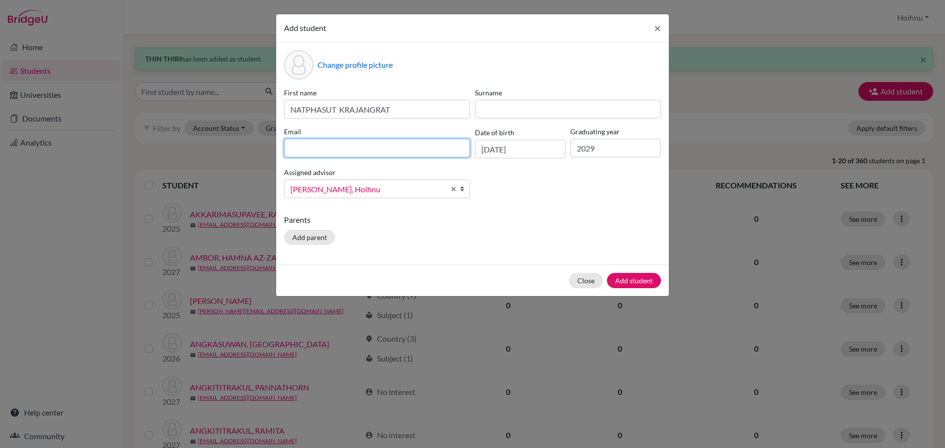
click at [344, 147] on input at bounding box center [377, 148] width 186 height 19
paste input "Fifa NATPHASUT KRAJANGRAT <[EMAIL_ADDRESS][DOMAIN_NAME]>"
drag, startPoint x: 386, startPoint y: 150, endPoint x: 276, endPoint y: 149, distance: 109.7
click at [276, 149] on div "Change profile picture First name NATPHASUT KRAJANGRAT Surname Email Fifa NATPH…" at bounding box center [472, 153] width 393 height 222
click at [365, 150] on input "[EMAIL_ADDRESS][DOMAIN_NAME]>" at bounding box center [377, 148] width 186 height 19
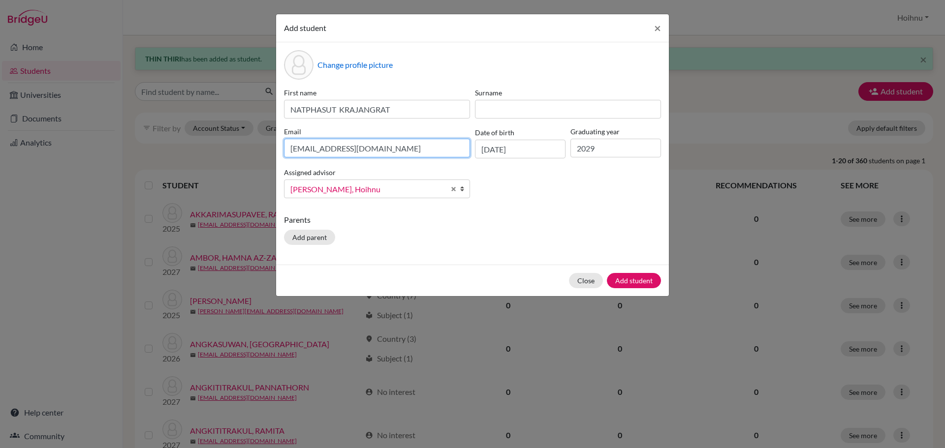
type input "[EMAIL_ADDRESS][DOMAIN_NAME]"
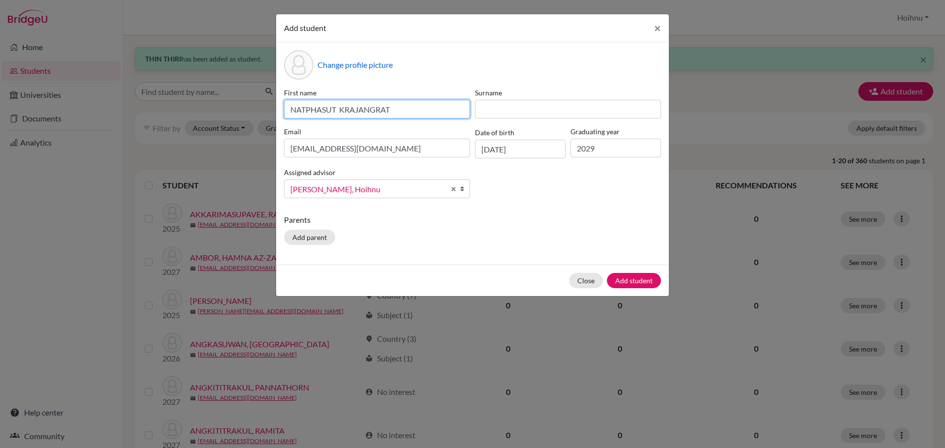
drag, startPoint x: 340, startPoint y: 112, endPoint x: 428, endPoint y: 118, distance: 88.3
click at [428, 118] on input "NATPHASUT KRAJANGRAT" at bounding box center [377, 109] width 186 height 19
type input "NATPHASUT"
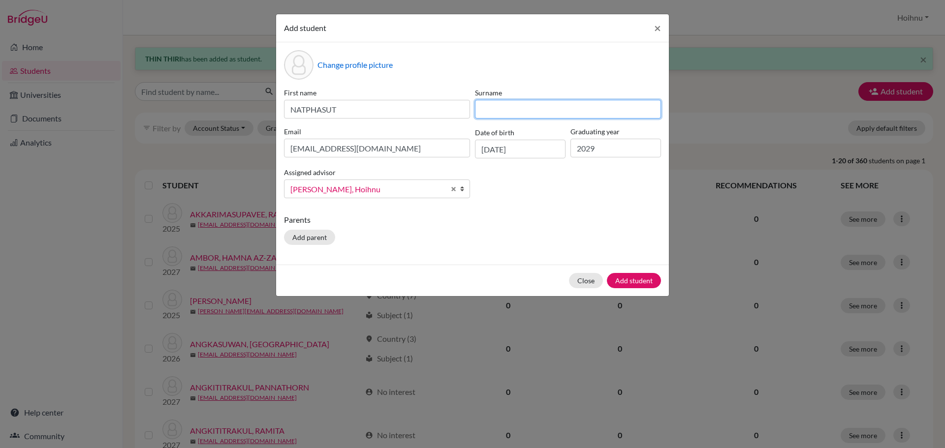
click at [514, 112] on input at bounding box center [568, 109] width 186 height 19
paste input "KRAJANGRAT"
type input "KRAJANGRAT"
click at [640, 279] on button "Add student" at bounding box center [634, 280] width 54 height 15
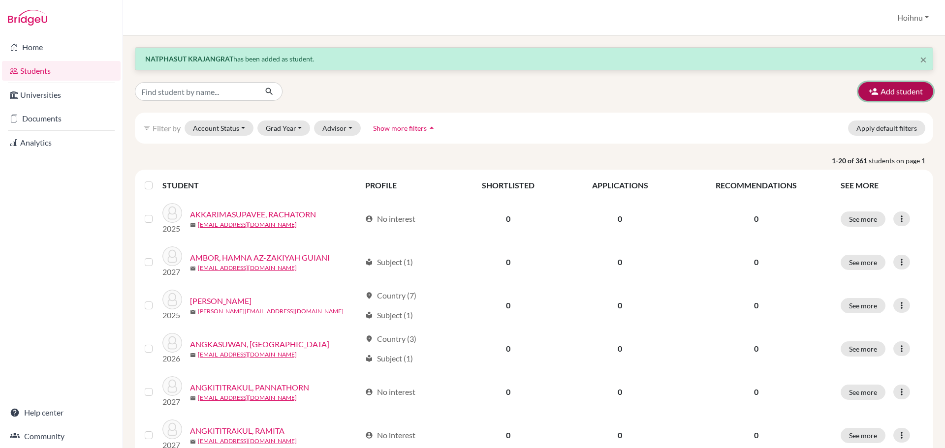
click at [888, 94] on button "Add student" at bounding box center [895, 91] width 75 height 19
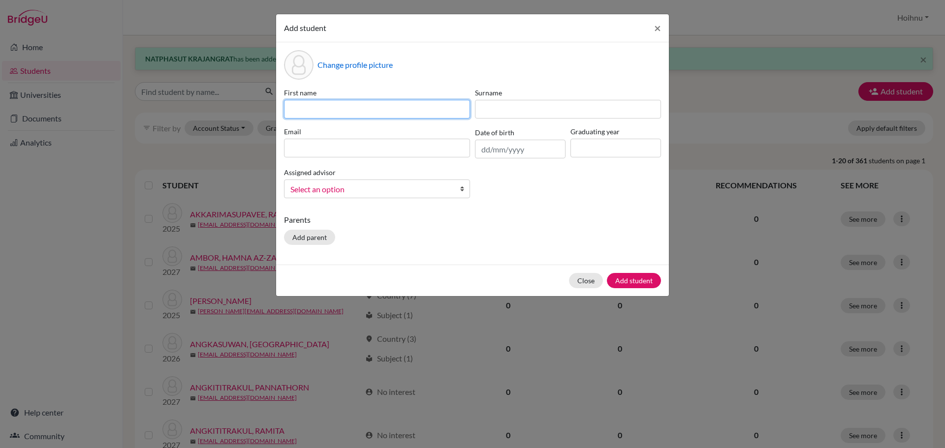
click at [381, 109] on input at bounding box center [377, 109] width 186 height 19
paste input "KOTCHAPHON WINOTHAI"
type input "KOTCHAPHON WINOTHAI"
click at [482, 152] on input "text" at bounding box center [520, 149] width 91 height 19
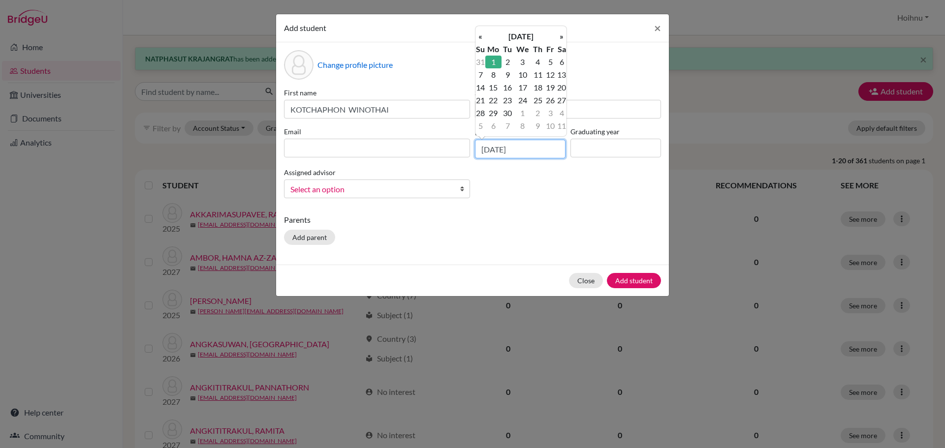
type input "[DATE]"
click at [589, 154] on input at bounding box center [615, 148] width 91 height 19
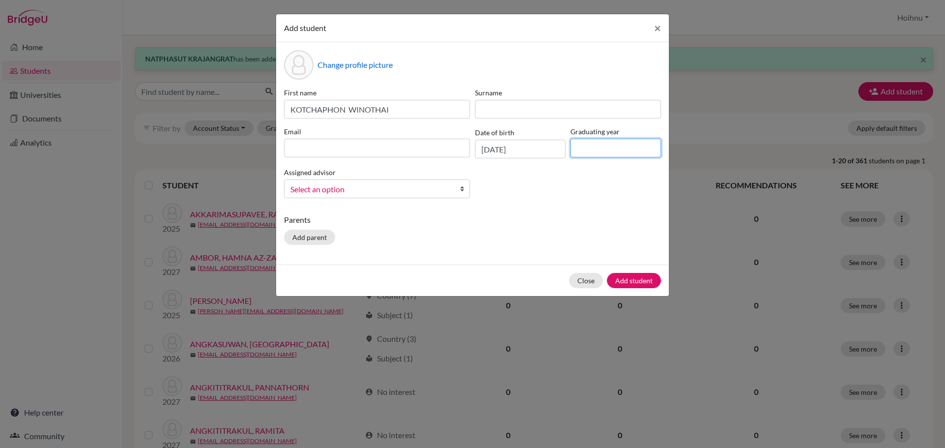
type input "2029"
click at [467, 191] on b at bounding box center [465, 189] width 10 height 18
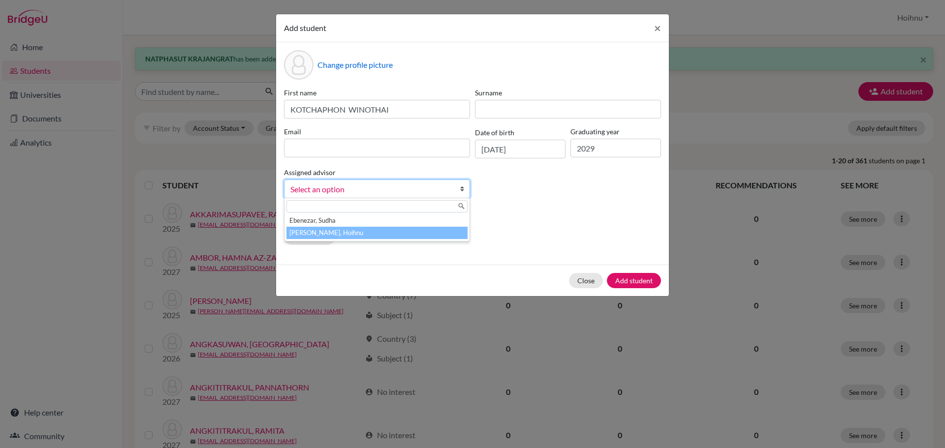
click at [356, 235] on li "[PERSON_NAME], Hoihnu" at bounding box center [376, 233] width 181 height 12
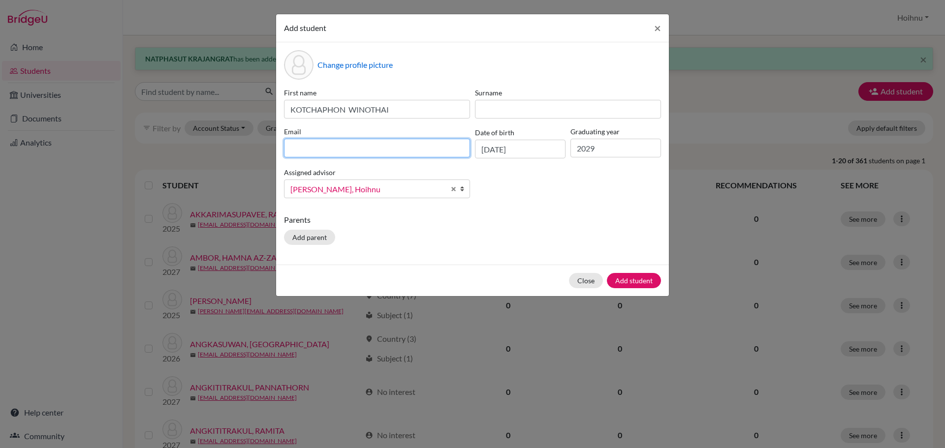
click at [421, 146] on input at bounding box center [377, 148] width 186 height 19
paste input "[PERSON_NAME] <[EMAIL_ADDRESS][DOMAIN_NAME]>"
drag, startPoint x: 389, startPoint y: 151, endPoint x: 273, endPoint y: 147, distance: 115.7
click at [273, 147] on div "Add student × Change profile picture First name [PERSON_NAME] Surname Email [PE…" at bounding box center [472, 224] width 945 height 448
click at [393, 149] on input "[EMAIL_ADDRESS][DOMAIN_NAME]>" at bounding box center [377, 148] width 186 height 19
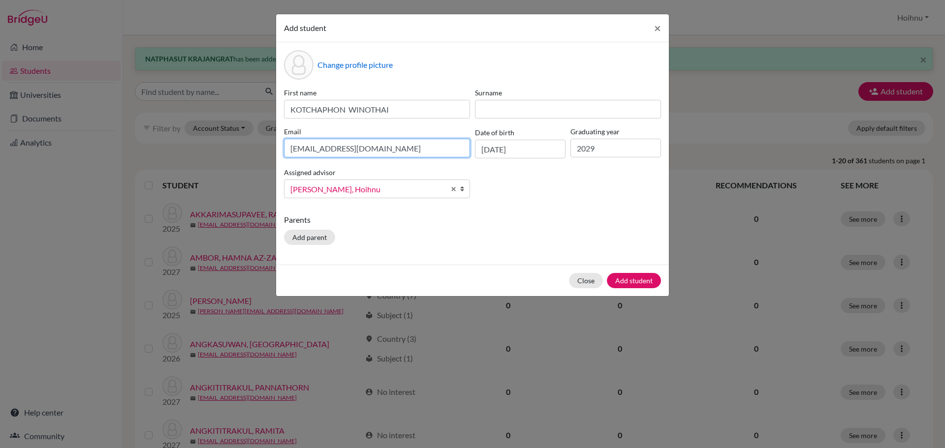
type input "[EMAIL_ADDRESS][DOMAIN_NAME]"
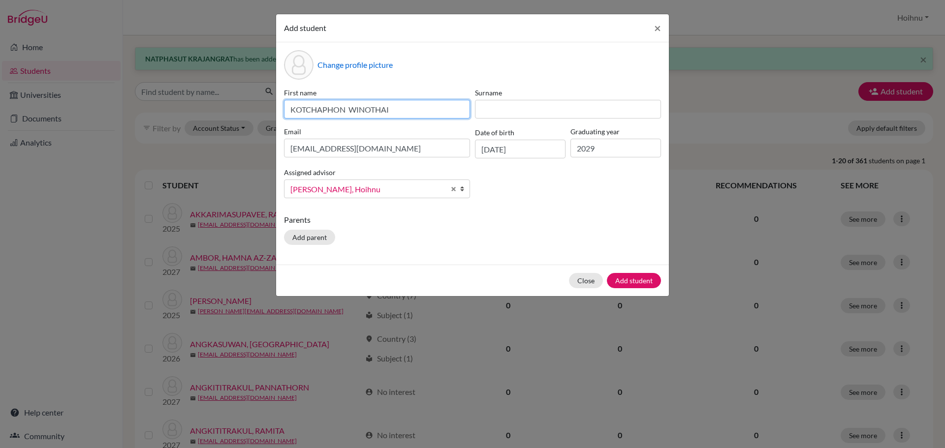
drag, startPoint x: 349, startPoint y: 109, endPoint x: 434, endPoint y: 119, distance: 84.7
click at [434, 119] on div "First name [PERSON_NAME] Surname Email [EMAIL_ADDRESS][DOMAIN_NAME] Date of bir…" at bounding box center [472, 147] width 382 height 119
type input "KOTCHAPHON"
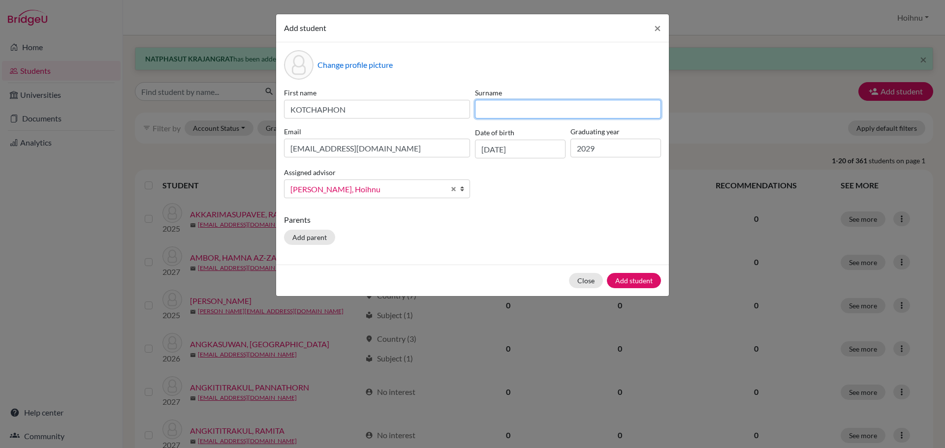
click at [503, 111] on input at bounding box center [568, 109] width 186 height 19
paste input "WINOTHAI"
type input "WINOTHAI"
click at [625, 284] on button "Add student" at bounding box center [634, 280] width 54 height 15
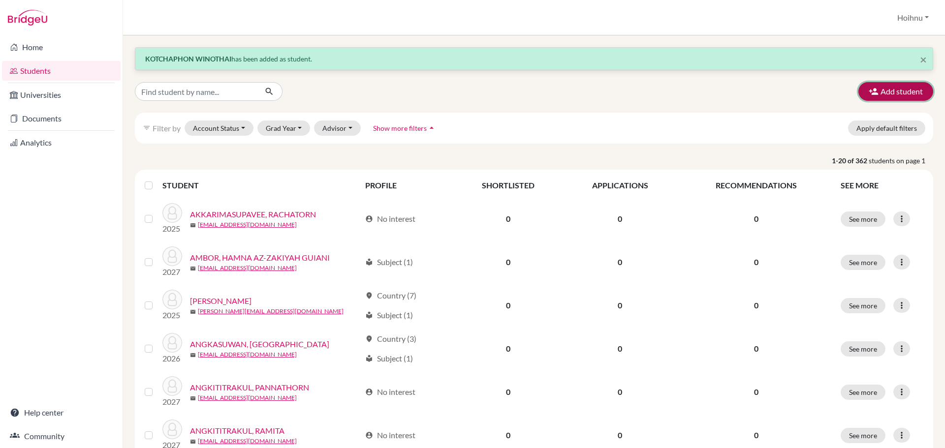
click at [893, 88] on button "Add student" at bounding box center [895, 91] width 75 height 19
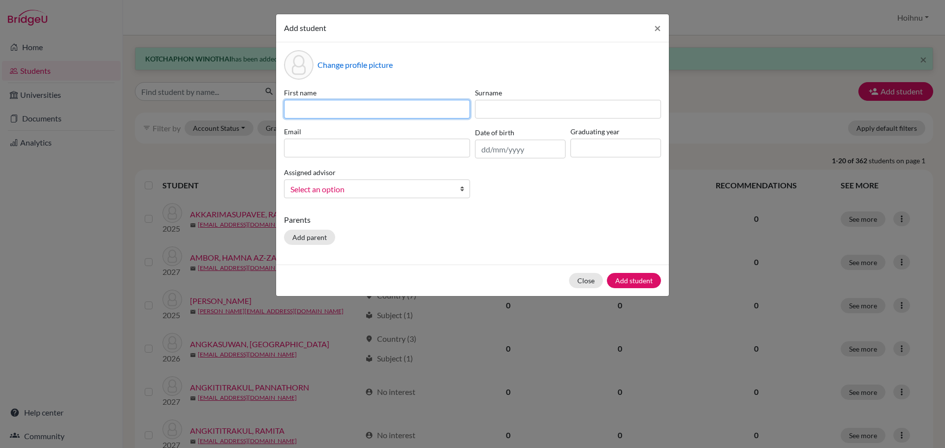
click at [371, 102] on input at bounding box center [377, 109] width 186 height 19
paste input "SUPANIDA ARDVICHAI"
type input "SUPANIDA ARDVICHAI"
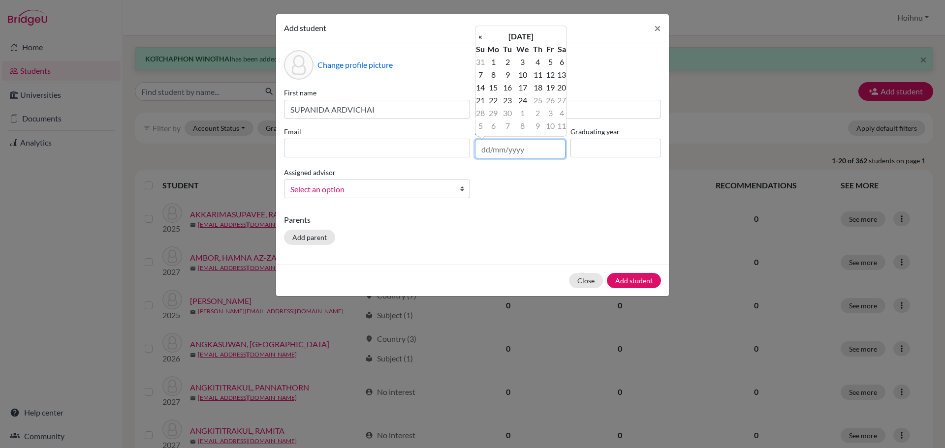
click at [482, 150] on input "text" at bounding box center [520, 149] width 91 height 19
type input "[DATE]"
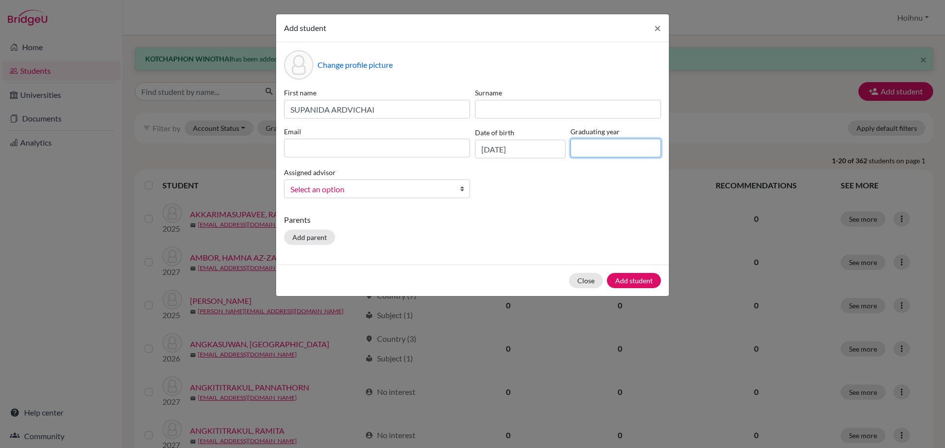
click at [593, 148] on input at bounding box center [615, 148] width 91 height 19
type input "2029"
click at [462, 187] on b at bounding box center [465, 189] width 10 height 18
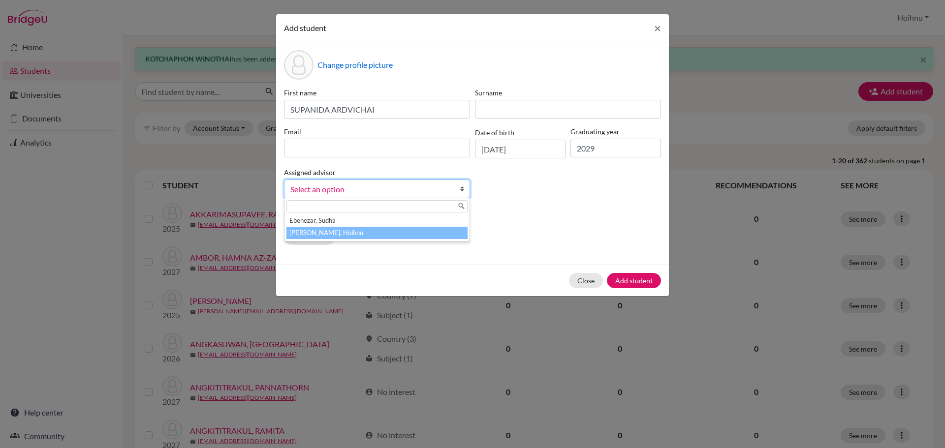
click at [339, 235] on li "[PERSON_NAME], Hoihnu" at bounding box center [376, 233] width 181 height 12
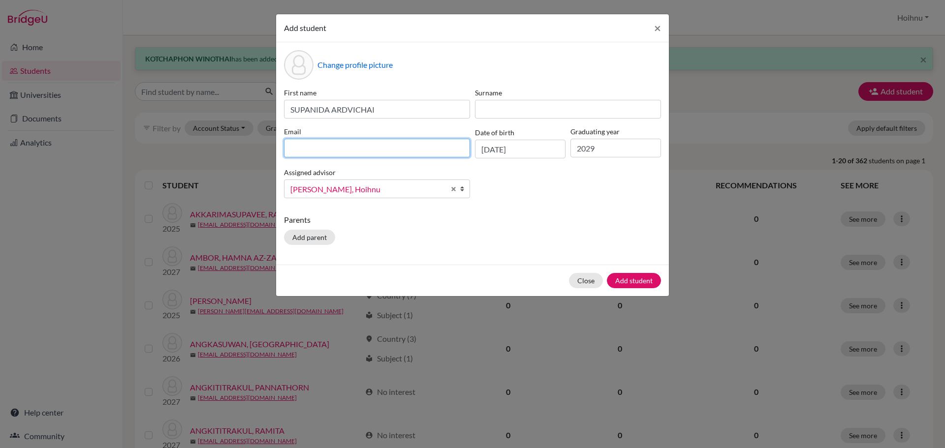
click at [353, 144] on input at bounding box center [377, 148] width 186 height 19
paste input "Kaowpoon SUPANIDA ARDWICHAI <[EMAIL_ADDRESS][DOMAIN_NAME]>"
drag, startPoint x: 361, startPoint y: 149, endPoint x: 246, endPoint y: 140, distance: 115.5
click at [247, 140] on div "Add student × Change profile picture First name [PERSON_NAME] Surname Email Kao…" at bounding box center [472, 224] width 945 height 448
click at [403, 150] on input "[EMAIL_ADDRESS][DOMAIN_NAME]>" at bounding box center [377, 148] width 186 height 19
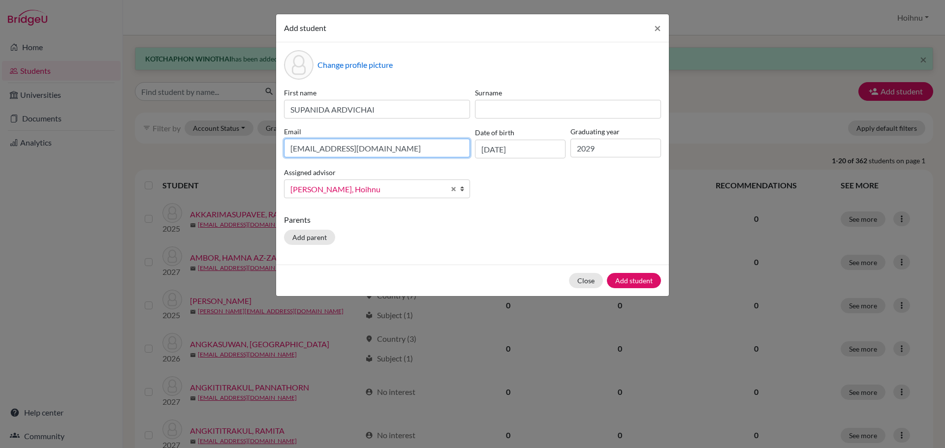
type input "[EMAIL_ADDRESS][DOMAIN_NAME]"
click at [435, 194] on span "[PERSON_NAME], Hoihnu" at bounding box center [367, 189] width 155 height 13
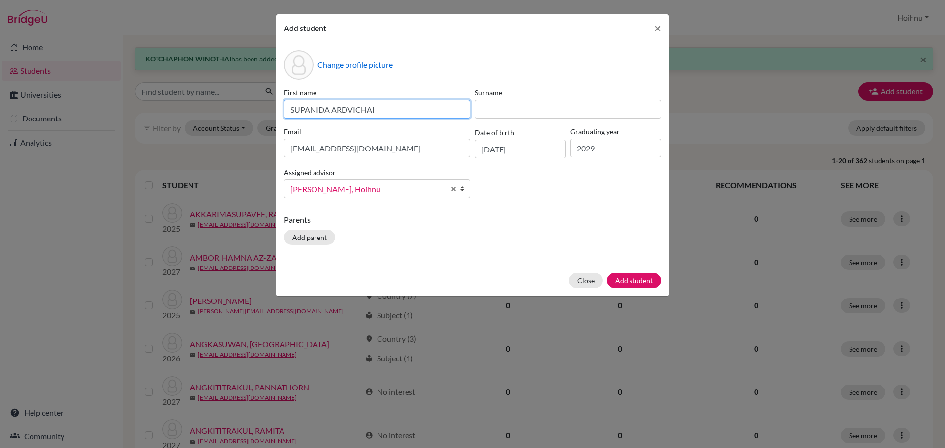
drag, startPoint x: 332, startPoint y: 109, endPoint x: 395, endPoint y: 116, distance: 63.3
click at [395, 116] on input "SUPANIDA ARDVICHAI" at bounding box center [377, 109] width 186 height 19
type input "SUPANIDA"
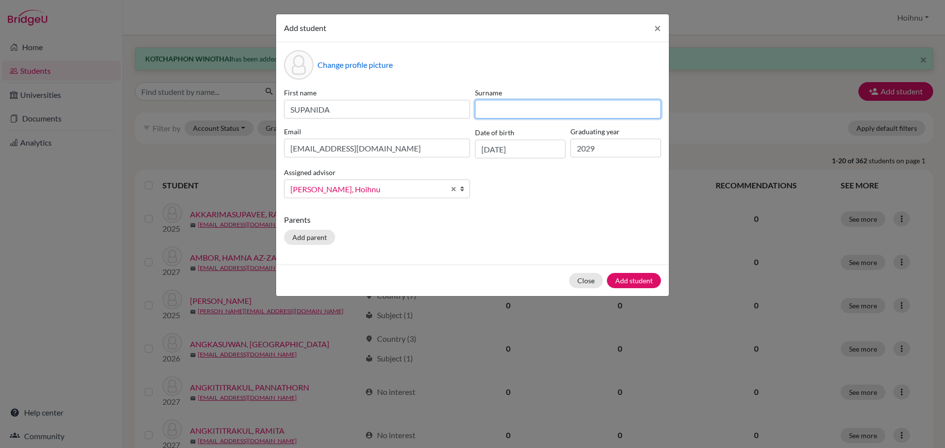
click at [497, 107] on input at bounding box center [568, 109] width 186 height 19
paste
type input "ARDVICHAI"
click at [638, 280] on button "Add student" at bounding box center [634, 280] width 54 height 15
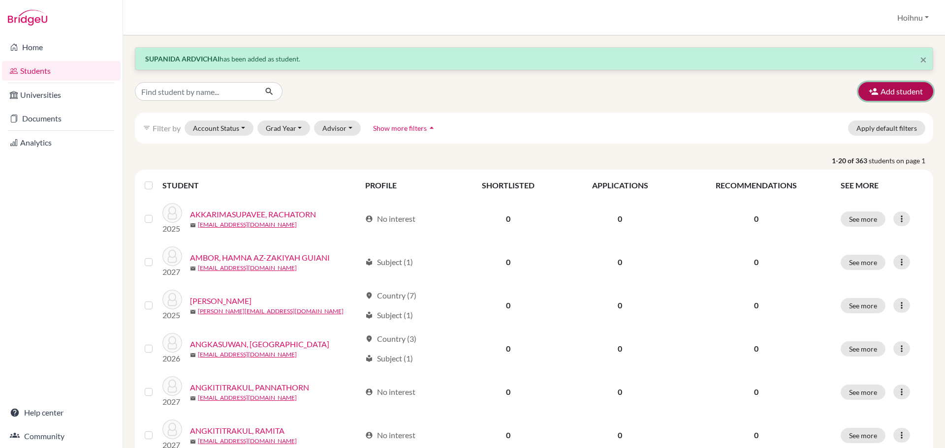
click at [908, 94] on button "Add student" at bounding box center [895, 91] width 75 height 19
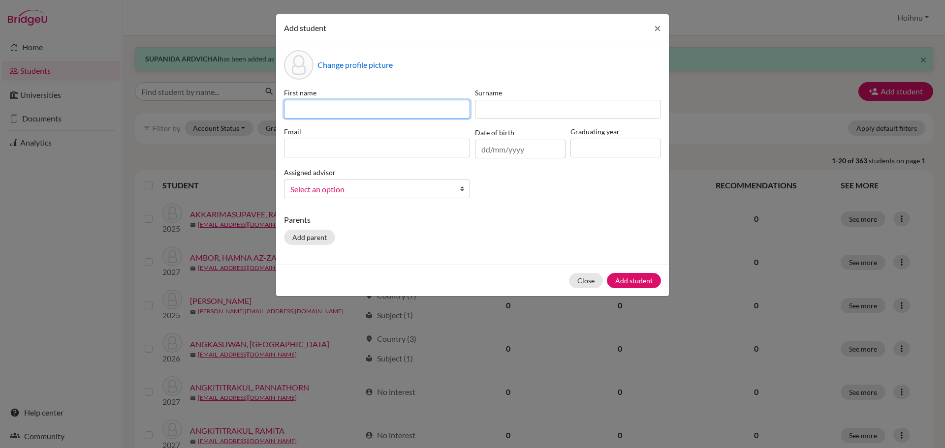
click at [369, 111] on input at bounding box center [377, 109] width 186 height 19
click at [483, 150] on input "text" at bounding box center [520, 149] width 91 height 19
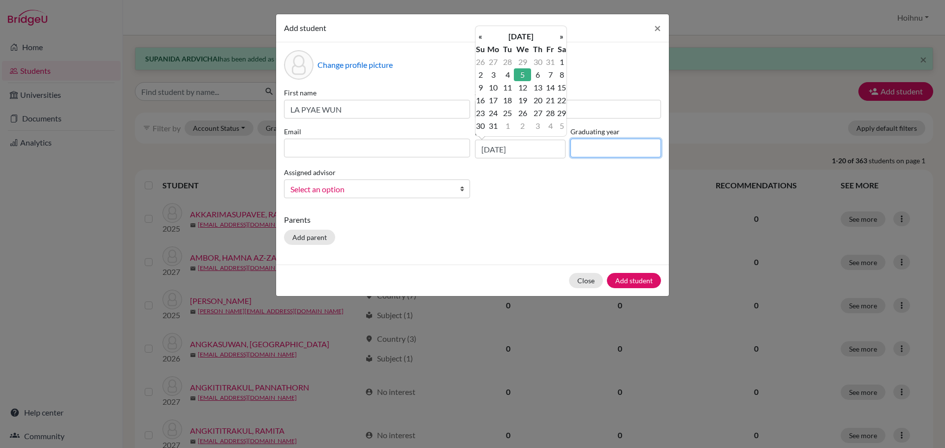
click at [581, 153] on input at bounding box center [615, 148] width 91 height 19
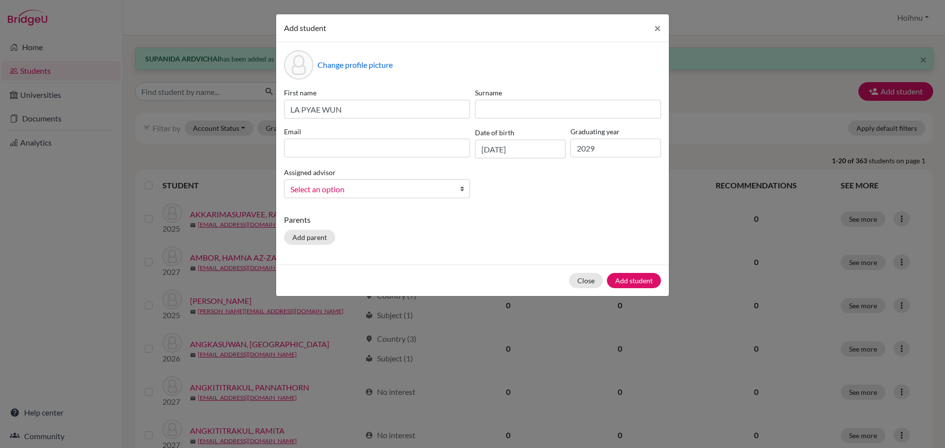
click at [464, 191] on b at bounding box center [465, 189] width 10 height 18
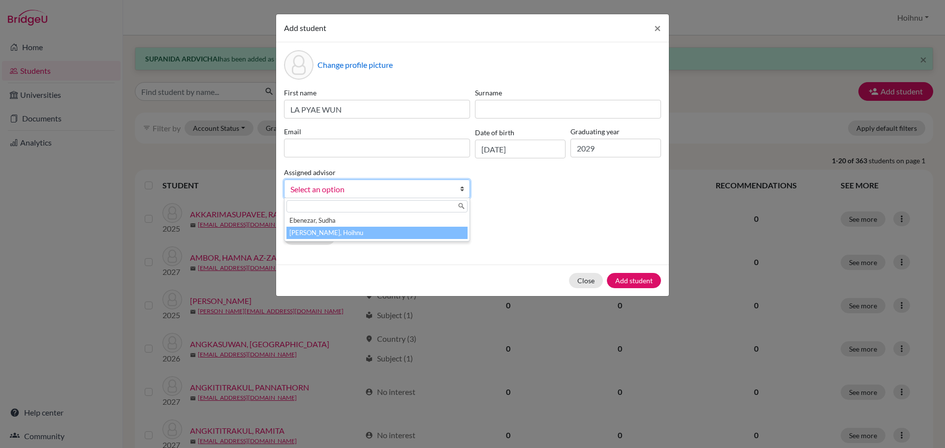
click at [322, 234] on li "[PERSON_NAME], Hoihnu" at bounding box center [376, 233] width 181 height 12
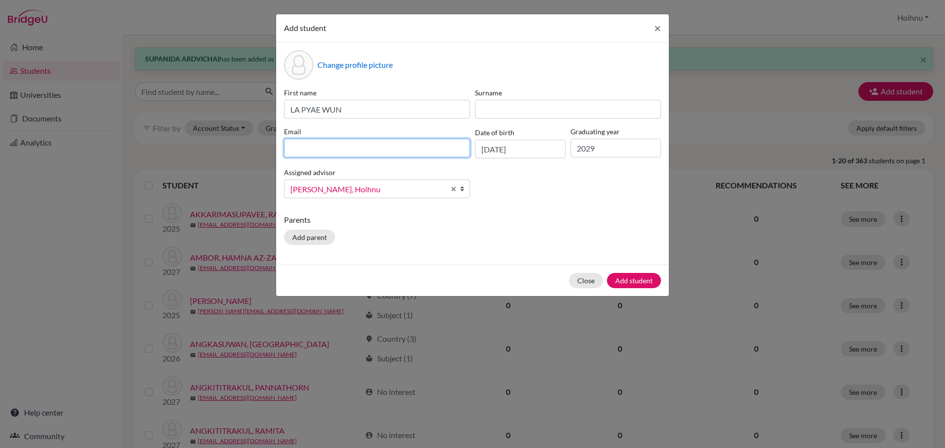
click at [303, 150] on input at bounding box center [377, 148] width 186 height 19
drag, startPoint x: 368, startPoint y: 148, endPoint x: 259, endPoint y: 147, distance: 108.3
click at [259, 147] on div "Add student × Change profile picture First name LA [PERSON_NAME] Surname Email …" at bounding box center [472, 224] width 945 height 448
click at [379, 150] on input "[EMAIL_ADDRESS][DOMAIN_NAME]>" at bounding box center [377, 148] width 186 height 19
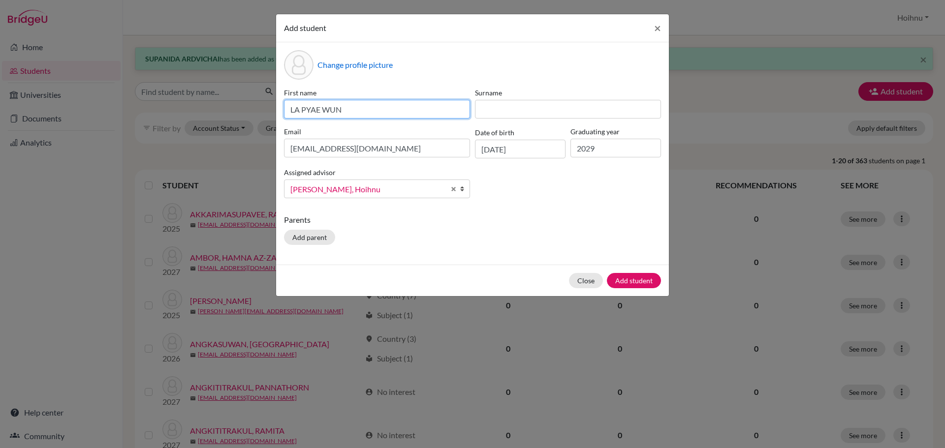
drag, startPoint x: 324, startPoint y: 112, endPoint x: 367, endPoint y: 114, distance: 43.4
click at [367, 114] on input "LA PYAE WUN" at bounding box center [377, 109] width 186 height 19
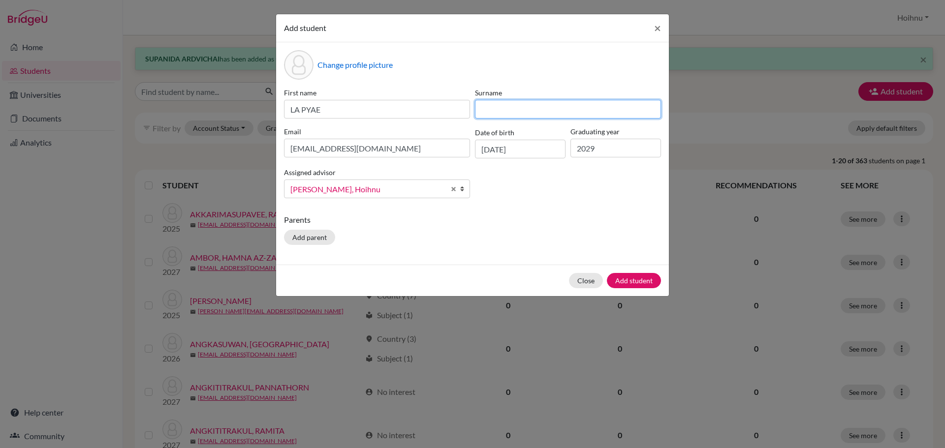
click at [484, 111] on input at bounding box center [568, 109] width 186 height 19
click at [643, 284] on button "Add student" at bounding box center [634, 280] width 54 height 15
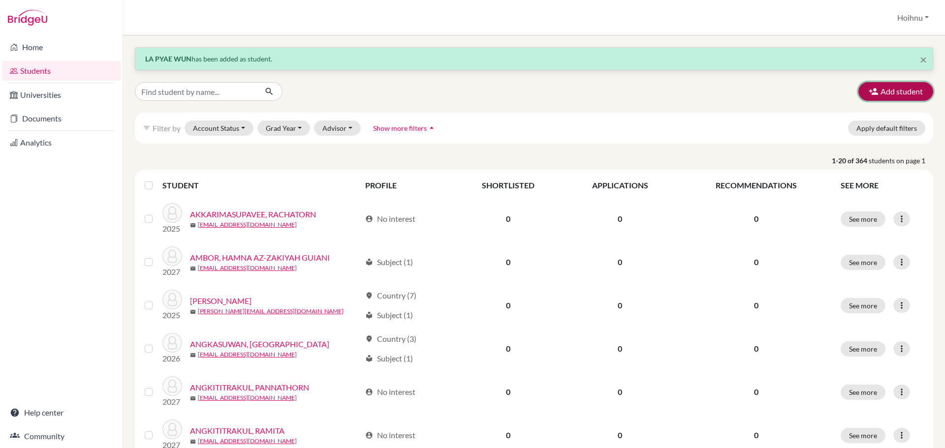
click at [895, 95] on button "Add student" at bounding box center [895, 91] width 75 height 19
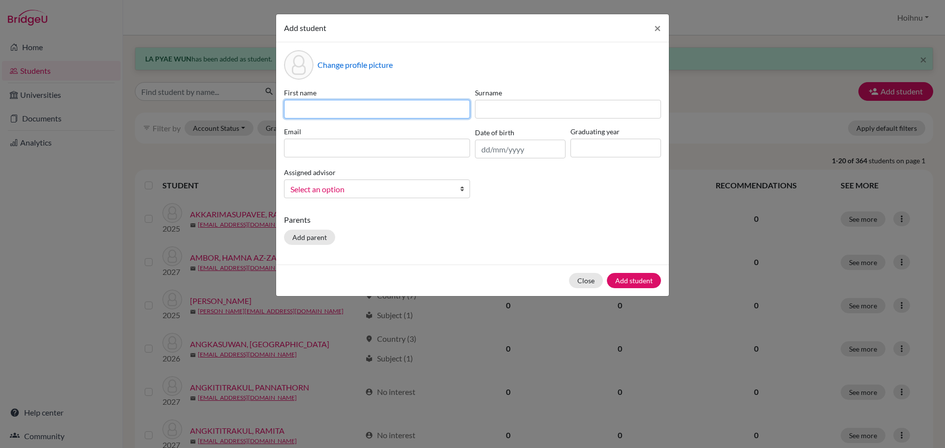
click at [328, 105] on input at bounding box center [377, 109] width 186 height 19
click at [481, 153] on input "text" at bounding box center [520, 149] width 91 height 19
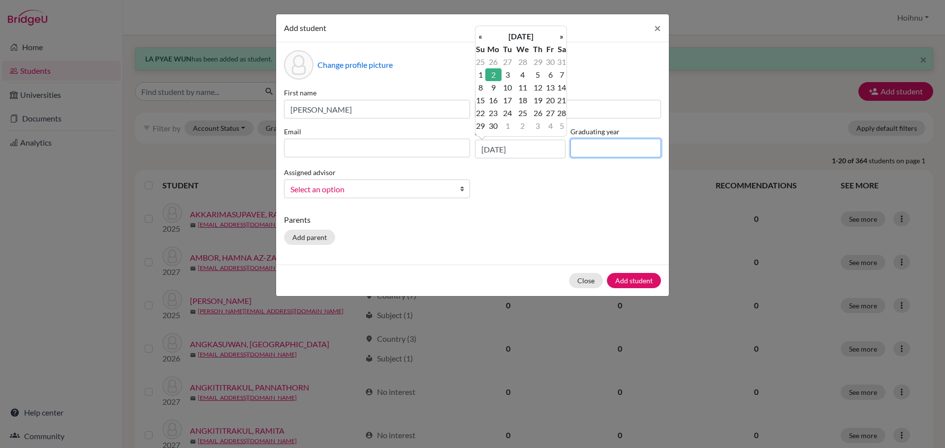
click at [593, 145] on input at bounding box center [615, 148] width 91 height 19
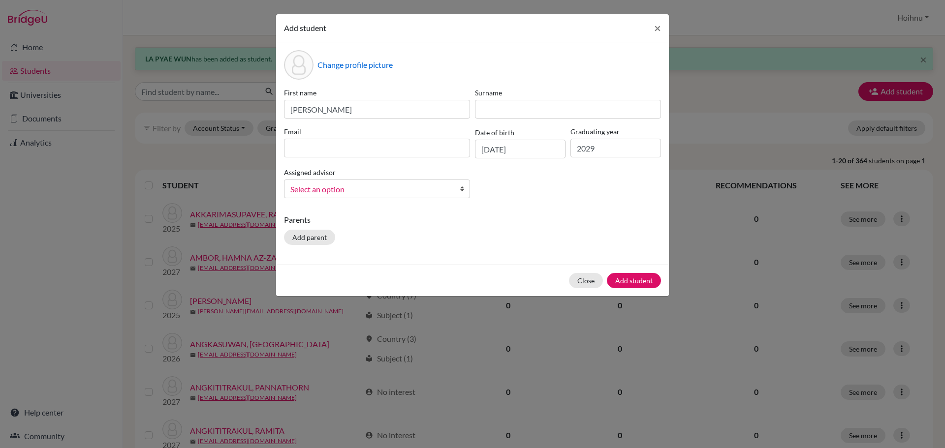
click at [463, 190] on b at bounding box center [465, 189] width 10 height 18
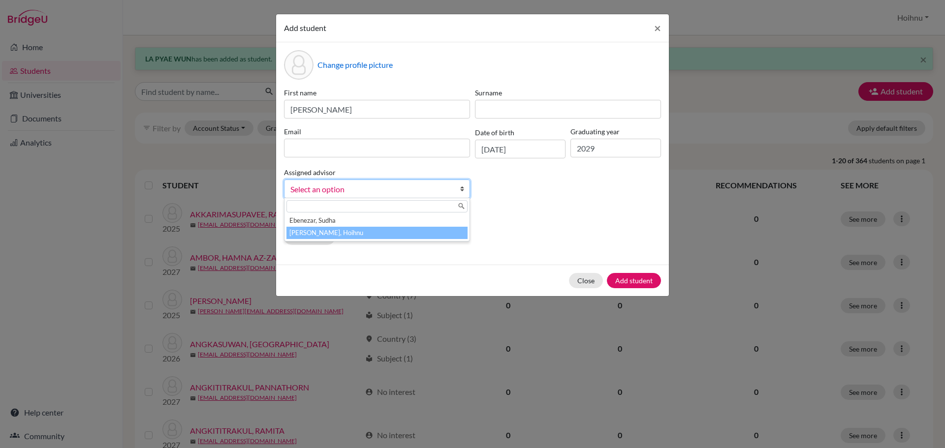
click at [336, 236] on li "[PERSON_NAME], Hoihnu" at bounding box center [376, 233] width 181 height 12
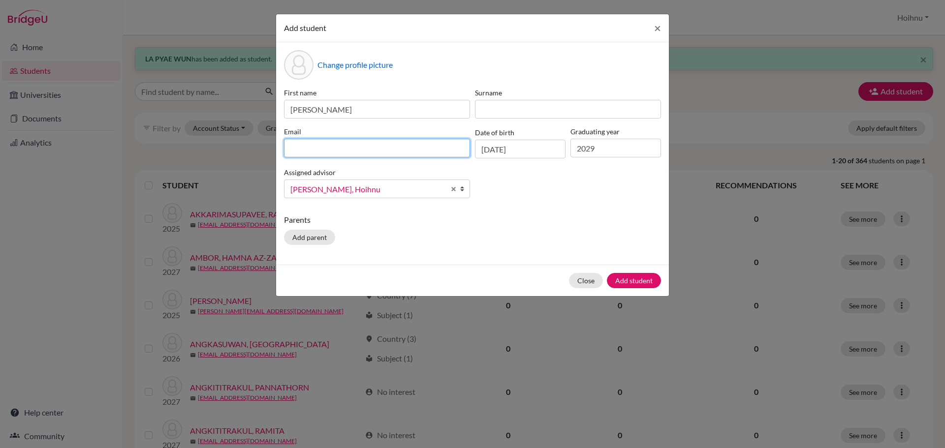
click at [299, 147] on input at bounding box center [377, 148] width 186 height 19
drag, startPoint x: 353, startPoint y: 150, endPoint x: 241, endPoint y: 149, distance: 112.2
click at [241, 149] on div "Add student × Change profile picture First name [PERSON_NAME] Surname Email [PE…" at bounding box center [472, 224] width 945 height 448
click at [385, 151] on input "[EMAIL_ADDRESS][DOMAIN_NAME]>" at bounding box center [377, 148] width 186 height 19
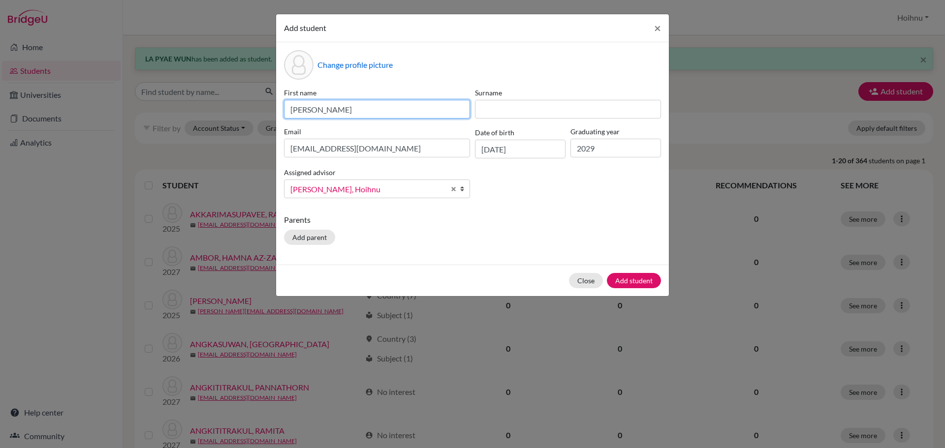
drag, startPoint x: 317, startPoint y: 111, endPoint x: 389, endPoint y: 117, distance: 71.6
click at [389, 117] on input "[PERSON_NAME]" at bounding box center [377, 109] width 186 height 19
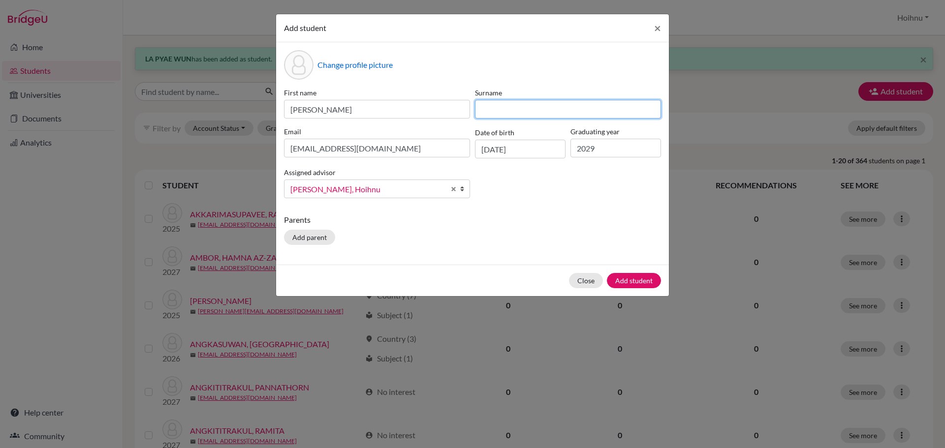
click at [488, 113] on input at bounding box center [568, 109] width 186 height 19
click at [632, 275] on button "Add student" at bounding box center [634, 280] width 54 height 15
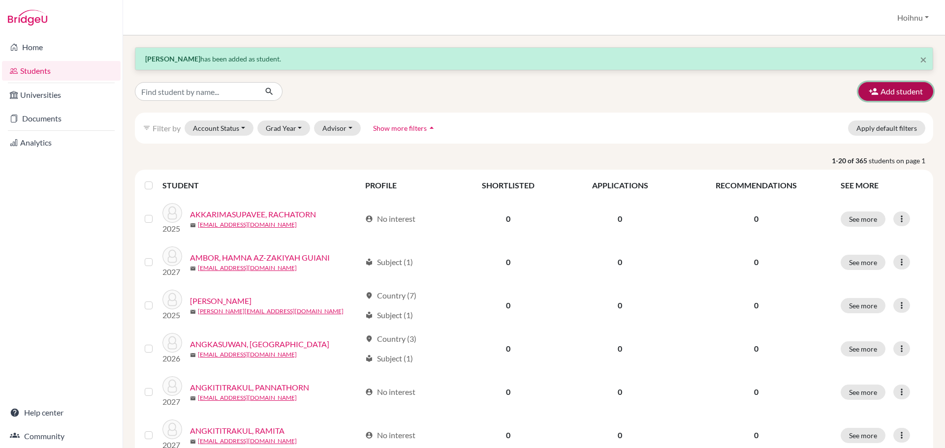
click at [887, 92] on button "Add student" at bounding box center [895, 91] width 75 height 19
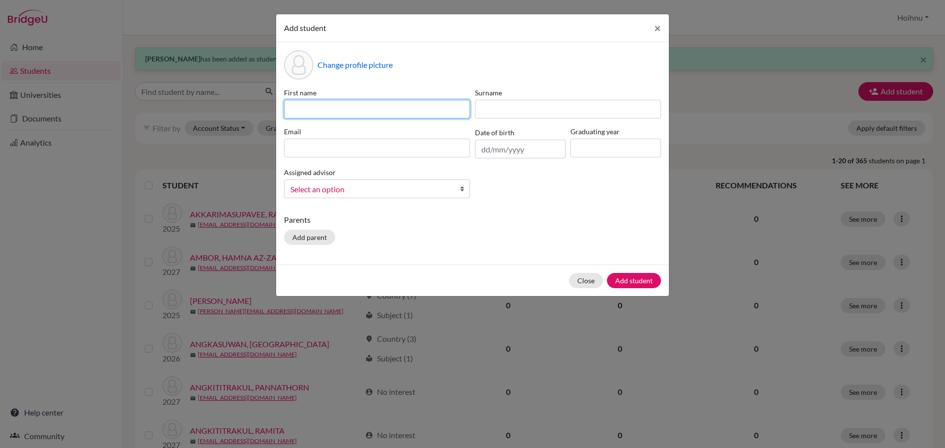
click at [330, 113] on input at bounding box center [377, 109] width 186 height 19
click at [480, 153] on input "text" at bounding box center [520, 149] width 91 height 19
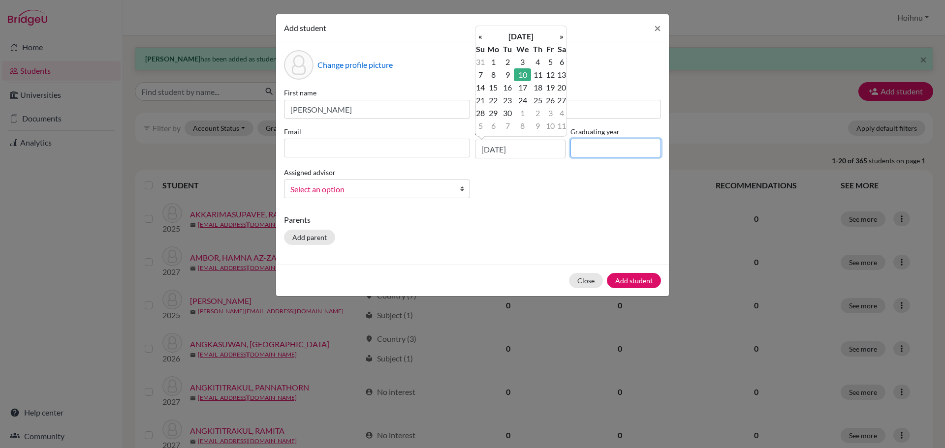
click at [604, 152] on input at bounding box center [615, 148] width 91 height 19
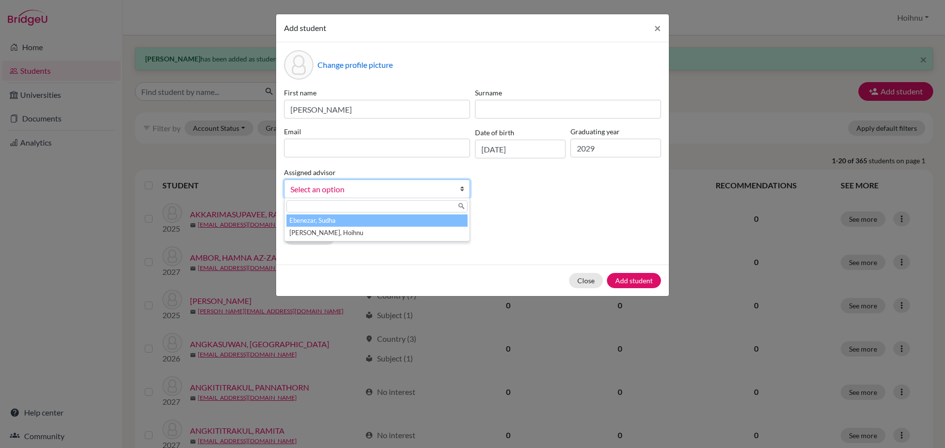
click at [462, 189] on b at bounding box center [465, 189] width 10 height 18
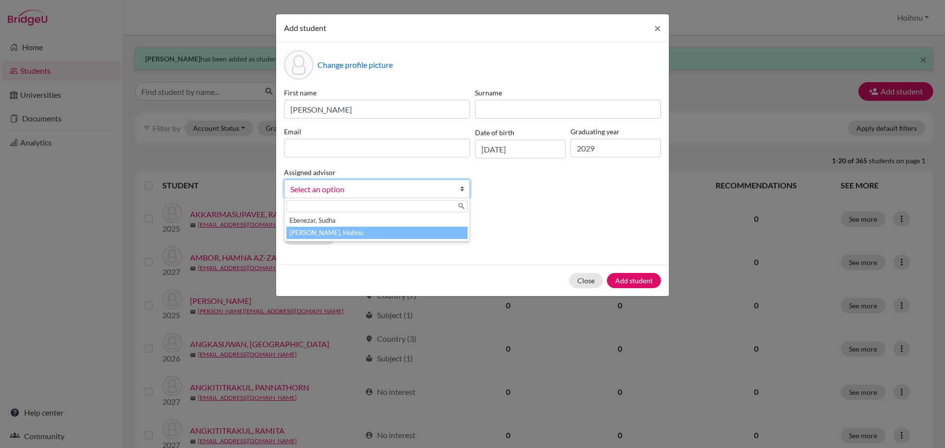
click at [336, 229] on li "[PERSON_NAME], Hoihnu" at bounding box center [376, 233] width 181 height 12
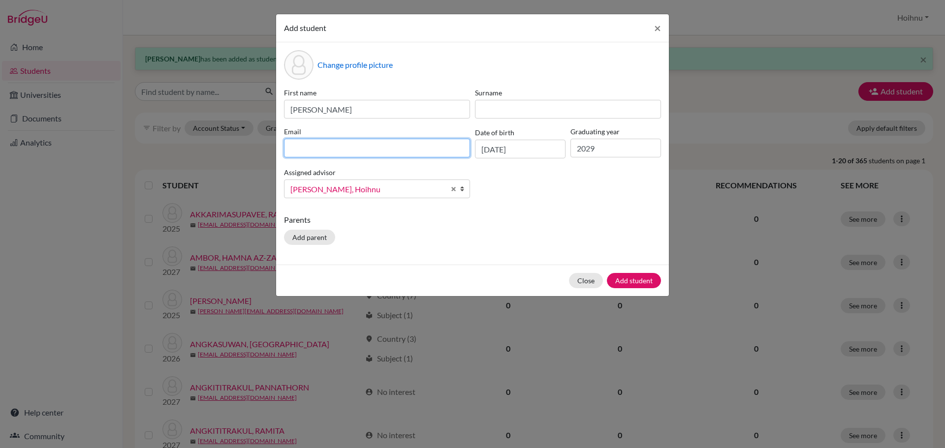
click at [397, 144] on input at bounding box center [377, 148] width 186 height 19
drag, startPoint x: 357, startPoint y: 150, endPoint x: 265, endPoint y: 153, distance: 92.6
click at [265, 153] on div "Add student × Change profile picture First name [PERSON_NAME] Surname Email [PE…" at bounding box center [472, 224] width 945 height 448
click at [387, 151] on input "[EMAIL_ADDRESS][DOMAIN_NAME]>" at bounding box center [377, 148] width 186 height 19
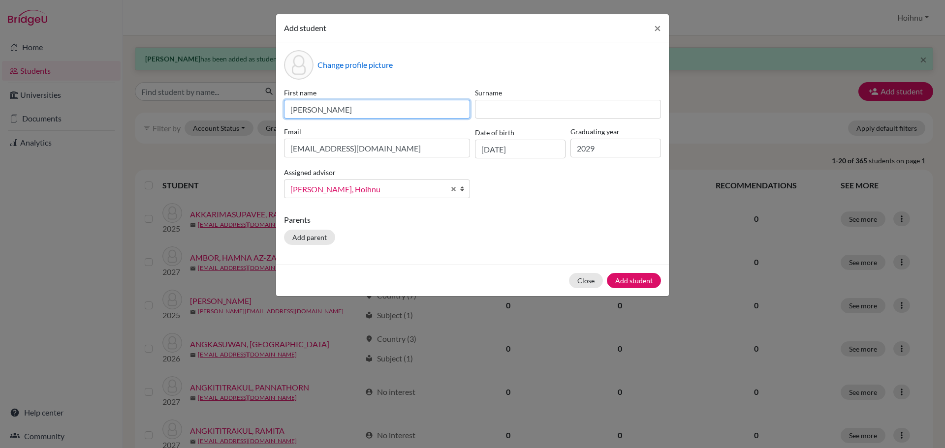
drag, startPoint x: 328, startPoint y: 109, endPoint x: 370, endPoint y: 112, distance: 41.9
click at [370, 112] on input "[PERSON_NAME]" at bounding box center [377, 109] width 186 height 19
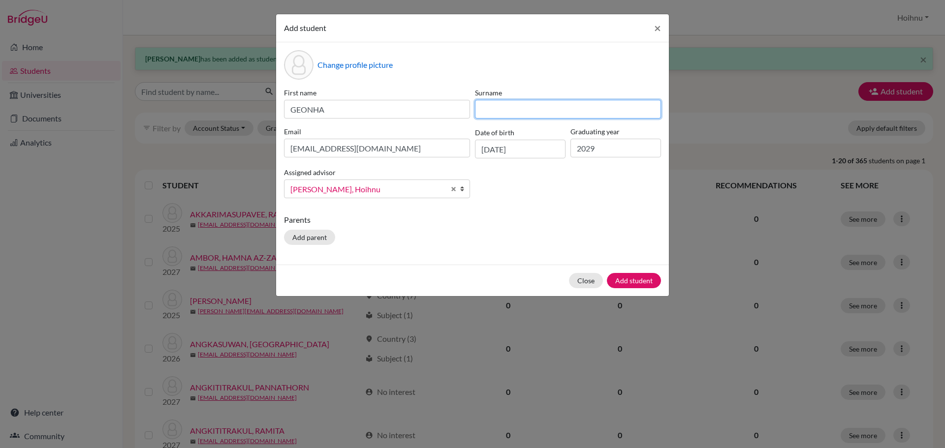
click at [488, 111] on input at bounding box center [568, 109] width 186 height 19
click at [634, 285] on button "Add student" at bounding box center [634, 280] width 54 height 15
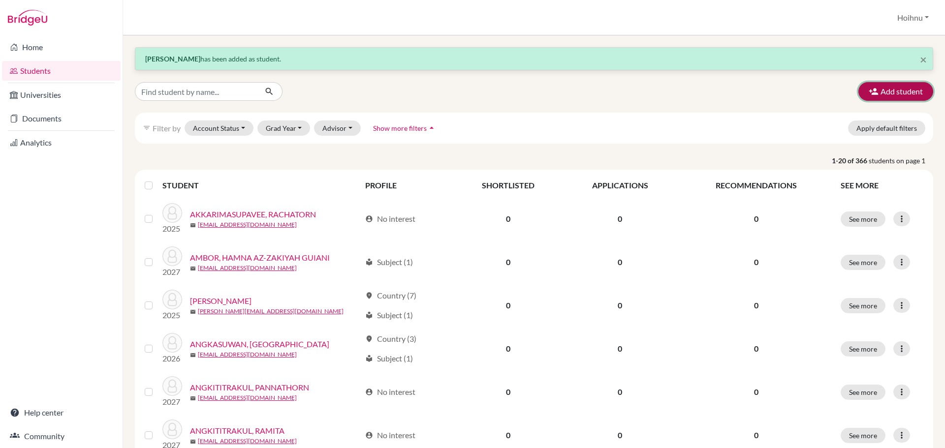
click at [885, 91] on button "Add student" at bounding box center [895, 91] width 75 height 19
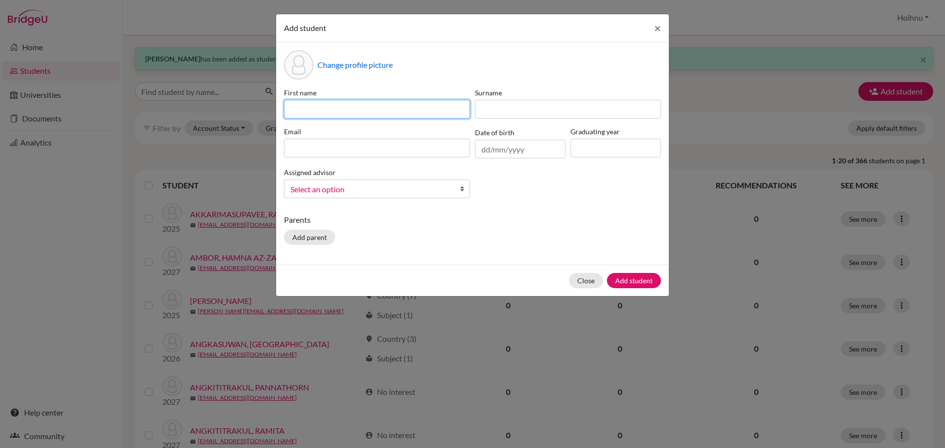
click at [350, 109] on input at bounding box center [377, 109] width 186 height 19
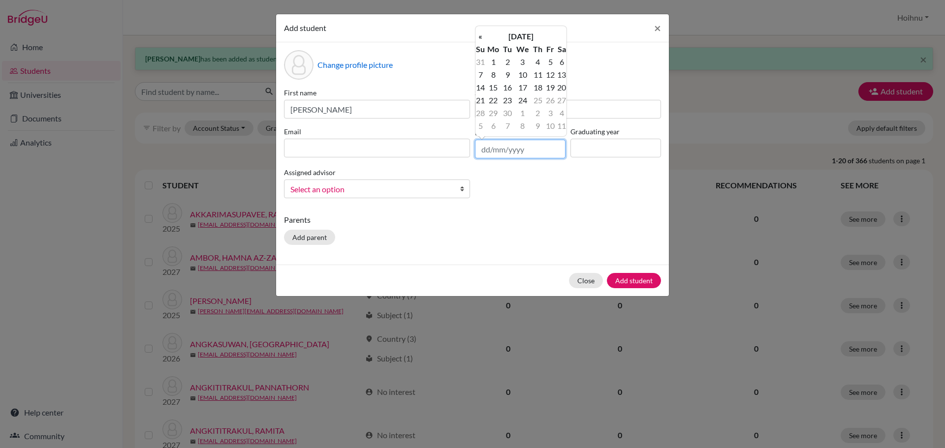
click at [481, 153] on input "text" at bounding box center [520, 149] width 91 height 19
click at [602, 150] on input at bounding box center [615, 148] width 91 height 19
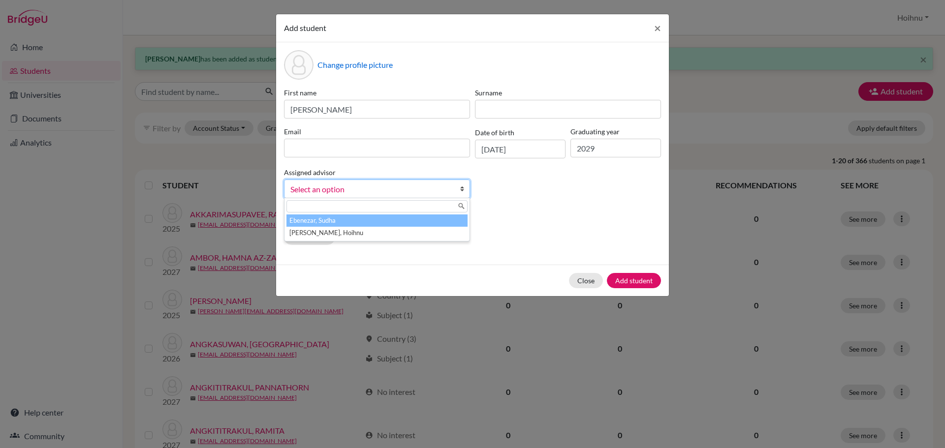
click at [460, 189] on b at bounding box center [465, 189] width 10 height 18
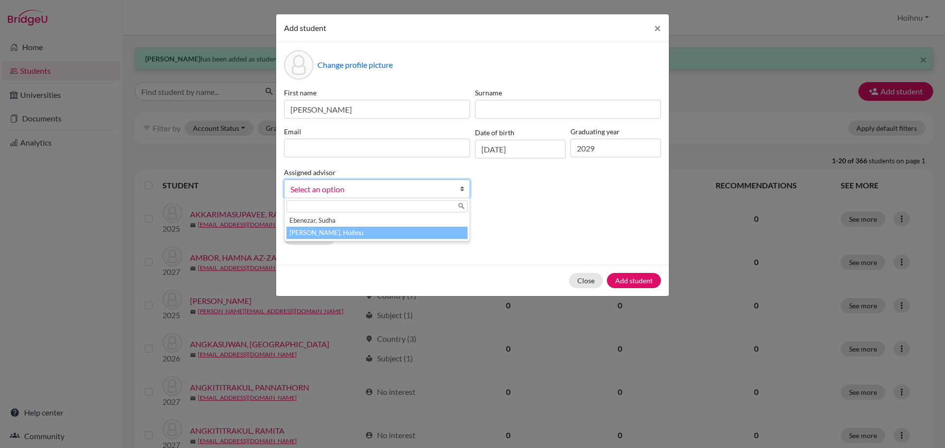
click at [331, 230] on li "[PERSON_NAME], Hoihnu" at bounding box center [376, 233] width 181 height 12
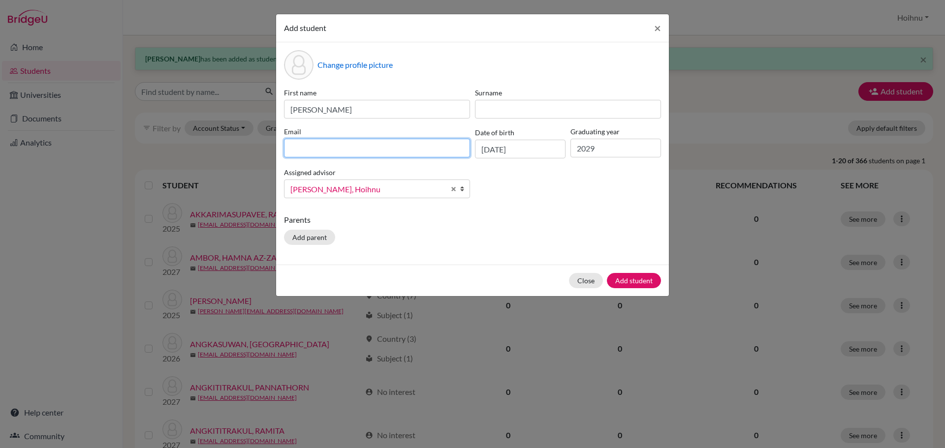
click at [340, 151] on input at bounding box center [377, 148] width 186 height 19
drag, startPoint x: 378, startPoint y: 148, endPoint x: 276, endPoint y: 150, distance: 102.9
click at [276, 150] on div "Add student × Change profile picture First name [PERSON_NAME] Surname Email "[P…" at bounding box center [473, 155] width 394 height 283
click at [385, 151] on input "[EMAIL_ADDRESS][DOMAIN_NAME]>" at bounding box center [377, 148] width 186 height 19
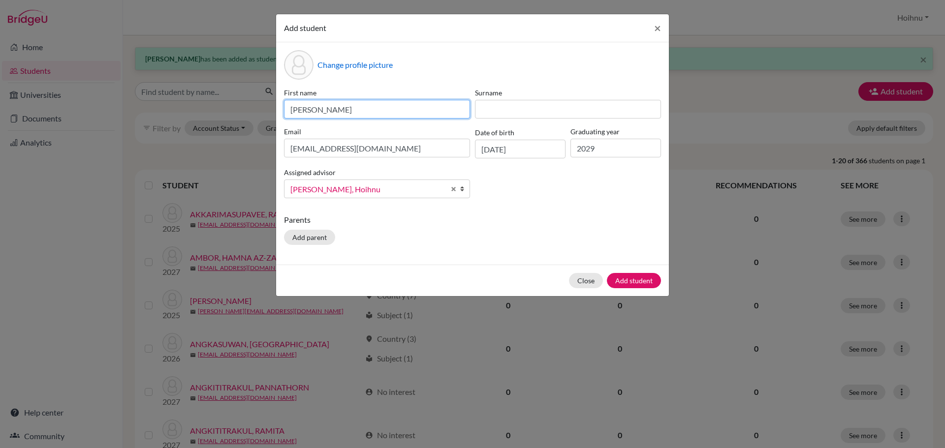
drag, startPoint x: 321, startPoint y: 111, endPoint x: 276, endPoint y: 111, distance: 44.8
click at [276, 111] on div "Change profile picture First name [PERSON_NAME] Surname Email [EMAIL_ADDRESS][D…" at bounding box center [472, 153] width 393 height 222
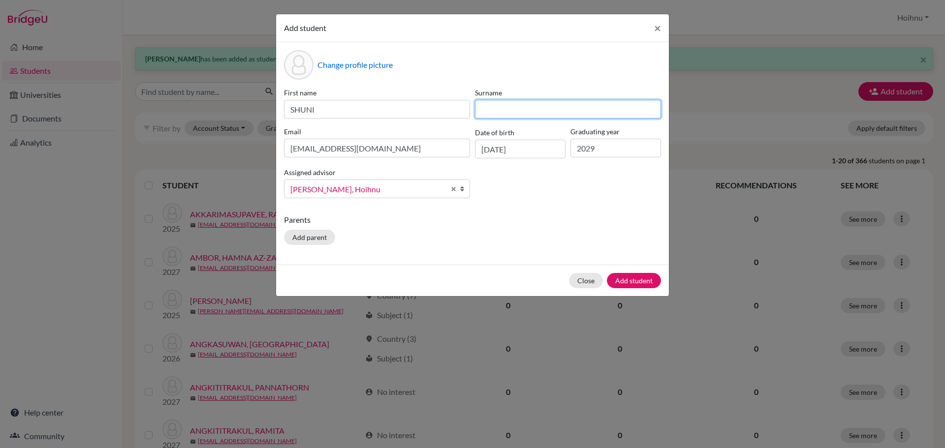
click at [496, 112] on input at bounding box center [568, 109] width 186 height 19
click at [634, 282] on button "Add student" at bounding box center [634, 280] width 54 height 15
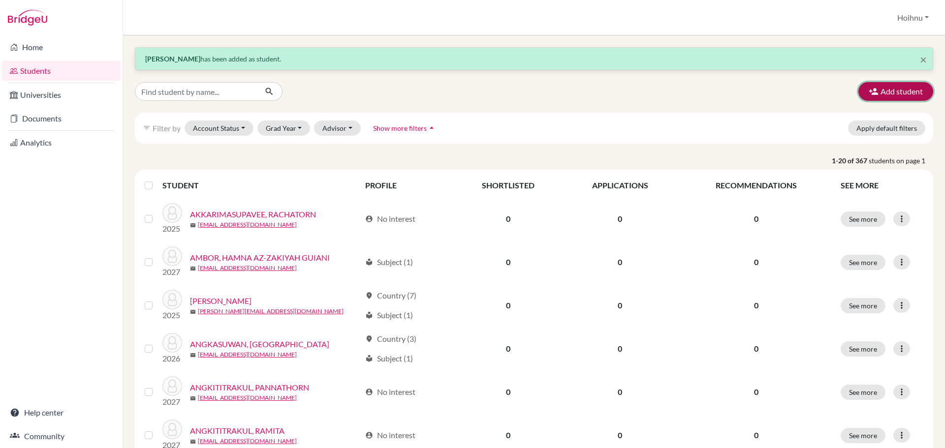
click at [902, 94] on button "Add student" at bounding box center [895, 91] width 75 height 19
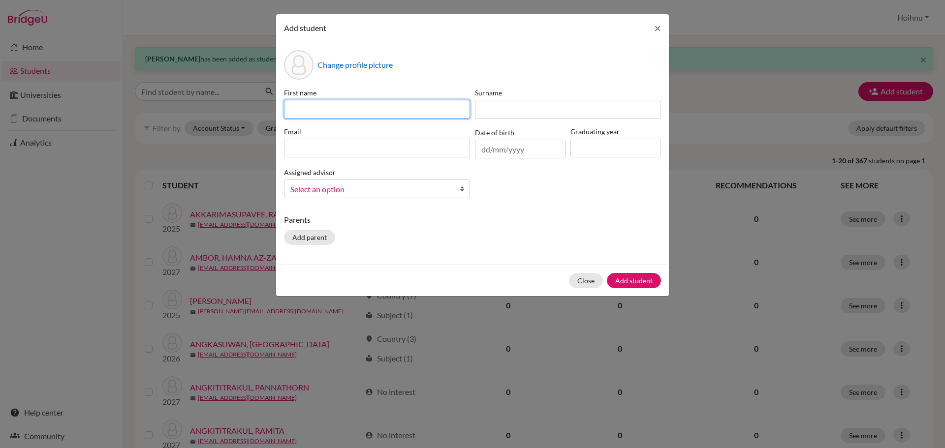
click at [391, 110] on input at bounding box center [377, 109] width 186 height 19
click at [482, 149] on input "text" at bounding box center [520, 149] width 91 height 19
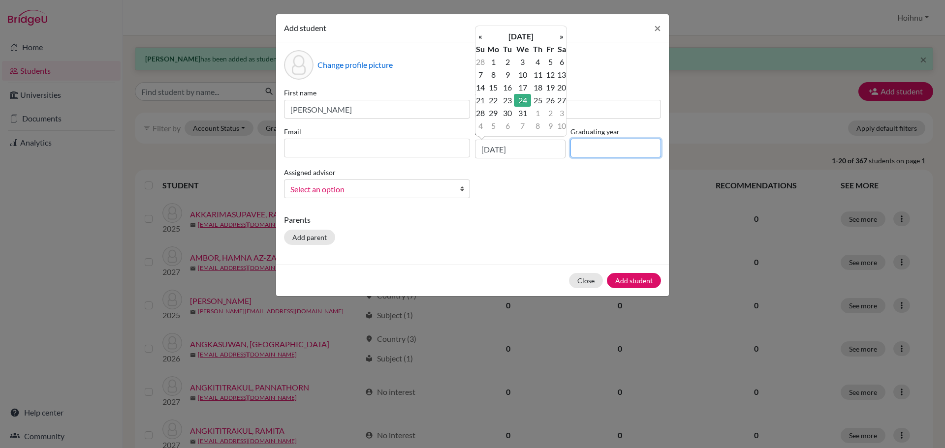
click at [595, 153] on input at bounding box center [615, 148] width 91 height 19
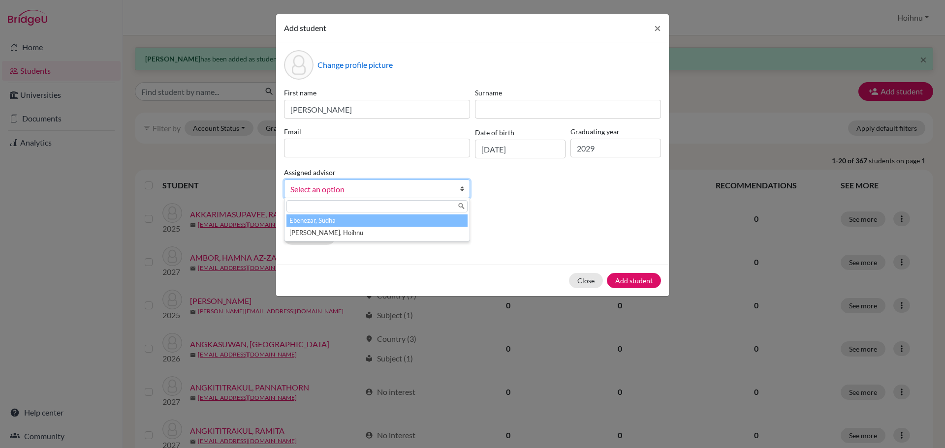
click at [465, 191] on b at bounding box center [465, 189] width 10 height 18
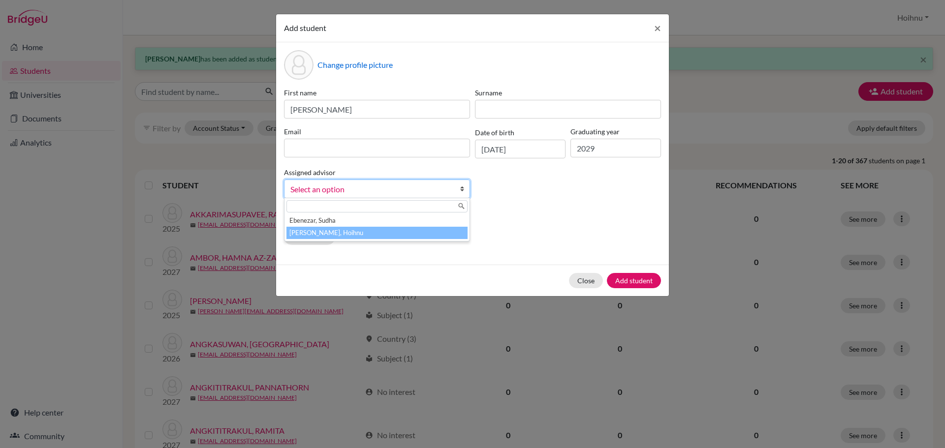
click at [339, 232] on li "[PERSON_NAME], Hoihnu" at bounding box center [376, 233] width 181 height 12
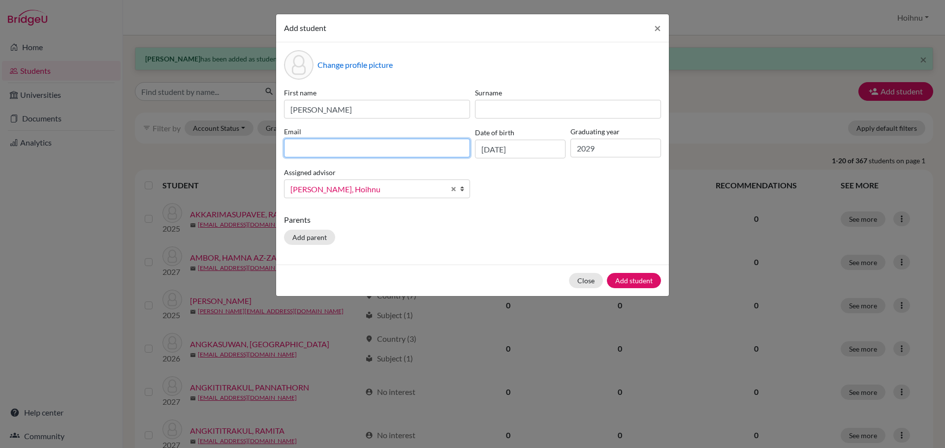
click at [335, 148] on input at bounding box center [377, 148] width 186 height 19
drag, startPoint x: 352, startPoint y: 149, endPoint x: 256, endPoint y: 149, distance: 96.5
click at [256, 149] on div "Add student × Change profile picture First name [PERSON_NAME], YUHAN Surname Em…" at bounding box center [472, 224] width 945 height 448
click at [371, 151] on input "[EMAIL_ADDRESS][DOMAIN_NAME]>" at bounding box center [377, 148] width 186 height 19
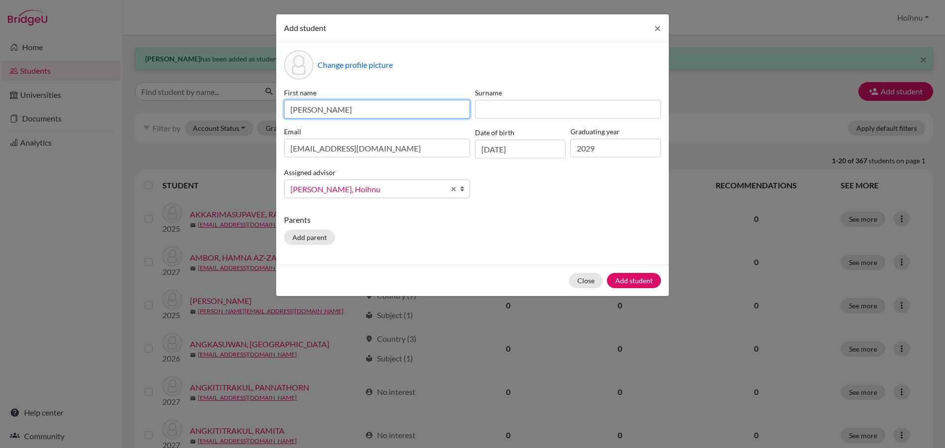
drag, startPoint x: 300, startPoint y: 112, endPoint x: 282, endPoint y: 112, distance: 17.7
click at [283, 112] on div "First name [PERSON_NAME]" at bounding box center [376, 103] width 191 height 31
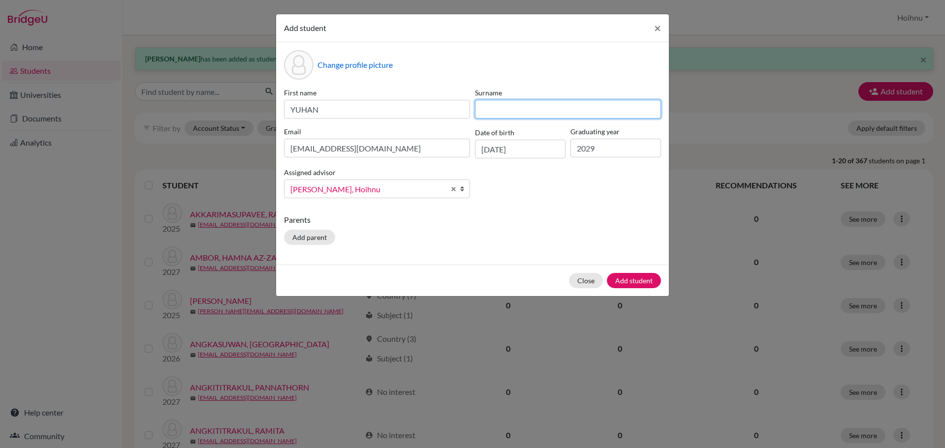
click at [491, 110] on input at bounding box center [568, 109] width 186 height 19
click at [497, 116] on input "LI," at bounding box center [568, 109] width 186 height 19
click at [633, 282] on button "Add student" at bounding box center [634, 280] width 54 height 15
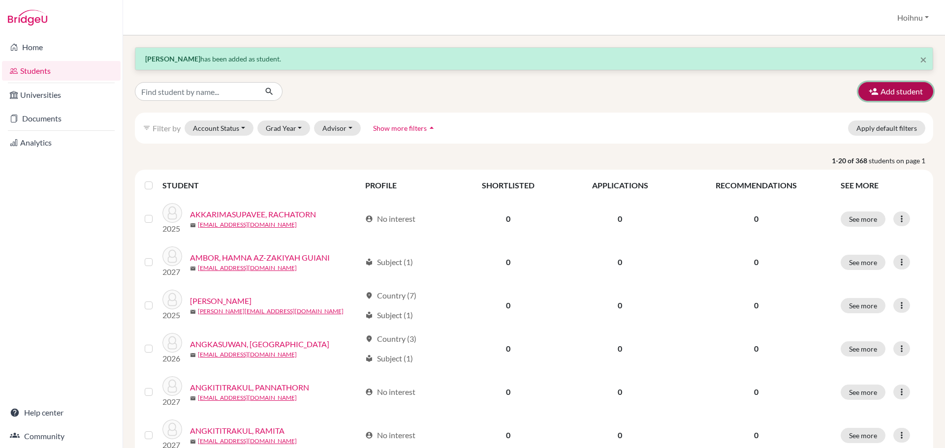
click at [895, 90] on button "Add student" at bounding box center [895, 91] width 75 height 19
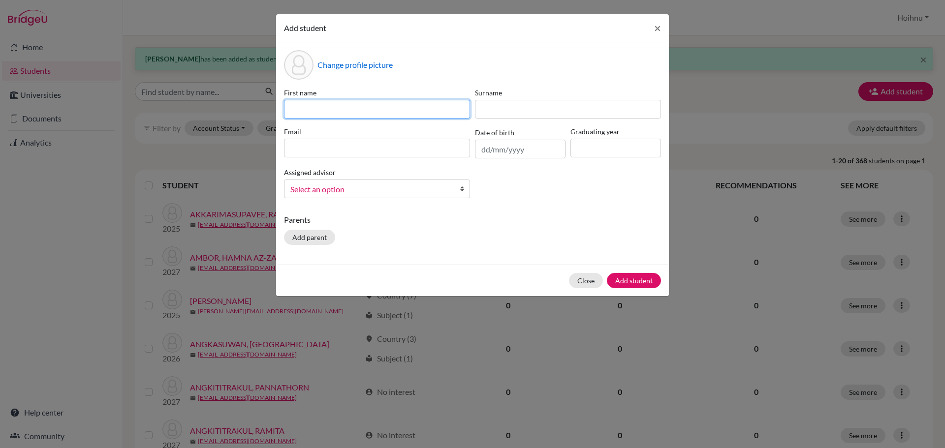
click at [375, 107] on input at bounding box center [377, 109] width 186 height 19
click at [483, 153] on input "text" at bounding box center [520, 149] width 91 height 19
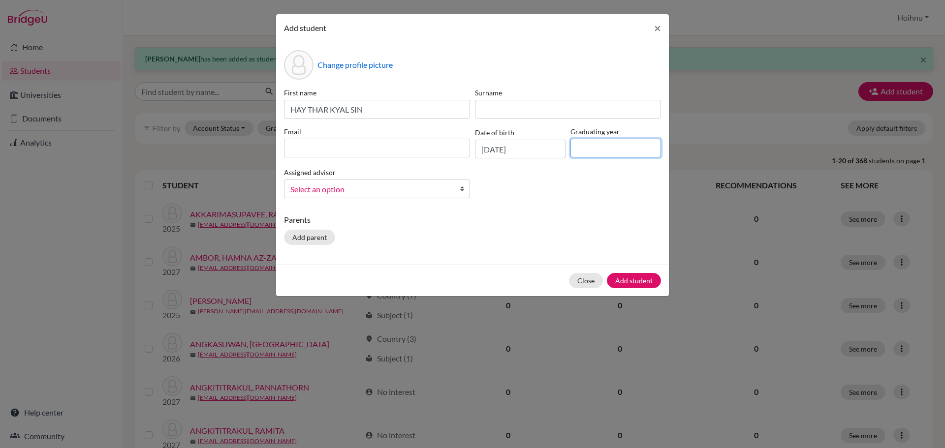
click at [620, 146] on input at bounding box center [615, 148] width 91 height 19
click at [463, 189] on b at bounding box center [465, 189] width 10 height 18
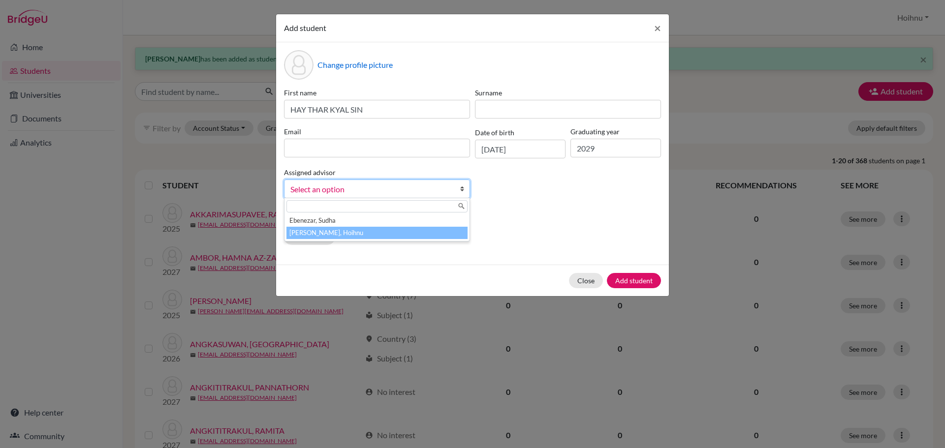
drag, startPoint x: 344, startPoint y: 232, endPoint x: 302, endPoint y: 104, distance: 134.9
click at [345, 232] on li "[PERSON_NAME], Hoihnu" at bounding box center [376, 233] width 181 height 12
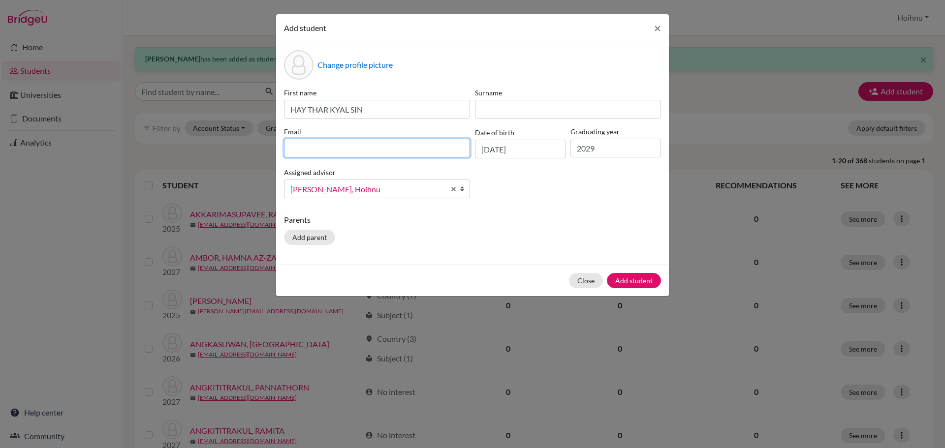
click at [388, 146] on input at bounding box center [377, 148] width 186 height 19
drag, startPoint x: 377, startPoint y: 148, endPoint x: 266, endPoint y: 148, distance: 111.2
click at [266, 148] on div "Add student × Change profile picture First name [PERSON_NAME] SIN Surname Email…" at bounding box center [472, 224] width 945 height 448
click at [381, 146] on input "[EMAIL_ADDRESS][DOMAIN_NAME]>" at bounding box center [377, 148] width 186 height 19
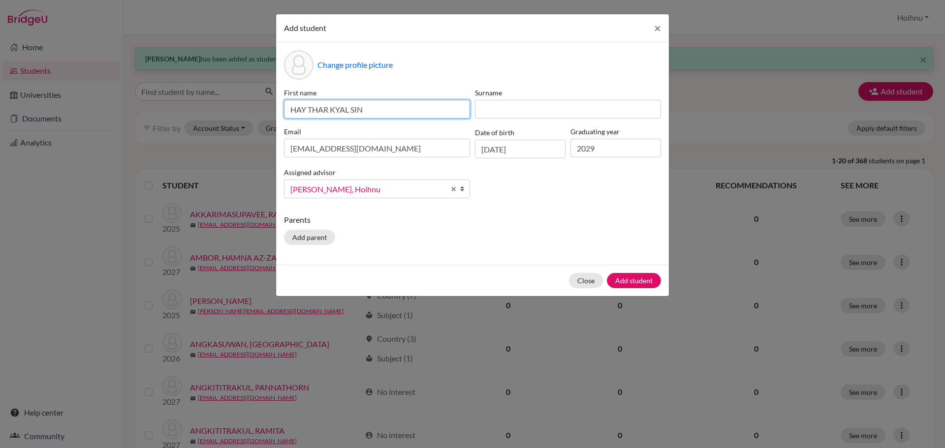
drag, startPoint x: 351, startPoint y: 109, endPoint x: 411, endPoint y: 113, distance: 60.7
click at [411, 113] on input "HAY THAR KYAL SIN" at bounding box center [377, 109] width 186 height 19
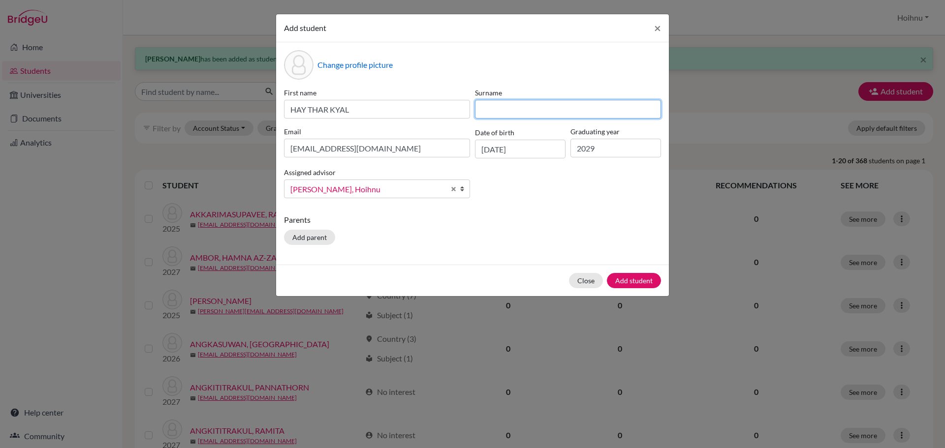
click at [506, 117] on input at bounding box center [568, 109] width 186 height 19
click at [630, 282] on button "Add student" at bounding box center [634, 280] width 54 height 15
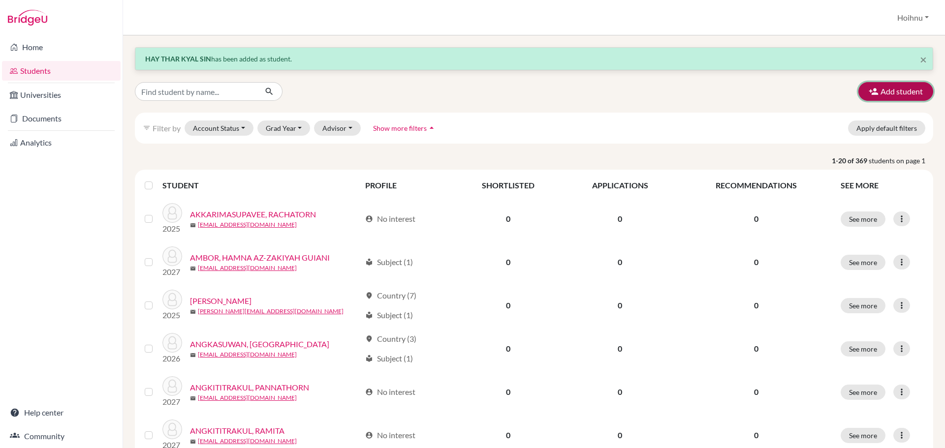
click at [882, 90] on button "Add student" at bounding box center [895, 91] width 75 height 19
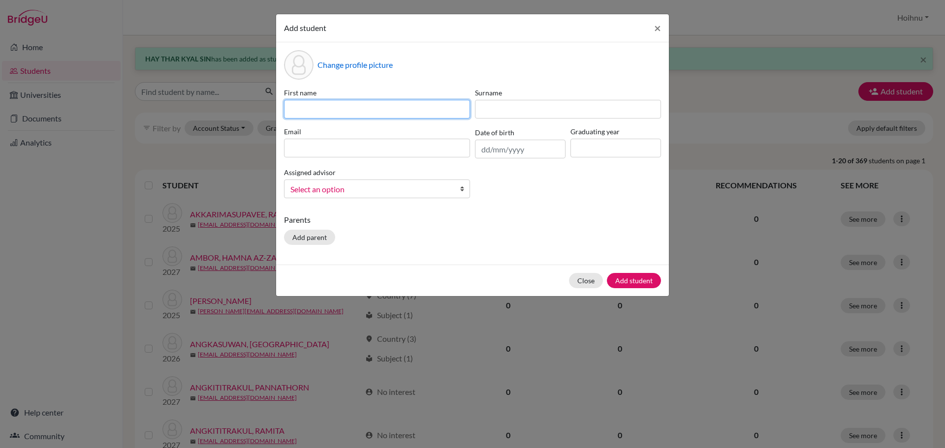
click at [349, 111] on input at bounding box center [377, 109] width 186 height 19
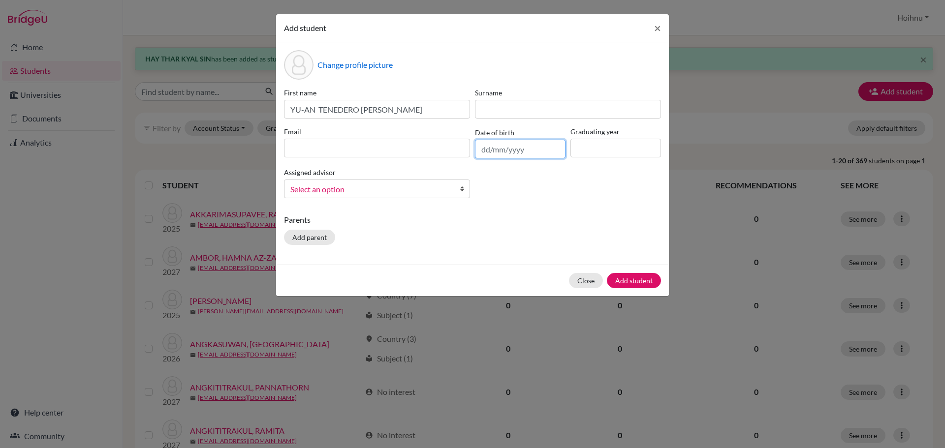
click at [481, 152] on input "text" at bounding box center [520, 149] width 91 height 19
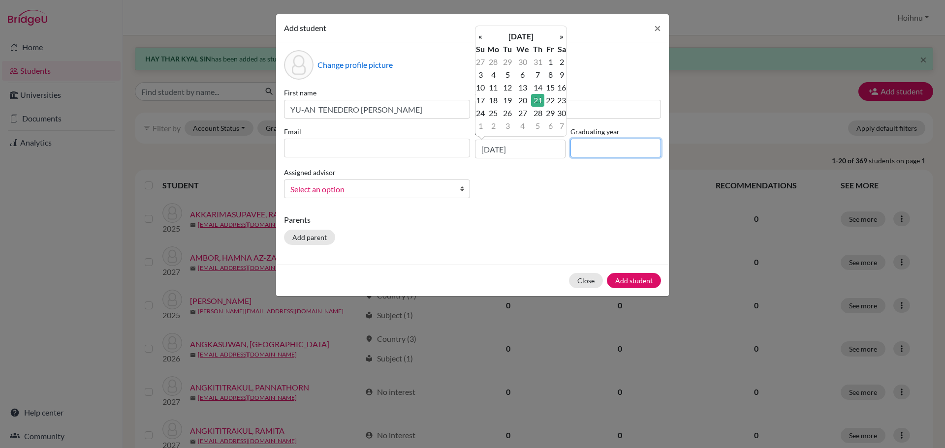
click at [594, 148] on input at bounding box center [615, 148] width 91 height 19
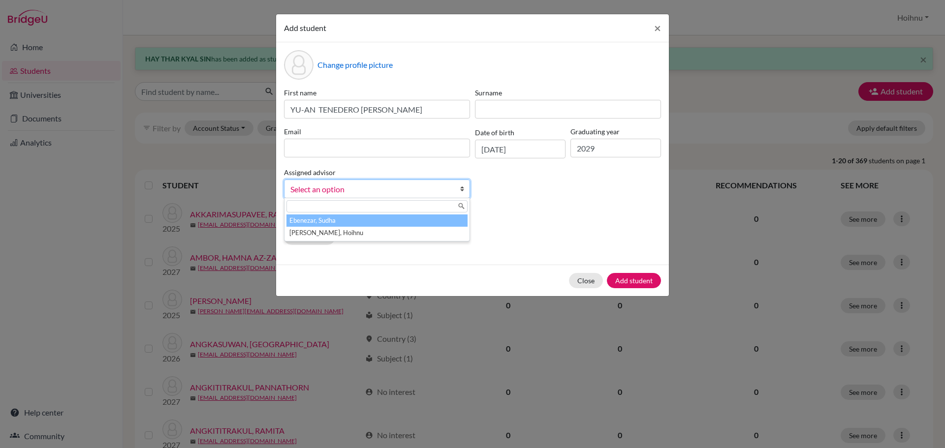
click at [463, 191] on b at bounding box center [465, 189] width 10 height 18
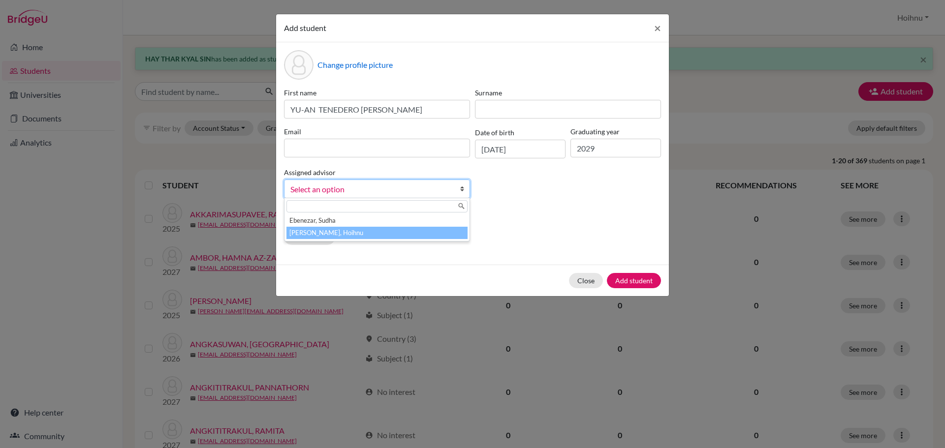
click at [354, 232] on li "[PERSON_NAME], Hoihnu" at bounding box center [376, 233] width 181 height 12
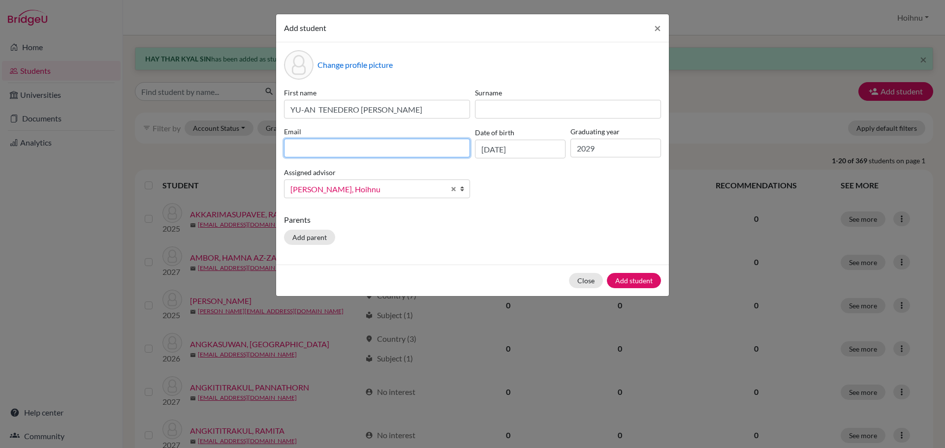
click at [360, 139] on input at bounding box center [377, 148] width 186 height 19
drag, startPoint x: 379, startPoint y: 148, endPoint x: 251, endPoint y: 148, distance: 128.0
click at [251, 148] on div "Add student × Change profile picture First name YU-AN TENEDERO [PERSON_NAME] Su…" at bounding box center [472, 224] width 945 height 448
click at [385, 150] on input "[EMAIL_ADDRESS][DOMAIN_NAME]>" at bounding box center [377, 148] width 186 height 19
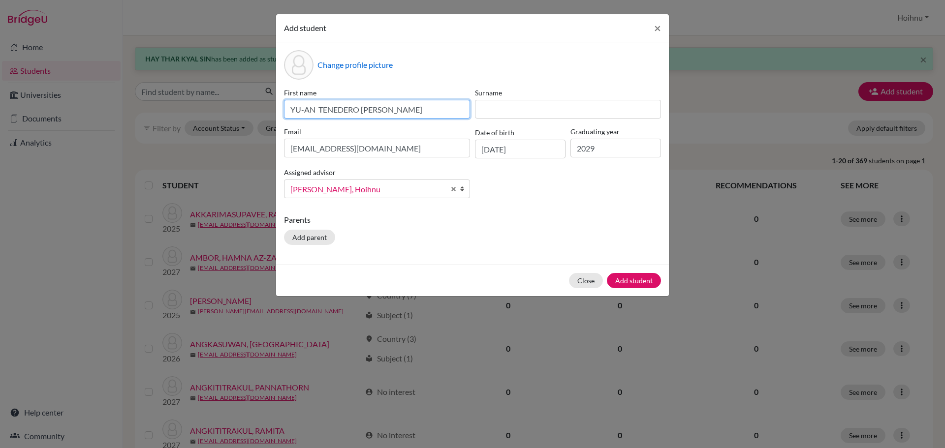
drag, startPoint x: 361, startPoint y: 110, endPoint x: 416, endPoint y: 117, distance: 55.5
click at [416, 117] on input "YU-AN TENEDERO [PERSON_NAME]" at bounding box center [377, 109] width 186 height 19
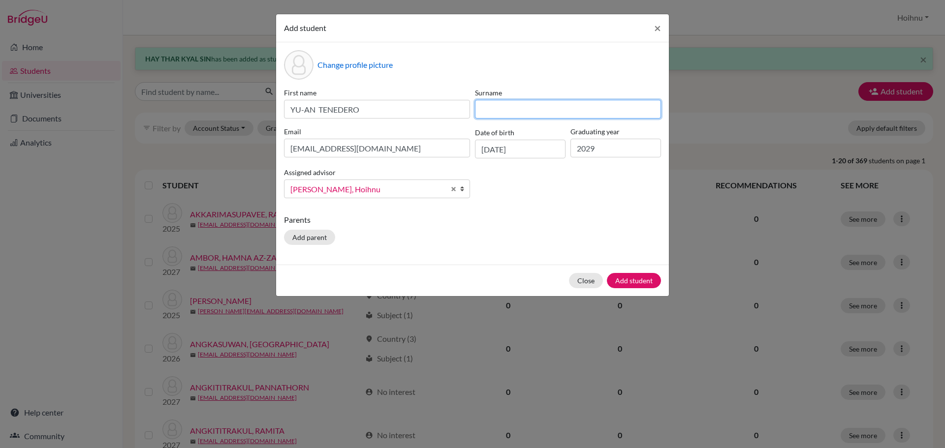
click at [500, 111] on input at bounding box center [568, 109] width 186 height 19
click at [621, 276] on button "Add student" at bounding box center [634, 280] width 54 height 15
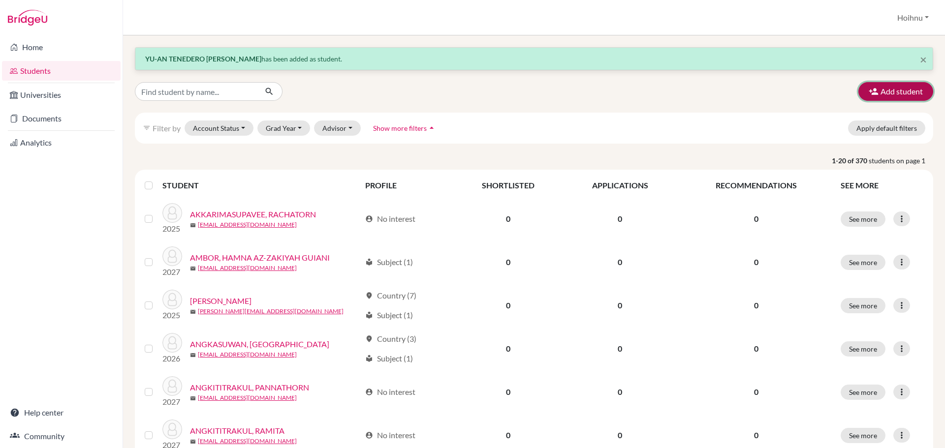
click at [898, 92] on button "Add student" at bounding box center [895, 91] width 75 height 19
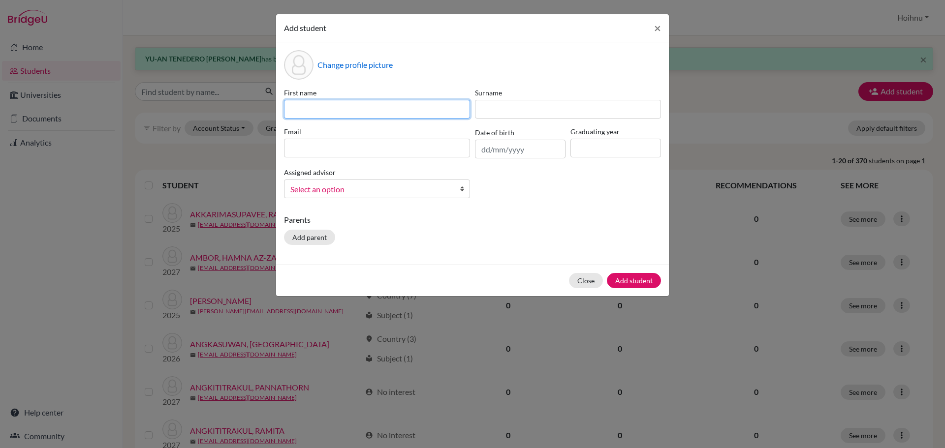
click at [346, 116] on input at bounding box center [377, 109] width 186 height 19
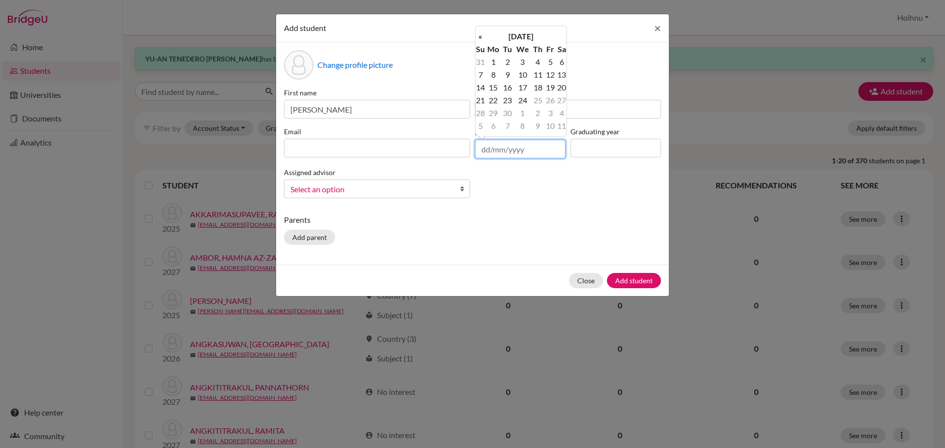
click at [483, 153] on input "text" at bounding box center [520, 149] width 91 height 19
click at [586, 153] on input at bounding box center [615, 148] width 91 height 19
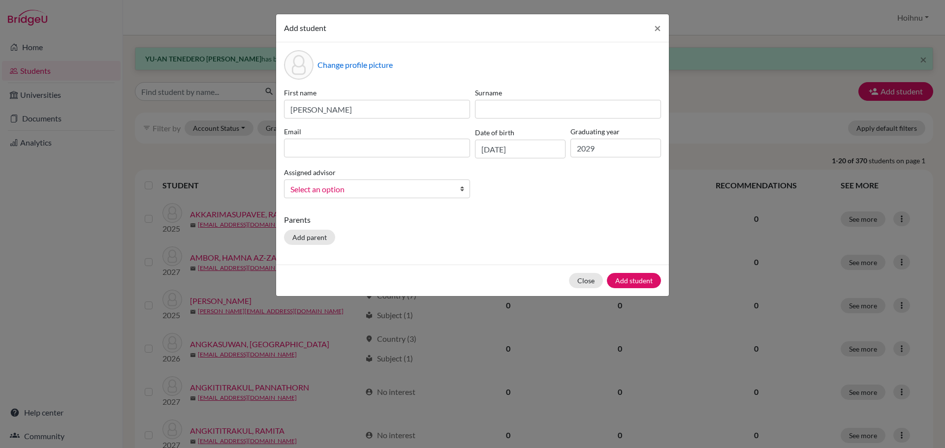
click at [462, 189] on b at bounding box center [465, 189] width 10 height 18
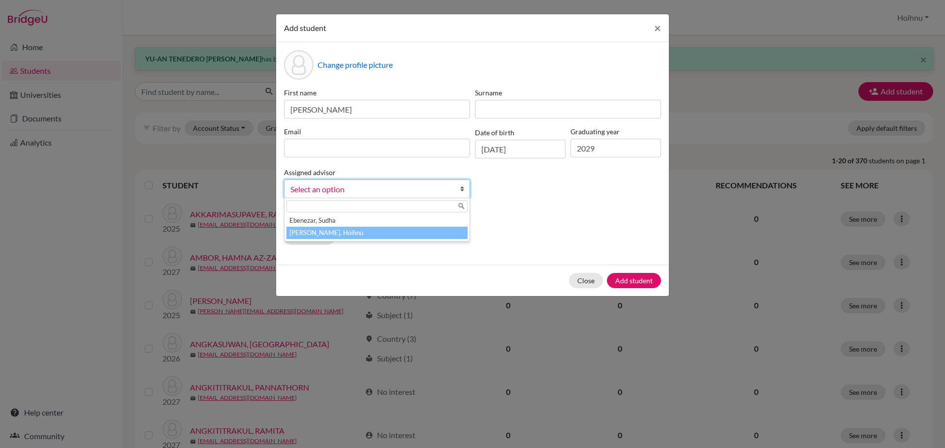
click at [357, 235] on li "[PERSON_NAME], Hoihnu" at bounding box center [376, 233] width 181 height 12
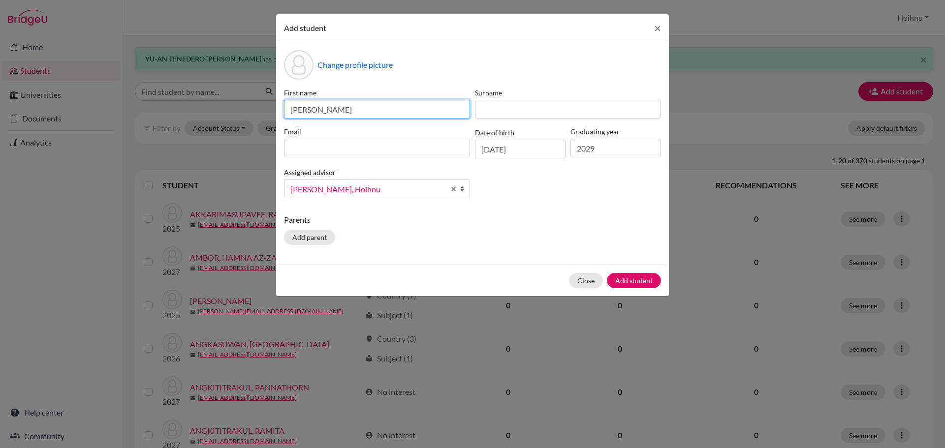
drag, startPoint x: 351, startPoint y: 111, endPoint x: 412, endPoint y: 118, distance: 61.4
click at [412, 118] on input "[PERSON_NAME]" at bounding box center [377, 109] width 186 height 19
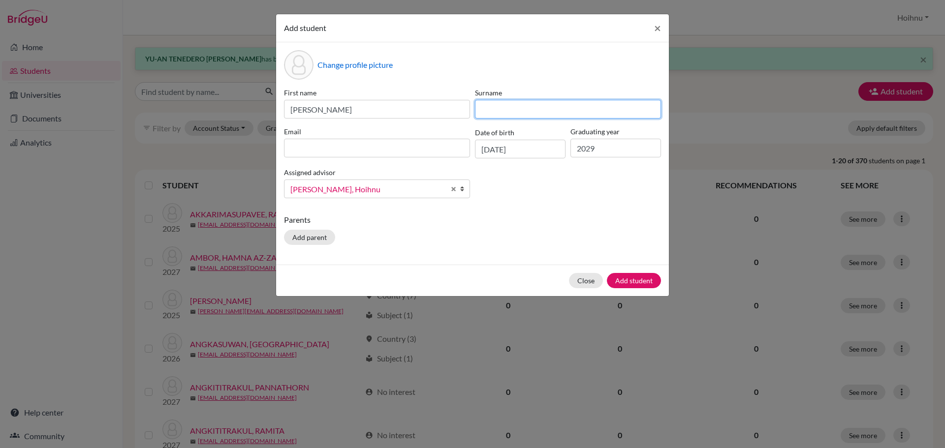
click at [487, 112] on input at bounding box center [568, 109] width 186 height 19
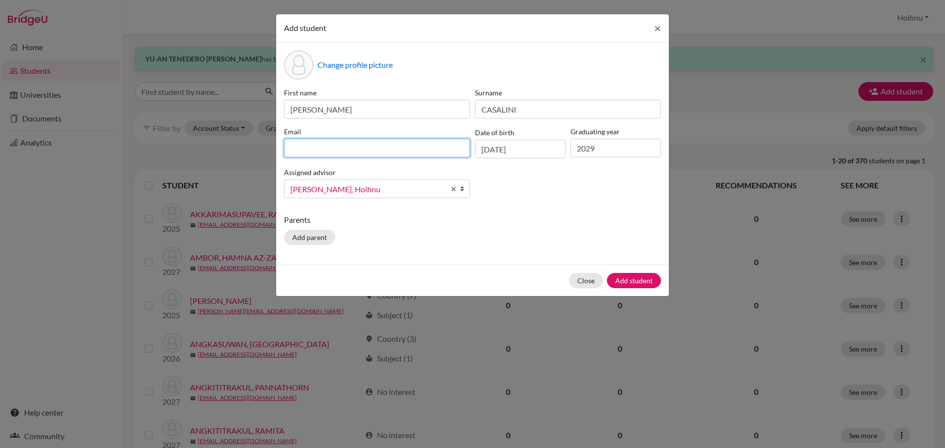
click at [333, 147] on input at bounding box center [377, 148] width 186 height 19
drag, startPoint x: 374, startPoint y: 148, endPoint x: 245, endPoint y: 144, distance: 129.0
click at [245, 144] on div "Add student × Change profile picture First name [PERSON_NAME] Surname [PERSON_N…" at bounding box center [472, 224] width 945 height 448
click at [391, 150] on input "[EMAIL_ADDRESS][DOMAIN_NAME]>" at bounding box center [377, 148] width 186 height 19
click at [630, 282] on button "Add student" at bounding box center [634, 280] width 54 height 15
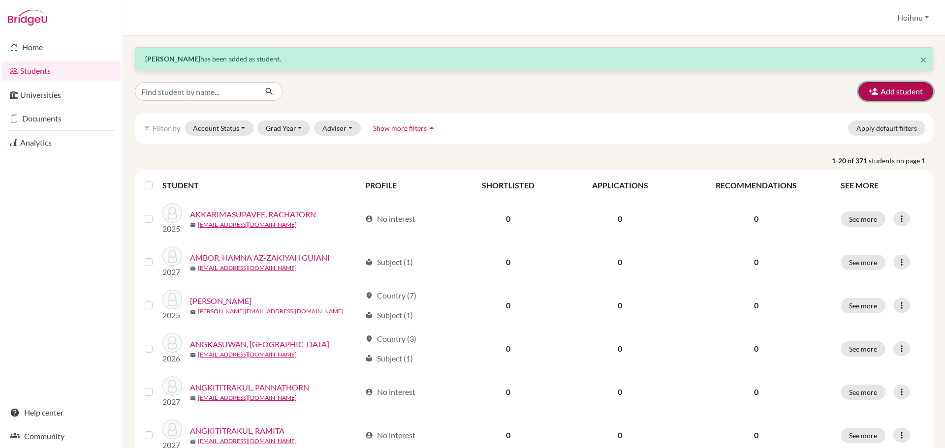
click at [877, 92] on button "Add student" at bounding box center [895, 91] width 75 height 19
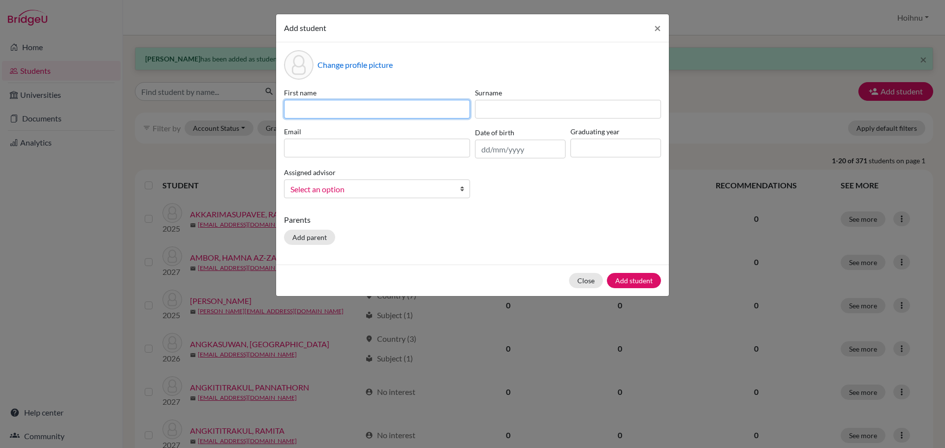
click at [325, 109] on input at bounding box center [377, 109] width 186 height 19
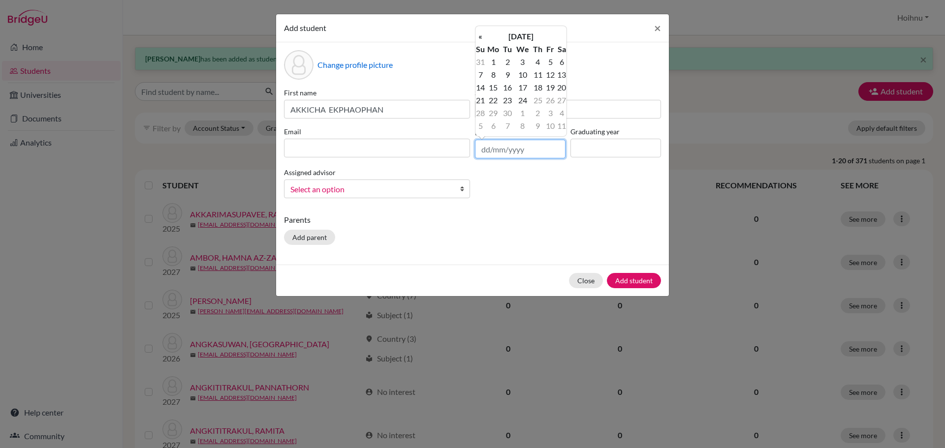
click at [481, 154] on input "text" at bounding box center [520, 149] width 91 height 19
click at [586, 144] on input at bounding box center [615, 148] width 91 height 19
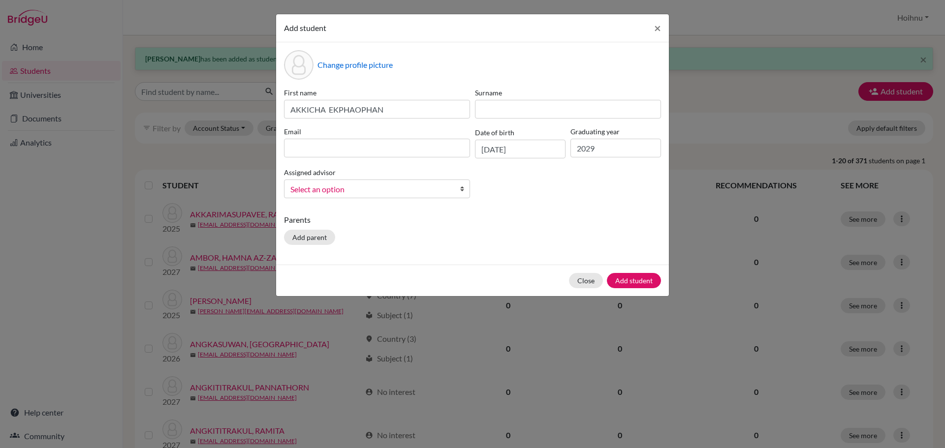
click at [462, 189] on b at bounding box center [465, 189] width 10 height 18
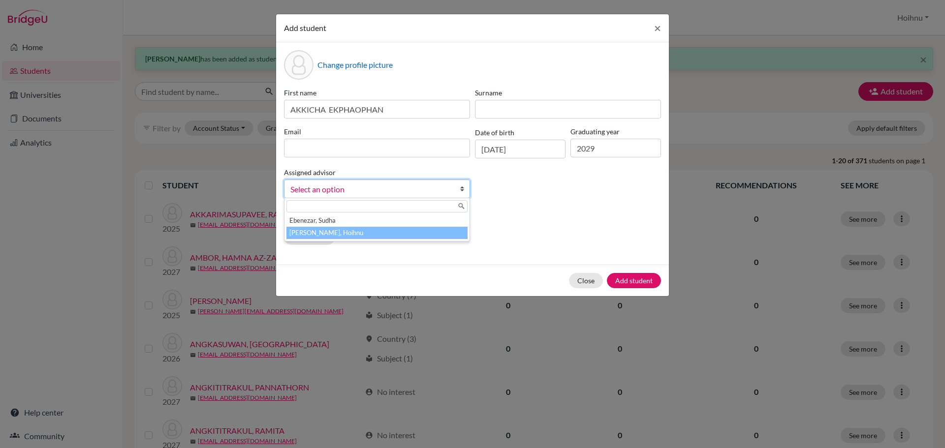
click at [338, 235] on li "[PERSON_NAME], Hoihnu" at bounding box center [376, 233] width 181 height 12
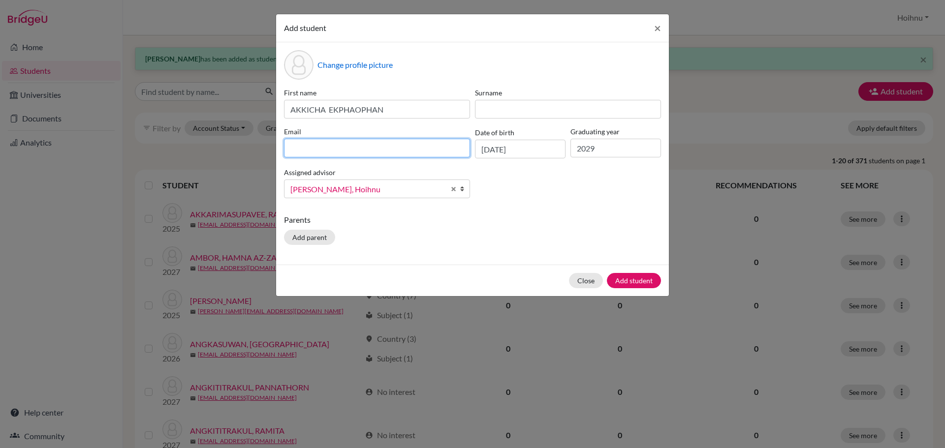
click at [325, 148] on input at bounding box center [377, 148] width 186 height 19
drag, startPoint x: 375, startPoint y: 151, endPoint x: 248, endPoint y: 150, distance: 127.5
click at [248, 150] on div "Add student × Change profile picture First name [PERSON_NAME] Surname Email [PE…" at bounding box center [472, 224] width 945 height 448
click at [376, 150] on input "[EMAIL_ADDRESS][DOMAIN_NAME]>" at bounding box center [377, 148] width 186 height 19
click at [625, 280] on button "Add student" at bounding box center [634, 280] width 54 height 15
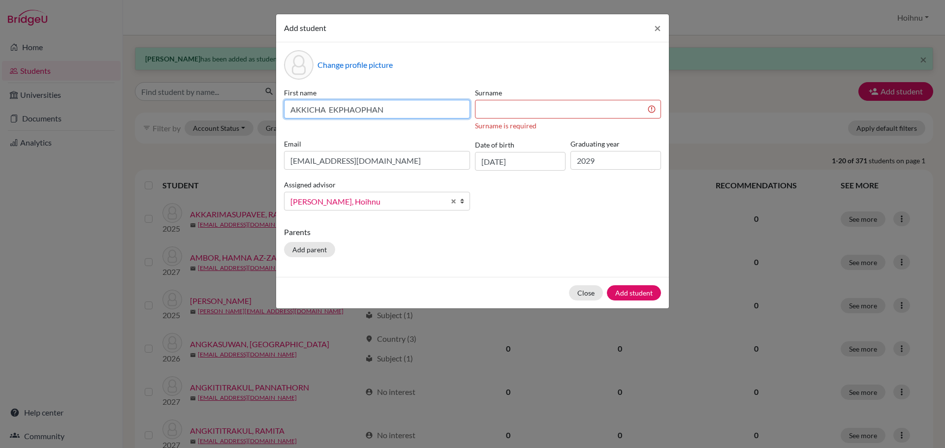
drag, startPoint x: 328, startPoint y: 108, endPoint x: 440, endPoint y: 123, distance: 112.7
click at [440, 123] on div "First name [PERSON_NAME]" at bounding box center [376, 109] width 191 height 43
click at [525, 111] on input at bounding box center [568, 109] width 186 height 19
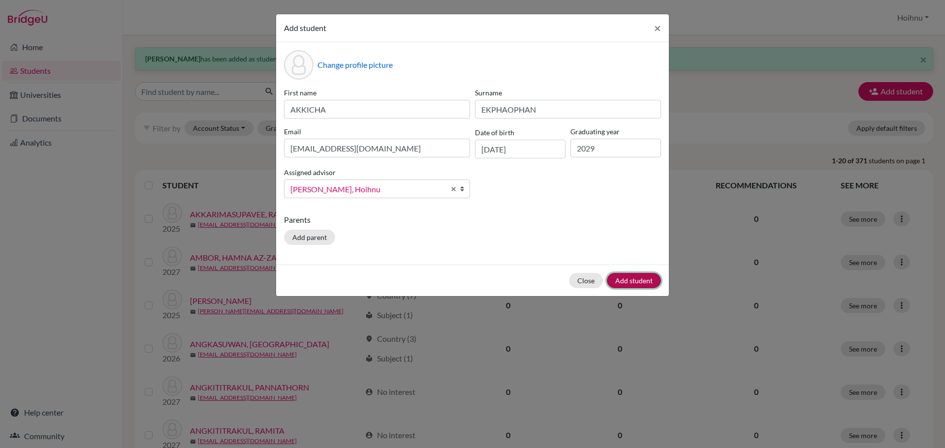
click at [626, 282] on button "Add student" at bounding box center [634, 280] width 54 height 15
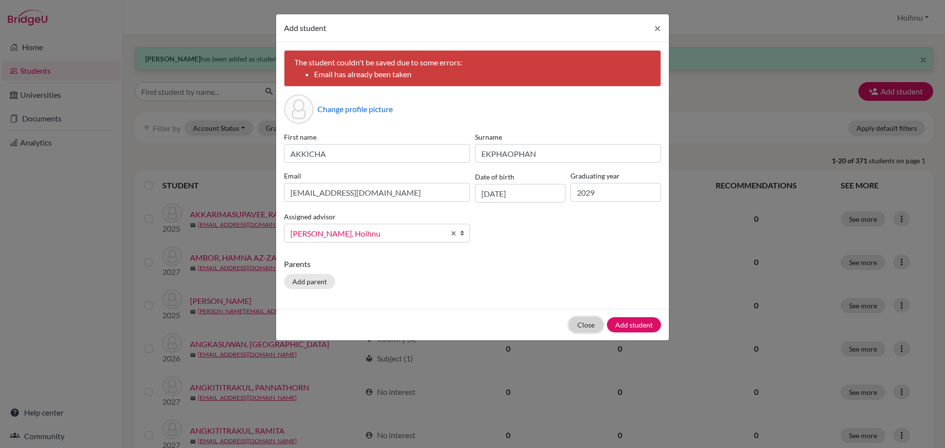
click at [582, 324] on button "Close" at bounding box center [586, 324] width 34 height 15
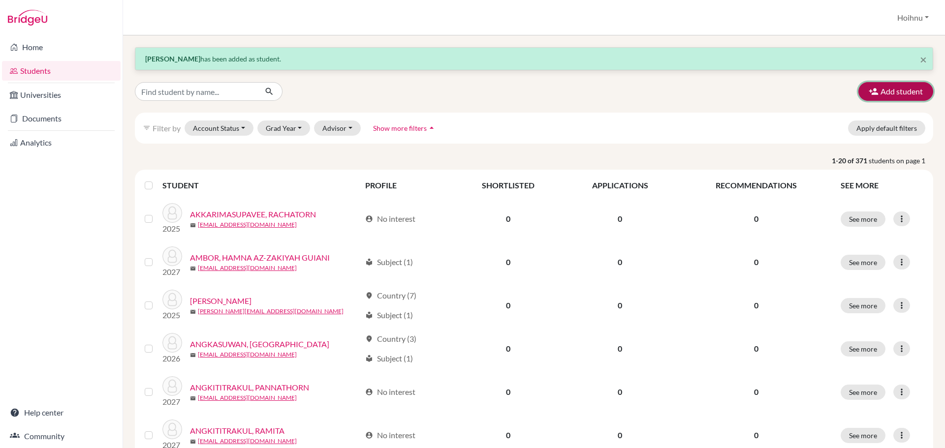
click at [886, 96] on button "Add student" at bounding box center [895, 91] width 75 height 19
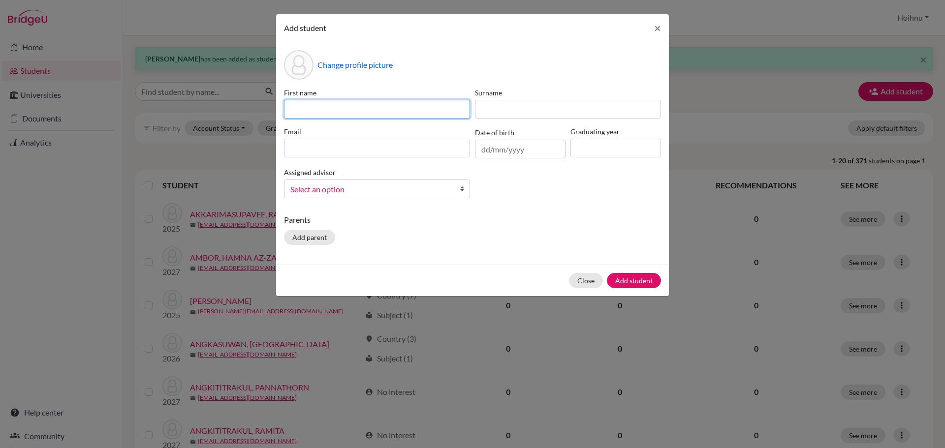
click at [318, 113] on input at bounding box center [377, 109] width 186 height 19
click at [485, 150] on input "text" at bounding box center [520, 149] width 91 height 19
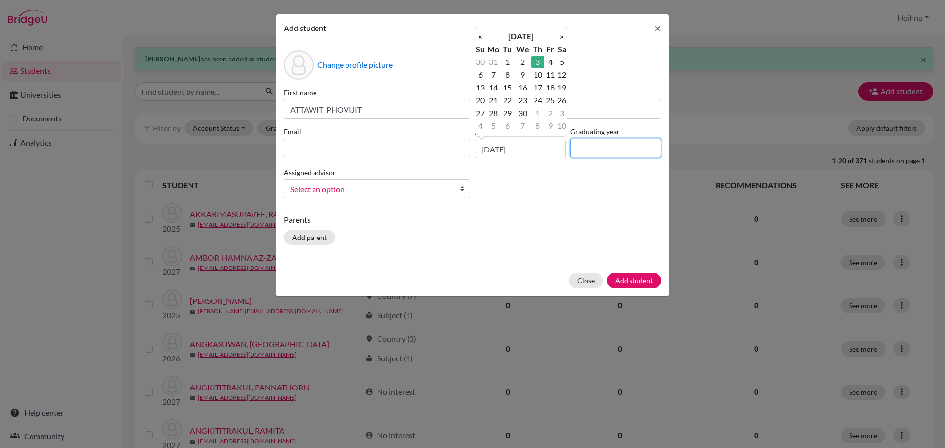
click at [592, 154] on input at bounding box center [615, 148] width 91 height 19
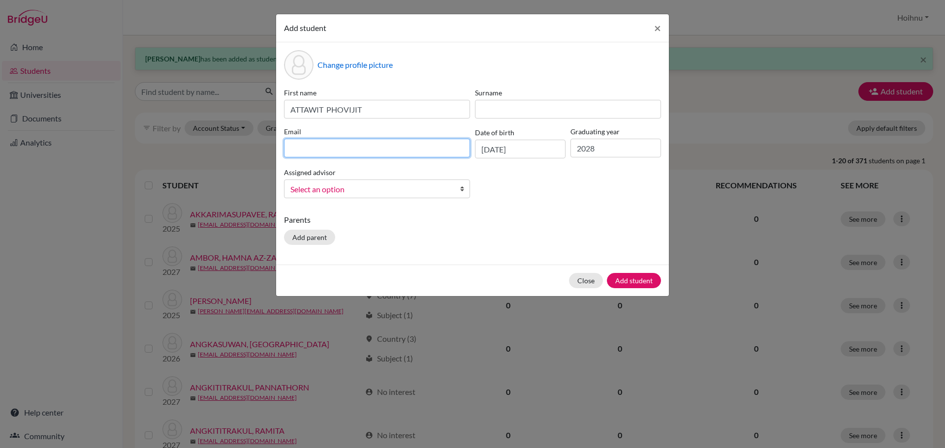
click at [301, 143] on input at bounding box center [377, 148] width 186 height 19
drag, startPoint x: 379, startPoint y: 150, endPoint x: 269, endPoint y: 150, distance: 110.7
click at [269, 150] on div "Add student × Change profile picture First name ATTAWIT PHOVIJIT Surname Email …" at bounding box center [472, 224] width 945 height 448
drag, startPoint x: 374, startPoint y: 147, endPoint x: 267, endPoint y: 146, distance: 106.8
click at [267, 146] on div "Add student × Change profile picture First name ATTAWIT PHOVIJIT Surname Email …" at bounding box center [472, 224] width 945 height 448
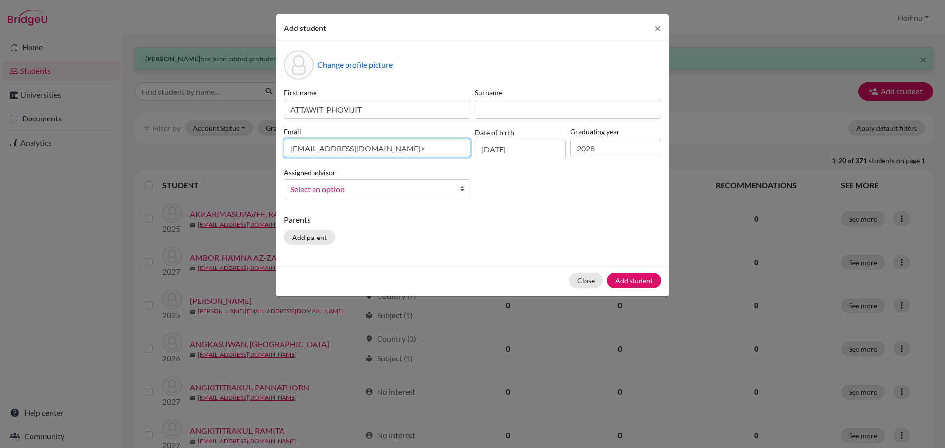
click at [396, 150] on input "[EMAIL_ADDRESS][DOMAIN_NAME]>" at bounding box center [377, 148] width 186 height 19
click at [462, 189] on b at bounding box center [465, 189] width 10 height 18
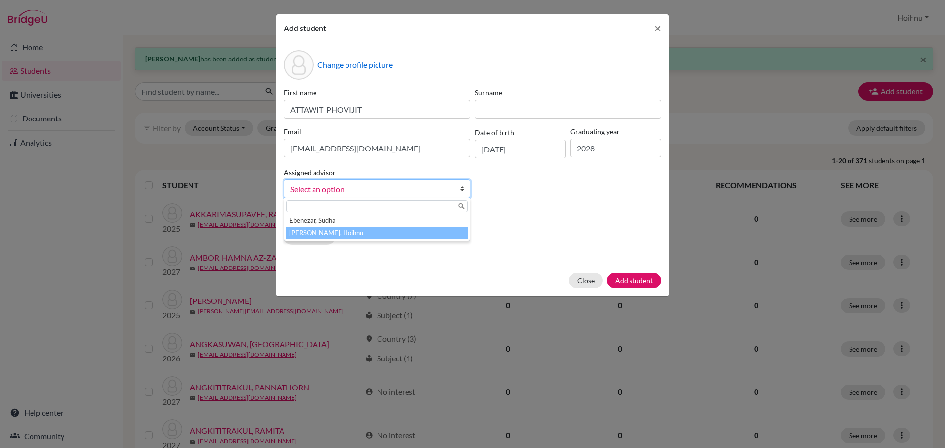
click at [366, 233] on li "[PERSON_NAME], Hoihnu" at bounding box center [376, 233] width 181 height 12
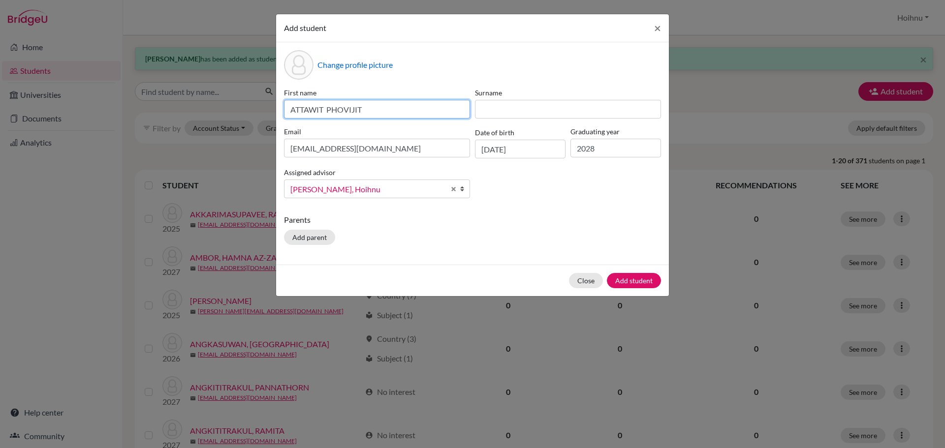
drag, startPoint x: 328, startPoint y: 110, endPoint x: 387, endPoint y: 119, distance: 59.7
click at [387, 119] on div "First name ATTAWIT PHOVIJIT Surname Email [EMAIL_ADDRESS][DOMAIN_NAME] Date of …" at bounding box center [472, 147] width 382 height 119
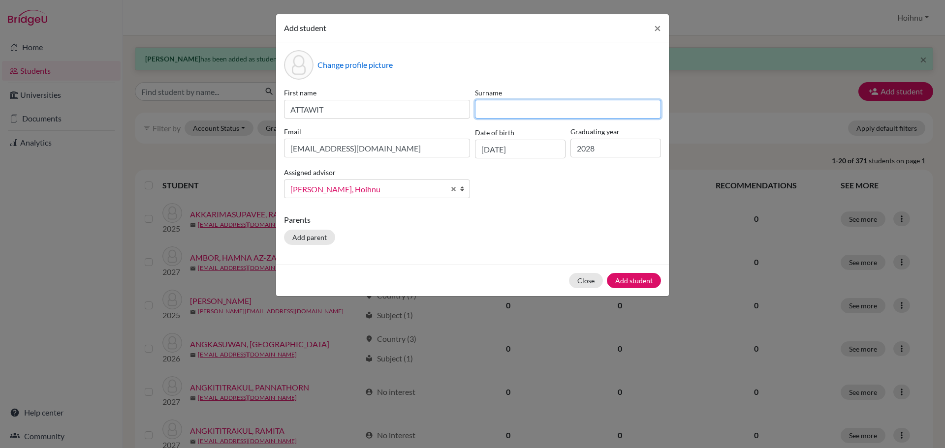
click at [517, 107] on input at bounding box center [568, 109] width 186 height 19
click at [630, 281] on button "Add student" at bounding box center [634, 280] width 54 height 15
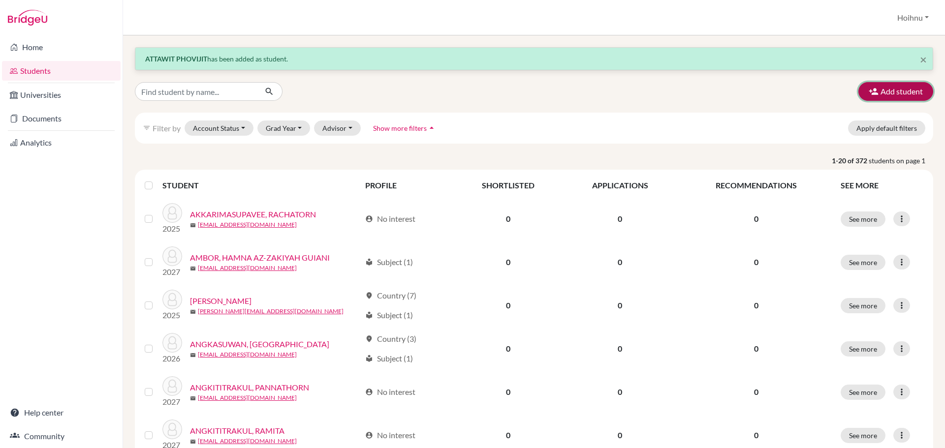
click at [893, 90] on button "Add student" at bounding box center [895, 91] width 75 height 19
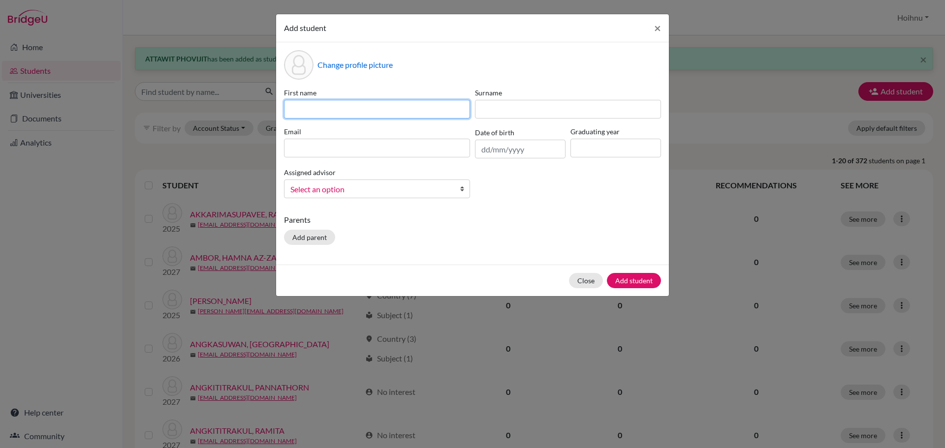
click at [308, 107] on input at bounding box center [377, 109] width 186 height 19
click at [483, 153] on input "text" at bounding box center [520, 149] width 91 height 19
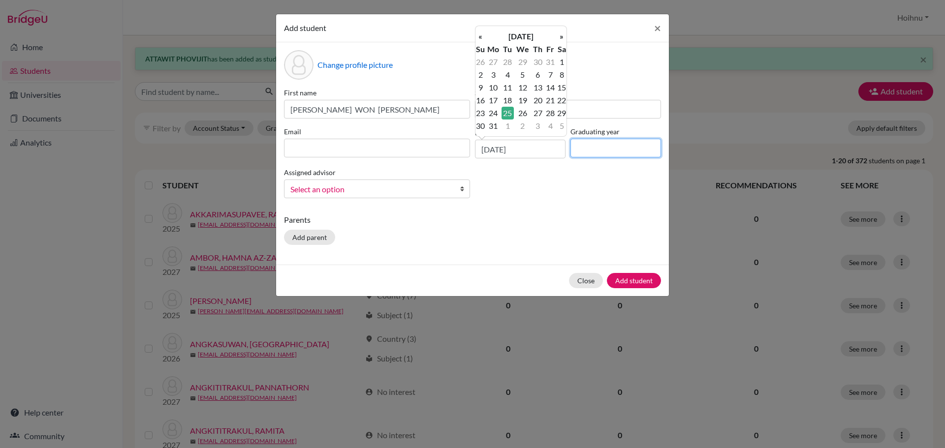
click at [583, 153] on input at bounding box center [615, 148] width 91 height 19
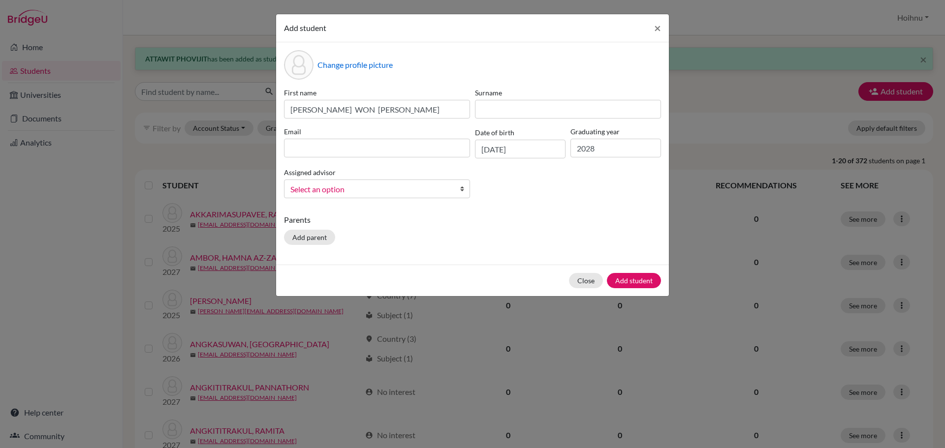
click at [463, 192] on b at bounding box center [465, 189] width 10 height 18
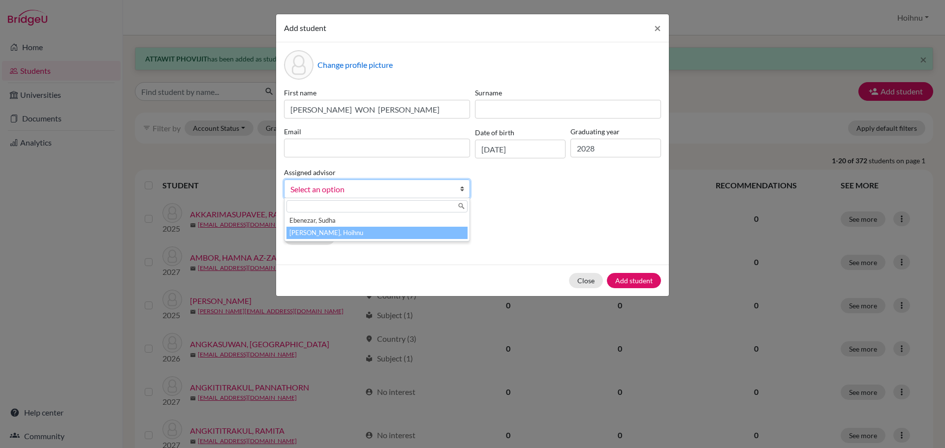
click at [360, 233] on li "[PERSON_NAME], Hoihnu" at bounding box center [376, 233] width 181 height 12
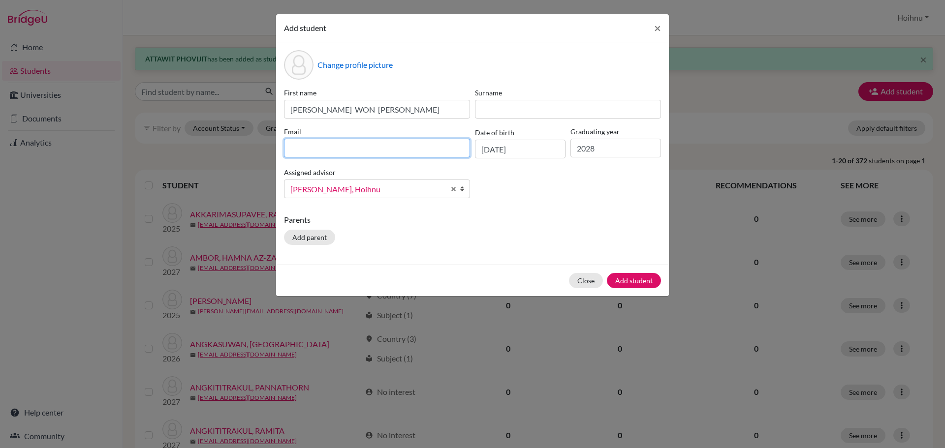
click at [401, 150] on input at bounding box center [377, 148] width 186 height 19
drag, startPoint x: 378, startPoint y: 151, endPoint x: 228, endPoint y: 146, distance: 150.7
click at [228, 146] on div "Add student × Change profile picture First name [PERSON_NAME] WON [PERSON_NAME]…" at bounding box center [472, 224] width 945 height 448
click at [387, 150] on input "[EMAIL_ADDRESS][DOMAIN_NAME]>" at bounding box center [377, 148] width 186 height 19
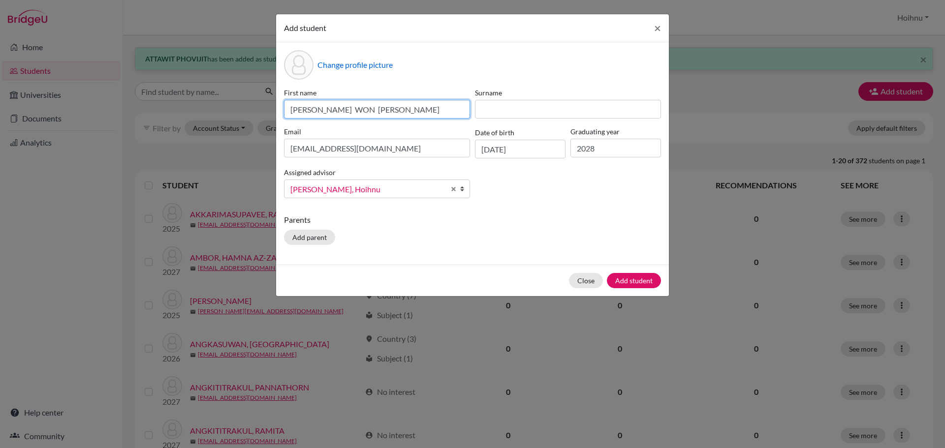
drag, startPoint x: 357, startPoint y: 109, endPoint x: 400, endPoint y: 112, distance: 43.0
click at [400, 112] on input "[PERSON_NAME] WON [PERSON_NAME]" at bounding box center [377, 109] width 186 height 19
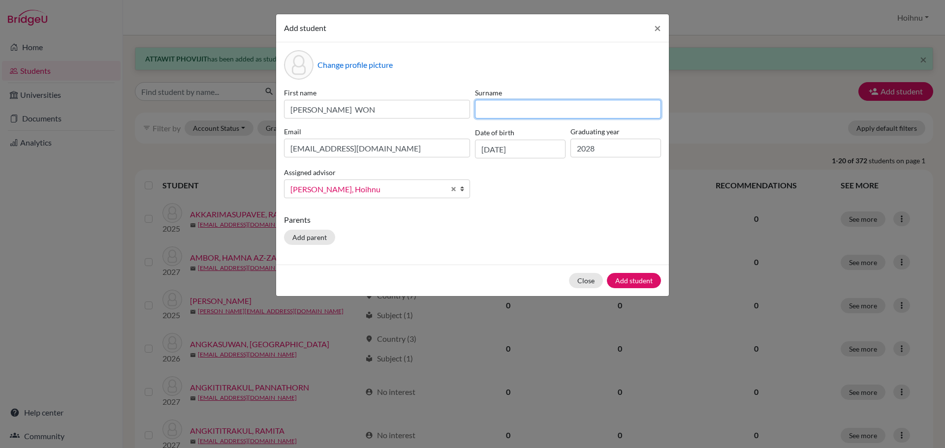
click at [501, 110] on input at bounding box center [568, 109] width 186 height 19
click at [635, 281] on button "Add student" at bounding box center [634, 280] width 54 height 15
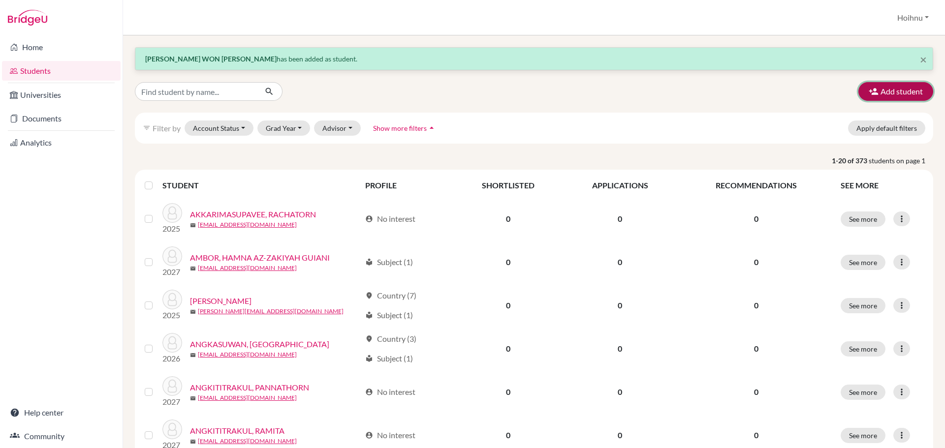
click at [883, 92] on button "Add student" at bounding box center [895, 91] width 75 height 19
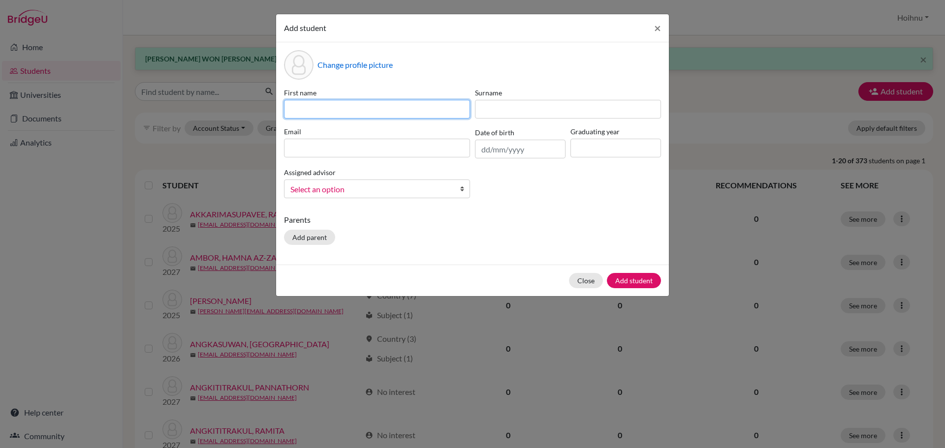
click at [308, 109] on input at bounding box center [377, 109] width 186 height 19
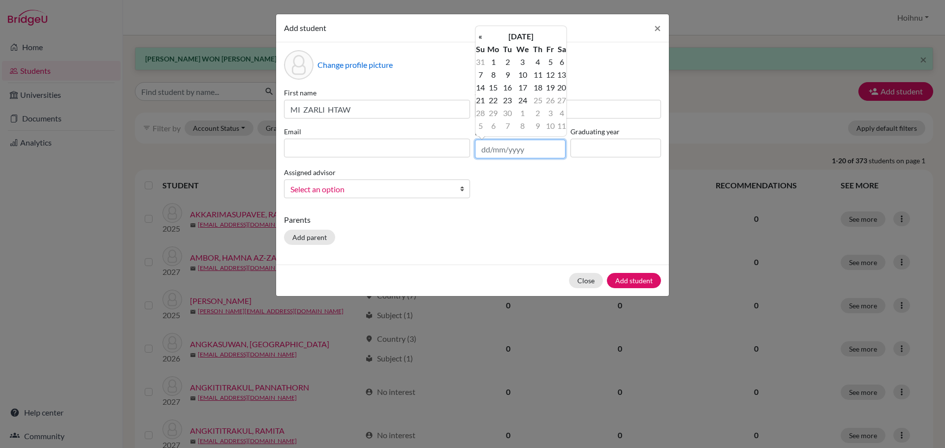
click at [483, 153] on input "text" at bounding box center [520, 149] width 91 height 19
click at [583, 150] on input at bounding box center [615, 148] width 91 height 19
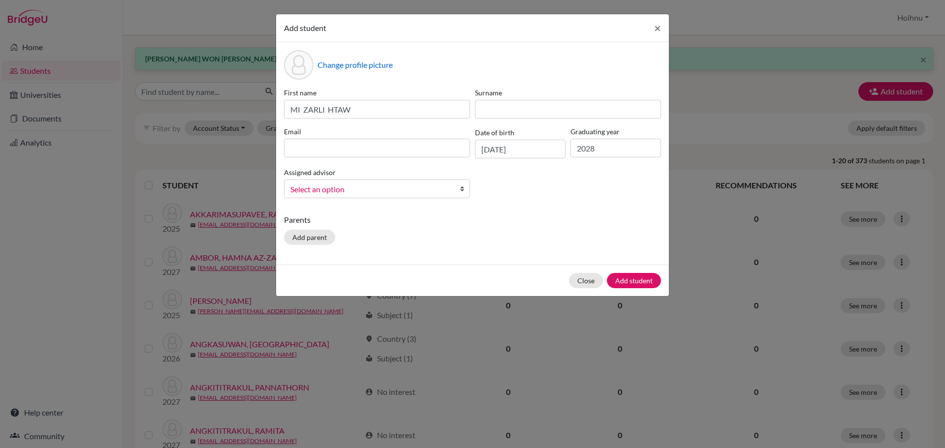
click at [462, 190] on b at bounding box center [465, 189] width 10 height 18
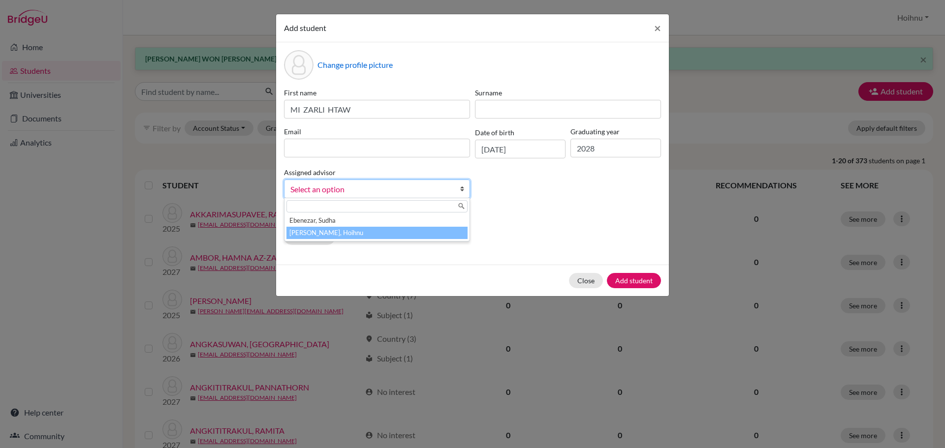
click at [349, 232] on li "[PERSON_NAME], Hoihnu" at bounding box center [376, 233] width 181 height 12
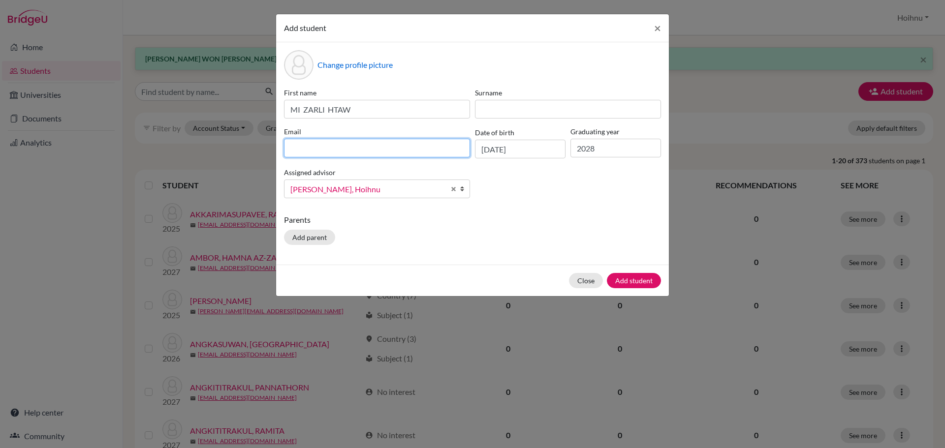
click at [325, 155] on input at bounding box center [377, 148] width 186 height 19
drag, startPoint x: 367, startPoint y: 150, endPoint x: 233, endPoint y: 150, distance: 134.4
click at [233, 150] on div "Add student × Change profile picture First name MI [PERSON_NAME] Surname Email …" at bounding box center [472, 224] width 945 height 448
click at [375, 151] on input "[EMAIL_ADDRESS][DOMAIN_NAME]>" at bounding box center [377, 148] width 186 height 19
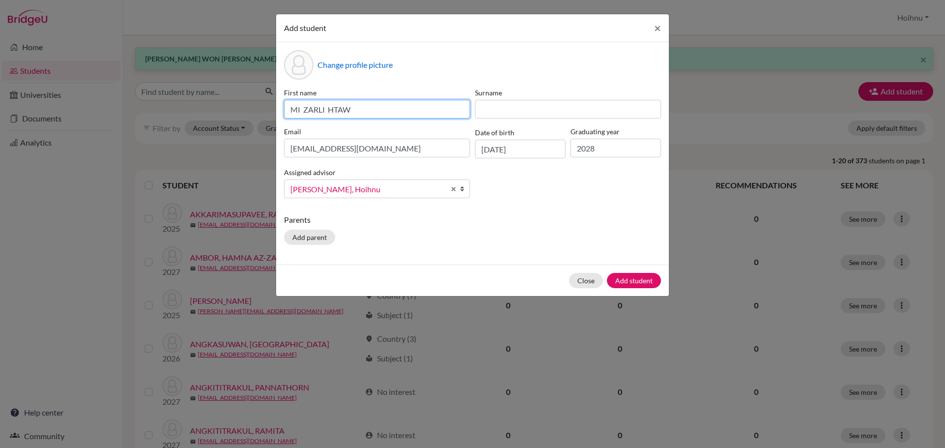
drag, startPoint x: 328, startPoint y: 109, endPoint x: 401, endPoint y: 116, distance: 73.2
click at [401, 116] on input "MI ZARLI HTAW" at bounding box center [377, 109] width 186 height 19
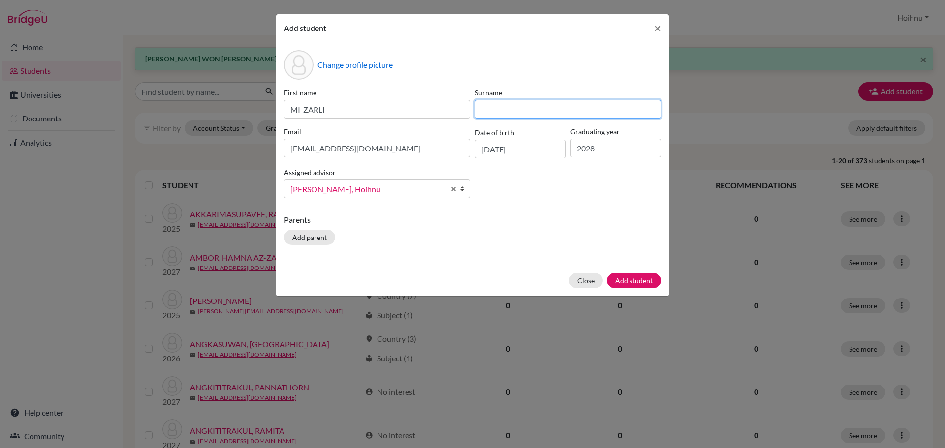
click at [546, 109] on input at bounding box center [568, 109] width 186 height 19
click at [634, 279] on button "Add student" at bounding box center [634, 280] width 54 height 15
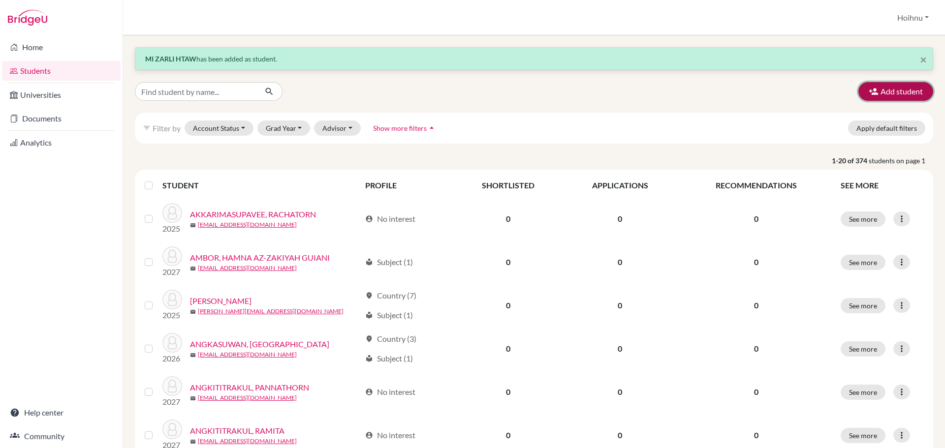
click at [882, 89] on button "Add student" at bounding box center [895, 91] width 75 height 19
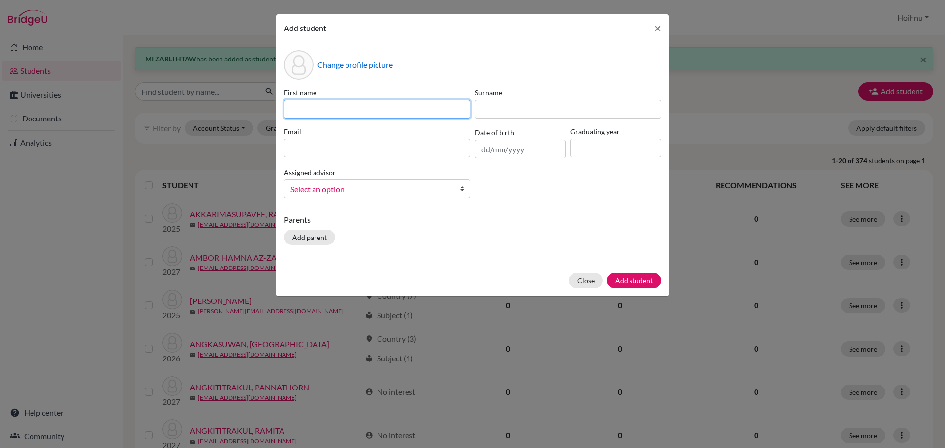
click at [315, 109] on input at bounding box center [377, 109] width 186 height 19
click at [482, 151] on input "text" at bounding box center [520, 149] width 91 height 19
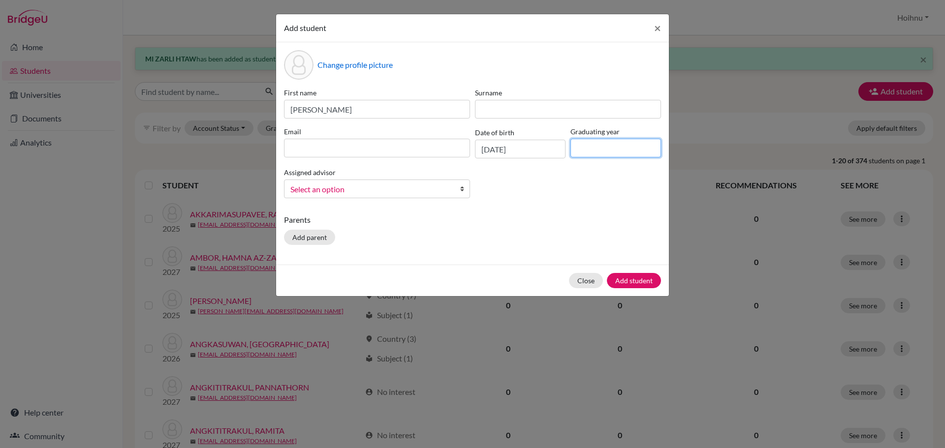
click at [585, 150] on input at bounding box center [615, 148] width 91 height 19
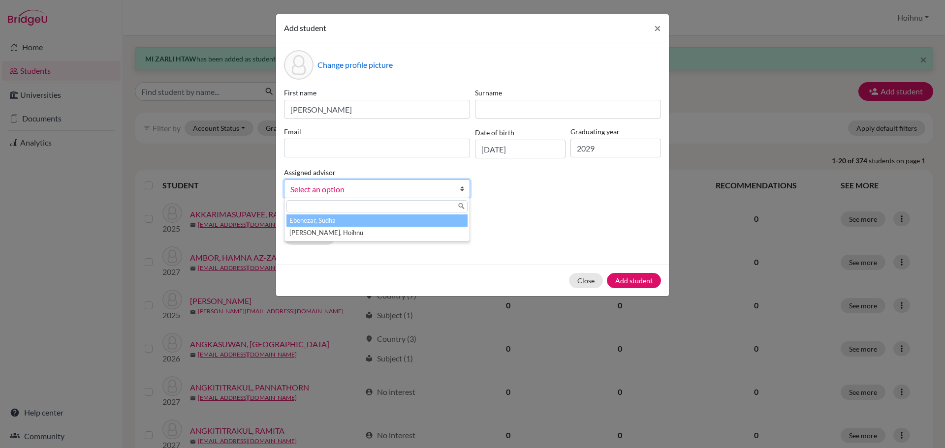
click at [465, 190] on b at bounding box center [465, 189] width 10 height 18
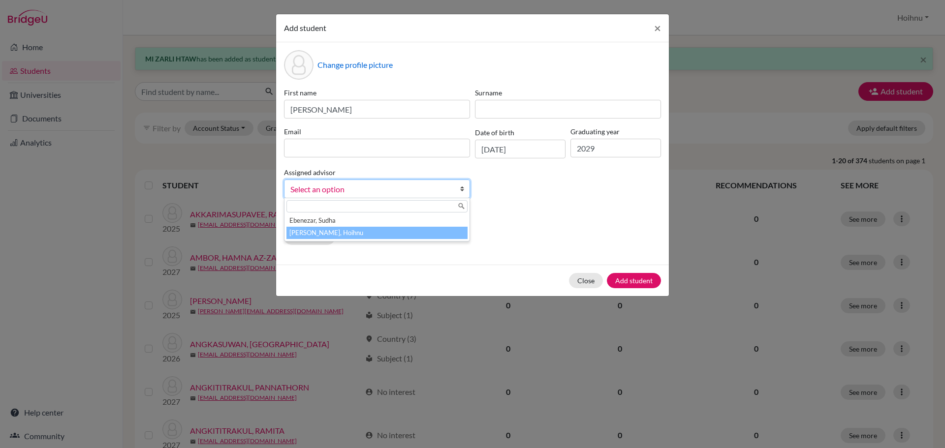
click at [345, 233] on li "[PERSON_NAME], Hoihnu" at bounding box center [376, 233] width 181 height 12
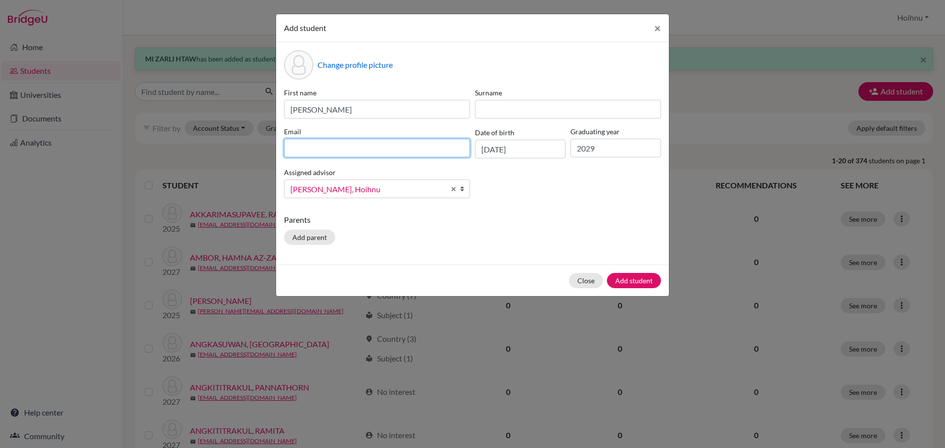
click at [323, 149] on input at bounding box center [377, 148] width 186 height 19
drag, startPoint x: 378, startPoint y: 151, endPoint x: 275, endPoint y: 156, distance: 103.0
click at [275, 156] on div "Add student × Change profile picture First name [PERSON_NAME] Surname Email [PE…" at bounding box center [472, 224] width 945 height 448
click at [386, 152] on input "[EMAIL_ADDRESS][DOMAIN_NAME]>" at bounding box center [377, 148] width 186 height 19
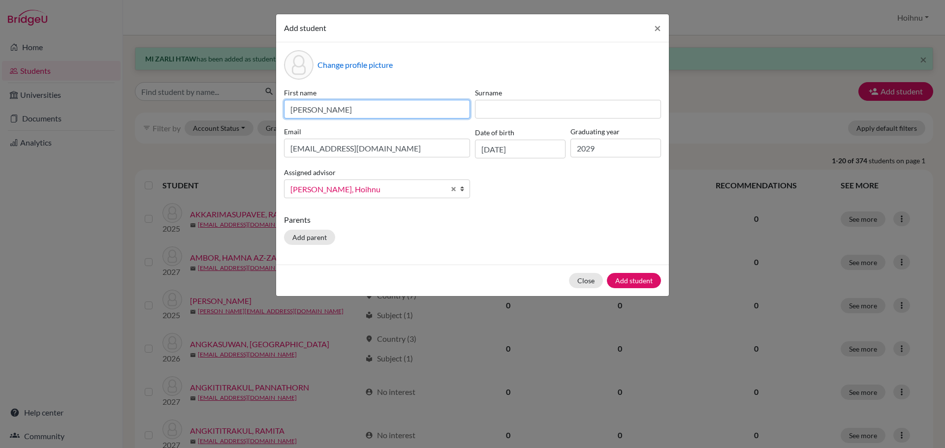
drag, startPoint x: 338, startPoint y: 112, endPoint x: 385, endPoint y: 121, distance: 48.1
click at [385, 121] on div "First name [PERSON_NAME] Surname Email [EMAIL_ADDRESS][DOMAIN_NAME] Date of bir…" at bounding box center [472, 147] width 382 height 119
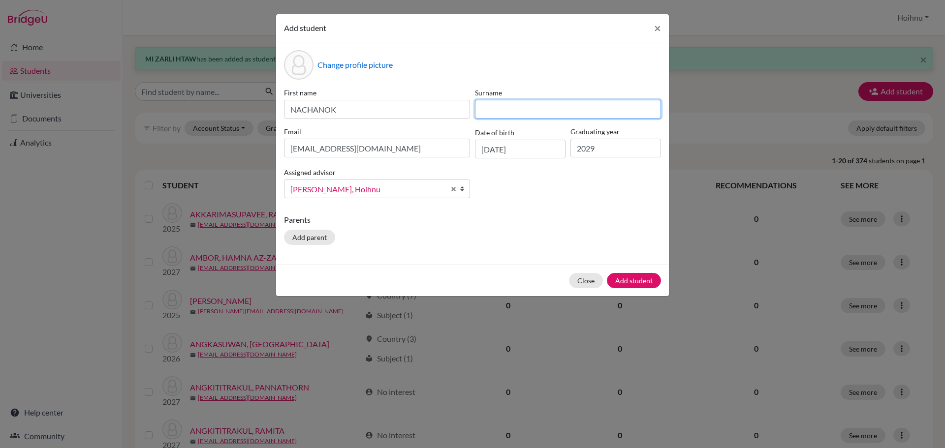
click at [508, 107] on input at bounding box center [568, 109] width 186 height 19
click at [632, 280] on button "Add student" at bounding box center [634, 280] width 54 height 15
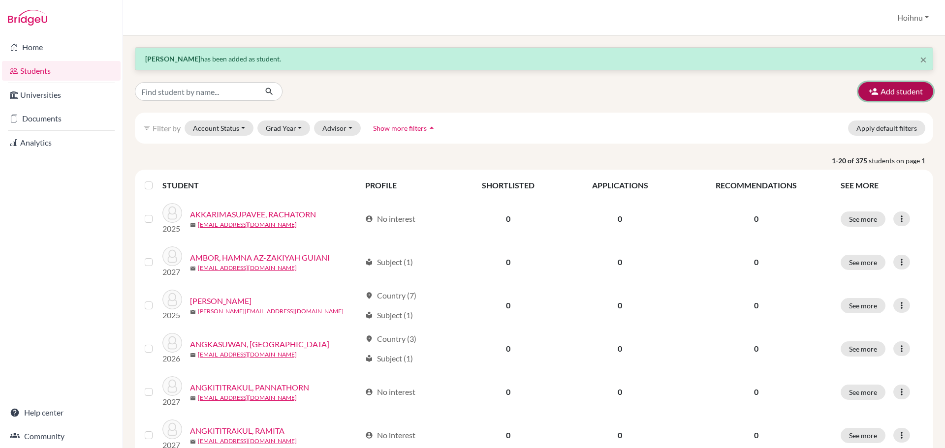
click at [897, 92] on button "Add student" at bounding box center [895, 91] width 75 height 19
